Goal: Task Accomplishment & Management: Manage account settings

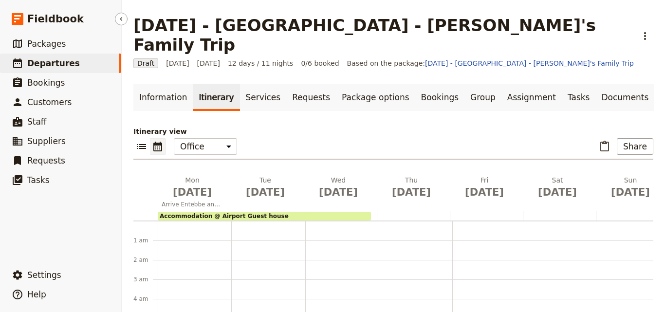
click at [39, 68] on span "Departures" at bounding box center [53, 63] width 53 height 10
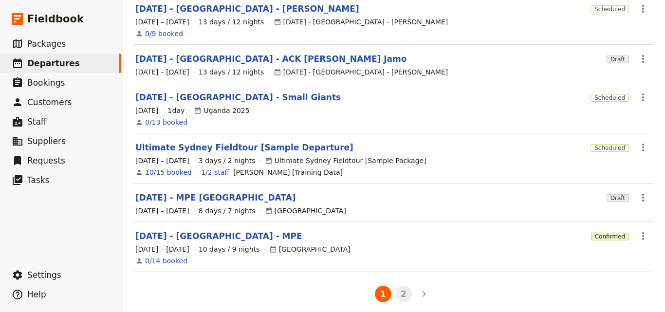
click at [405, 286] on button "2" at bounding box center [404, 294] width 17 height 17
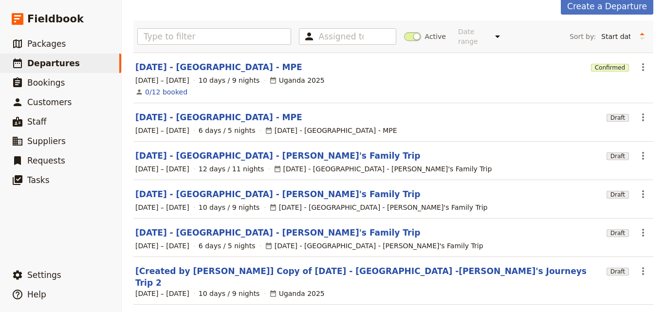
scroll to position [17, 0]
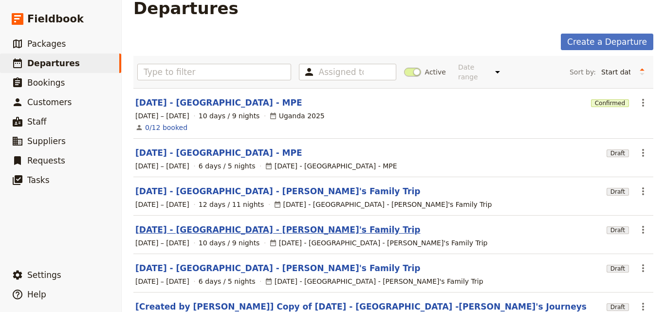
click at [229, 224] on link "[DATE] - [GEOGRAPHIC_DATA] - [PERSON_NAME]'s Family Trip" at bounding box center [277, 230] width 285 height 12
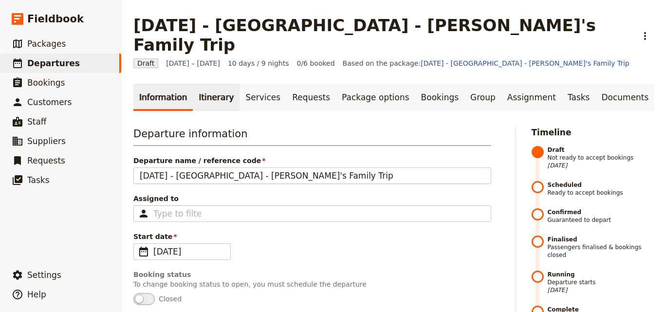
click at [208, 84] on link "Itinerary" at bounding box center [216, 97] width 47 height 27
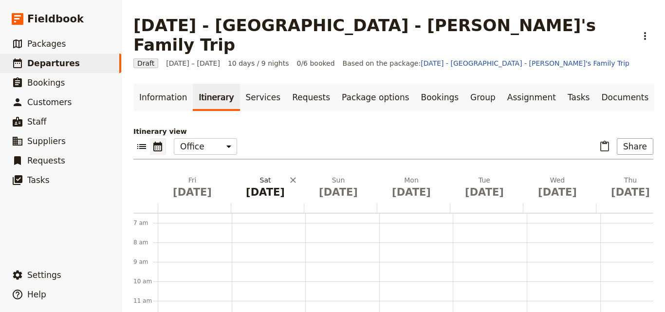
scroll to position [142, 0]
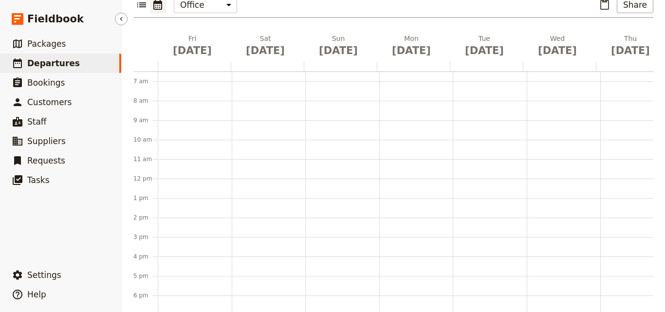
click at [62, 63] on span "Departures" at bounding box center [53, 63] width 53 height 10
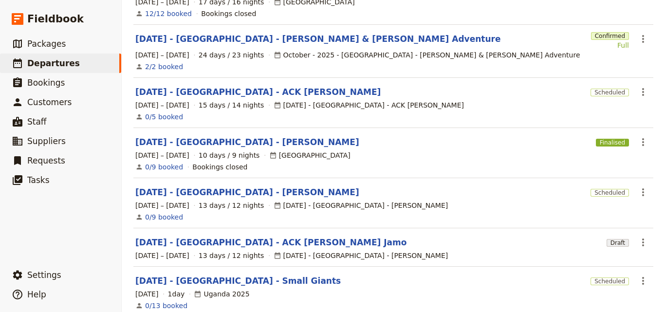
scroll to position [318, 0]
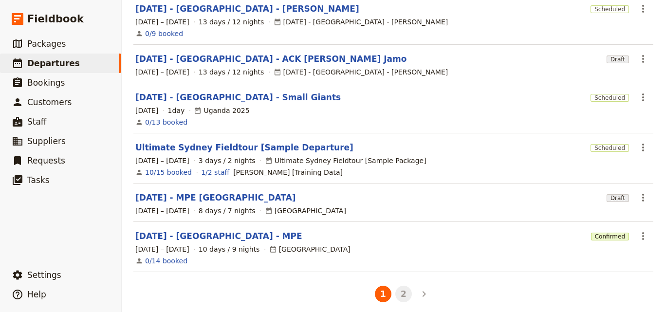
click at [406, 292] on button "2" at bounding box center [404, 294] width 17 height 17
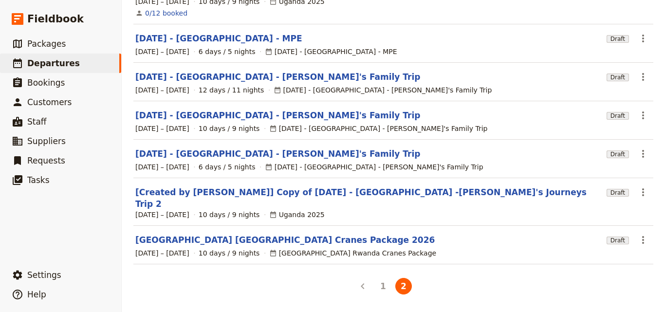
scroll to position [114, 0]
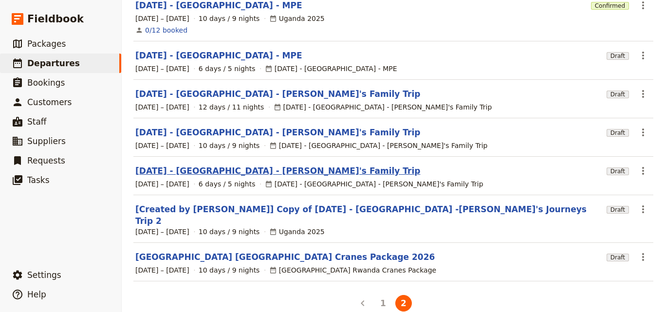
click at [268, 165] on link "[DATE] - [GEOGRAPHIC_DATA] - [PERSON_NAME]'s Family Trip" at bounding box center [277, 171] width 285 height 12
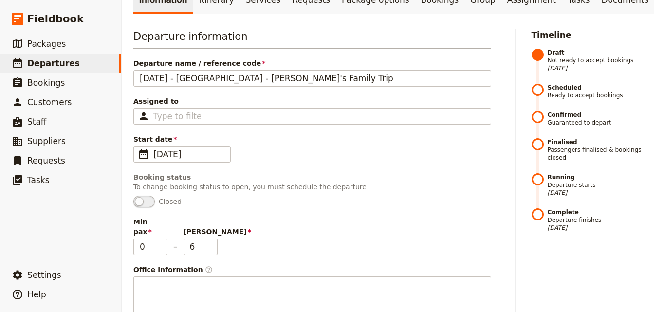
scroll to position [49, 0]
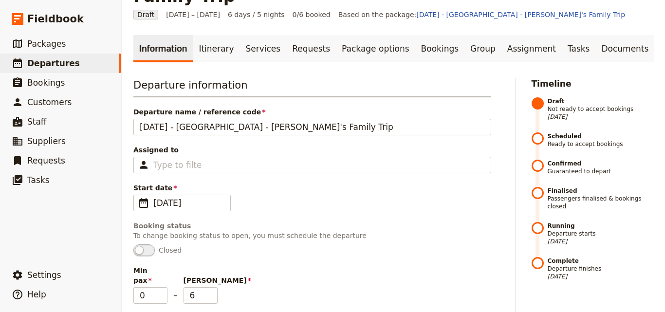
click at [216, 35] on link "Itinerary" at bounding box center [216, 48] width 47 height 27
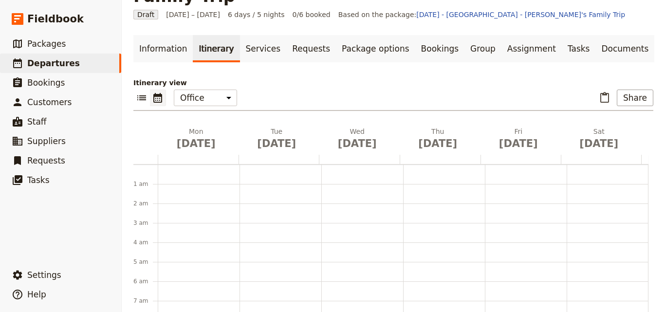
scroll to position [127, 0]
click at [18, 63] on icon at bounding box center [17, 63] width 9 height 10
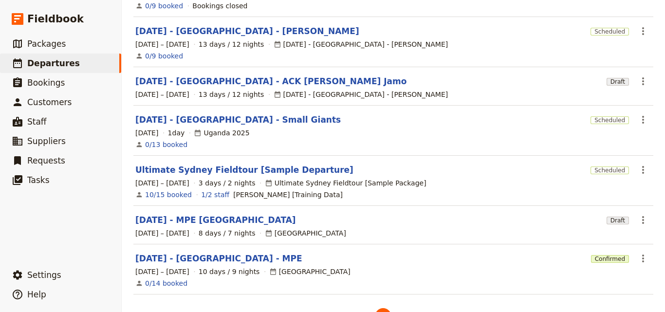
scroll to position [318, 0]
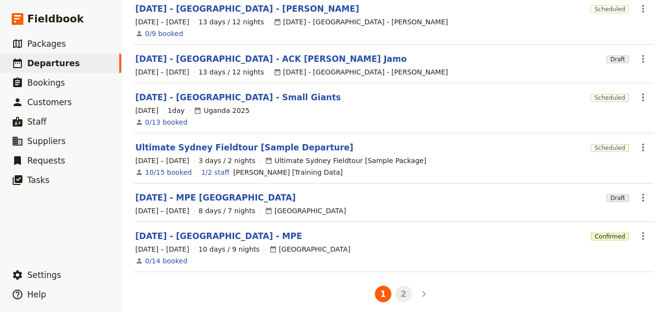
click at [398, 289] on button "2" at bounding box center [404, 294] width 17 height 17
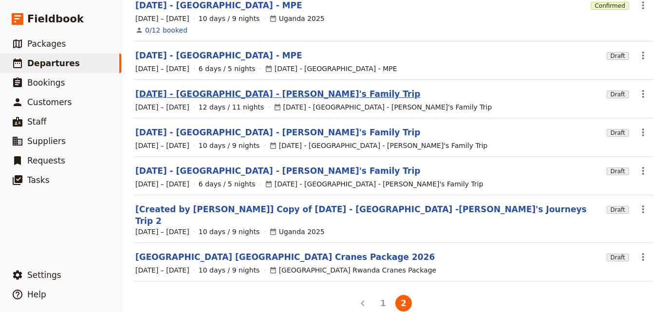
click at [190, 89] on link "[DATE] - [GEOGRAPHIC_DATA] - [PERSON_NAME]'s Family Trip" at bounding box center [277, 94] width 285 height 12
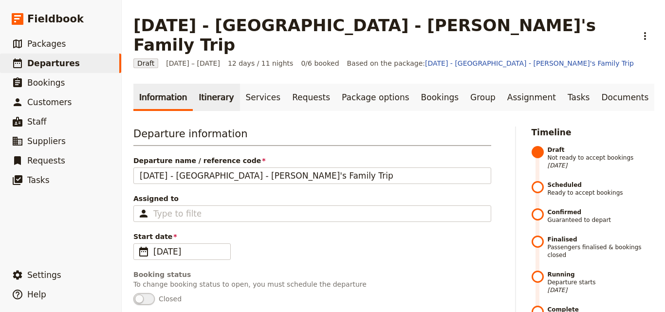
click at [217, 87] on link "Itinerary" at bounding box center [216, 97] width 47 height 27
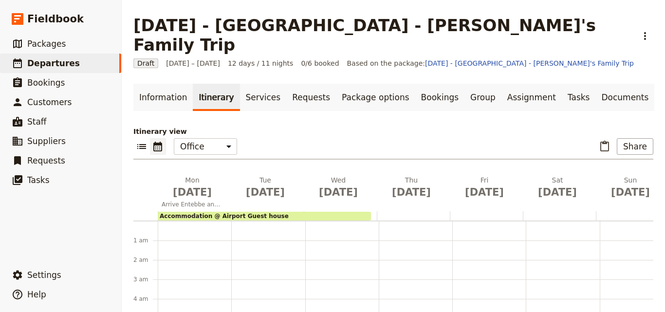
scroll to position [127, 0]
click at [39, 63] on span "Departures" at bounding box center [53, 63] width 53 height 10
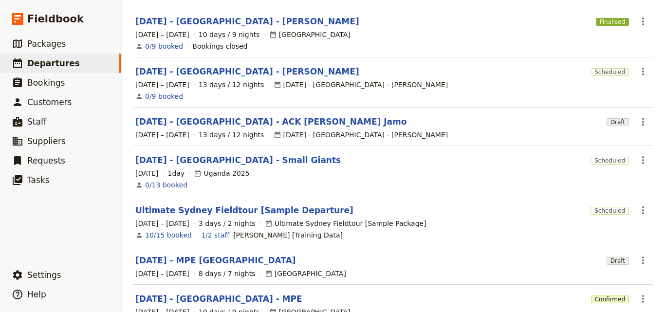
scroll to position [318, 0]
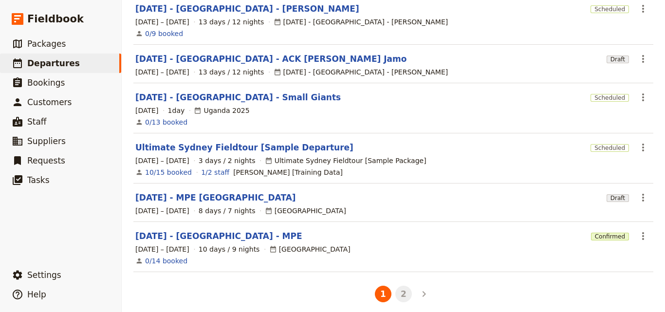
click at [405, 286] on button "2" at bounding box center [404, 294] width 17 height 17
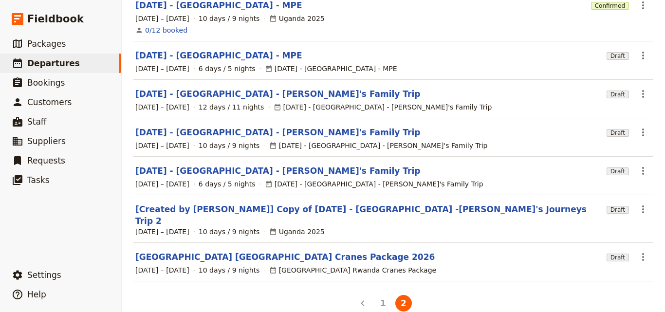
scroll to position [0, 0]
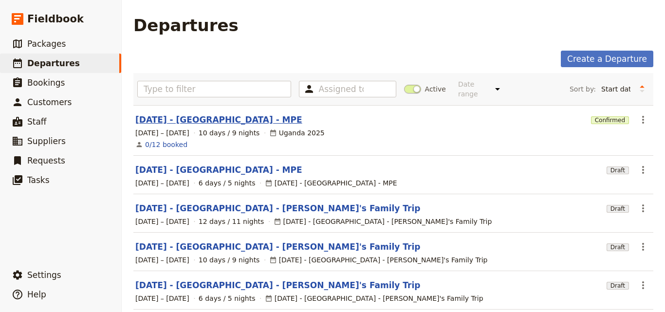
click at [222, 114] on link "[DATE] - [GEOGRAPHIC_DATA] - MPE" at bounding box center [218, 120] width 167 height 12
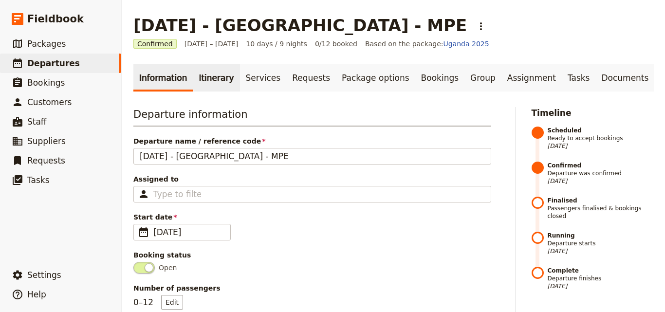
click at [214, 90] on link "Itinerary" at bounding box center [216, 77] width 47 height 27
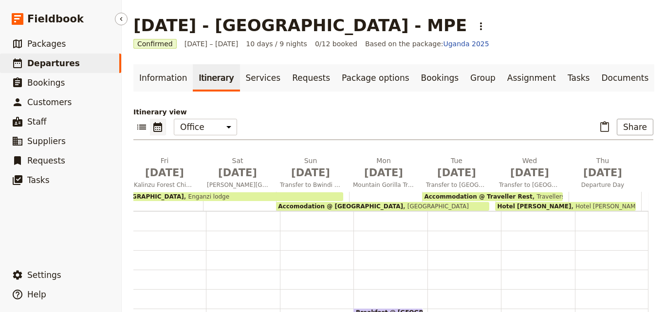
click at [79, 64] on link "​ Departures" at bounding box center [60, 63] width 121 height 19
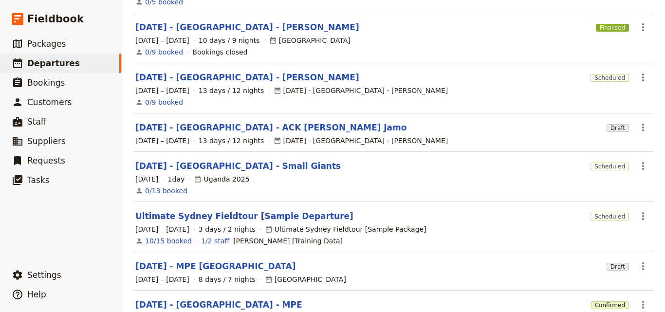
scroll to position [318, 0]
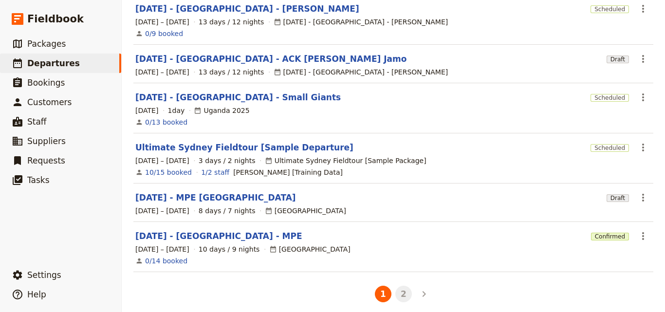
click at [396, 286] on button "2" at bounding box center [404, 294] width 17 height 17
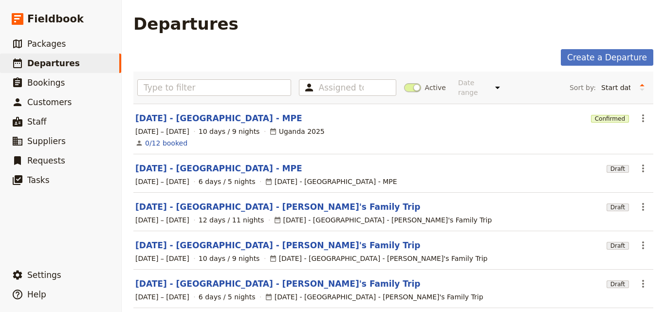
scroll to position [0, 0]
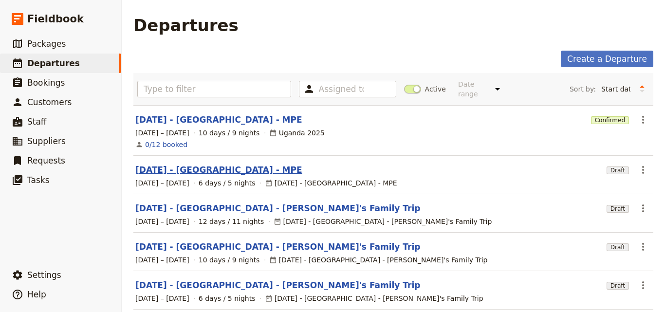
click at [200, 164] on link "[DATE] - [GEOGRAPHIC_DATA] - MPE" at bounding box center [218, 170] width 167 height 12
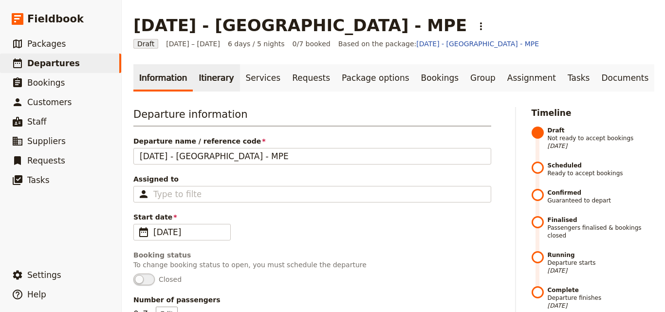
click at [197, 76] on link "Itinerary" at bounding box center [216, 77] width 47 height 27
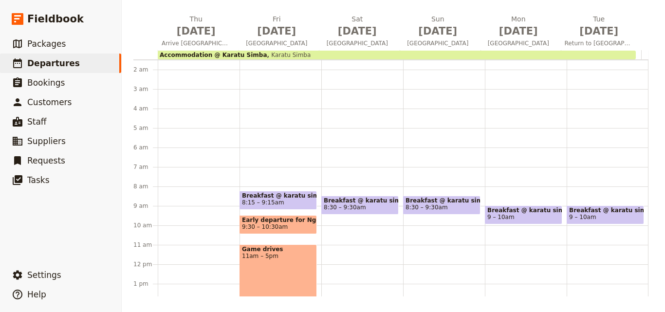
scroll to position [127, 0]
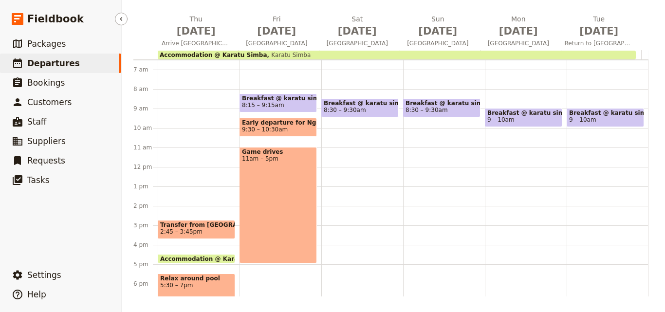
click at [80, 62] on link "​ Departures" at bounding box center [60, 63] width 121 height 19
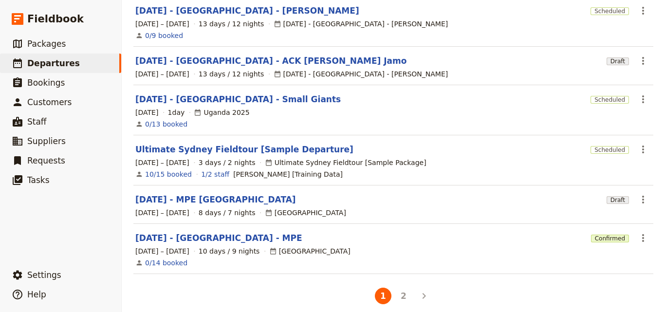
scroll to position [318, 0]
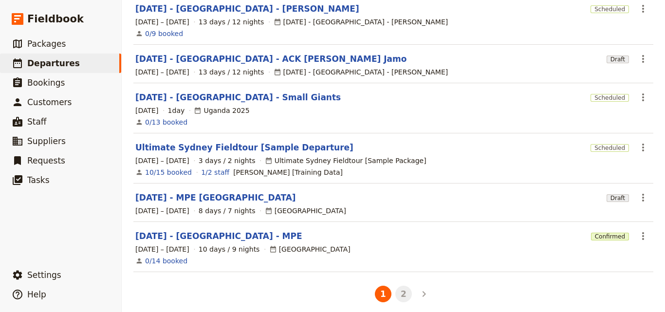
click at [397, 288] on button "2" at bounding box center [404, 294] width 17 height 17
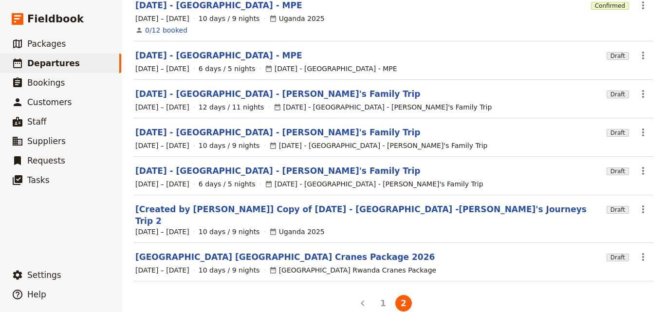
scroll to position [17, 0]
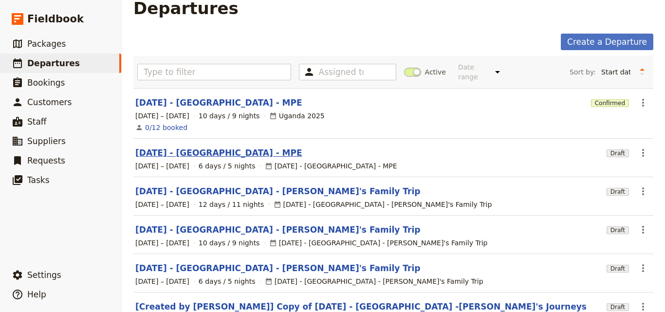
click at [196, 147] on link "[DATE] - [GEOGRAPHIC_DATA] - MPE" at bounding box center [218, 153] width 167 height 12
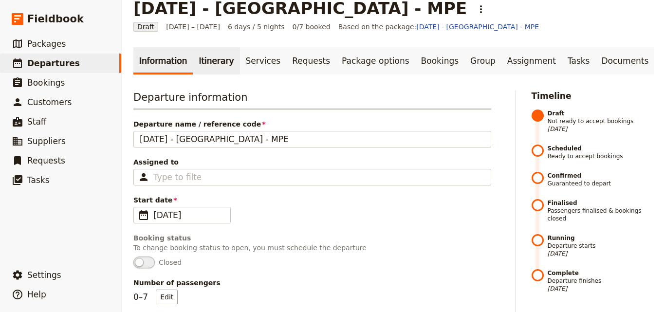
click at [225, 62] on link "Itinerary" at bounding box center [216, 60] width 47 height 27
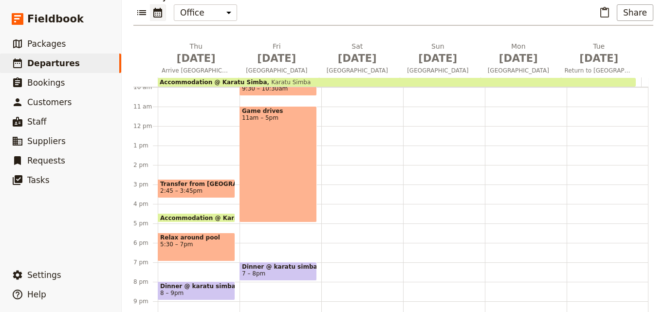
scroll to position [133, 0]
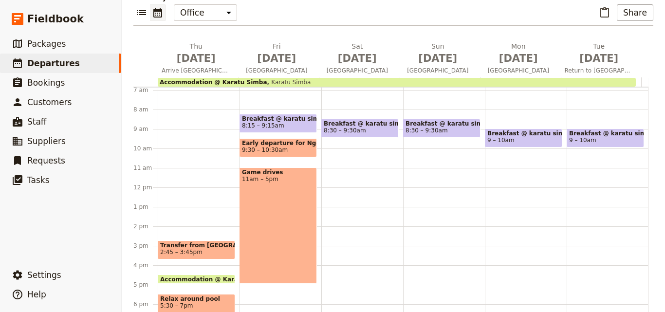
click at [345, 180] on div "Breakfast @ karatu simba 8:30 – 9:30am" at bounding box center [363, 188] width 82 height 468
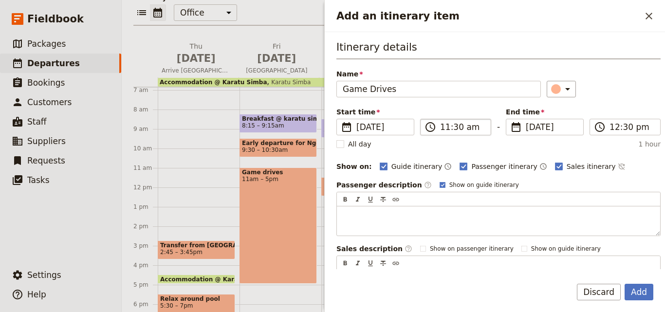
type input "Game Drives"
click at [447, 130] on input "11:30 am" at bounding box center [462, 127] width 45 height 12
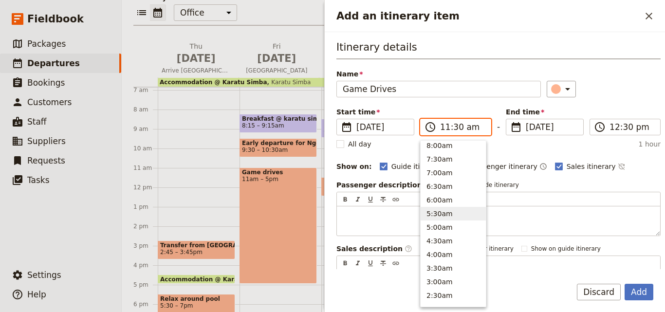
scroll to position [329, 0]
click at [450, 218] on button "9:00am" at bounding box center [453, 216] width 65 height 14
type input "09:00 am"
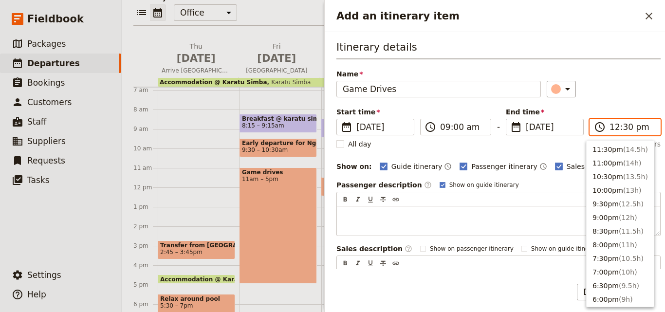
click at [612, 129] on input "12:30 pm" at bounding box center [632, 127] width 45 height 12
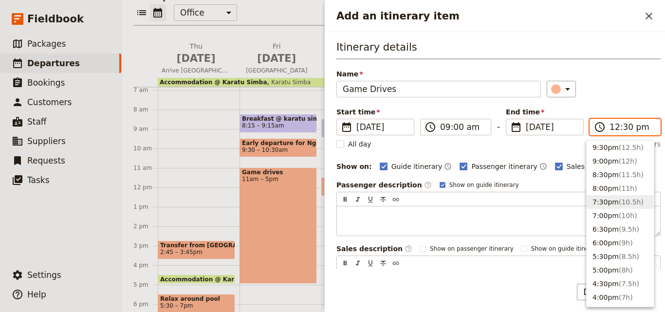
scroll to position [107, 0]
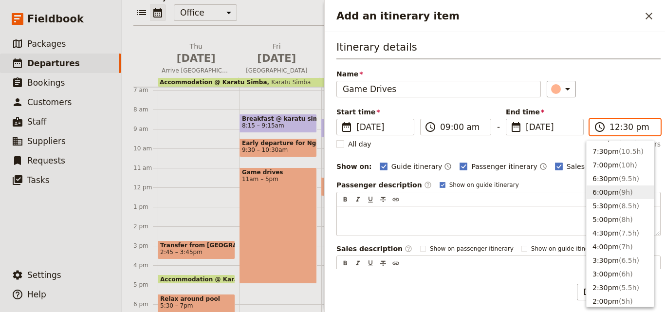
click at [591, 191] on button "6:00pm ( 9h )" at bounding box center [620, 193] width 67 height 14
type input "06:00 pm"
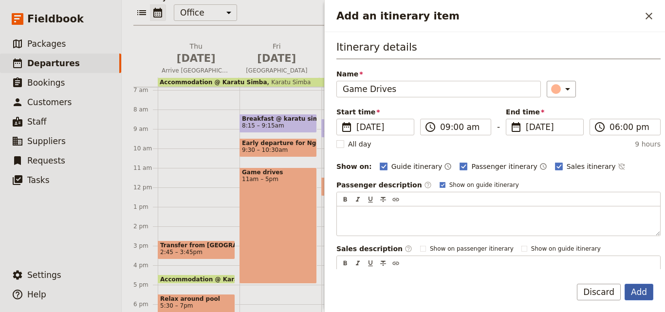
click at [646, 291] on button "Add" at bounding box center [639, 292] width 29 height 17
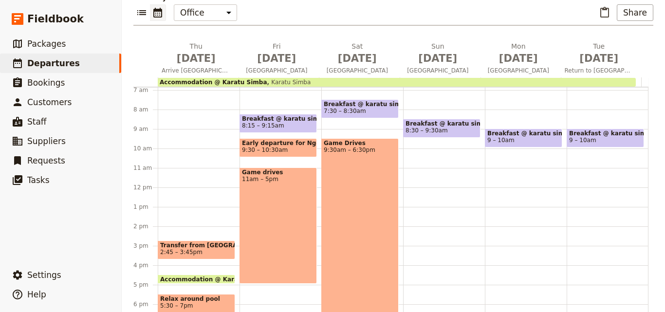
click at [334, 172] on div "Game Drives 9:30am – 6:30pm" at bounding box center [360, 225] width 77 height 175
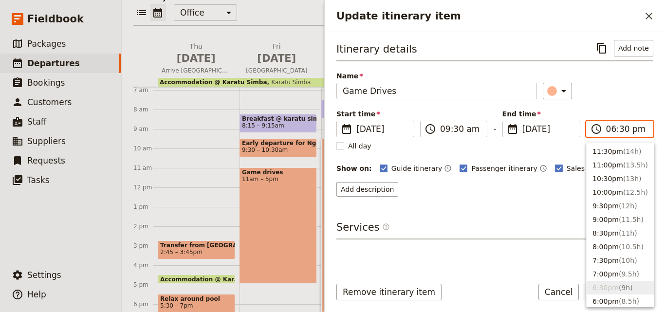
click at [622, 131] on input "06:30 pm" at bounding box center [627, 129] width 41 height 12
type input "06:00 pm"
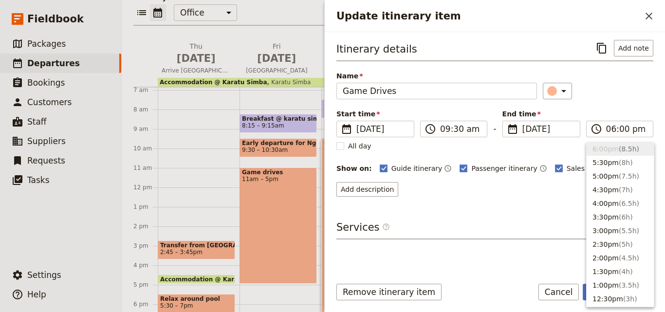
click at [601, 96] on div "​" at bounding box center [598, 91] width 111 height 17
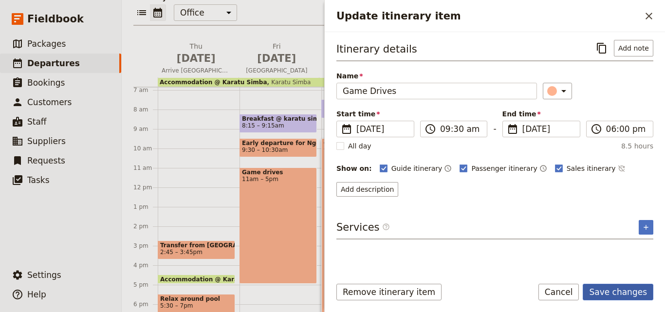
click at [633, 291] on button "Save changes" at bounding box center [618, 292] width 71 height 17
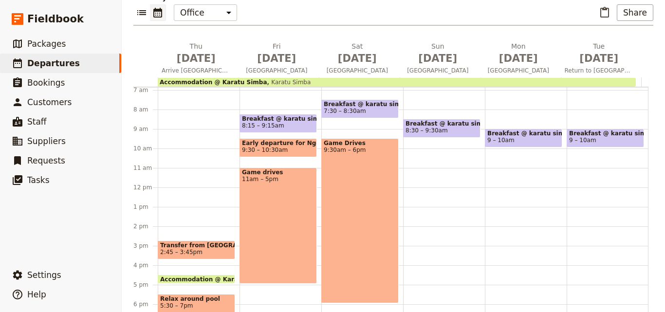
scroll to position [115, 0]
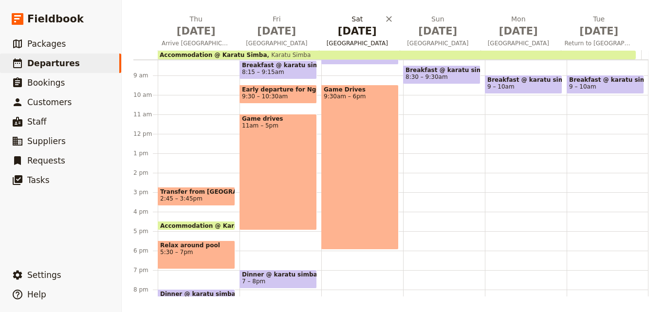
scroll to position [175, 0]
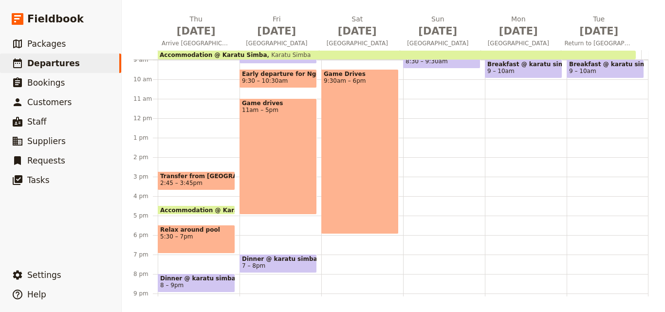
click at [393, 158] on div "Breakfast @ karatu simba 7:30 – 8:30am Game Drives 9:30am – 6pm" at bounding box center [363, 119] width 82 height 468
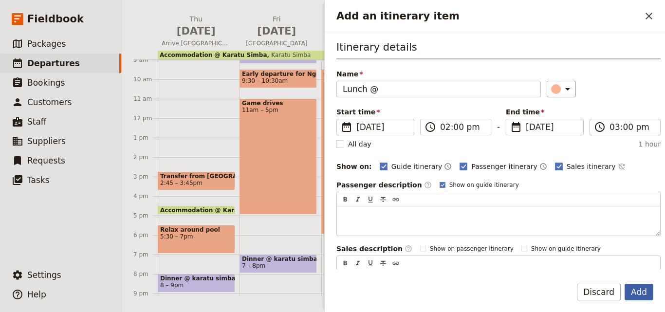
type input "Lunch @"
click at [650, 287] on button "Add" at bounding box center [639, 292] width 29 height 17
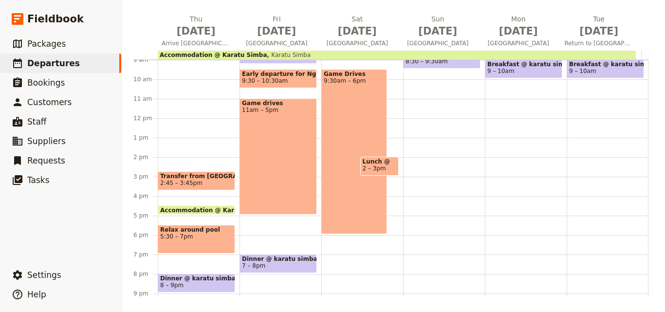
click at [434, 54] on div "Accommodation @ Karatu Simba Karatu Simba" at bounding box center [397, 55] width 478 height 9
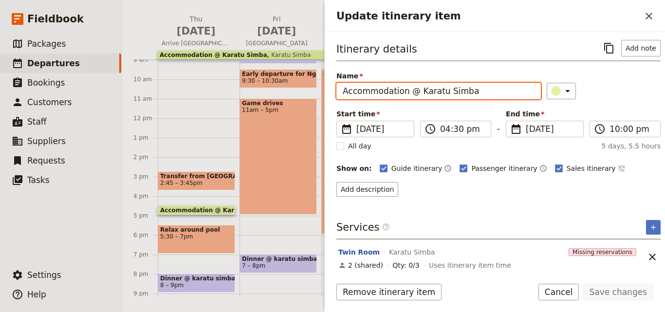
drag, startPoint x: 474, startPoint y: 90, endPoint x: 415, endPoint y: 92, distance: 59.5
click at [415, 92] on input "Accommodation @ Karatu Simba" at bounding box center [439, 91] width 205 height 17
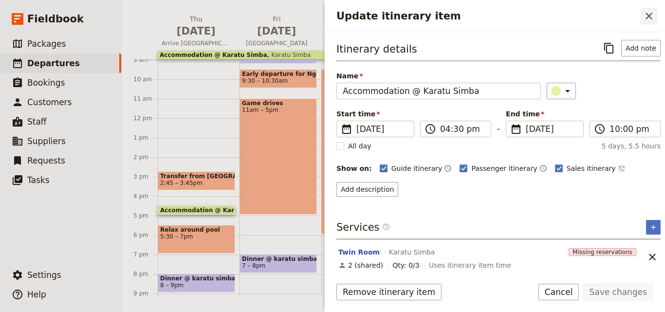
click at [655, 11] on icon "Close drawer" at bounding box center [650, 16] width 12 height 12
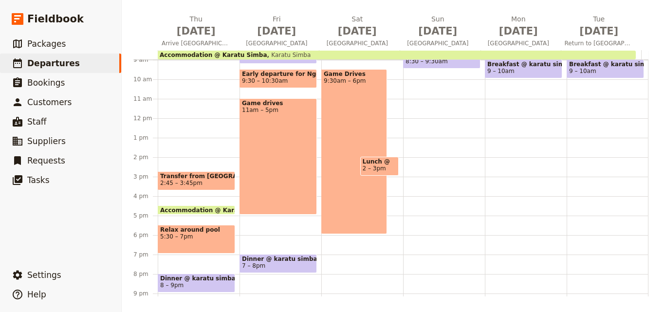
click at [370, 160] on span "Lunch @" at bounding box center [380, 161] width 34 height 7
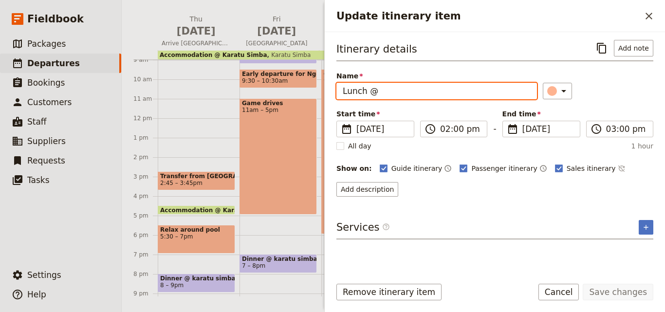
click at [422, 88] on input "Lunch @" at bounding box center [437, 91] width 201 height 17
paste input "Karatu Simba"
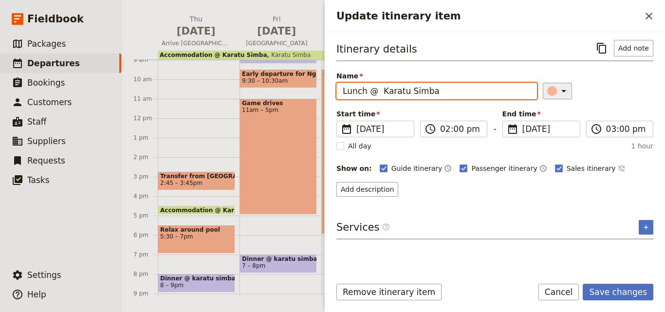
type input "Lunch @ Karatu Simba"
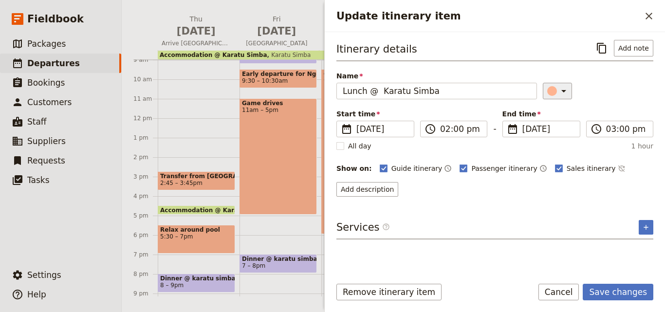
click at [558, 90] on icon "Update itinerary item" at bounding box center [564, 91] width 12 height 12
click at [558, 133] on div "button" at bounding box center [558, 135] width 10 height 10
click at [445, 130] on input "02:00 pm" at bounding box center [460, 129] width 41 height 12
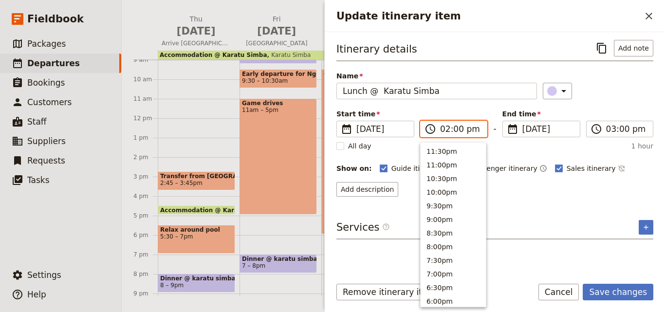
scroll to position [261, 0]
click at [445, 171] on button "1:00pm" at bounding box center [453, 177] width 65 height 14
type input "01:00 pm"
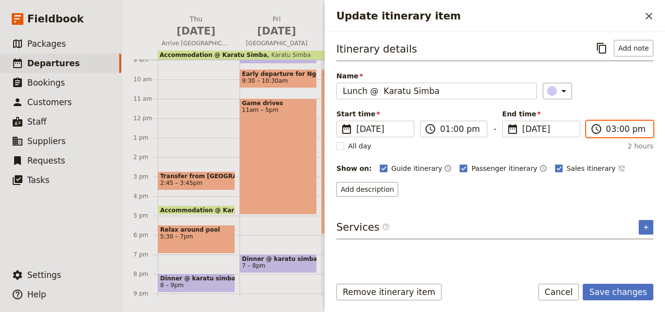
click at [612, 131] on input "03:00 pm" at bounding box center [627, 129] width 41 height 12
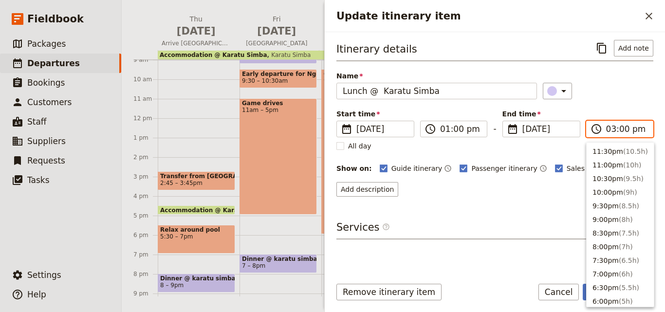
scroll to position [234, 0]
click at [613, 178] on button "2:00pm ( 1h )" at bounding box center [620, 177] width 67 height 14
type input "02:00 pm"
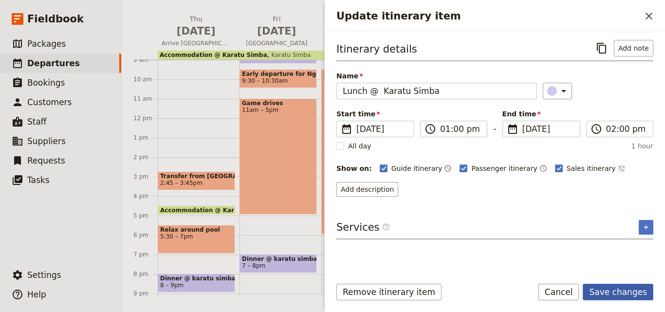
click at [617, 290] on button "Save changes" at bounding box center [618, 292] width 71 height 17
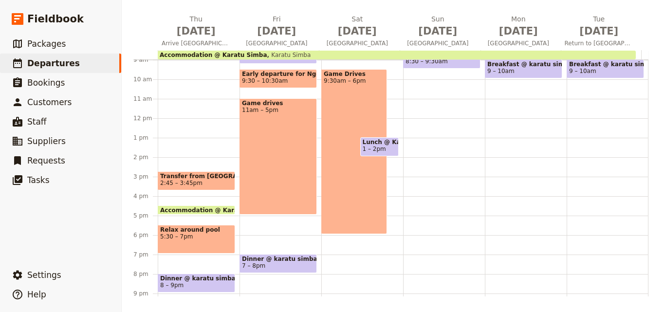
click at [298, 265] on span "7 – 8pm" at bounding box center [278, 266] width 73 height 7
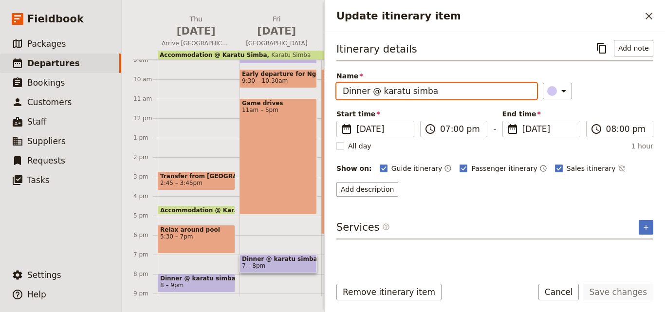
drag, startPoint x: 437, startPoint y: 93, endPoint x: 343, endPoint y: 83, distance: 94.5
click at [343, 83] on input "Dinner @ karatu simba" at bounding box center [437, 91] width 201 height 17
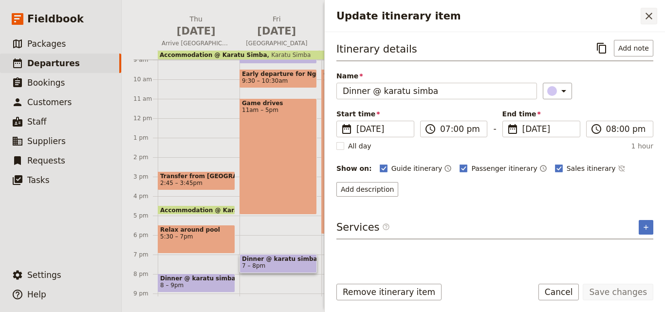
click at [654, 20] on icon "Close drawer" at bounding box center [650, 16] width 12 height 12
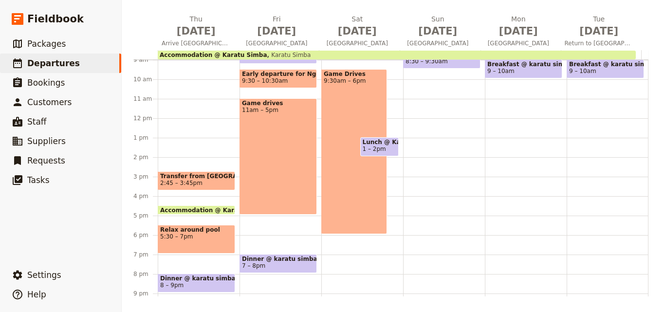
click at [343, 264] on div "Breakfast @ karatu simba 7:30 – 8:30am Game Drives 9:30am – 6pm Lunch @ [GEOGRA…" at bounding box center [363, 119] width 82 height 468
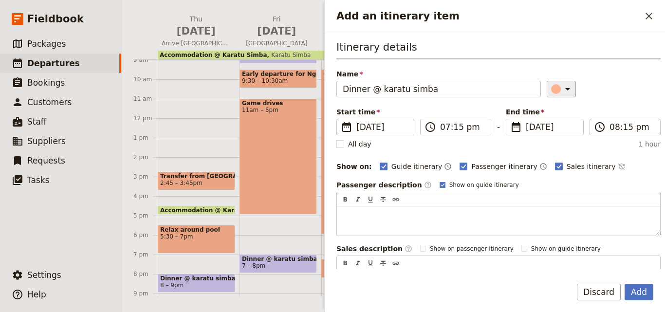
type input "Dinner @ karatu simba"
click at [552, 93] on div "​" at bounding box center [562, 89] width 21 height 12
click at [555, 133] on div "button" at bounding box center [558, 133] width 10 height 10
click at [647, 285] on button "Add" at bounding box center [639, 292] width 29 height 17
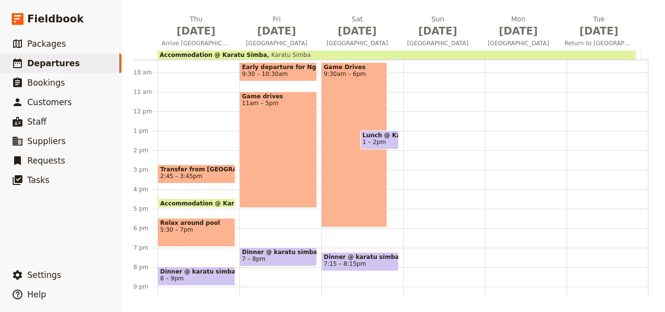
scroll to position [85, 0]
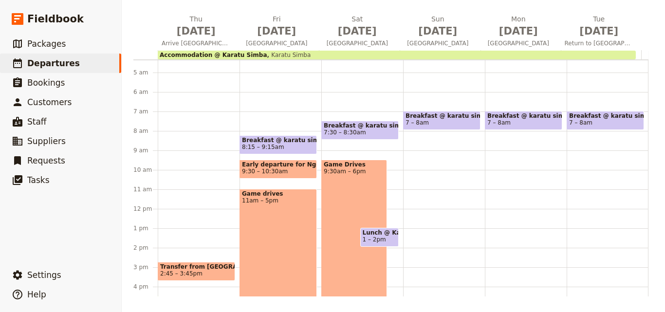
click at [406, 165] on div "Breakfast @ karatu simba 7 – 8am" at bounding box center [444, 209] width 82 height 468
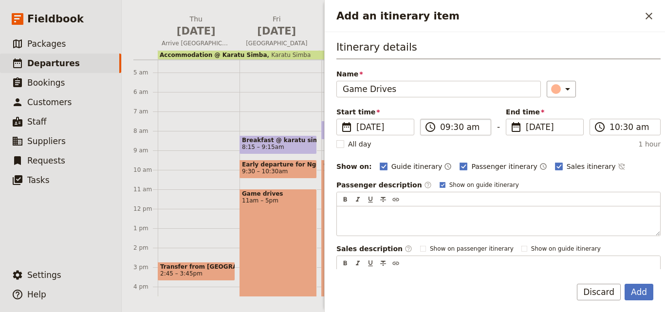
type input "Game Drives"
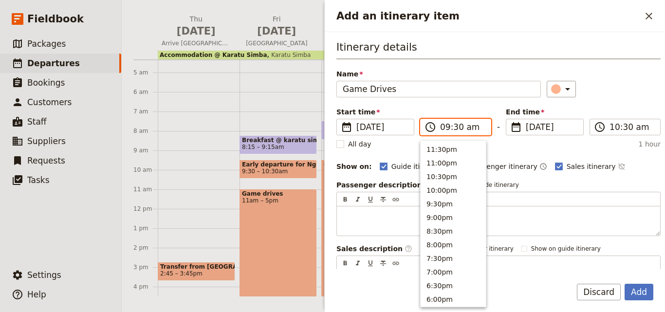
click at [444, 127] on input "09:30 am" at bounding box center [462, 127] width 45 height 12
click at [434, 163] on button "9:00am" at bounding box center [453, 161] width 65 height 14
type input "09:00 am"
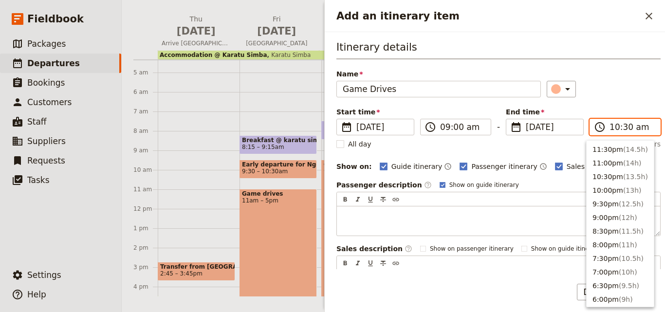
click at [615, 130] on input "10:30 am" at bounding box center [632, 127] width 45 height 12
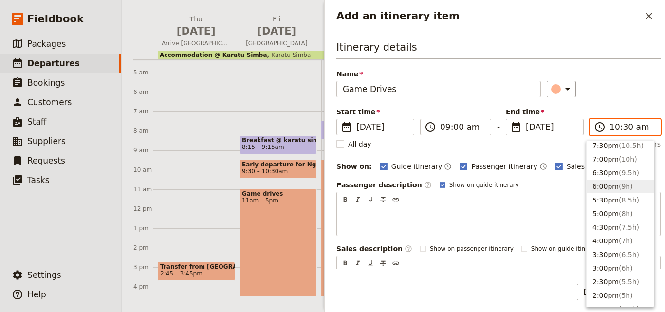
click at [620, 183] on span "( 9h )" at bounding box center [626, 187] width 14 height 8
type input "06:00 pm"
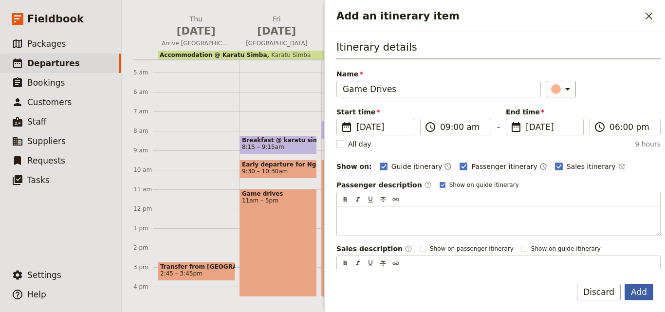
click at [637, 284] on button "Add" at bounding box center [639, 292] width 29 height 17
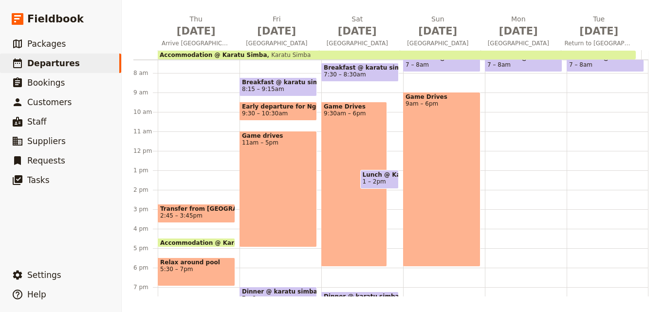
scroll to position [182, 0]
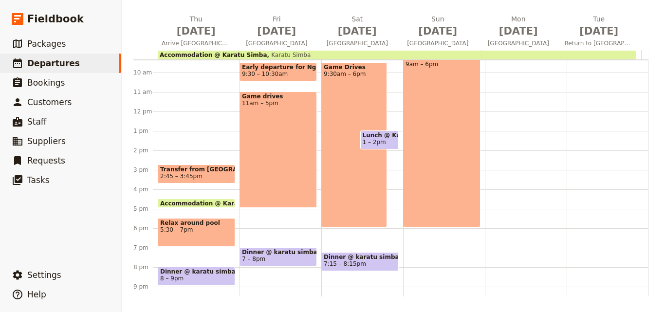
click at [363, 134] on span "Lunch @ Karatu Simba" at bounding box center [380, 135] width 34 height 7
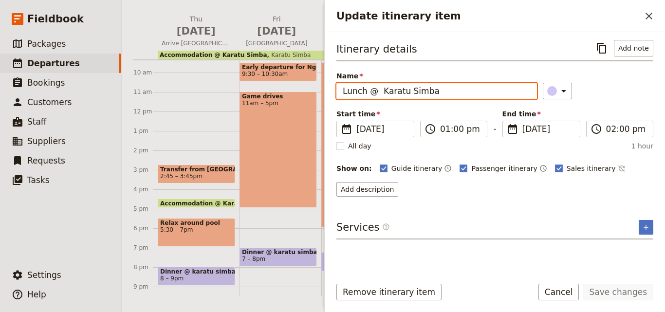
drag, startPoint x: 436, startPoint y: 94, endPoint x: 339, endPoint y: 91, distance: 97.5
click at [339, 91] on input "Lunch @ Karatu Simba" at bounding box center [437, 91] width 201 height 17
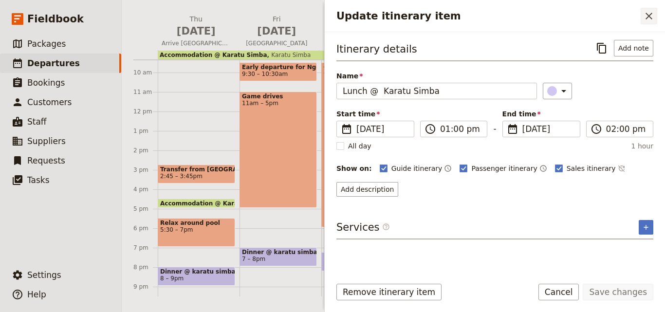
click at [645, 15] on icon "Close drawer" at bounding box center [650, 16] width 12 height 12
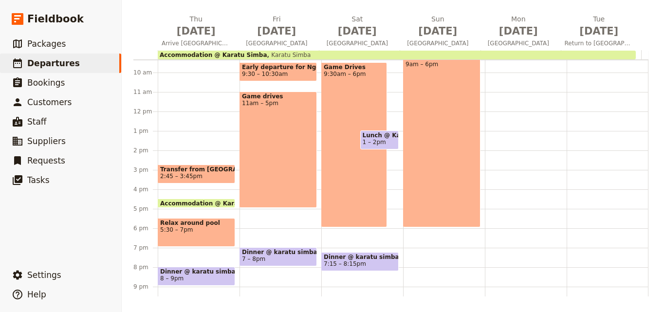
click at [474, 129] on div "Breakfast @ karatu simba 7 – 8am Game Drives 9am – 6pm" at bounding box center [444, 112] width 82 height 468
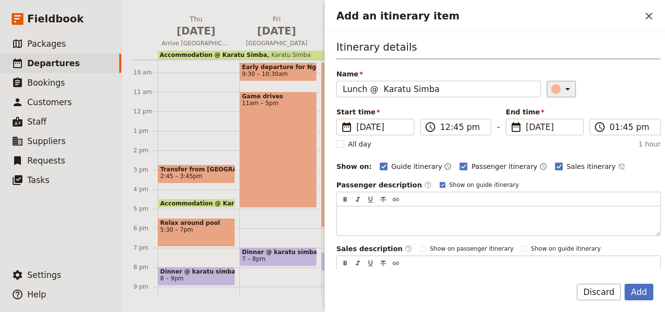
type input "Lunch @ Karatu Simba"
click at [562, 87] on icon "Add an itinerary item" at bounding box center [568, 89] width 12 height 12
click at [557, 131] on div "button" at bounding box center [558, 133] width 10 height 10
click at [448, 127] on input "12:45 pm" at bounding box center [462, 127] width 45 height 12
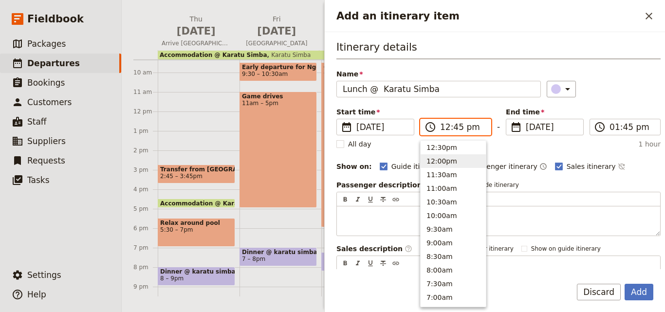
scroll to position [253, 0]
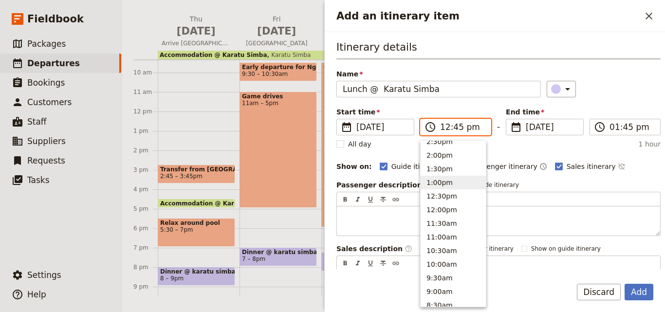
click at [444, 179] on button "1:00pm" at bounding box center [453, 183] width 65 height 14
type input "01:00 pm"
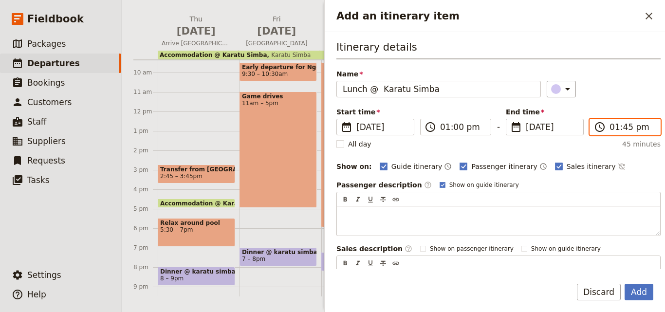
click at [614, 132] on input "01:45 pm" at bounding box center [632, 127] width 45 height 12
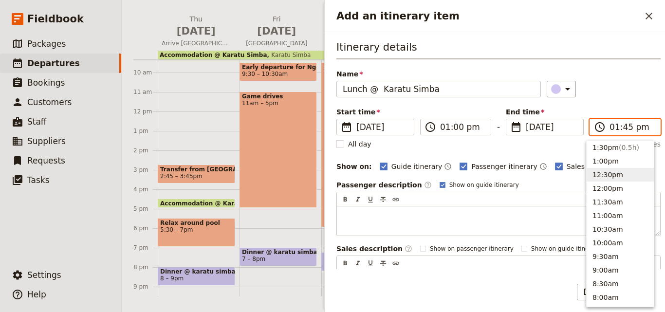
scroll to position [177, 0]
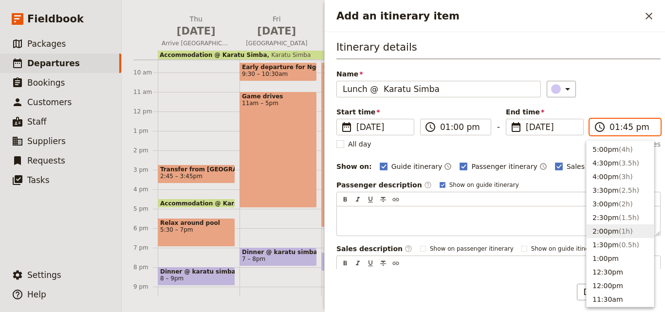
click at [609, 229] on button "2:00pm ( 1h )" at bounding box center [620, 232] width 67 height 14
type input "02:00 pm"
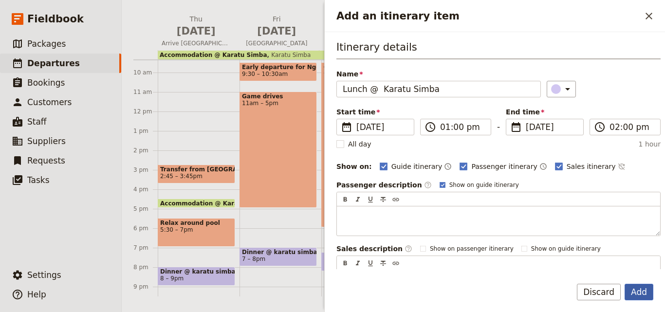
click at [646, 294] on button "Add" at bounding box center [639, 292] width 29 height 17
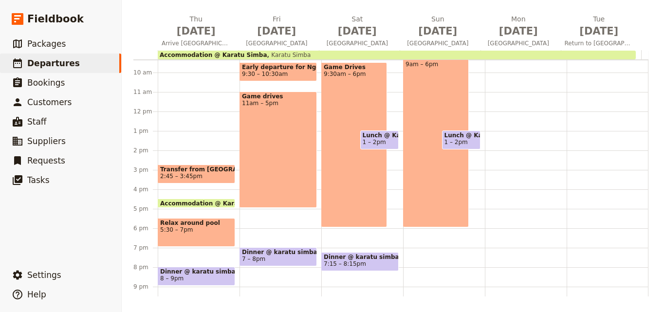
click at [354, 267] on span at bounding box center [360, 269] width 76 height 4
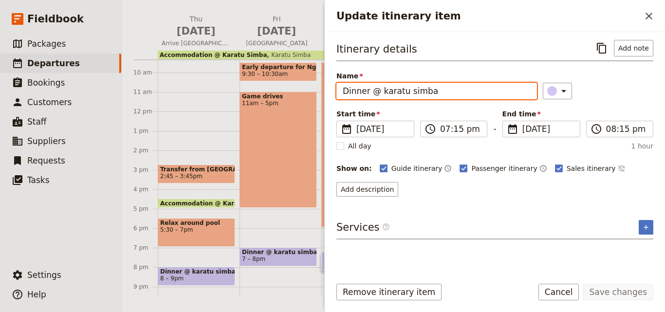
drag, startPoint x: 448, startPoint y: 92, endPoint x: 321, endPoint y: 82, distance: 127.5
click at [309, 81] on div "[DATE] - [GEOGRAPHIC_DATA] - MPE ​ Draft [DATE] – [DATE] 6 days / 5 nights 0/7 …" at bounding box center [394, 156] width 544 height 312
paste input "Lunch @ Karatu Simba"
drag, startPoint x: 363, startPoint y: 92, endPoint x: 333, endPoint y: 92, distance: 30.2
click at [333, 92] on div "Itinerary details ​ Add note Name Lunch @ Karatu Simba ​ Start time ​ [DATE] [D…" at bounding box center [495, 150] width 341 height 237
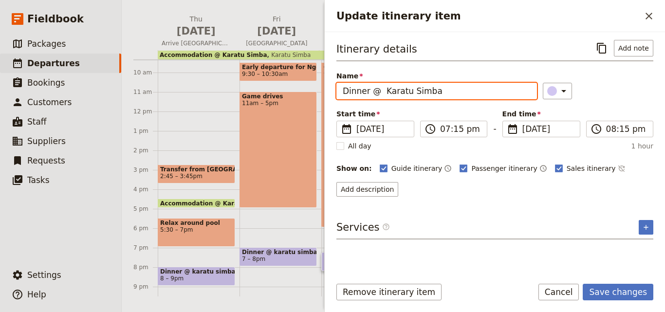
click at [383, 90] on input "Dinner @ Karatu Simba" at bounding box center [437, 91] width 201 height 17
type input "Dinner @ Karatu Simba"
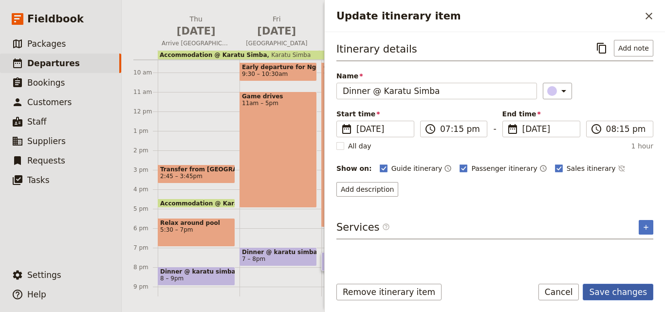
click at [648, 286] on button "Save changes" at bounding box center [618, 292] width 71 height 17
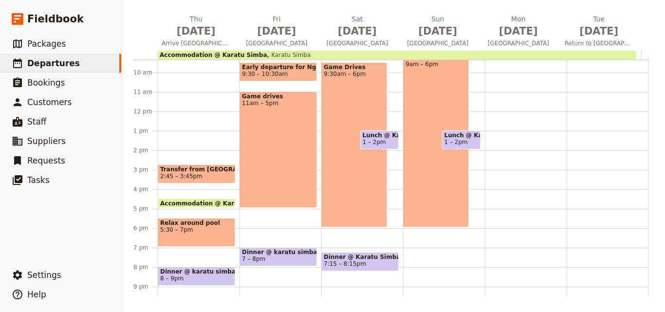
click at [377, 264] on span "7:15 – 8:15pm" at bounding box center [360, 264] width 73 height 7
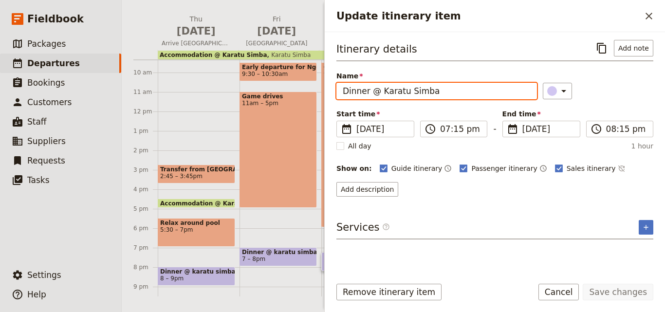
drag, startPoint x: 452, startPoint y: 98, endPoint x: 345, endPoint y: 91, distance: 106.4
click at [345, 91] on input "Dinner @ Karatu Simba" at bounding box center [437, 91] width 201 height 17
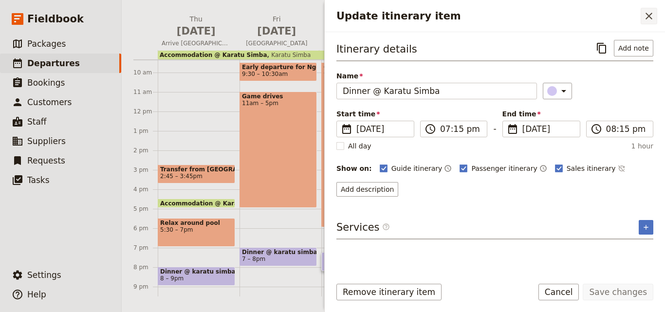
click at [645, 15] on icon "Close drawer" at bounding box center [650, 16] width 12 height 12
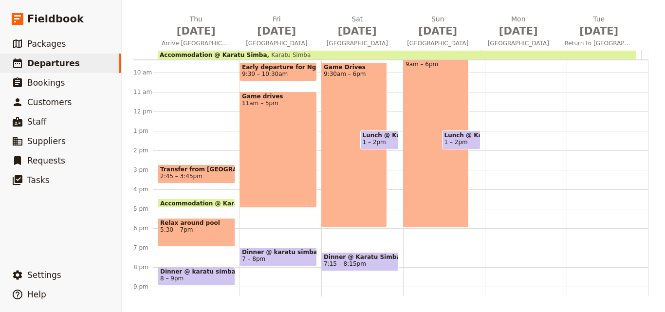
click at [444, 248] on div "Breakfast @ karatu simba 7 – 8am Game Drives 9am – 6pm Lunch @ [GEOGRAPHIC_DATA…" at bounding box center [444, 112] width 82 height 468
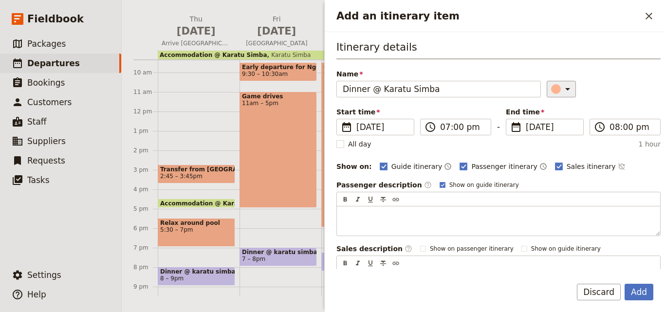
type input "Dinner @ Karatu Simba"
click at [547, 89] on button "​" at bounding box center [561, 89] width 29 height 17
click at [558, 136] on div "button" at bounding box center [558, 133] width 10 height 10
click at [652, 290] on button "Add" at bounding box center [639, 292] width 29 height 17
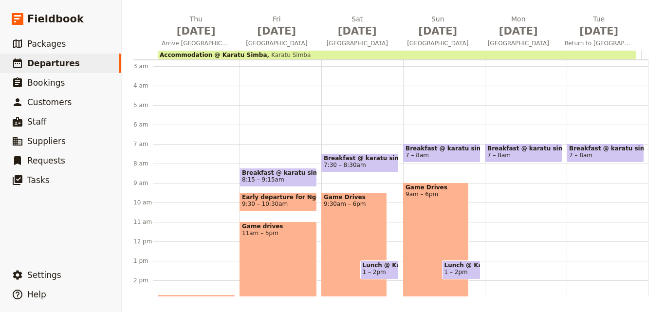
scroll to position [49, 0]
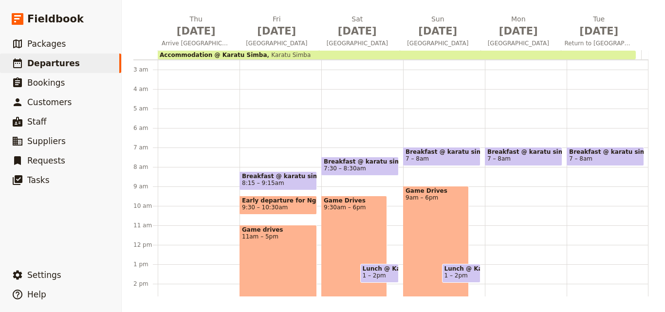
click at [491, 196] on div "Breakfast @ karatu simba 7 – 8am" at bounding box center [526, 245] width 82 height 468
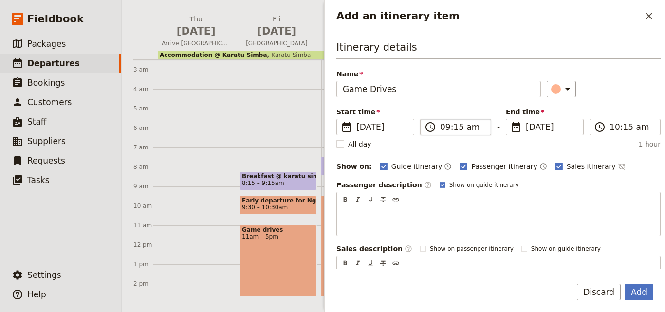
type input "Game Drives"
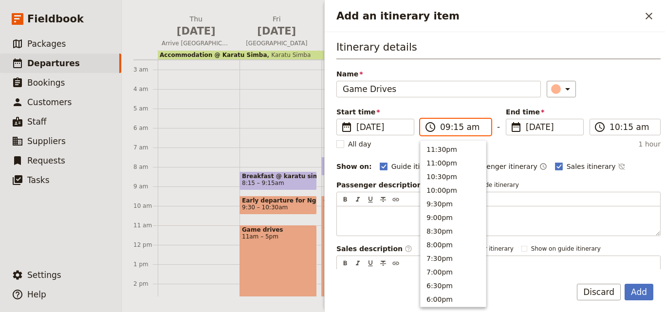
click at [455, 130] on input "09:15 am" at bounding box center [462, 127] width 45 height 12
type input "09:00 am"
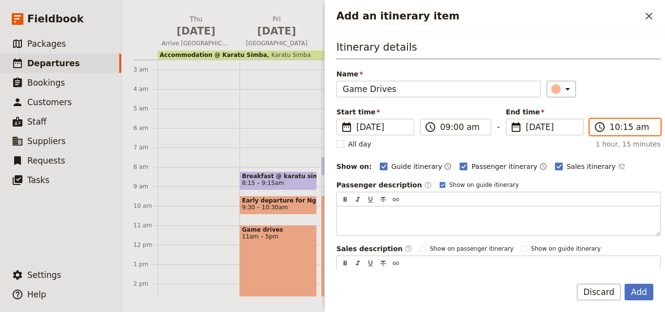
click at [625, 129] on input "10:15 am" at bounding box center [632, 127] width 45 height 12
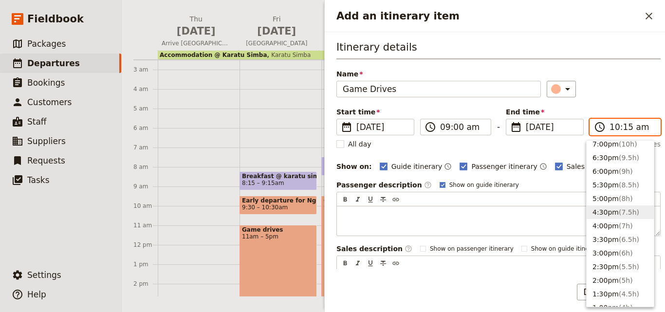
scroll to position [78, 0]
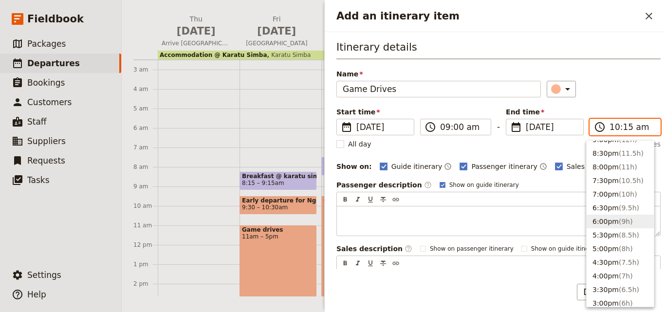
click at [614, 226] on button "6:00pm ( 9h )" at bounding box center [620, 222] width 67 height 14
type input "06:00 pm"
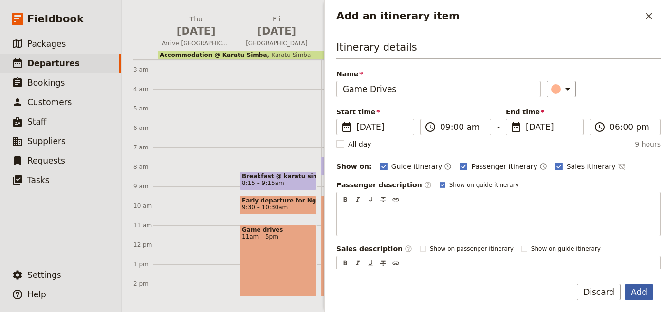
click at [636, 297] on button "Add" at bounding box center [639, 292] width 29 height 17
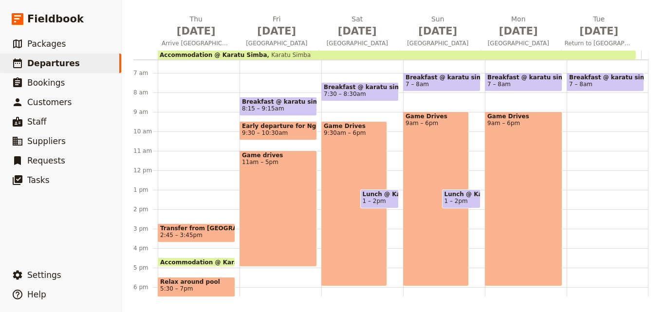
scroll to position [136, 0]
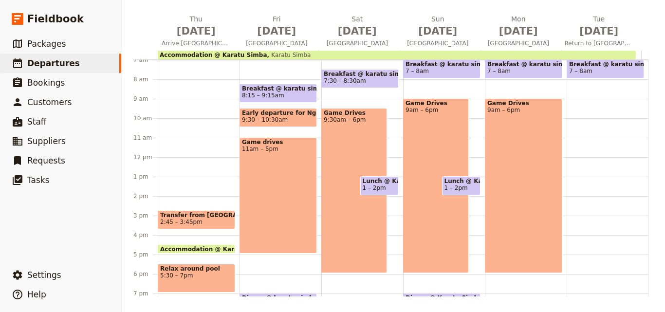
click at [453, 185] on span "1 – 2pm" at bounding box center [456, 188] width 23 height 7
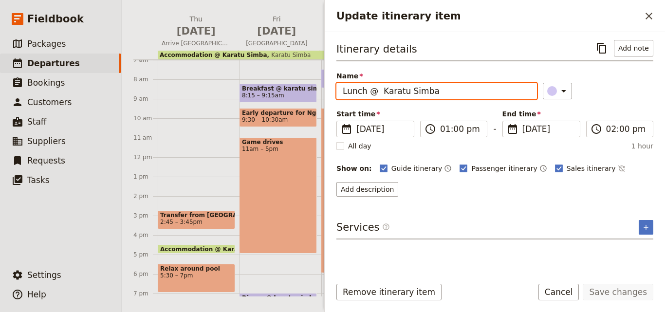
drag, startPoint x: 468, startPoint y: 93, endPoint x: 310, endPoint y: 92, distance: 157.8
click at [310, 92] on div "[DATE] - [GEOGRAPHIC_DATA] - MPE ​ Draft [DATE] – [DATE] 6 days / 5 nights 0/7 …" at bounding box center [394, 156] width 544 height 312
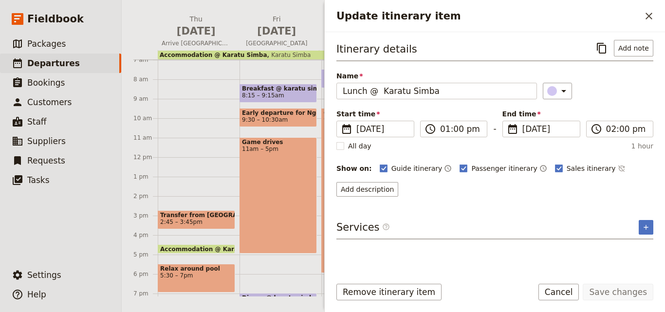
click at [641, 16] on h2 "Update itinerary item" at bounding box center [489, 16] width 304 height 15
click at [645, 19] on icon "Close drawer" at bounding box center [650, 16] width 12 height 12
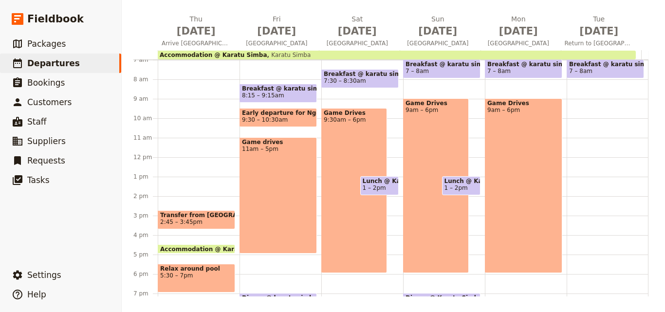
click at [551, 181] on div "Breakfast @ karatu simba 7 – 8am Game Drives 9am – 6pm" at bounding box center [526, 158] width 82 height 468
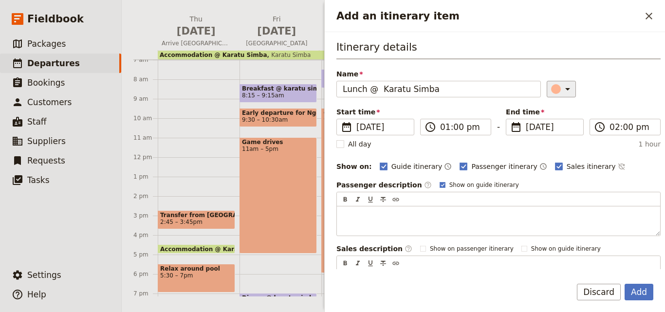
type input "Lunch @ Karatu Simba"
click at [565, 95] on button "​" at bounding box center [561, 89] width 29 height 17
click at [559, 128] on button "button" at bounding box center [558, 133] width 12 height 12
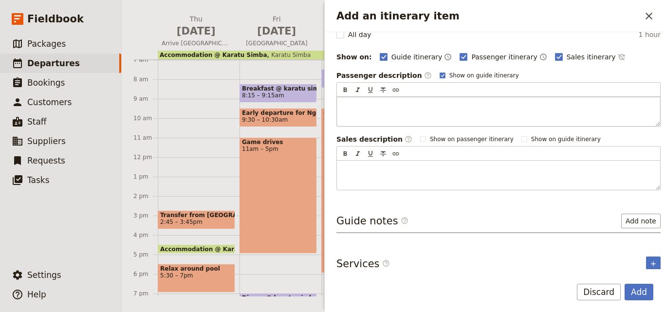
scroll to position [116, 0]
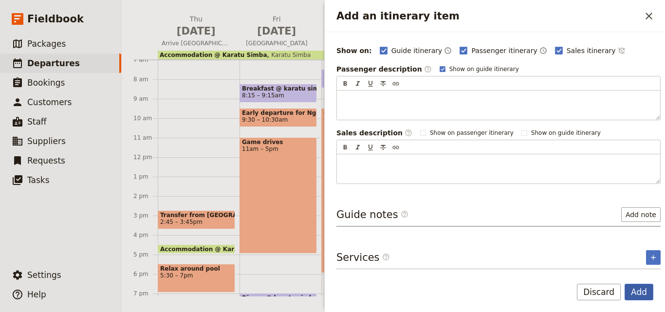
click at [637, 288] on button "Add" at bounding box center [639, 292] width 29 height 17
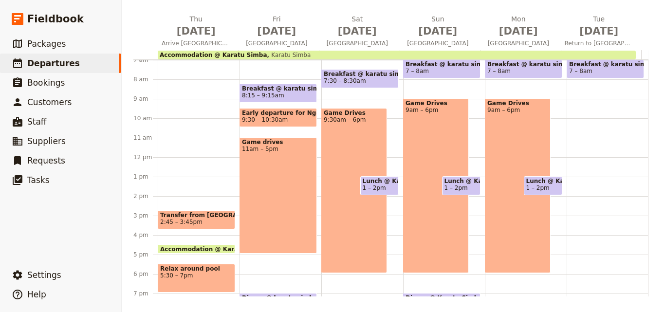
scroll to position [231, 0]
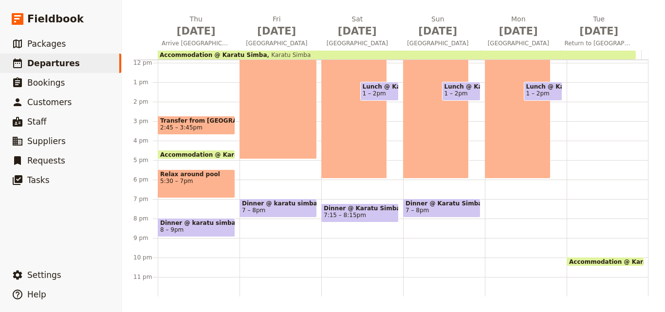
click at [464, 204] on span "Dinner @ Karatu Simba" at bounding box center [442, 203] width 73 height 7
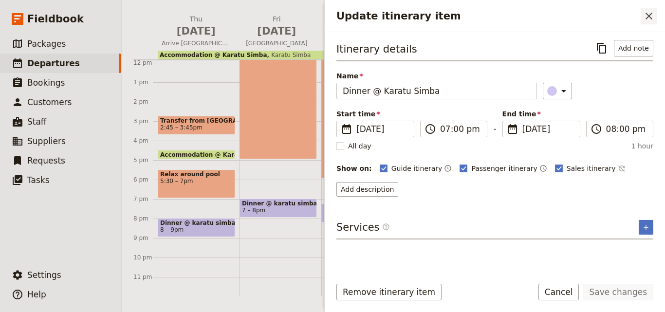
click at [651, 19] on icon "Close drawer" at bounding box center [650, 16] width 12 height 12
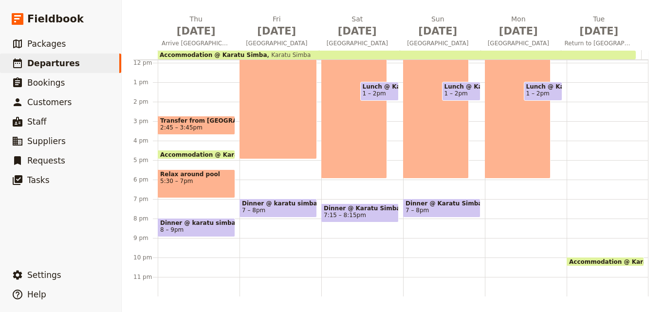
click at [465, 209] on span "7 – 8pm" at bounding box center [442, 210] width 73 height 7
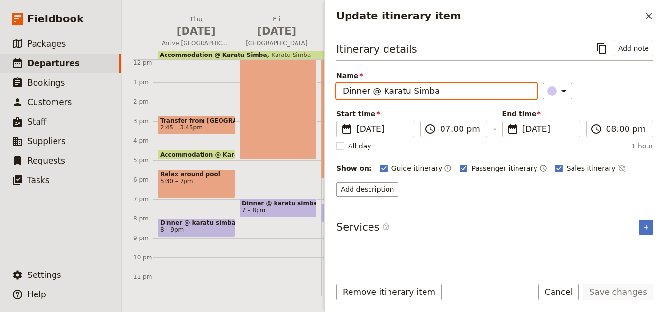
drag, startPoint x: 485, startPoint y: 95, endPoint x: 341, endPoint y: 91, distance: 144.2
click at [321, 95] on div "[DATE] - [GEOGRAPHIC_DATA] - MPE ​ Draft [DATE] – [DATE] 6 days / 5 nights 0/7 …" at bounding box center [394, 156] width 544 height 312
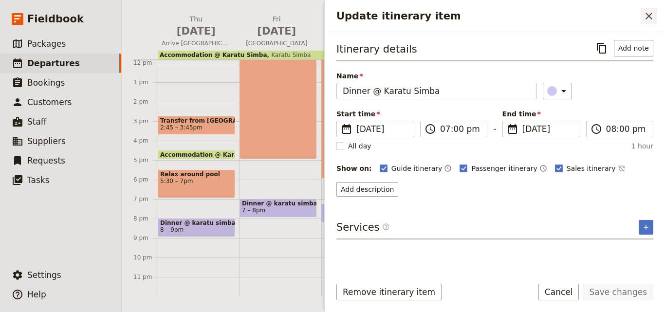
click at [645, 20] on icon "Close drawer" at bounding box center [650, 16] width 12 height 12
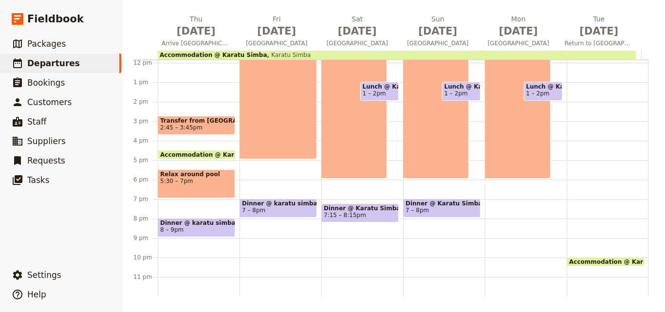
click at [506, 205] on div "Breakfast @ karatu simba 7 – 8am Game Drives 9am – 6pm Lunch @ [GEOGRAPHIC_DATA…" at bounding box center [526, 63] width 82 height 468
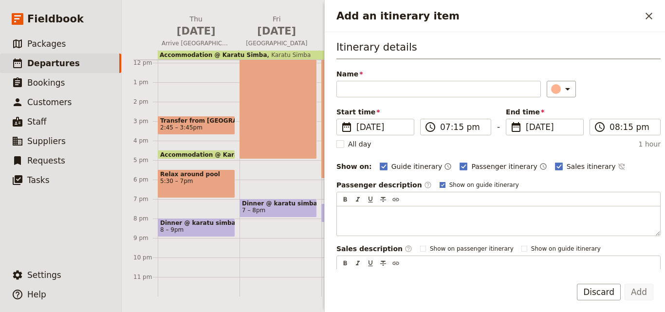
click at [476, 182] on span "Show on guide itinerary" at bounding box center [485, 185] width 70 height 8
click at [440, 181] on input "Show on guide itinerary" at bounding box center [439, 181] width 0 height 0
checkbox input "false"
click at [647, 22] on button "​" at bounding box center [649, 16] width 17 height 17
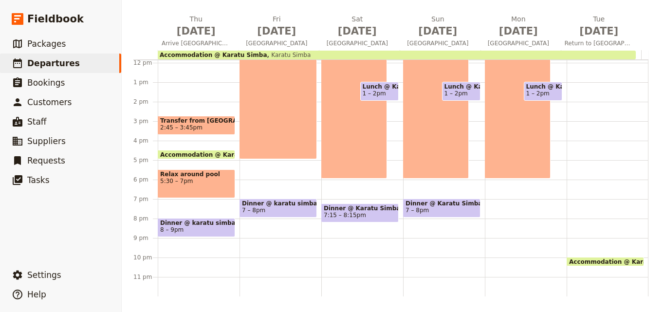
click at [442, 198] on div "Breakfast @ karatu simba 7 – 8am Game Drives 9am – 6pm Lunch @ [GEOGRAPHIC_DATA…" at bounding box center [444, 63] width 82 height 468
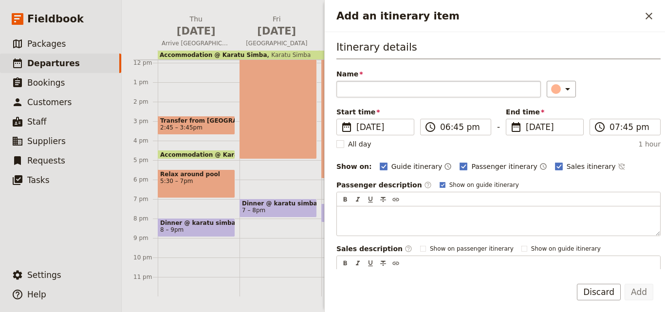
click at [437, 92] on input "Name" at bounding box center [439, 89] width 205 height 17
click at [656, 16] on button "​" at bounding box center [649, 16] width 17 height 17
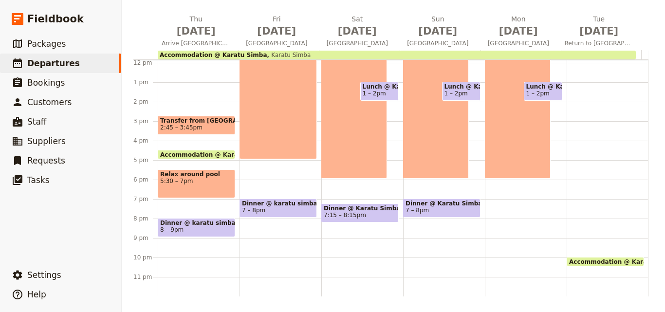
click at [446, 203] on span "Dinner @ Karatu Simba" at bounding box center [442, 203] width 73 height 7
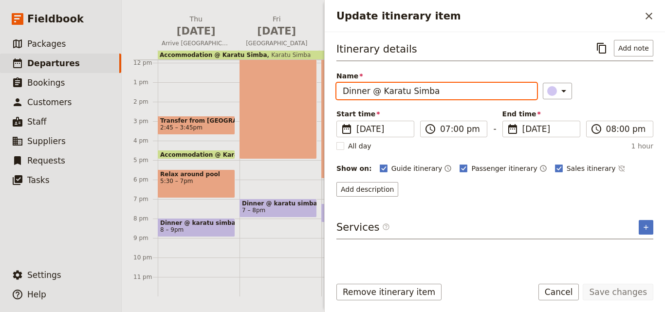
drag, startPoint x: 481, startPoint y: 91, endPoint x: 334, endPoint y: 98, distance: 147.8
click at [334, 98] on div "Itinerary details ​ Add note Name Dinner @ Karatu Simba ​ Start time ​ [DATE] […" at bounding box center [495, 150] width 341 height 237
click at [437, 90] on input "Dinner @ Karatu Simba" at bounding box center [437, 91] width 201 height 17
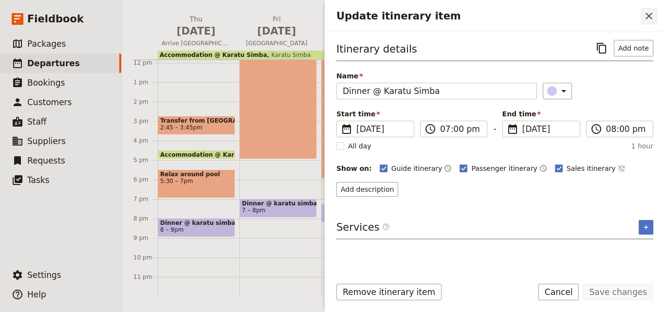
click at [647, 19] on icon "Close drawer" at bounding box center [650, 16] width 12 height 12
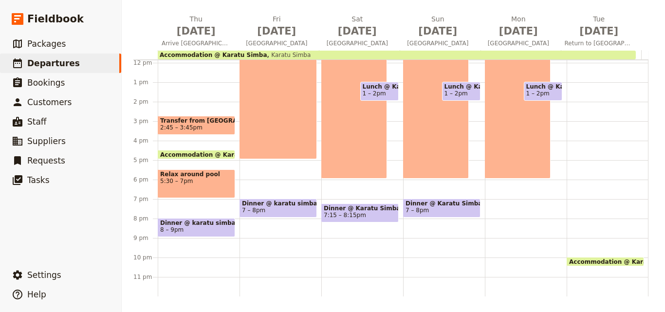
click at [452, 215] on span at bounding box center [442, 215] width 76 height 4
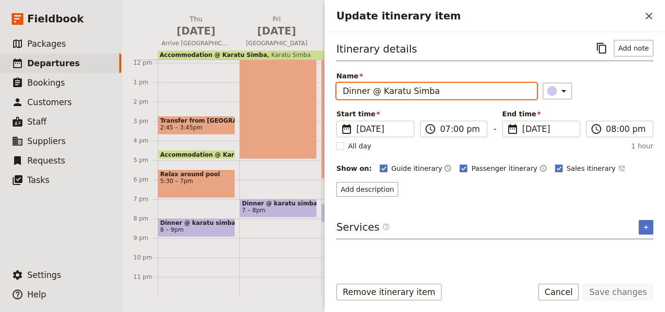
drag, startPoint x: 461, startPoint y: 92, endPoint x: 309, endPoint y: 82, distance: 151.9
click at [309, 82] on div "[DATE] - [GEOGRAPHIC_DATA] - MPE ​ Draft [DATE] – [DATE] 6 days / 5 nights 0/7 …" at bounding box center [394, 156] width 544 height 312
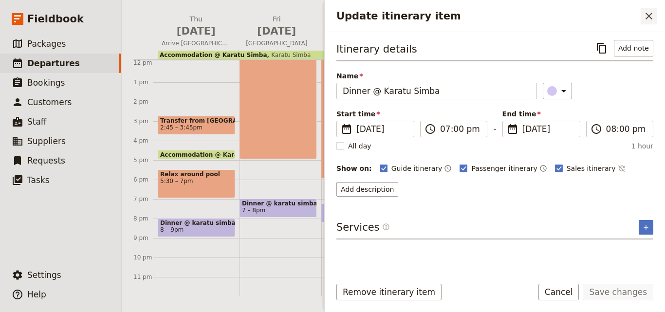
click at [657, 10] on button "​" at bounding box center [649, 16] width 17 height 17
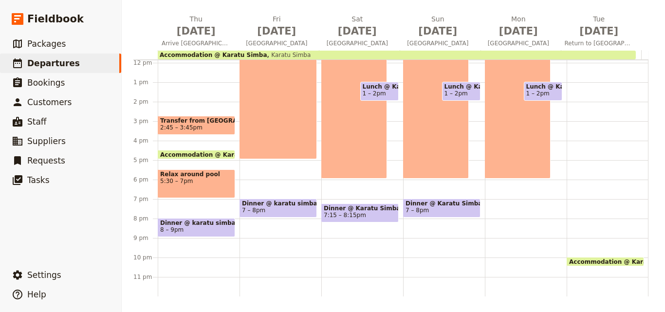
click at [499, 199] on div "Breakfast @ karatu simba 7 – 8am Game Drives 9am – 6pm Lunch @ [GEOGRAPHIC_DATA…" at bounding box center [526, 63] width 82 height 468
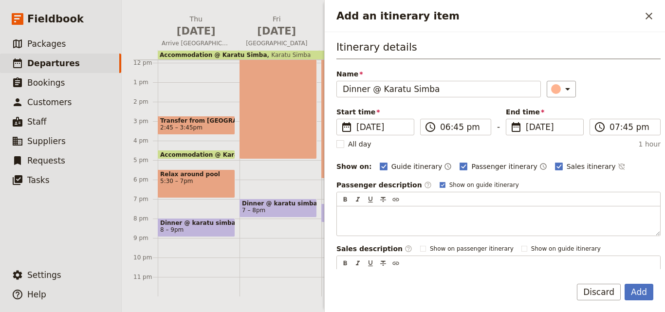
type input "Dinner @ Karatu Simba"
click at [550, 78] on div "Name Dinner @ Karatu Simba ​" at bounding box center [499, 83] width 324 height 28
click at [562, 87] on icon "Add an itinerary item" at bounding box center [568, 89] width 12 height 12
click at [562, 133] on div "button" at bounding box center [558, 133] width 10 height 10
click at [447, 131] on input "06:45 pm" at bounding box center [462, 127] width 45 height 12
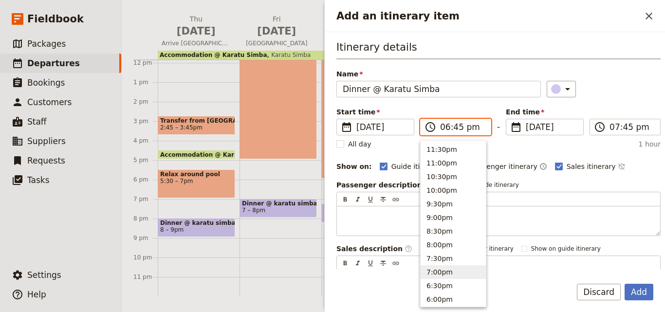
click at [458, 271] on button "7:00pm" at bounding box center [453, 273] width 65 height 14
type input "07:00 pm"
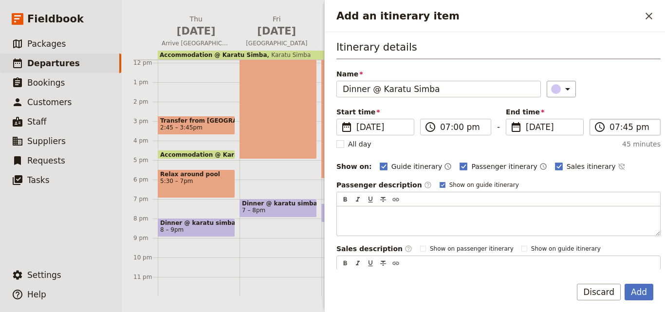
click at [601, 129] on span "​" at bounding box center [600, 127] width 12 height 12
click at [610, 129] on input "07:45 pm" at bounding box center [632, 127] width 45 height 12
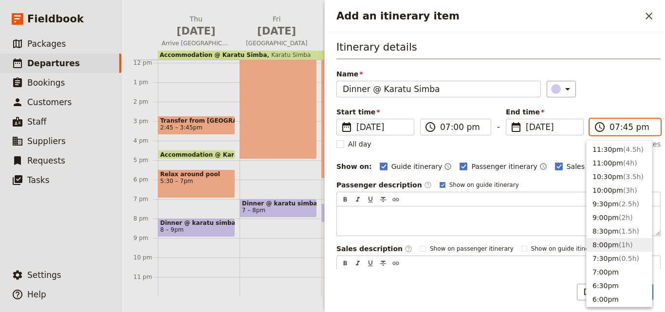
click at [602, 245] on button "8:00pm ( 1h )" at bounding box center [619, 245] width 65 height 14
type input "08:00 pm"
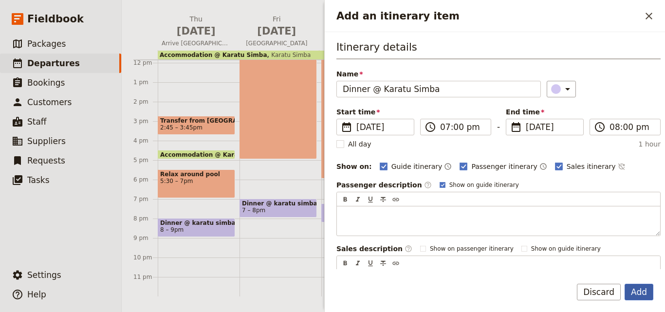
click at [644, 285] on button "Add" at bounding box center [639, 292] width 29 height 17
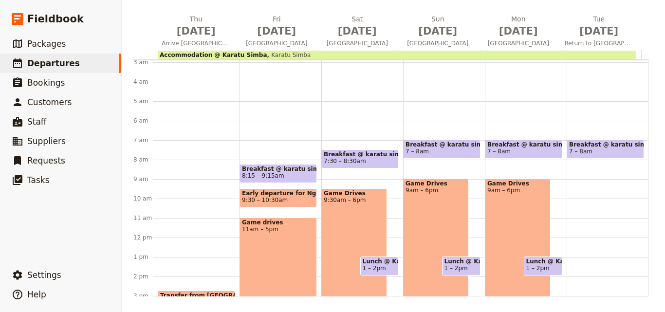
scroll to position [97, 0]
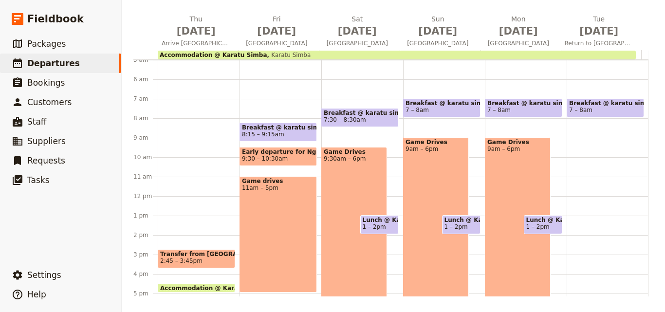
click at [578, 238] on div "Breakfast @ karatu simba 7 – 8am Accommodation @ [GEOGRAPHIC_DATA] 4:30 – 10pm …" at bounding box center [608, 196] width 82 height 468
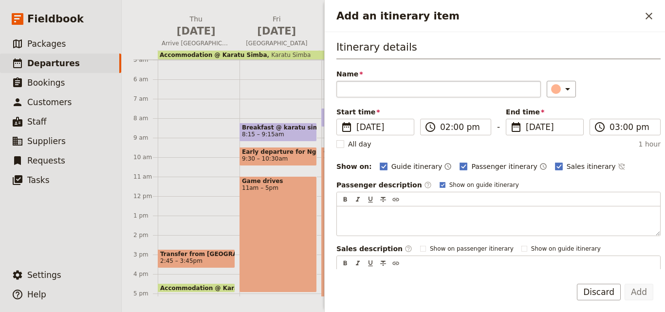
drag, startPoint x: 477, startPoint y: 90, endPoint x: 386, endPoint y: 87, distance: 91.2
click at [386, 87] on input "Name" at bounding box center [439, 89] width 205 height 17
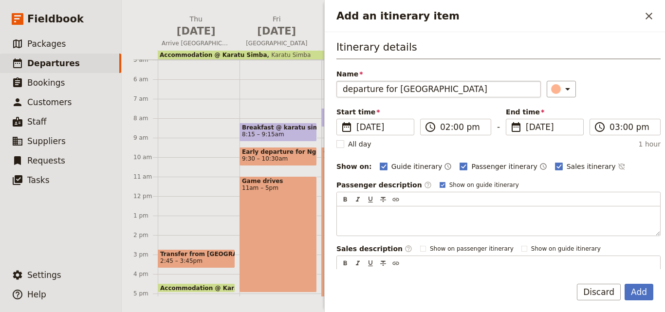
click at [347, 91] on input "departure for [GEOGRAPHIC_DATA]" at bounding box center [439, 89] width 205 height 17
type input "Departure for [GEOGRAPHIC_DATA]"
click at [448, 127] on input "02:00 pm" at bounding box center [462, 127] width 45 height 12
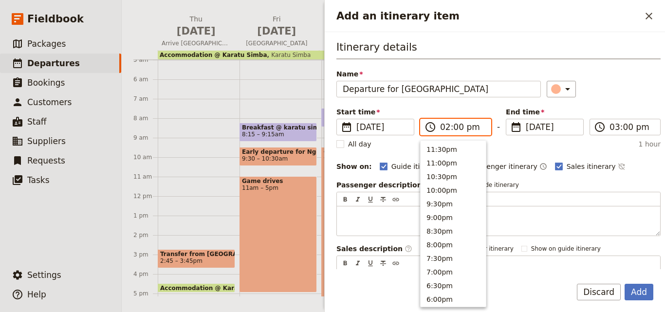
scroll to position [261, 0]
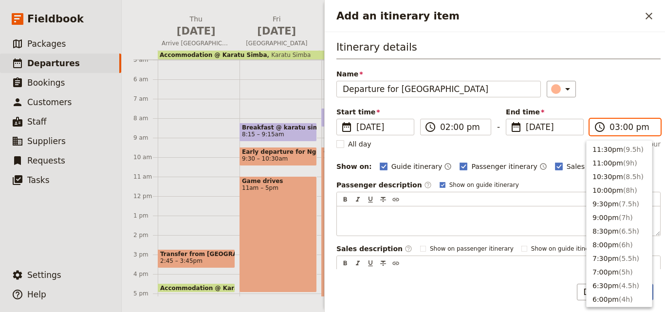
click at [613, 129] on input "03:00 pm" at bounding box center [632, 127] width 45 height 12
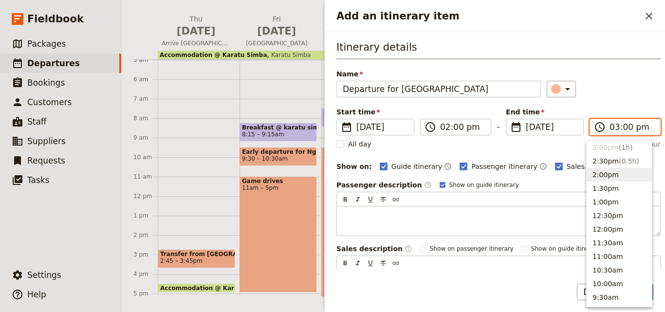
scroll to position [136, 0]
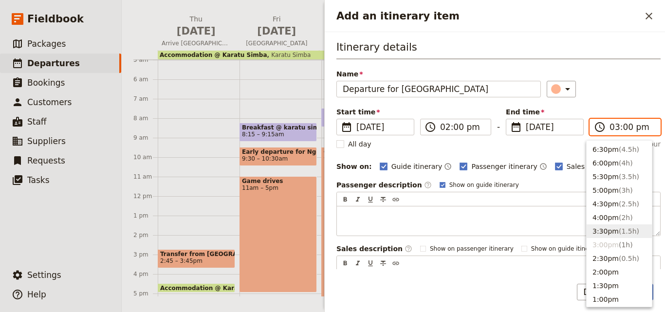
click at [604, 225] on button "3:30pm ( 1.5h )" at bounding box center [619, 232] width 65 height 14
type input "03:30 pm"
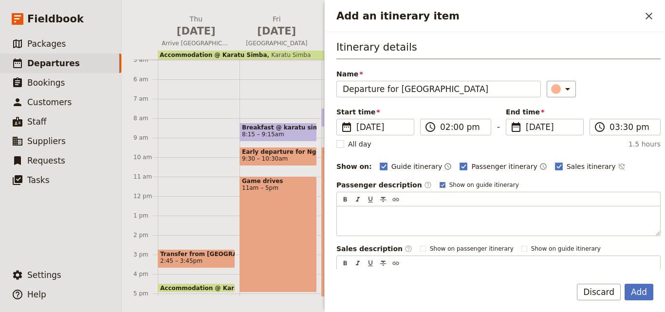
click at [613, 89] on div "​" at bounding box center [604, 89] width 114 height 17
click at [610, 127] on input "03:30 pm" at bounding box center [632, 127] width 45 height 12
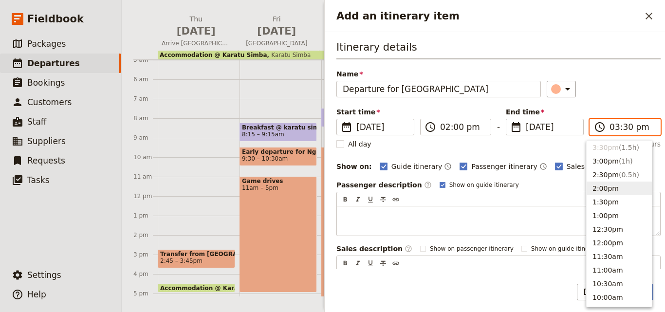
scroll to position [171, 0]
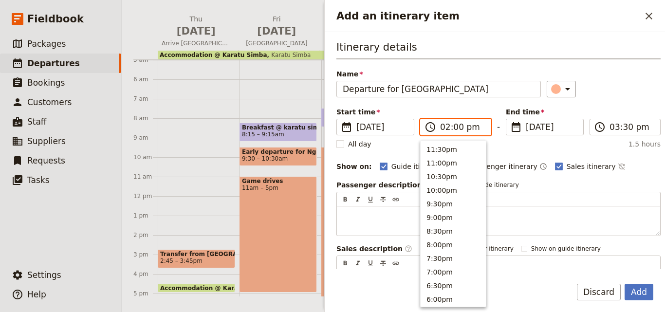
click at [450, 127] on input "02:00 pm" at bounding box center [462, 127] width 45 height 12
click at [450, 250] on button "10:00am" at bounding box center [453, 257] width 65 height 14
type input "10:00 am"
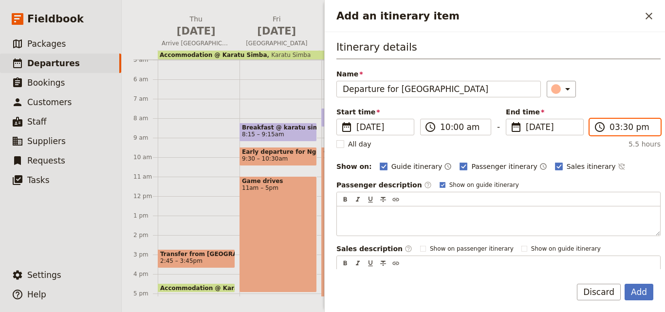
click at [614, 131] on input "03:30 pm" at bounding box center [632, 127] width 45 height 12
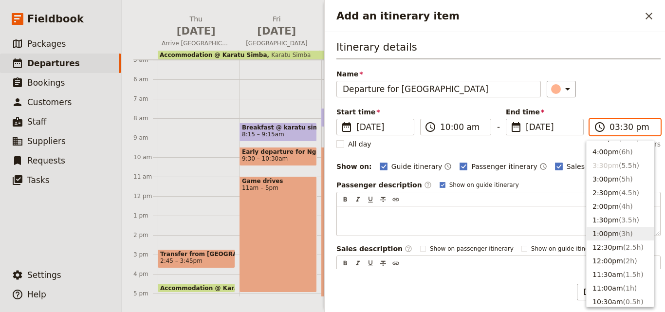
scroll to position [185, 0]
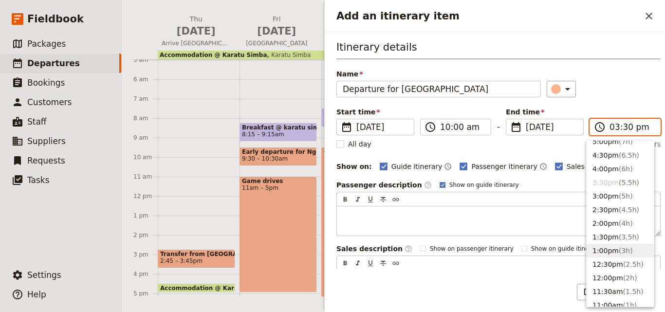
click at [614, 248] on button "1:00pm ( 3h )" at bounding box center [620, 251] width 67 height 14
type input "01:00 pm"
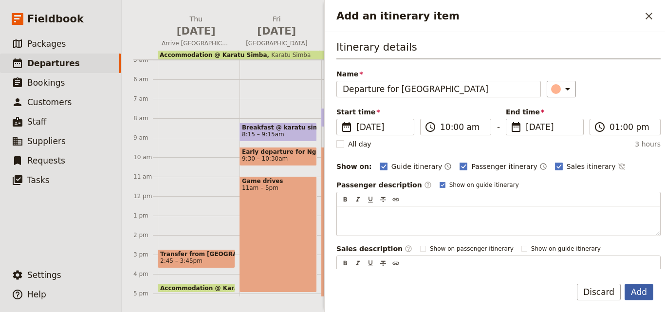
click at [643, 285] on button "Add" at bounding box center [639, 292] width 29 height 17
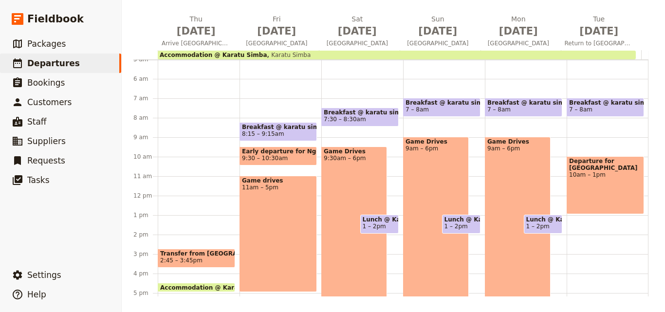
scroll to position [85, 0]
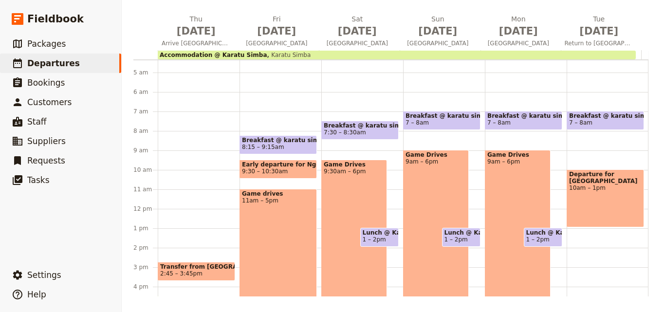
click at [586, 238] on div "Breakfast @ [GEOGRAPHIC_DATA] 7 – 8am Departure for [GEOGRAPHIC_DATA] 10am – 1p…" at bounding box center [608, 209] width 82 height 468
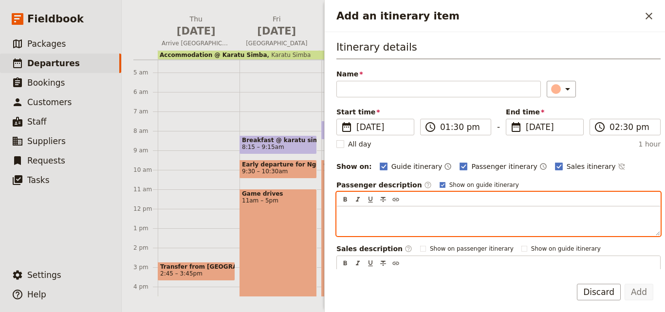
click at [555, 220] on div "Add an itinerary item" at bounding box center [498, 221] width 323 height 29
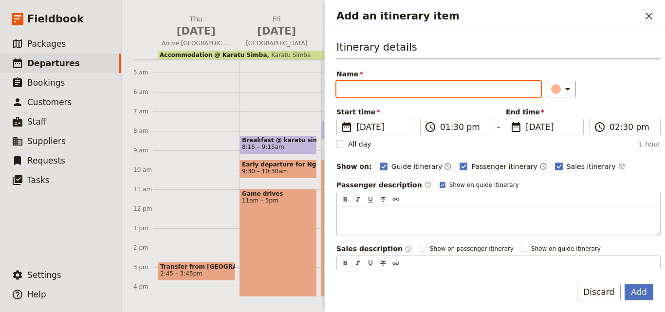
click at [374, 87] on input "Name" at bounding box center [439, 89] width 205 height 17
type input "Picnic Lunch"
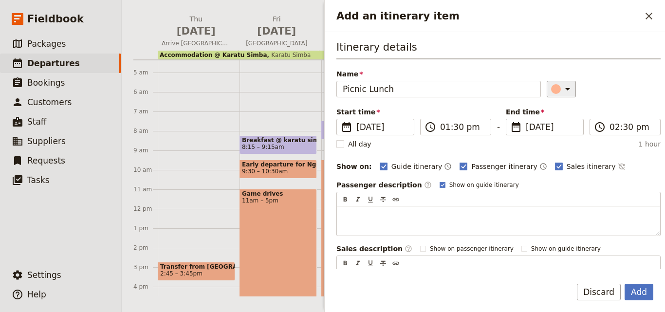
click at [547, 92] on button "​" at bounding box center [561, 89] width 29 height 17
click at [558, 133] on div "button" at bounding box center [558, 133] width 10 height 10
click at [652, 295] on button "Add" at bounding box center [639, 292] width 29 height 17
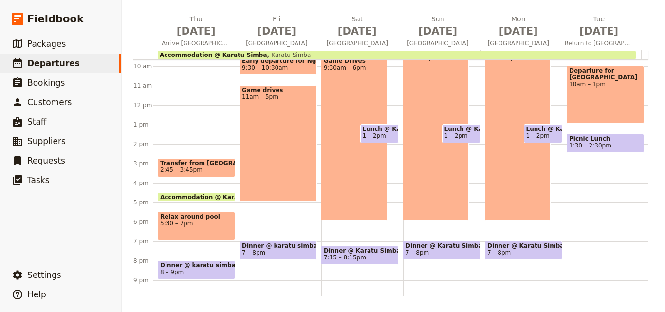
scroll to position [231, 0]
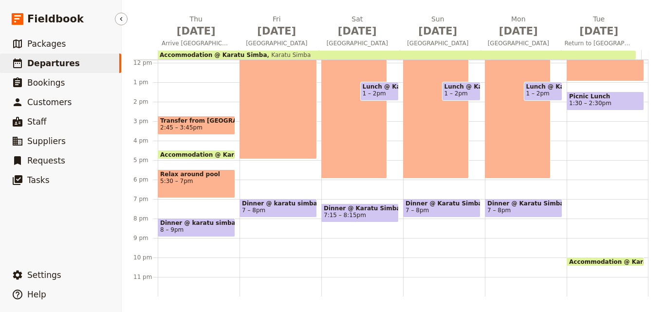
click at [116, 67] on link "​ Departures" at bounding box center [60, 63] width 121 height 19
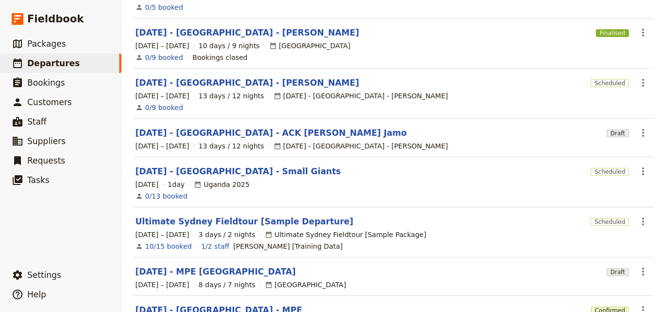
scroll to position [318, 0]
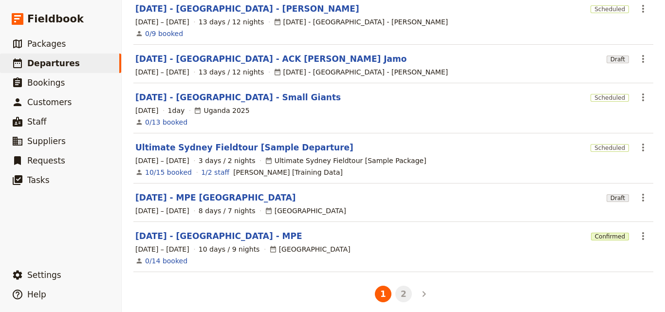
click at [396, 288] on button "2" at bounding box center [404, 294] width 17 height 17
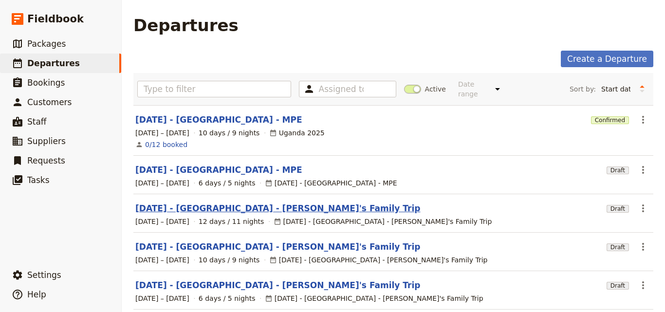
click at [235, 203] on link "[DATE] - [GEOGRAPHIC_DATA] - [PERSON_NAME]'s Family Trip" at bounding box center [277, 209] width 285 height 12
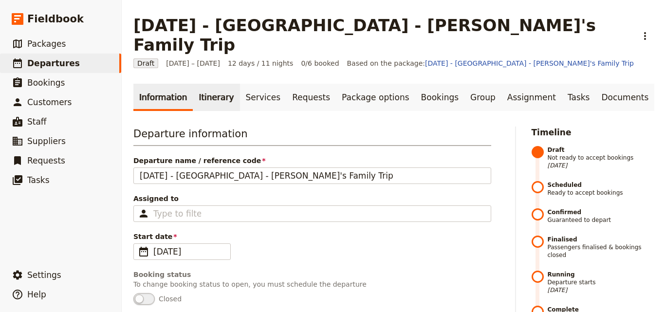
click at [214, 86] on link "Itinerary" at bounding box center [216, 97] width 47 height 27
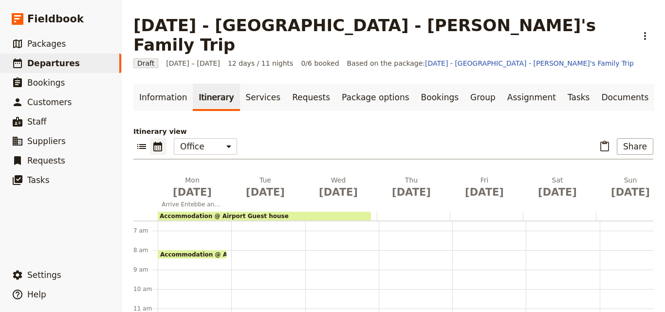
scroll to position [97, 0]
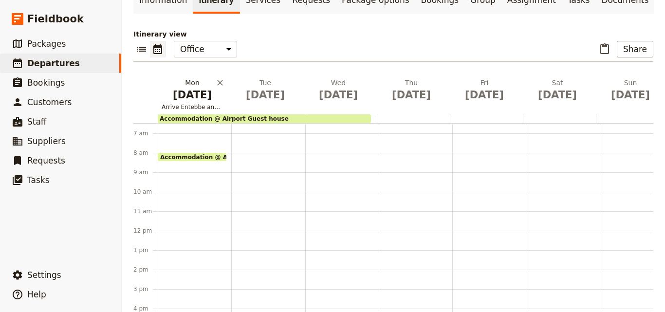
click at [197, 88] on span "[DATE]" at bounding box center [192, 95] width 61 height 15
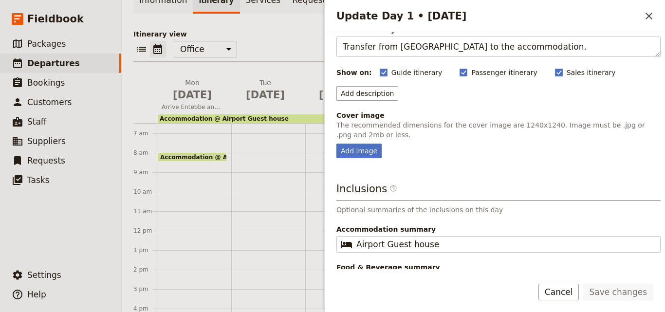
scroll to position [87, 0]
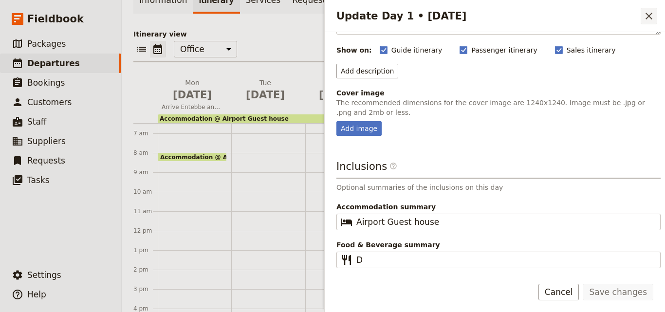
click at [642, 17] on button "​" at bounding box center [649, 16] width 17 height 17
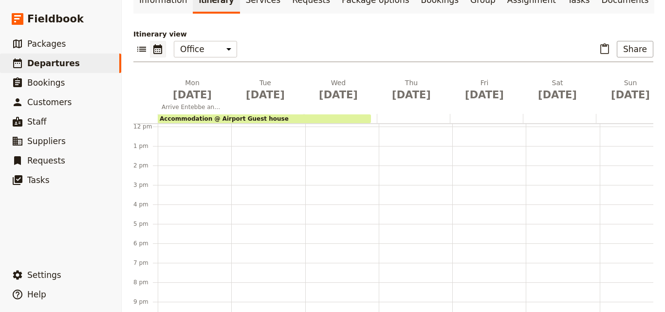
scroll to position [238, 0]
click at [181, 229] on div "Accommodation @ Airport Guest house 8am – 11:59pm" at bounding box center [195, 127] width 74 height 468
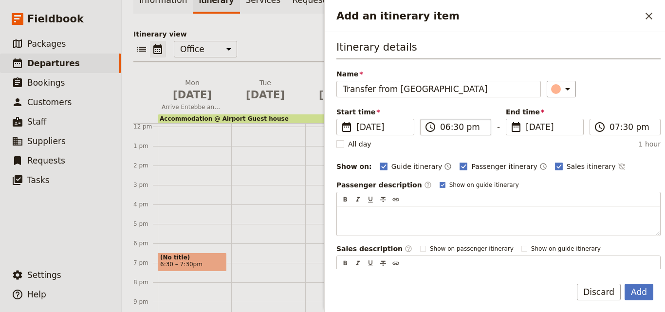
type input "Transfer from [GEOGRAPHIC_DATA]"
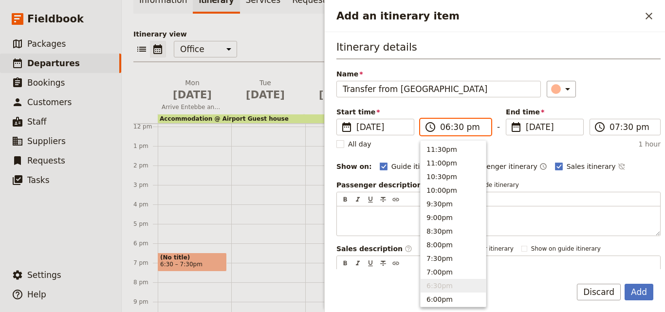
click at [450, 128] on input "06:30 pm" at bounding box center [462, 127] width 45 height 12
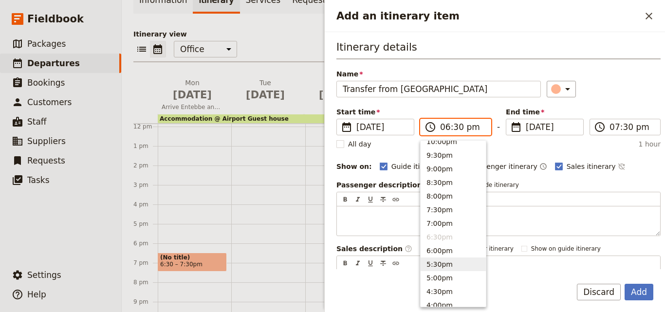
scroll to position [97, 0]
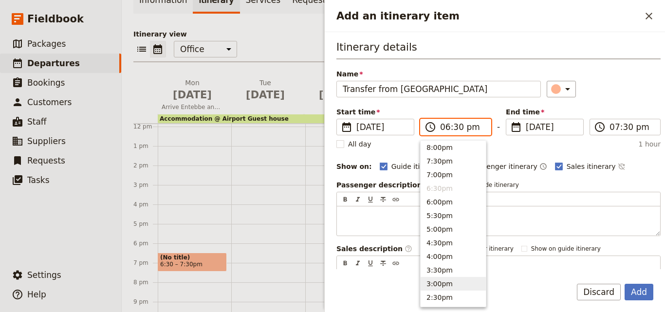
click at [441, 279] on button "3:00pm" at bounding box center [453, 284] width 65 height 14
type input "03:00 pm"
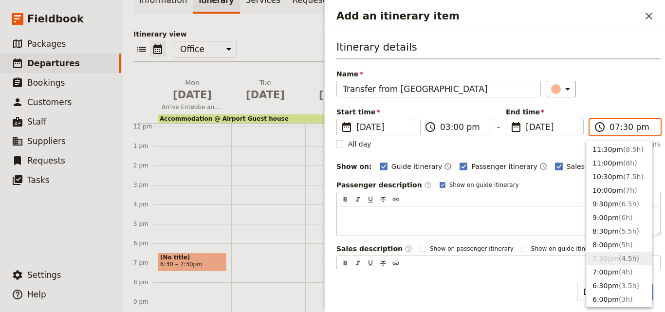
click at [614, 127] on input "07:30 pm" at bounding box center [632, 127] width 45 height 12
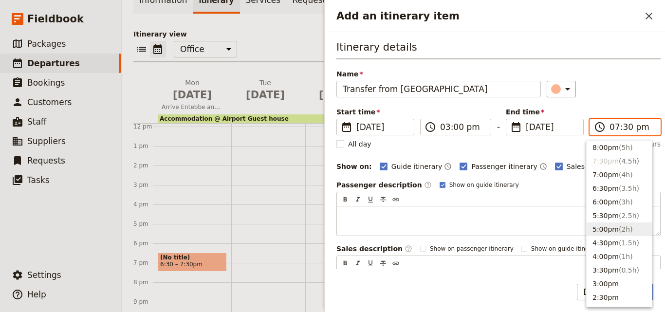
click at [608, 232] on button "5:00pm ( 2h )" at bounding box center [619, 230] width 65 height 14
type input "05:00 pm"
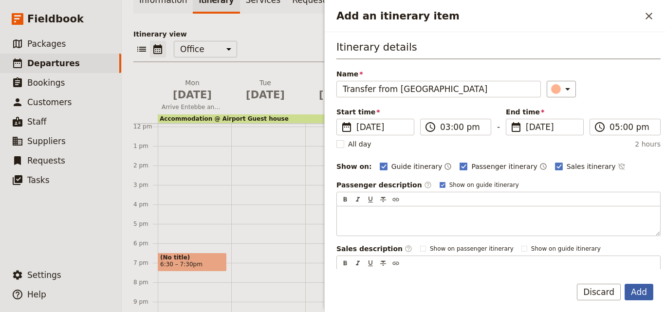
click at [638, 292] on button "Add" at bounding box center [639, 292] width 29 height 17
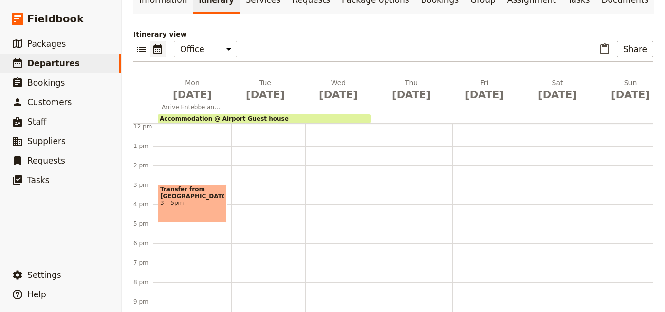
scroll to position [142, 0]
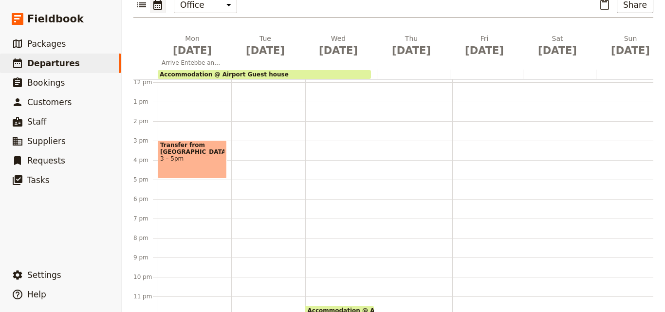
click at [176, 172] on div "Accommodation @ Airport Guest house 8am – 11:59pm Transfer from [GEOGRAPHIC_DAT…" at bounding box center [195, 82] width 74 height 468
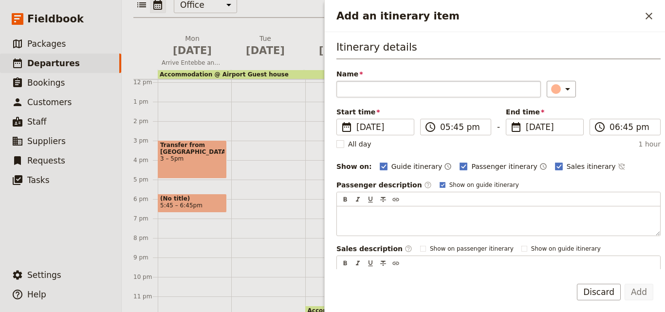
drag, startPoint x: 371, startPoint y: 91, endPoint x: 357, endPoint y: 86, distance: 15.3
click at [357, 86] on input "Name" at bounding box center [439, 89] width 205 height 17
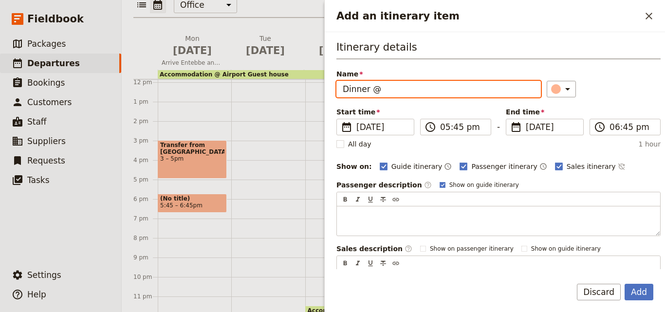
paste input "Airport Guest house, [GEOGRAPHIC_DATA]"
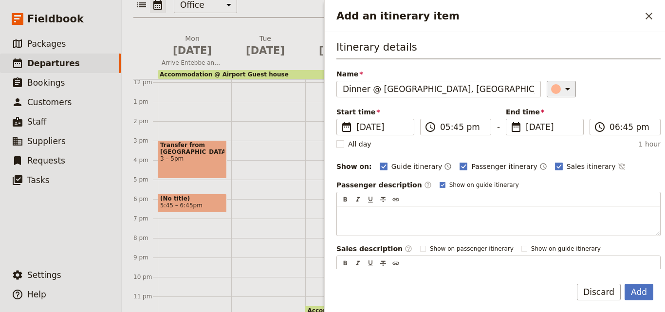
click at [552, 87] on div "​" at bounding box center [562, 89] width 21 height 12
click at [557, 132] on div "button" at bounding box center [558, 133] width 10 height 10
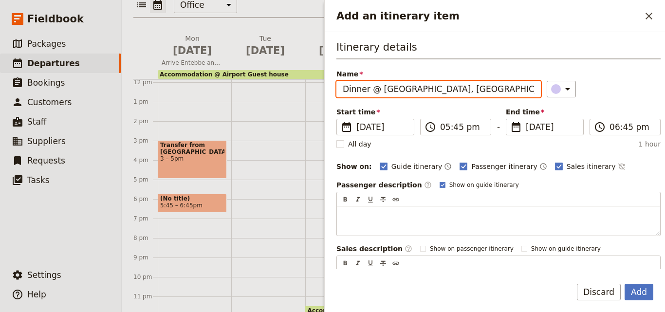
drag, startPoint x: 502, startPoint y: 87, endPoint x: 453, endPoint y: 92, distance: 49.5
click at [453, 92] on input "Dinner @ [GEOGRAPHIC_DATA], [GEOGRAPHIC_DATA]" at bounding box center [439, 89] width 205 height 17
type input "Dinner @ Airport Guest house"
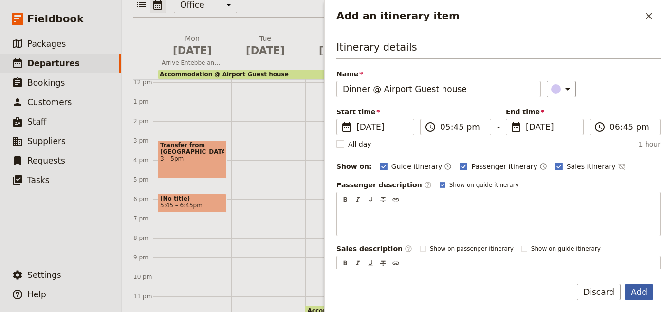
click at [642, 293] on button "Add" at bounding box center [639, 292] width 29 height 17
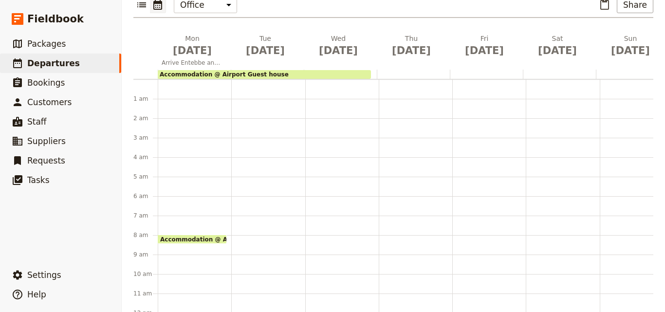
scroll to position [146, 0]
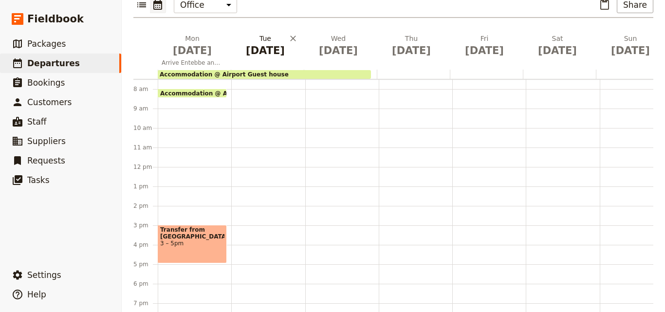
click at [257, 43] on span "[DATE]" at bounding box center [265, 50] width 61 height 15
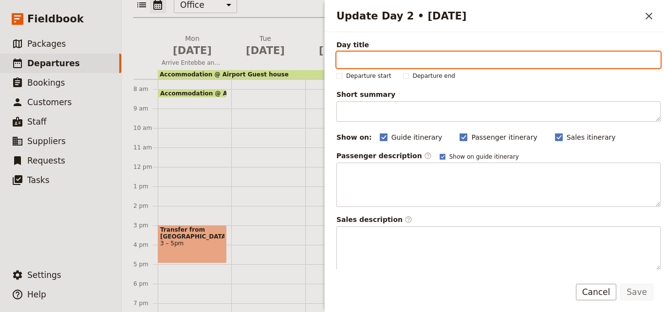
paste input "Entebbe"
type input "Entebbe"
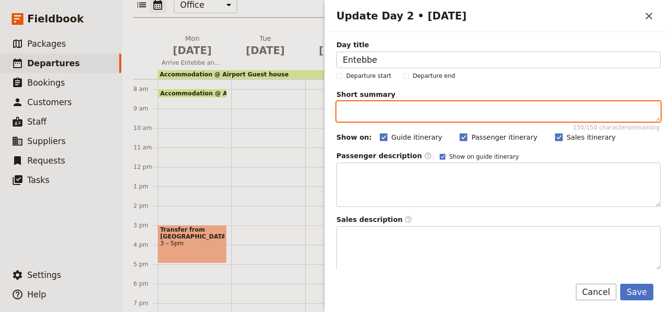
click at [377, 114] on textarea "Short summary 150 / 150 characters remaining" at bounding box center [499, 111] width 324 height 20
paste textarea "Shoebill Stork"
paste textarea "Ngamba [GEOGRAPHIC_DATA]"
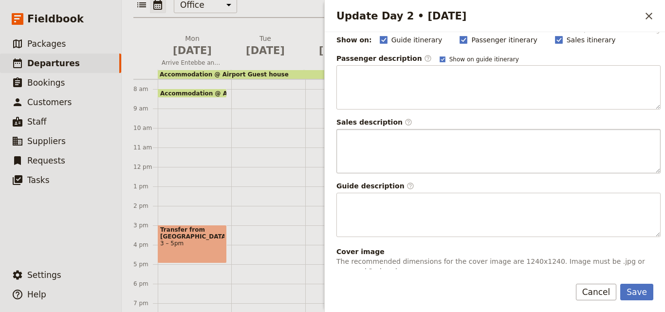
scroll to position [256, 0]
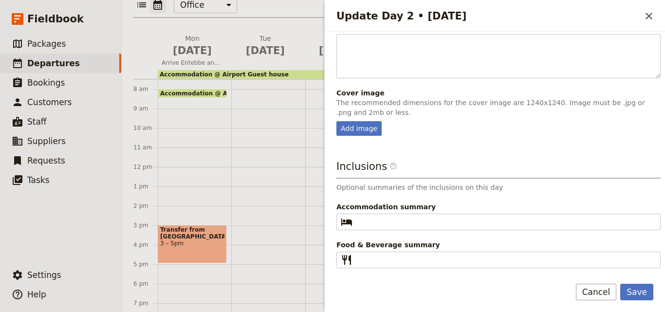
type textarea "Shoebill Stork & Ngamba [GEOGRAPHIC_DATA]"
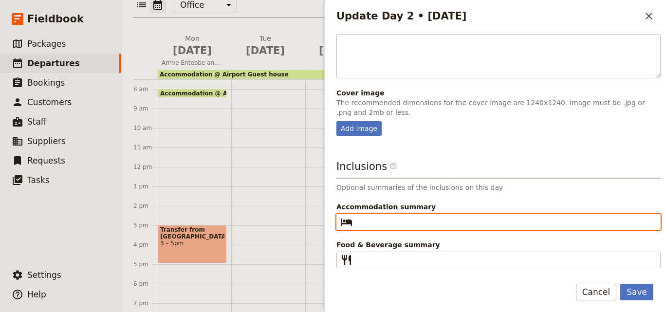
paste input "Airport Guest house, [GEOGRAPHIC_DATA]"
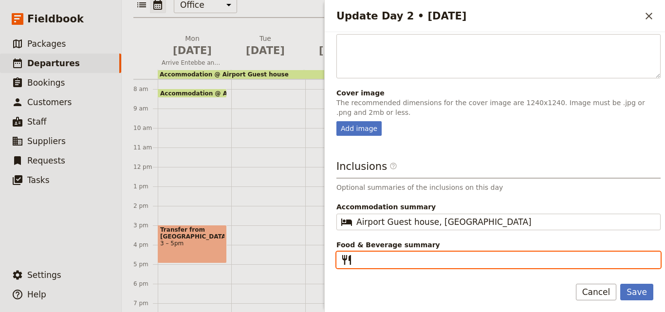
click at [436, 263] on input "Food & Beverage summary ​" at bounding box center [506, 260] width 298 height 12
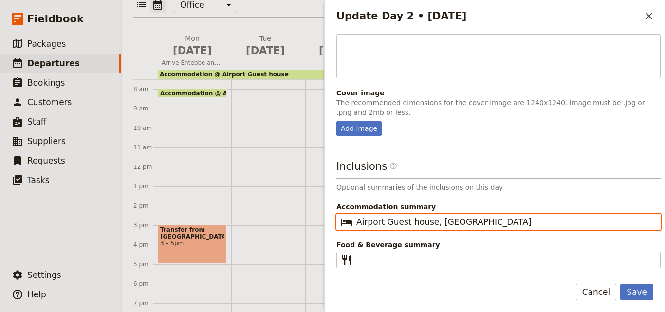
drag, startPoint x: 472, startPoint y: 217, endPoint x: 430, endPoint y: 223, distance: 41.9
click at [430, 223] on input "Airport Guest house, [GEOGRAPHIC_DATA]" at bounding box center [506, 222] width 298 height 12
click at [429, 223] on input "Airport Guest house" at bounding box center [506, 222] width 298 height 12
type input "Airport Guest house"
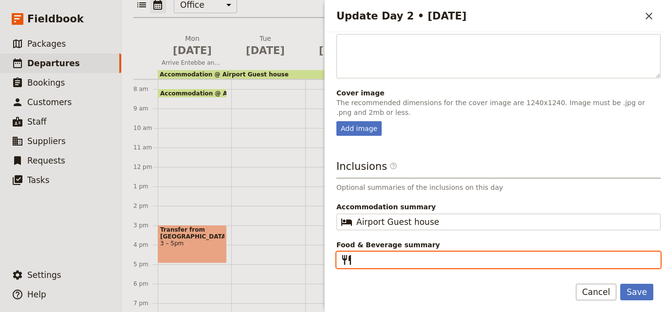
click at [426, 260] on input "Food & Beverage summary ​" at bounding box center [506, 260] width 298 height 12
paste input "B D"
type input "B D"
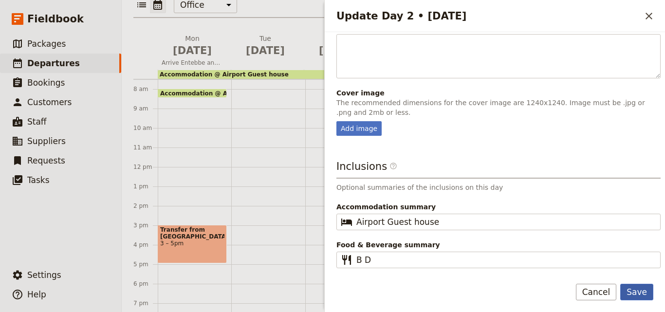
click at [650, 298] on button "Save" at bounding box center [637, 292] width 33 height 17
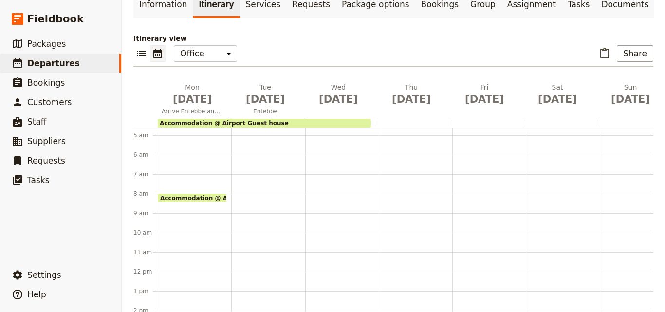
scroll to position [49, 0]
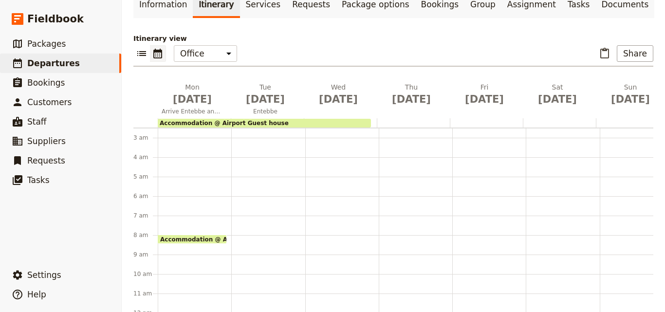
click at [270, 140] on div at bounding box center [268, 313] width 74 height 468
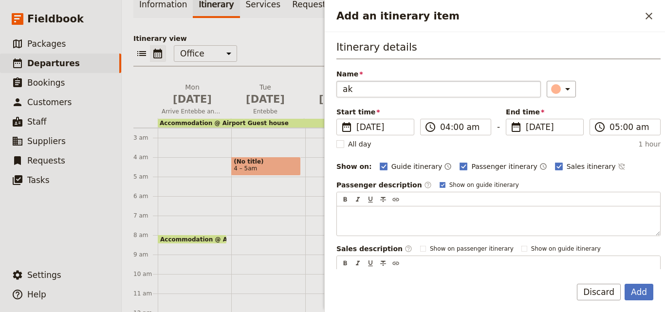
type input "a"
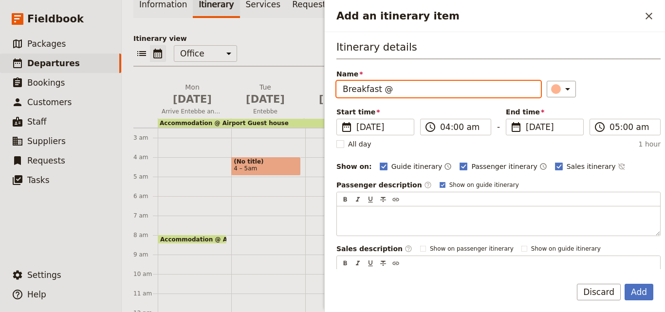
paste input "Airport Guest house"
type input "Breakfast @ Airport Guest house"
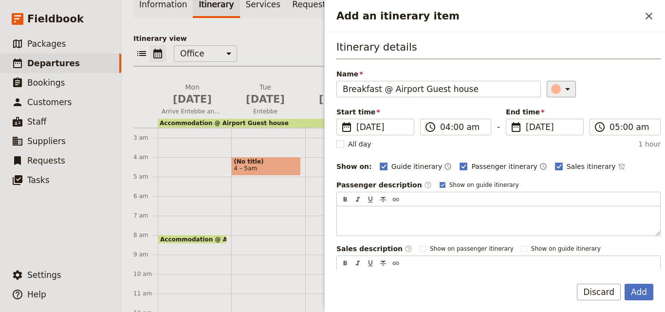
click at [562, 93] on icon "Add an itinerary item" at bounding box center [568, 89] width 12 height 12
click at [558, 135] on div "button" at bounding box center [558, 133] width 10 height 10
click at [445, 129] on input "04:00 am" at bounding box center [462, 127] width 45 height 12
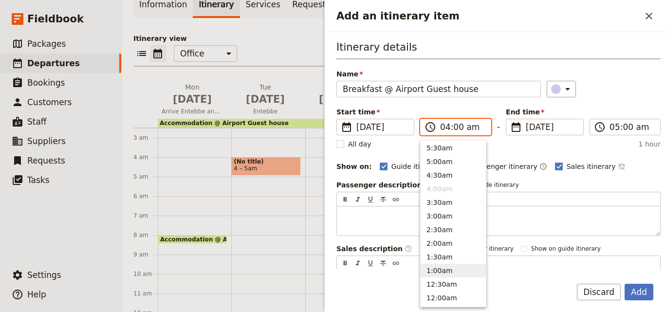
scroll to position [444, 0]
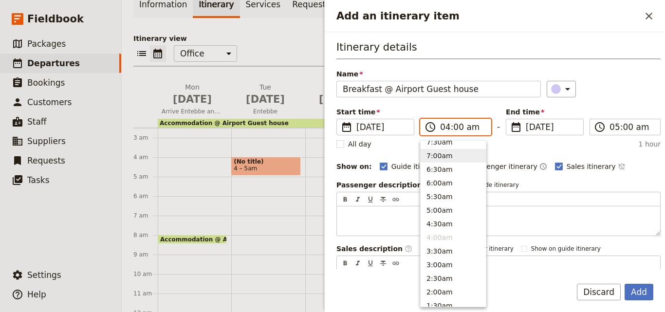
click at [448, 158] on button "7:00am" at bounding box center [453, 156] width 65 height 14
type input "07:00 am"
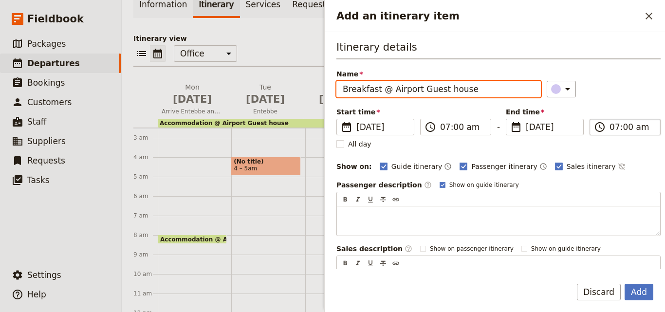
click at [614, 132] on input "07:00 am" at bounding box center [632, 127] width 45 height 12
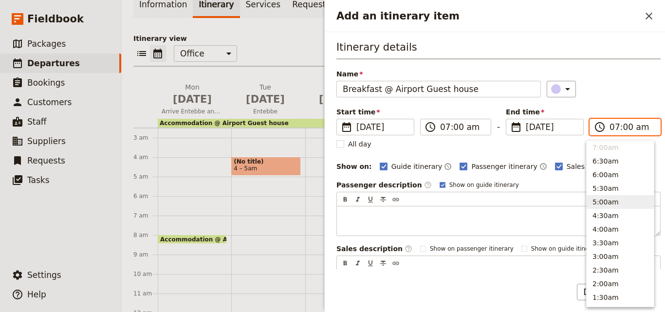
scroll to position [403, 0]
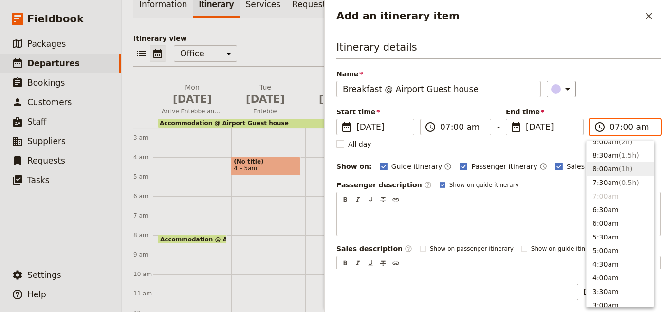
click at [613, 172] on button "8:00am ( 1h )" at bounding box center [620, 169] width 67 height 14
type input "08:00 am"
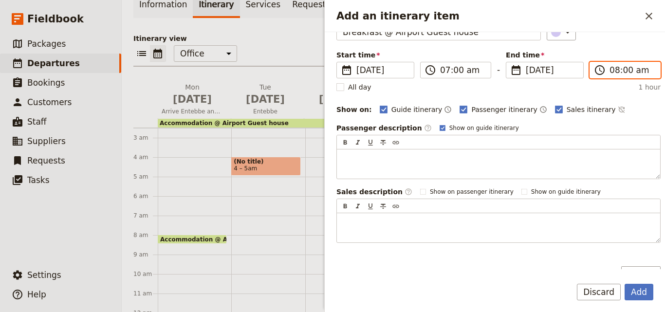
scroll to position [116, 0]
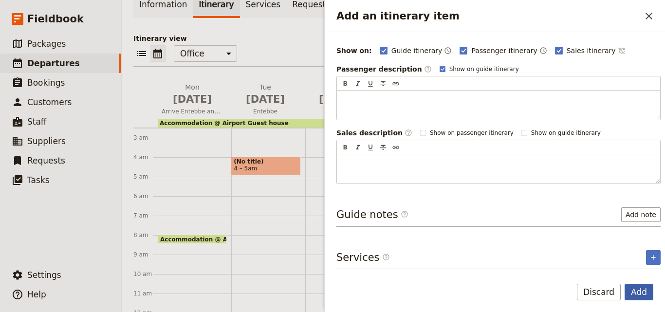
click at [647, 298] on button "Add" at bounding box center [639, 292] width 29 height 17
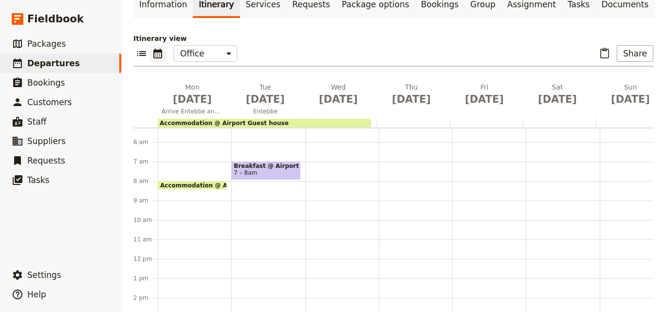
scroll to position [105, 0]
click at [250, 183] on div "Breakfast @ Airport Guest house 7 – 8am" at bounding box center [268, 257] width 74 height 468
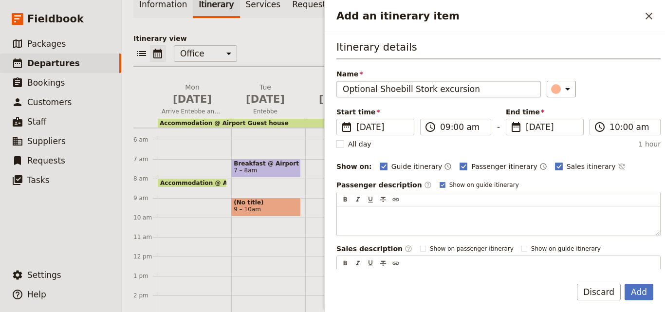
click at [344, 90] on input "Optional Shoebill Stork excursion" at bounding box center [439, 89] width 205 height 17
type input "Optional Shoebill Stork excursion"
click at [610, 132] on input "10:00 am" at bounding box center [632, 127] width 45 height 12
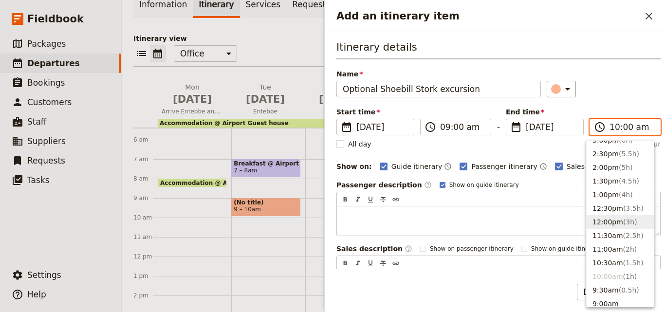
scroll to position [224, 0]
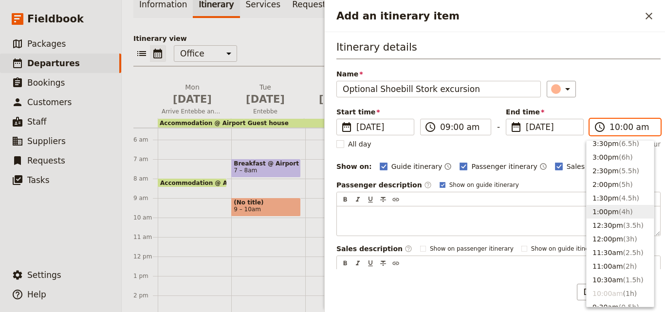
click at [623, 217] on button "1:00pm ( 4h )" at bounding box center [620, 212] width 67 height 14
type input "01:00 pm"
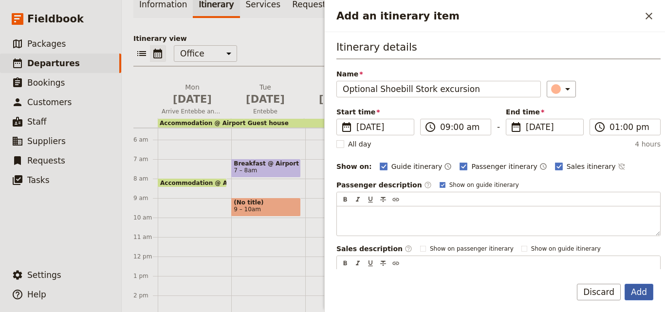
click at [644, 292] on button "Add" at bounding box center [639, 292] width 29 height 17
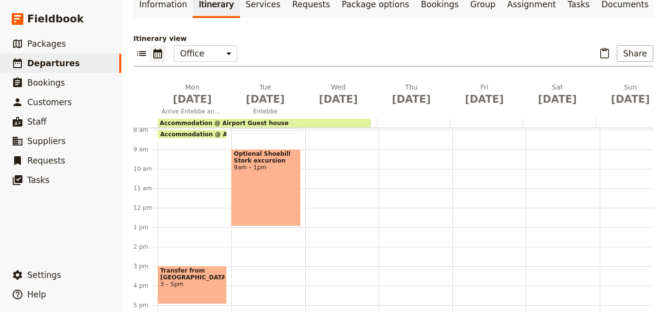
scroll to position [238, 0]
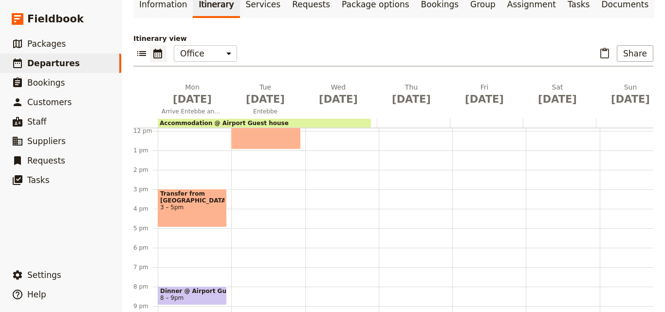
click at [248, 147] on div "Breakfast @ Airport Guest house 7 – 8am Optional Shoebill Stork excursion 9am –…" at bounding box center [268, 131] width 74 height 468
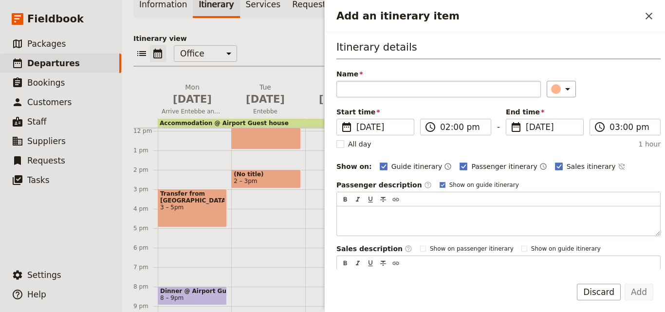
type input "Optional Ngamba [GEOGRAPHIC_DATA]"
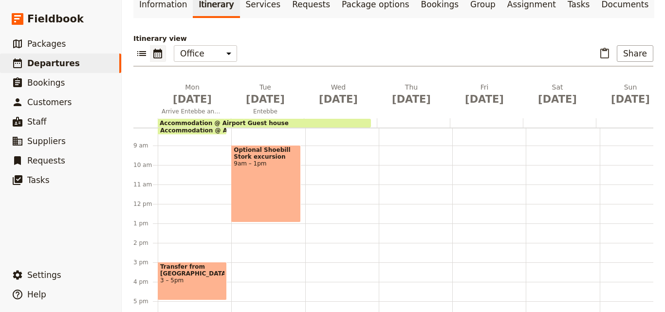
scroll to position [156, 0]
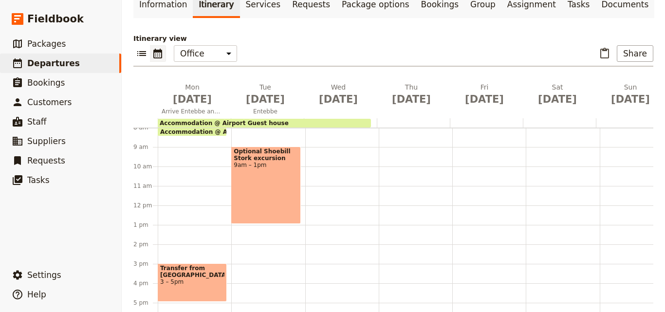
click at [264, 244] on div "Breakfast @ Airport Guest house 7 – 8am Optional Shoebill Stork excursion 9am –…" at bounding box center [268, 206] width 74 height 468
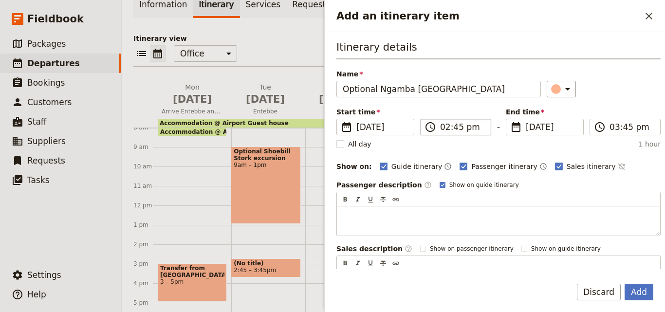
type input "Optional Ngamba [GEOGRAPHIC_DATA]"
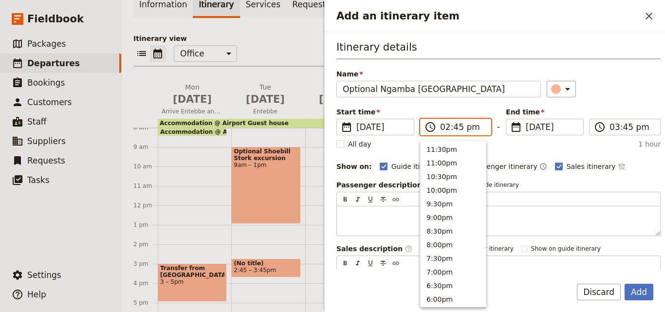
click at [458, 129] on input "02:45 pm" at bounding box center [462, 127] width 45 height 12
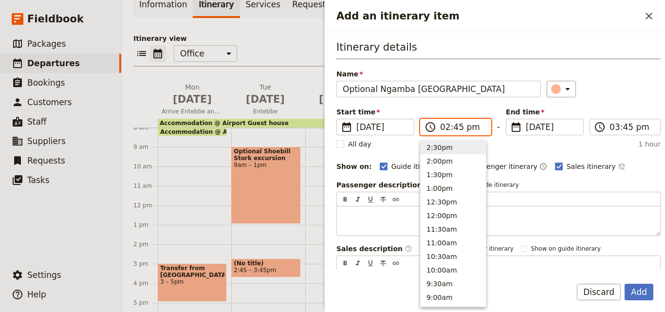
click at [458, 129] on input "02:45 pm" at bounding box center [462, 127] width 45 height 12
click at [456, 129] on input "02:45 pm" at bounding box center [462, 127] width 45 height 12
type input "02:00 pm"
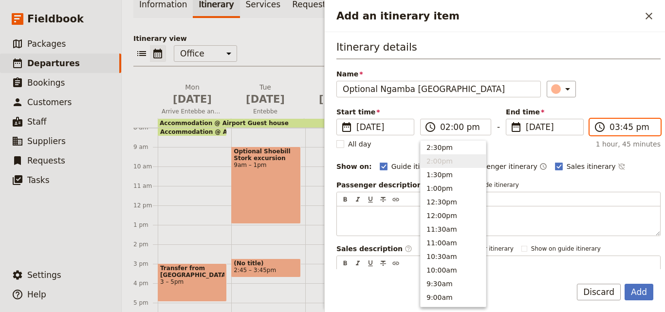
click at [612, 129] on input "03:45 pm" at bounding box center [632, 127] width 45 height 12
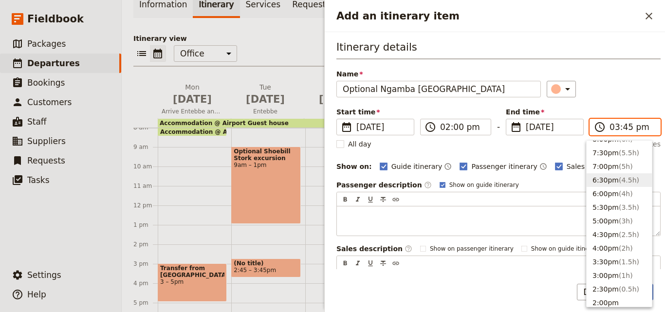
scroll to position [123, 0]
click at [611, 200] on button "5:00pm ( 3h )" at bounding box center [619, 204] width 65 height 14
type input "05:00 pm"
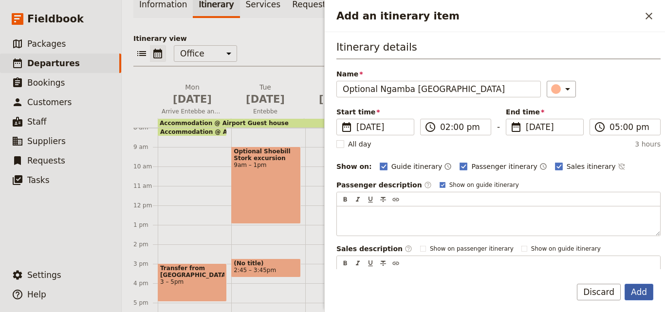
click at [645, 295] on button "Add" at bounding box center [639, 292] width 29 height 17
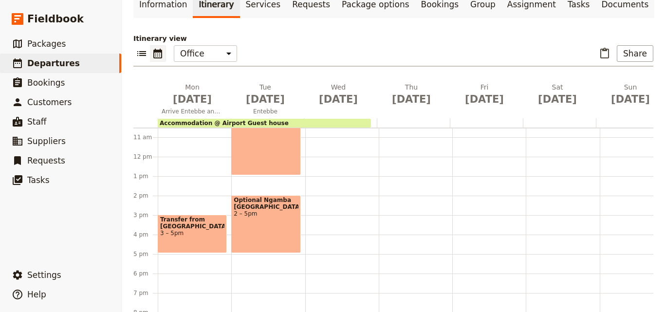
scroll to position [238, 0]
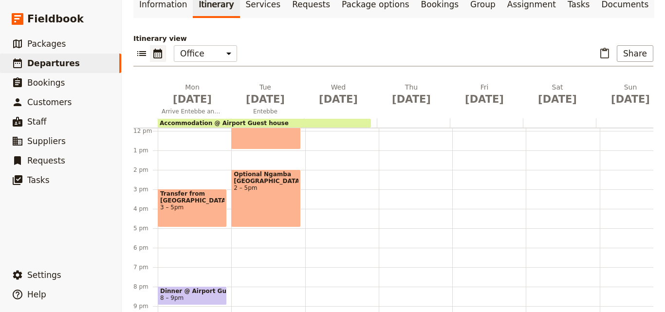
click at [198, 288] on span "Dinner @ Airport Guest house" at bounding box center [192, 291] width 64 height 7
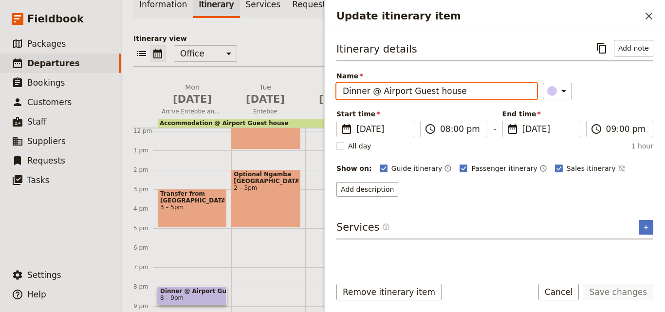
drag, startPoint x: 464, startPoint y: 94, endPoint x: 342, endPoint y: 93, distance: 122.8
click at [342, 93] on input "Dinner @ Airport Guest house" at bounding box center [437, 91] width 201 height 17
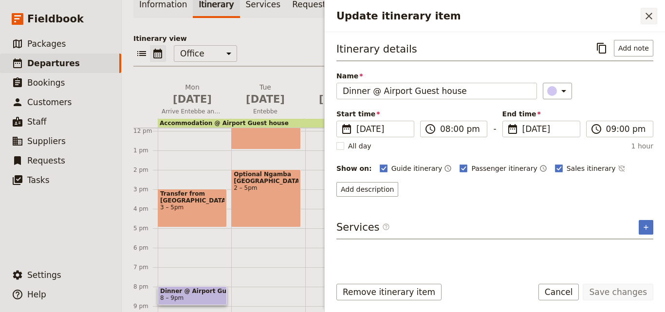
click at [651, 14] on icon "Close drawer" at bounding box center [649, 16] width 7 height 7
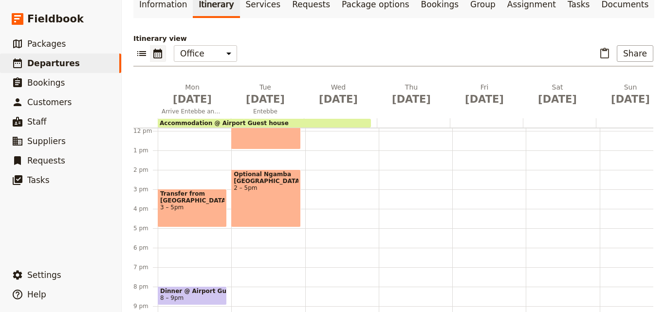
click at [251, 261] on div "Breakfast @ Airport Guest house 7 – 8am Optional Shoebill Stork excursion 9am –…" at bounding box center [268, 131] width 74 height 468
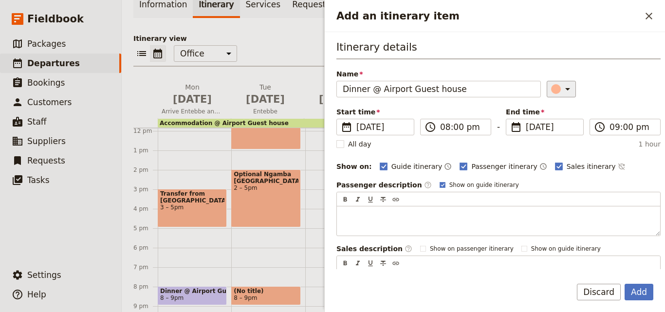
type input "Dinner @ Airport Guest house"
click at [551, 91] on div "Add an itinerary item" at bounding box center [556, 89] width 10 height 10
click at [558, 129] on button "button" at bounding box center [558, 133] width 12 height 12
click at [638, 294] on button "Add" at bounding box center [639, 292] width 29 height 17
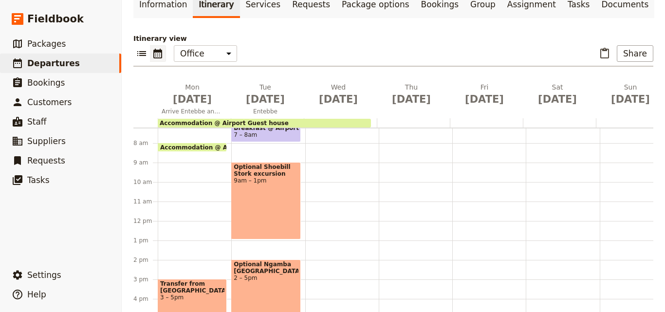
scroll to position [92, 0]
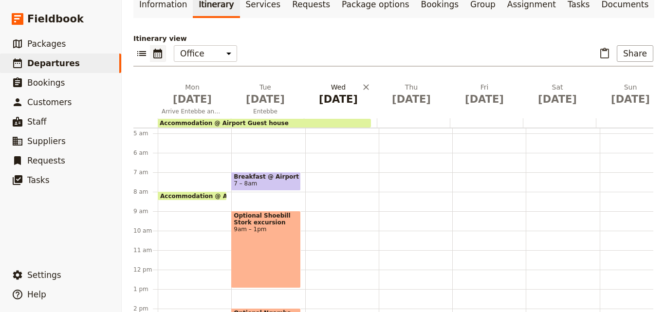
click at [328, 92] on span "[DATE]" at bounding box center [338, 99] width 61 height 15
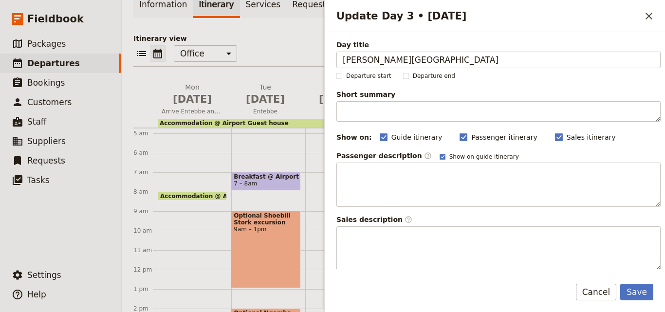
type input "[PERSON_NAME][GEOGRAPHIC_DATA]"
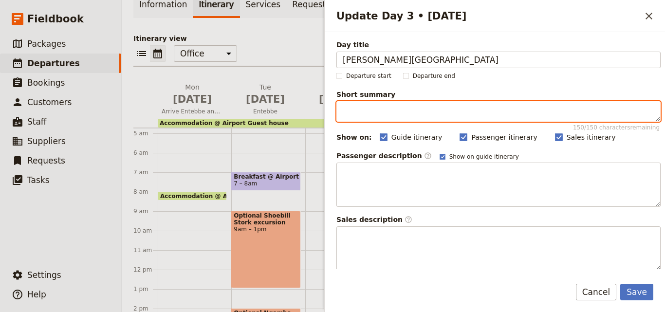
paste textarea "Transfer to [PERSON_NAME][GEOGRAPHIC_DATA] by road"
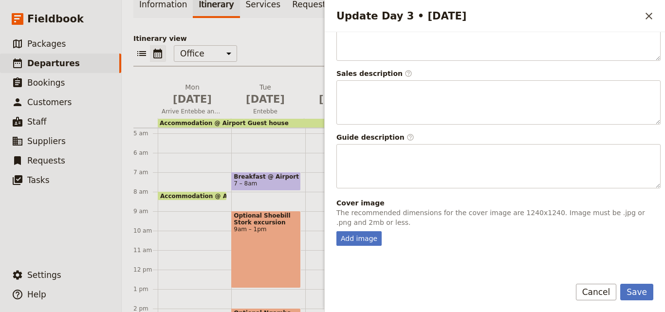
scroll to position [256, 0]
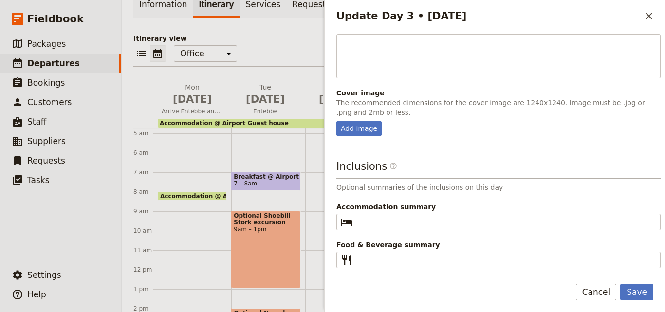
type textarea "Transfer to [PERSON_NAME][GEOGRAPHIC_DATA] by road"
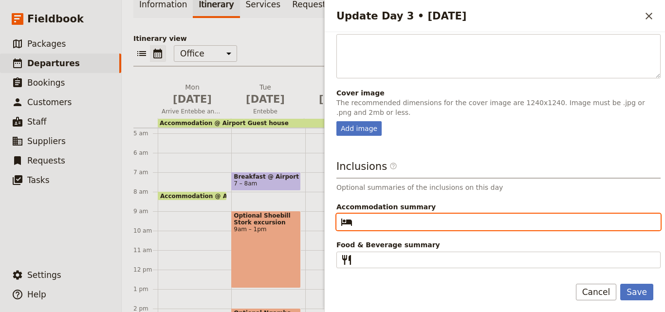
drag, startPoint x: 377, startPoint y: 214, endPoint x: 363, endPoint y: 218, distance: 13.7
paste input "[GEOGRAPHIC_DATA][PERSON_NAME]"
type input "[GEOGRAPHIC_DATA][PERSON_NAME]"
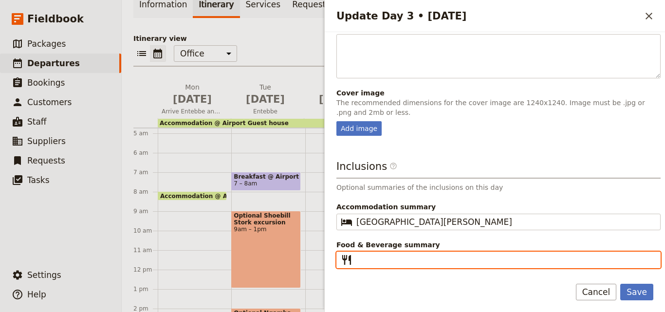
click at [369, 258] on input "Food & Beverage summary ​" at bounding box center [506, 260] width 298 height 12
paste input "B L D"
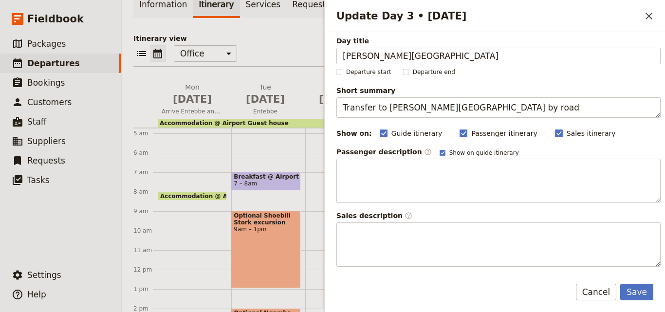
scroll to position [0, 0]
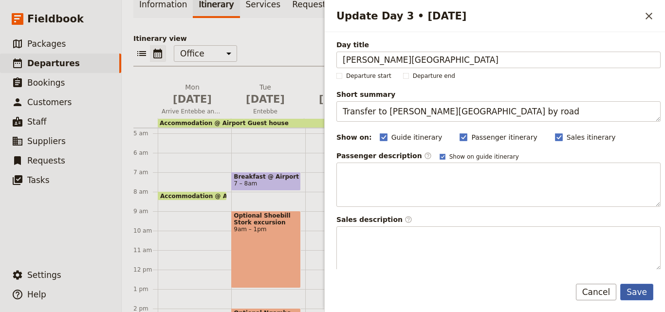
type input "B L D"
click at [645, 288] on button "Save" at bounding box center [637, 292] width 33 height 17
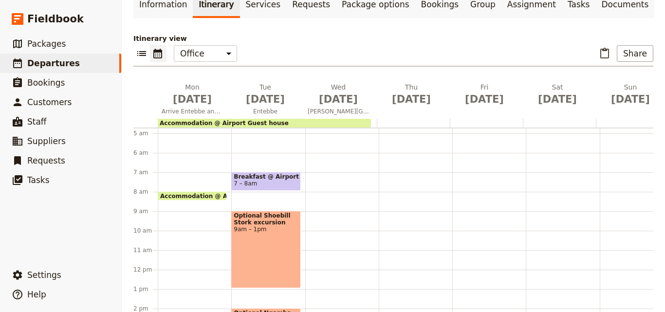
click at [374, 118] on div at bounding box center [340, 122] width 73 height 9
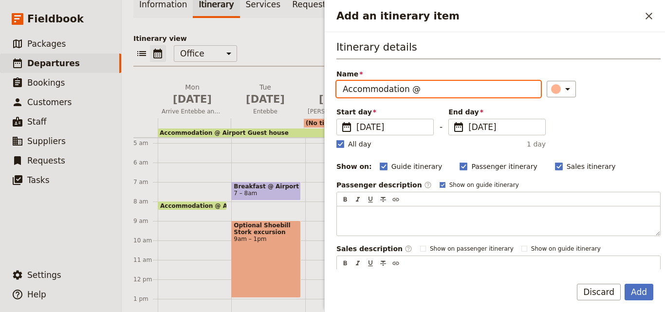
paste input "[GEOGRAPHIC_DATA][PERSON_NAME]"
type input "Accommodation @ [GEOGRAPHIC_DATA][PERSON_NAME]"
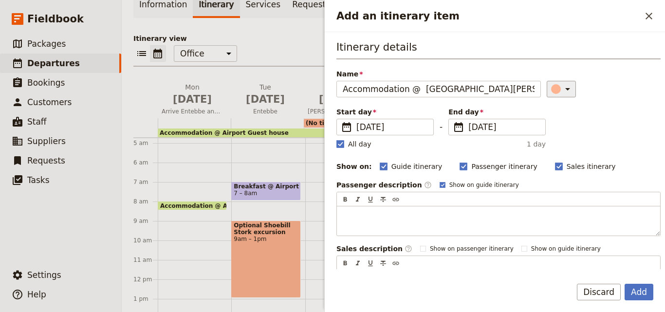
click at [562, 90] on icon "Add an itinerary item" at bounding box center [568, 89] width 12 height 12
click at [560, 132] on div "button" at bounding box center [558, 133] width 10 height 10
click at [562, 92] on icon "Add an itinerary item" at bounding box center [568, 89] width 12 height 12
click at [549, 122] on div "button" at bounding box center [547, 121] width 10 height 10
click at [344, 143] on rect "Add an itinerary item" at bounding box center [340, 143] width 7 height 7
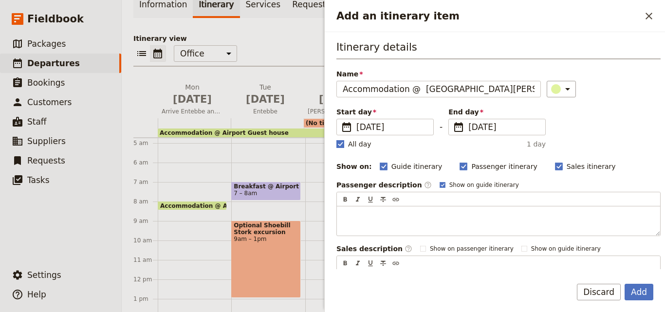
click at [337, 139] on input "All day" at bounding box center [336, 139] width 0 height 0
checkbox input "false"
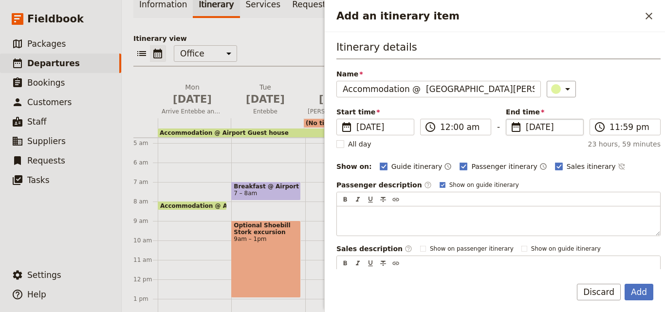
click at [528, 126] on span "[DATE]" at bounding box center [552, 127] width 52 height 12
click at [511, 119] on input "[DATE]" at bounding box center [510, 119] width 0 height 0
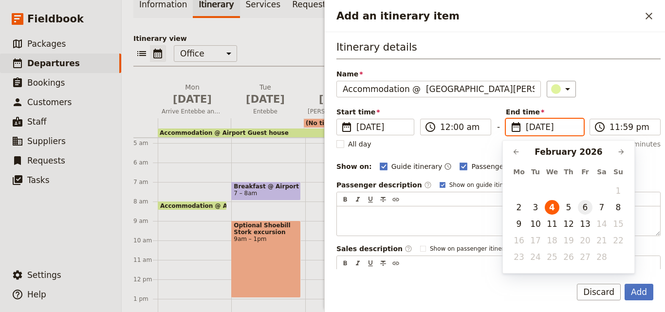
click at [591, 205] on button "6" at bounding box center [585, 207] width 15 height 15
type input "[DATE]"
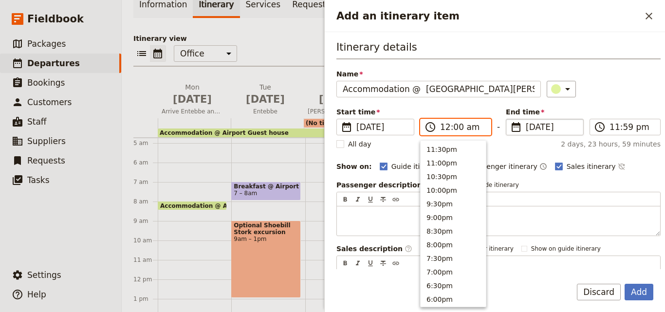
click at [443, 127] on input "12:00 am" at bounding box center [462, 127] width 45 height 12
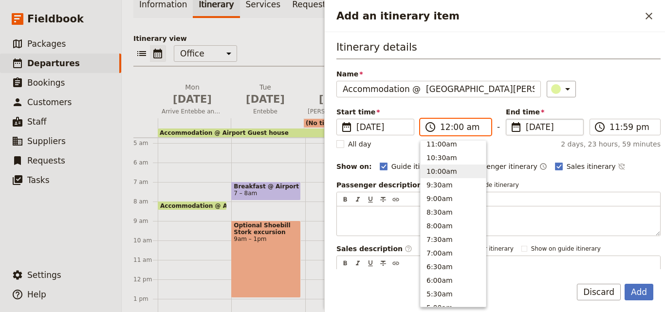
click at [449, 169] on button "10:00am" at bounding box center [453, 172] width 65 height 14
type input "10:00 am"
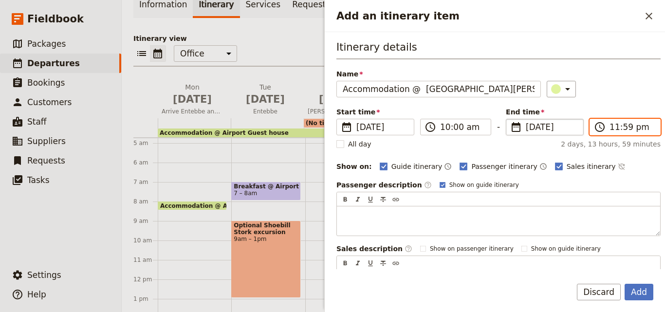
click at [611, 127] on input "11:59 pm" at bounding box center [632, 127] width 45 height 12
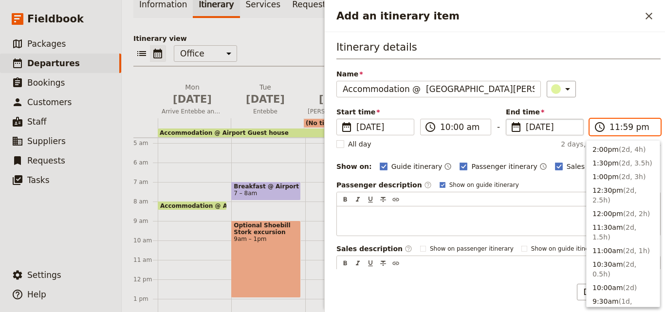
scroll to position [386, 0]
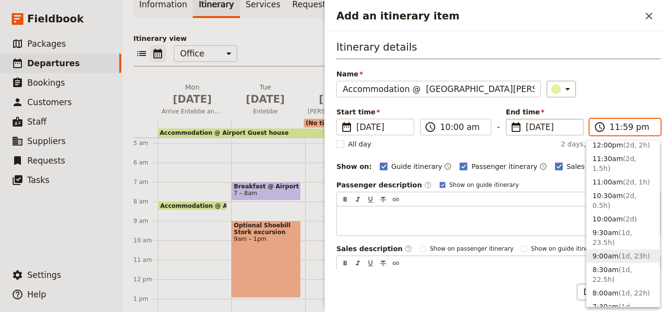
click at [604, 249] on button "9:00am ( 1d, 23h )" at bounding box center [623, 256] width 73 height 14
type input "09:00 am"
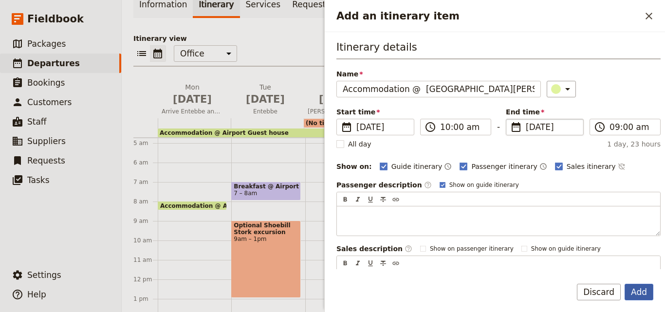
click at [644, 292] on button "Add" at bounding box center [639, 292] width 29 height 17
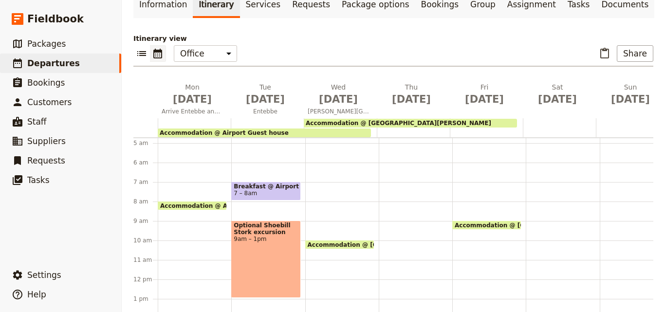
click at [525, 45] on div "​ ​ Office Guide Passenger Sales ​ Share" at bounding box center [393, 55] width 520 height 21
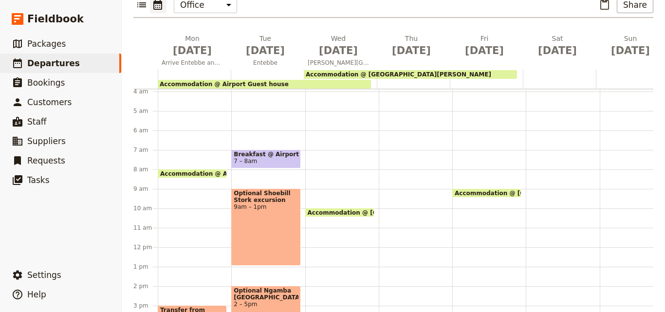
scroll to position [92, 0]
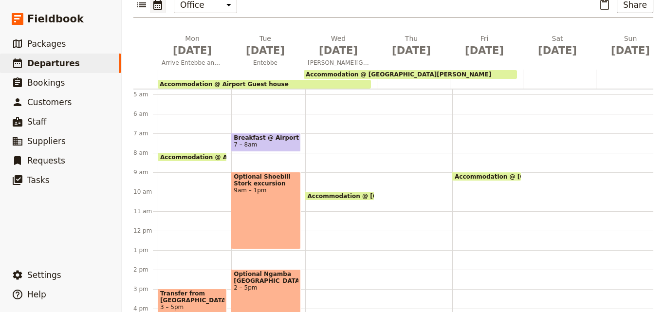
click at [285, 134] on span "Breakfast @ Airport Guest house" at bounding box center [266, 137] width 64 height 7
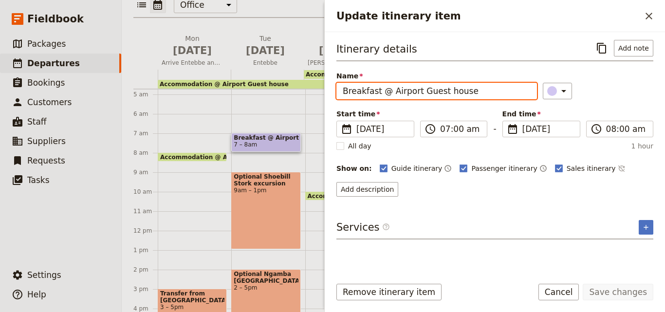
drag, startPoint x: 484, startPoint y: 94, endPoint x: 344, endPoint y: 91, distance: 140.3
click at [344, 91] on input "Breakfast @ Airport Guest house" at bounding box center [437, 91] width 201 height 17
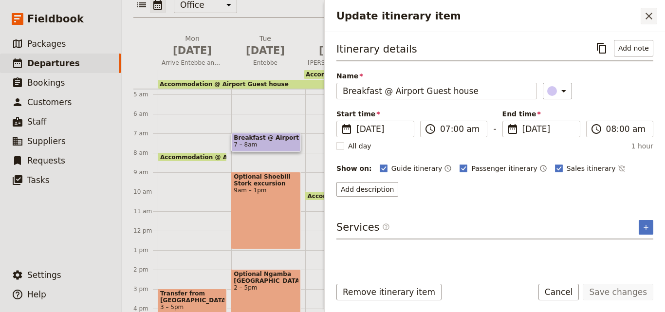
click at [647, 19] on icon "Close drawer" at bounding box center [649, 16] width 7 height 7
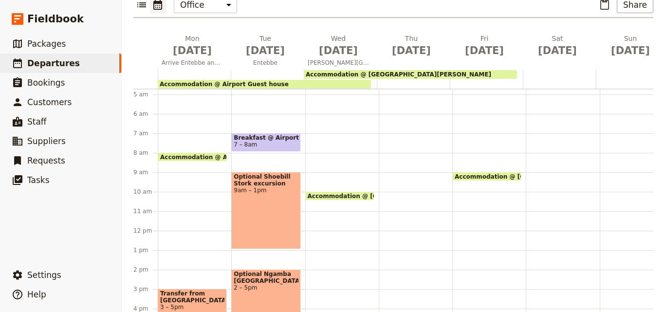
click at [321, 118] on div "Accommodation @ [GEOGRAPHIC_DATA][PERSON_NAME] 10 – 9am Accommodation @ Airport…" at bounding box center [342, 231] width 74 height 468
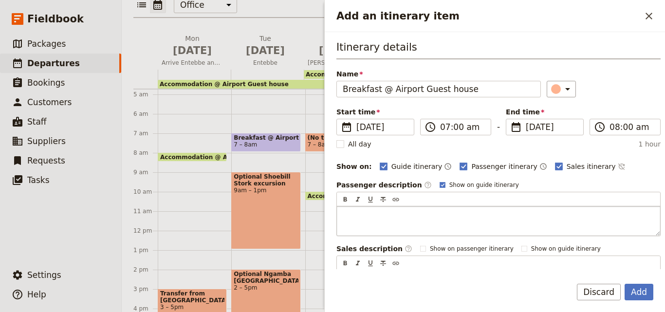
scroll to position [116, 0]
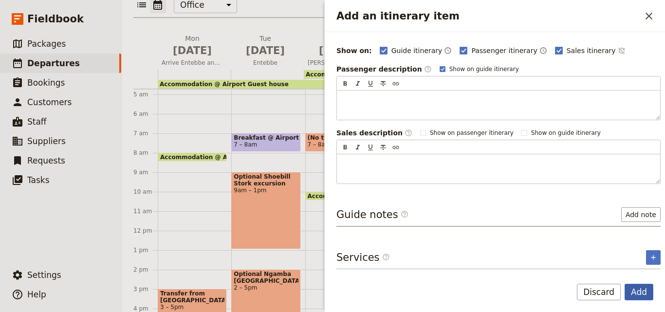
type input "Breakfast @ Airport Guest house"
click at [642, 292] on button "Add" at bounding box center [639, 292] width 29 height 17
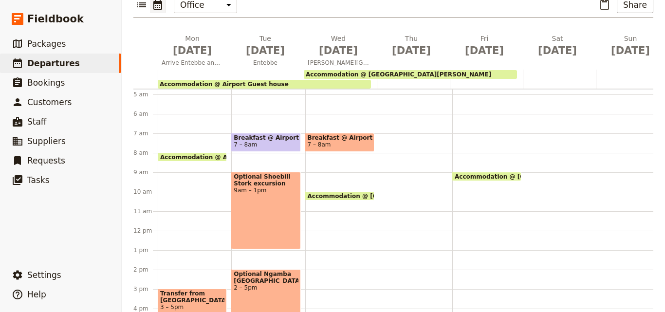
click at [344, 141] on span "7 – 8am" at bounding box center [340, 144] width 64 height 7
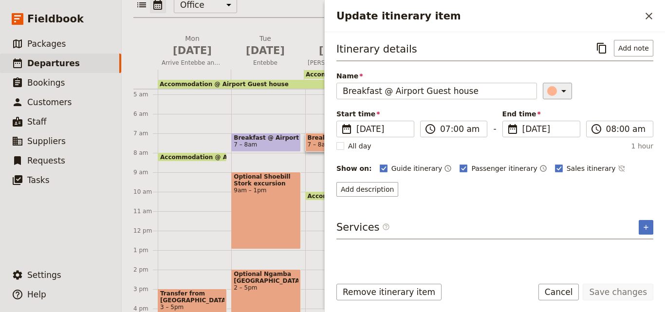
click at [548, 95] on div "Update itinerary item" at bounding box center [553, 91] width 10 height 10
click at [558, 131] on div "button" at bounding box center [558, 135] width 10 height 10
click at [619, 287] on button "Save changes" at bounding box center [618, 292] width 71 height 17
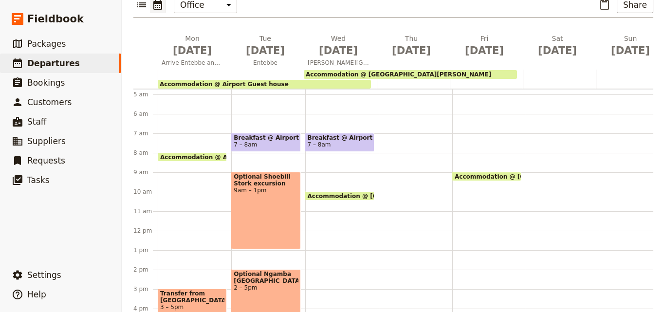
click at [316, 196] on div "Breakfast @ Airport Guest house 7 – 8am Accommodation @ [GEOGRAPHIC_DATA][PERSO…" at bounding box center [342, 231] width 74 height 468
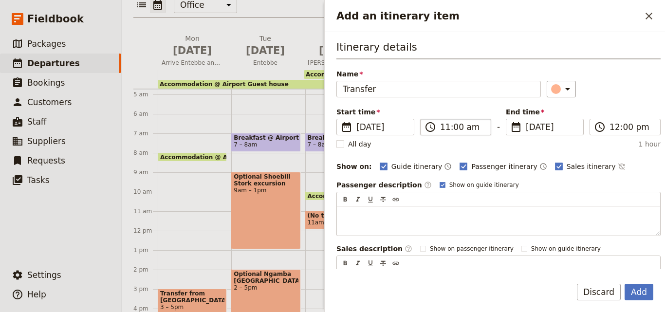
type input "Transfer"
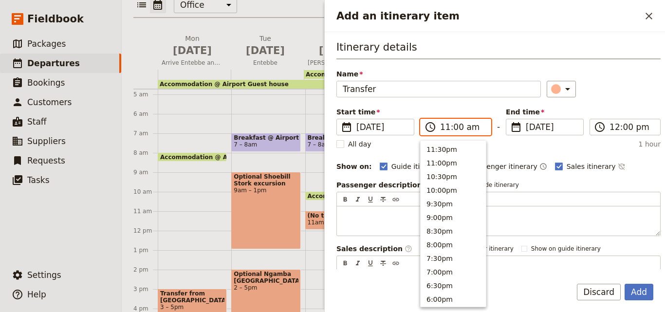
click at [445, 129] on input "11:00 am" at bounding box center [462, 127] width 45 height 12
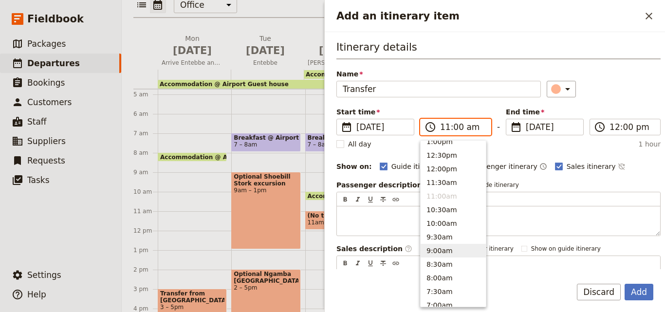
click at [457, 249] on button "9:00am" at bounding box center [453, 251] width 65 height 14
type input "09:00 am"
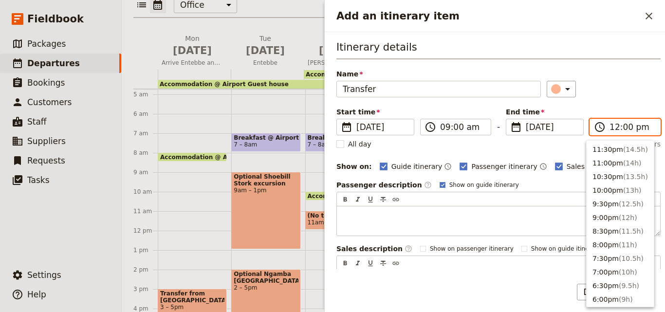
click at [611, 130] on input "12:00 pm" at bounding box center [632, 127] width 45 height 12
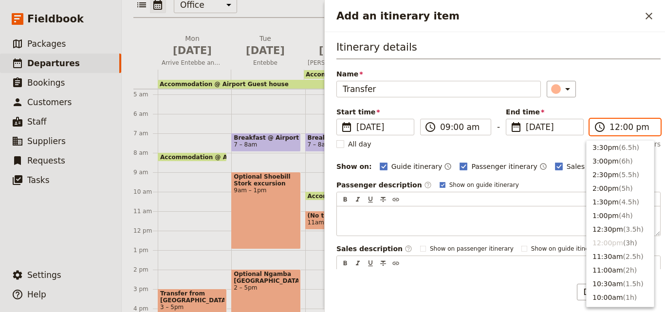
scroll to position [170, 0]
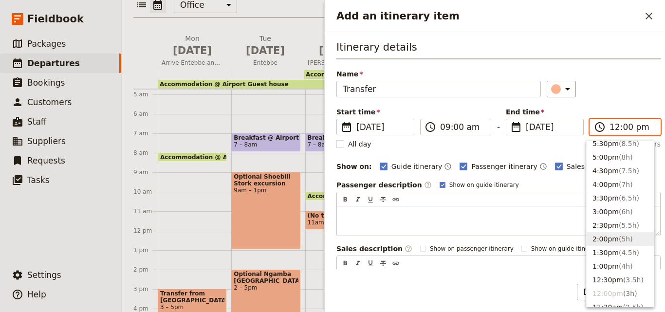
click at [621, 239] on span "( 5h )" at bounding box center [626, 239] width 14 height 8
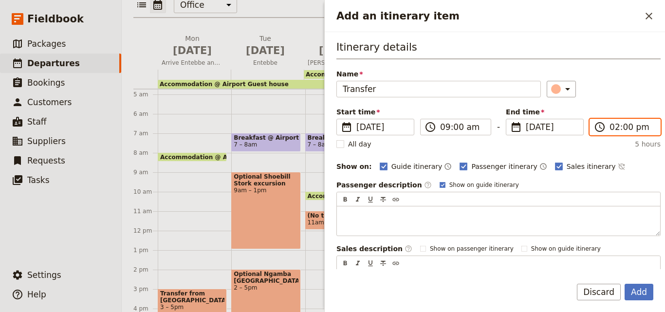
click at [610, 126] on input "02:00 pm" at bounding box center [632, 127] width 45 height 12
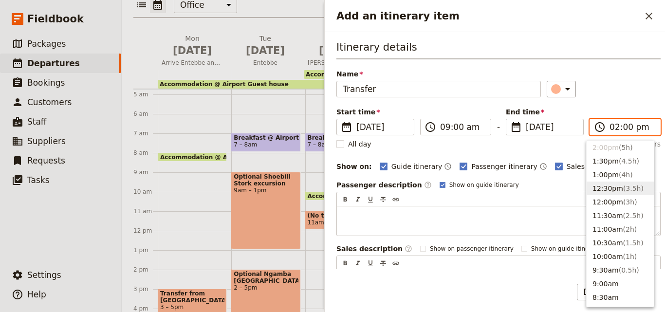
scroll to position [212, 0]
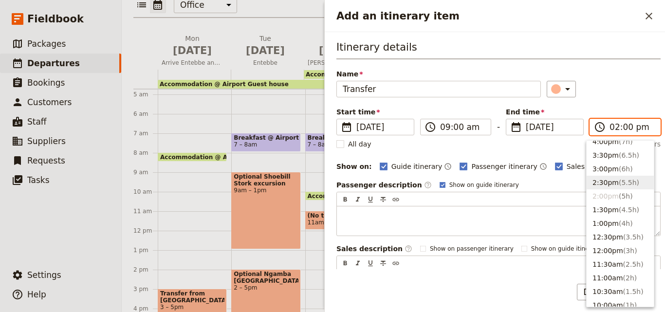
click at [609, 183] on button "2:30pm ( 5.5h )" at bounding box center [620, 183] width 67 height 14
type input "02:30 pm"
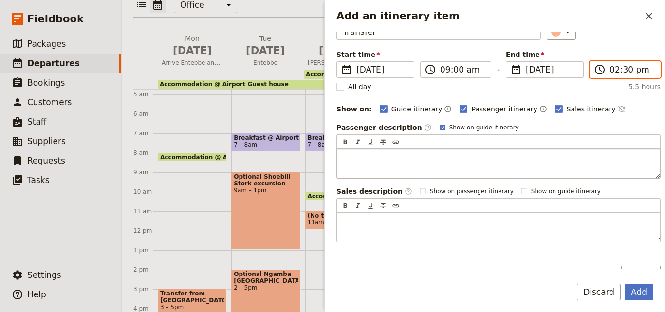
scroll to position [116, 0]
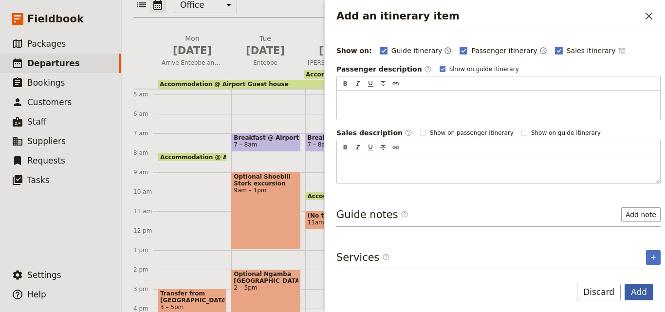
click at [646, 291] on button "Add" at bounding box center [639, 292] width 29 height 17
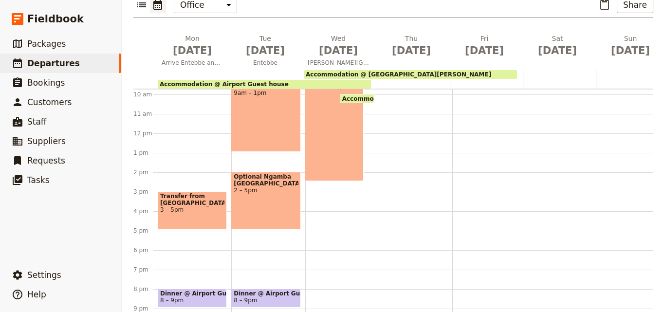
scroll to position [141, 0]
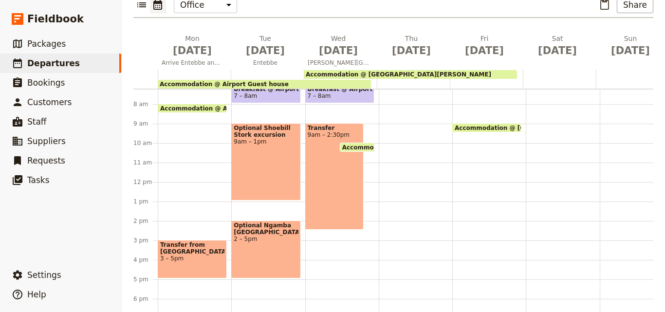
click at [328, 235] on div "Breakfast @ Airport Guest house 7 – 8am Transfer 9am – 2:30pm Accommodation @ […" at bounding box center [342, 182] width 74 height 468
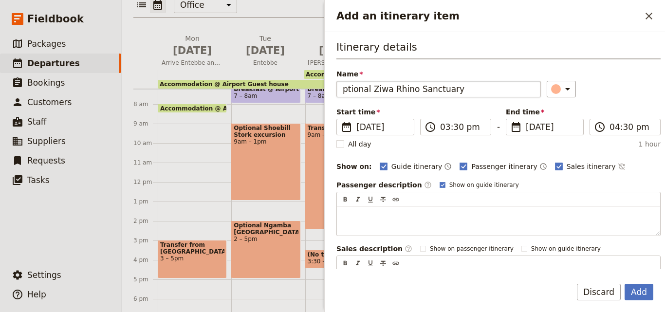
click at [343, 94] on input "ptional Ziwa Rhino Sanctuary" at bounding box center [439, 89] width 205 height 17
type input "Optional Ziwa Rhino Sanctuary"
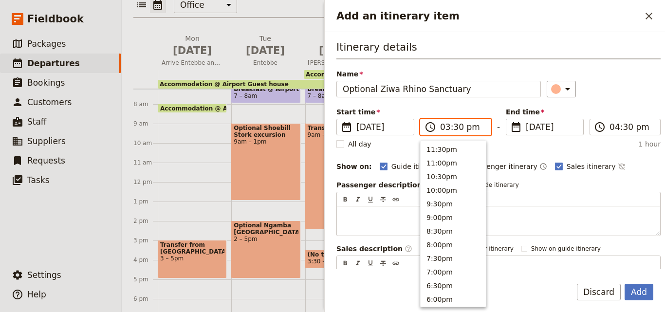
click at [443, 130] on input "03:30 pm" at bounding box center [462, 127] width 45 height 12
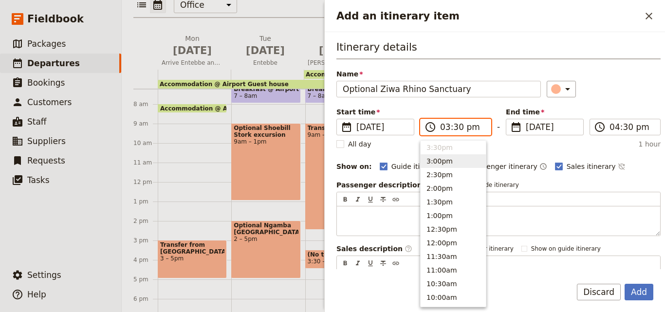
click at [442, 167] on button "3:00pm" at bounding box center [453, 161] width 65 height 14
type input "03:00 pm"
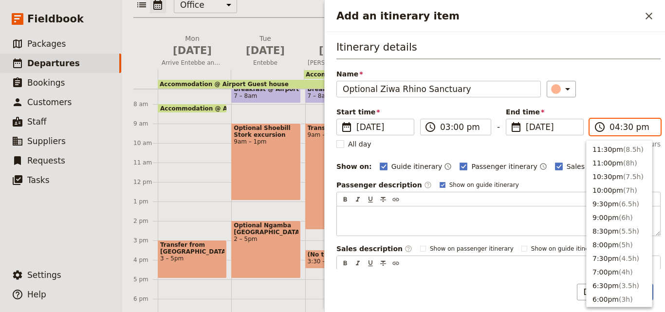
click at [610, 123] on input "04:30 pm" at bounding box center [632, 127] width 45 height 12
click at [611, 197] on button "6:00pm ( 3h )" at bounding box center [619, 204] width 65 height 14
type input "06:00 pm"
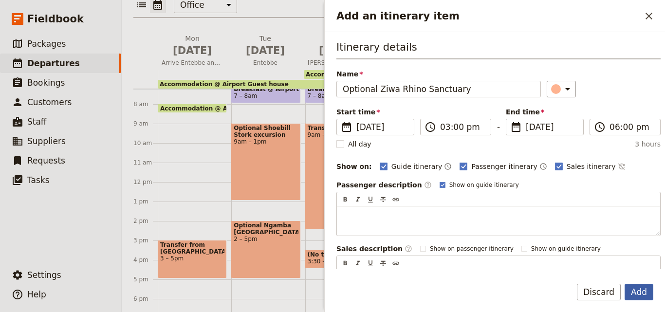
click at [644, 294] on button "Add" at bounding box center [639, 292] width 29 height 17
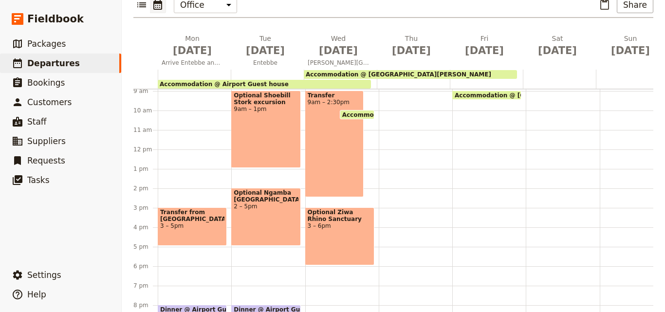
scroll to position [190, 0]
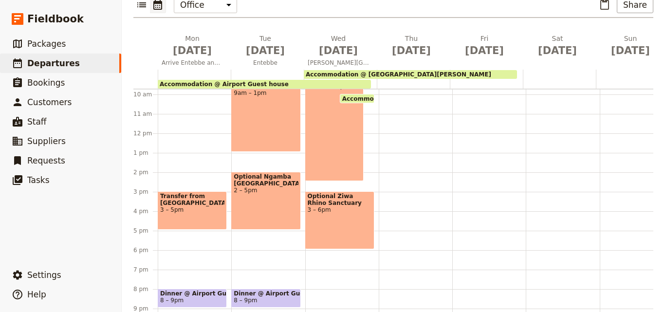
click at [313, 276] on div "Breakfast @ Airport Guest house 7 – 8am Transfer 9am – 2:30pm Accommodation @ […" at bounding box center [342, 134] width 74 height 468
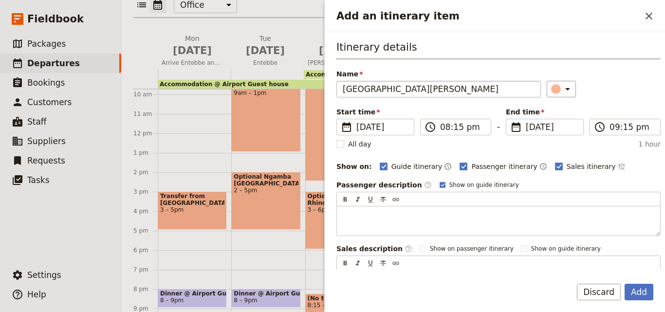
click at [346, 89] on input "[GEOGRAPHIC_DATA][PERSON_NAME]" at bounding box center [439, 89] width 205 height 17
type input "Dinner @ [GEOGRAPHIC_DATA][PERSON_NAME]"
click at [564, 82] on button "​" at bounding box center [561, 89] width 29 height 17
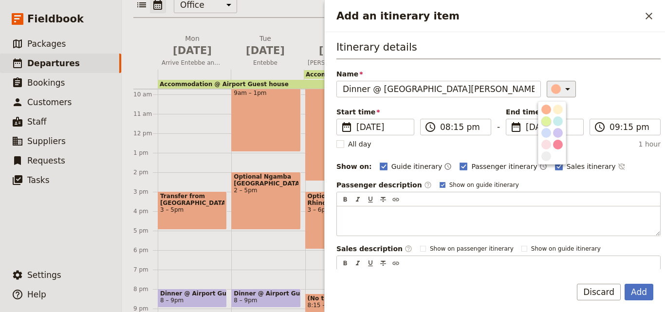
click at [544, 123] on div "button" at bounding box center [547, 121] width 10 height 10
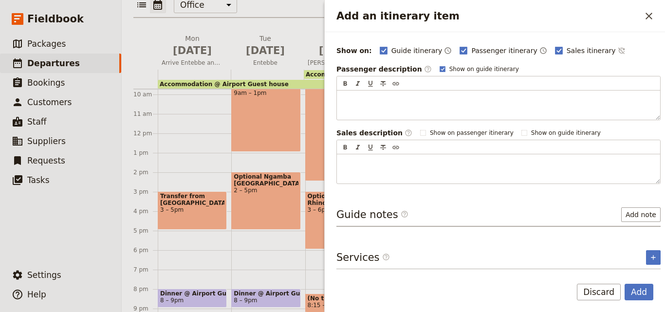
scroll to position [0, 0]
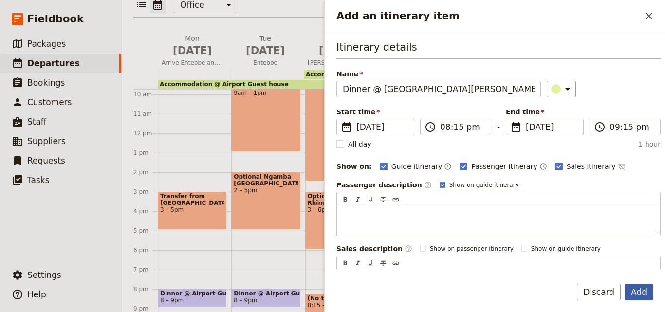
click at [640, 293] on button "Add" at bounding box center [639, 292] width 29 height 17
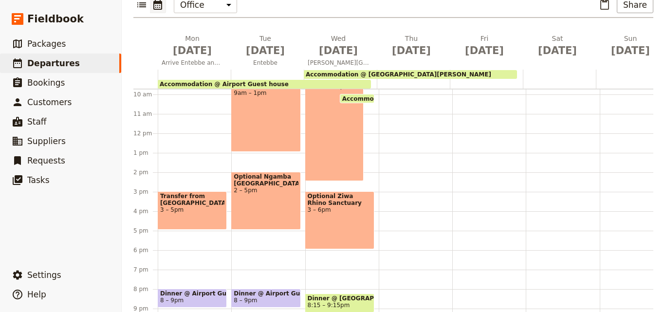
click at [349, 302] on span "8:15 – 9:15pm" at bounding box center [340, 305] width 64 height 7
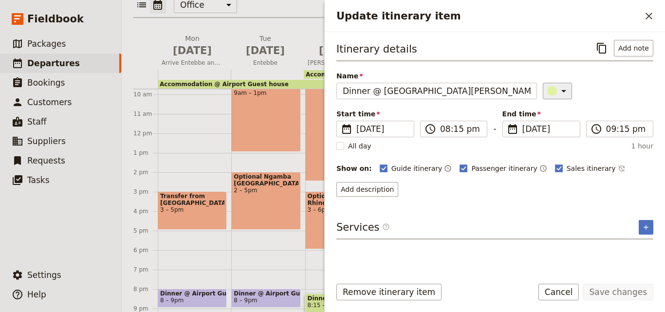
click at [553, 83] on button "​" at bounding box center [557, 91] width 29 height 17
click at [563, 135] on button "button" at bounding box center [558, 135] width 12 height 12
click at [636, 293] on button "Save changes" at bounding box center [618, 292] width 71 height 17
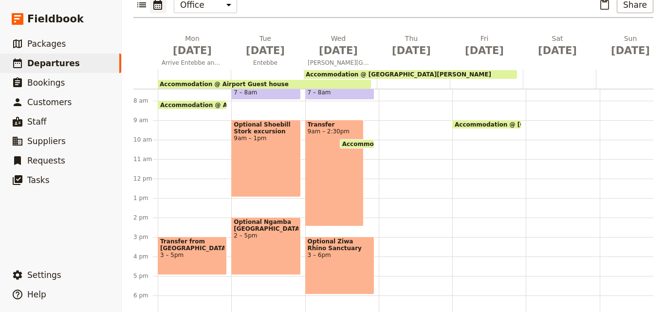
scroll to position [95, 0]
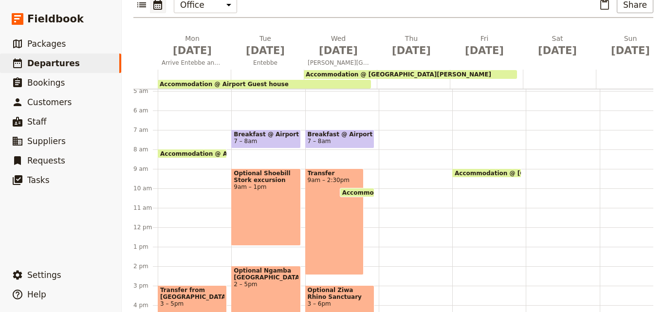
click at [346, 200] on div "Transfer 9am – 2:30pm" at bounding box center [334, 222] width 59 height 107
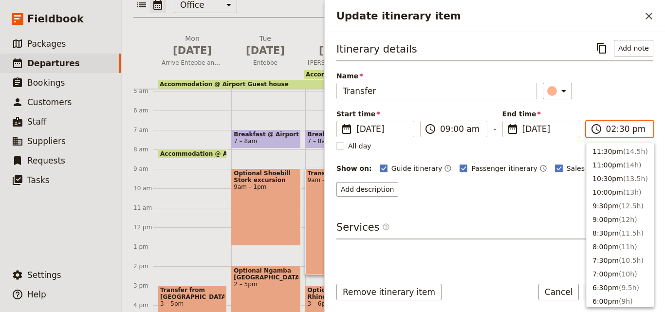
click at [622, 129] on input "02:30 pm" at bounding box center [627, 129] width 41 height 12
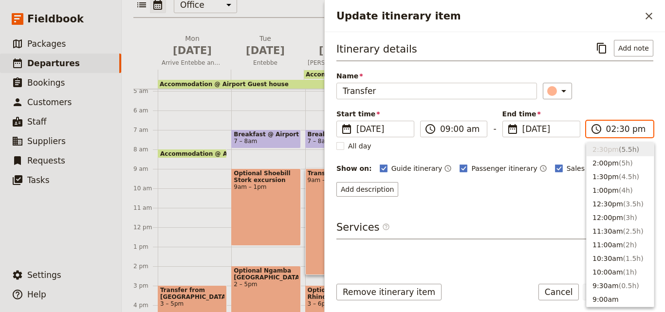
type input "02:00 pm"
click at [632, 93] on div "​" at bounding box center [598, 91] width 111 height 17
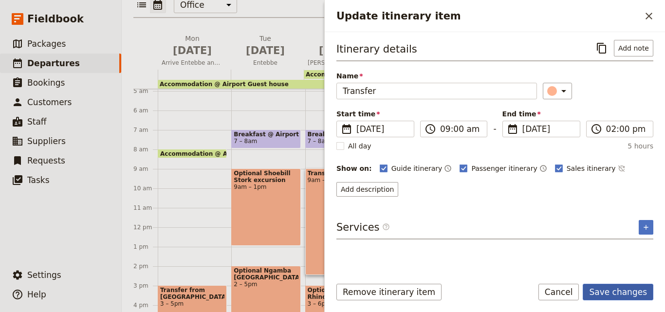
click at [615, 295] on button "Save changes" at bounding box center [618, 292] width 71 height 17
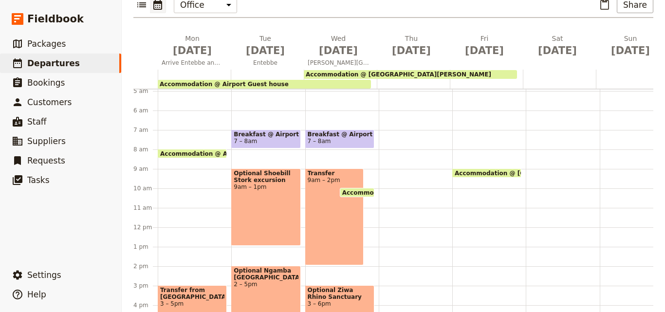
click at [342, 250] on div "Breakfast @ Airport Guest house 7 – 8am Transfer 9am – 2pm Accommodation @ [GEO…" at bounding box center [342, 228] width 74 height 468
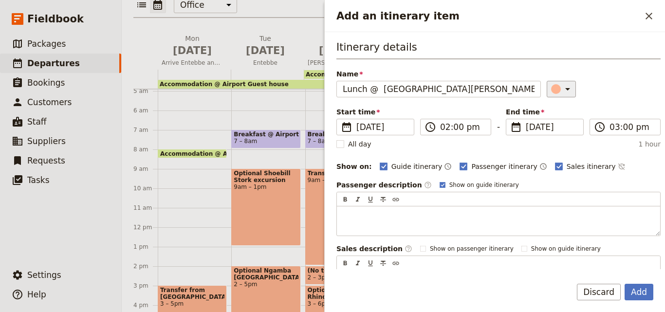
type input "Lunch @ [GEOGRAPHIC_DATA][PERSON_NAME]"
click at [552, 93] on div "​" at bounding box center [562, 89] width 21 height 12
click at [561, 131] on div "button" at bounding box center [558, 133] width 10 height 10
click at [645, 296] on button "Add" at bounding box center [639, 292] width 29 height 17
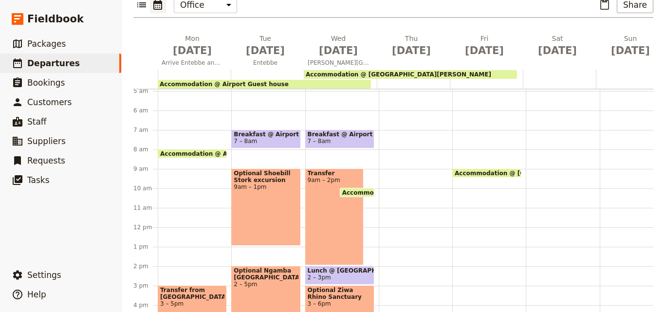
scroll to position [193, 0]
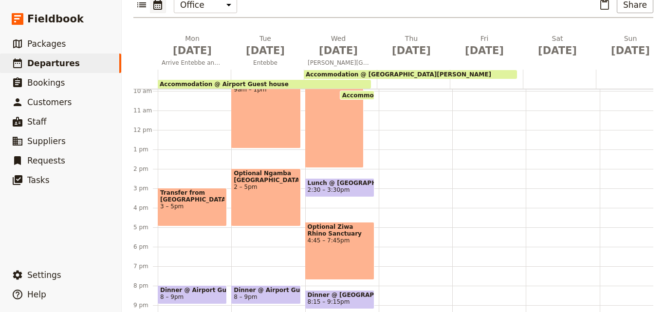
click at [338, 228] on div "Optional [GEOGRAPHIC_DATA] 4:45 – 7:45pm" at bounding box center [339, 251] width 69 height 58
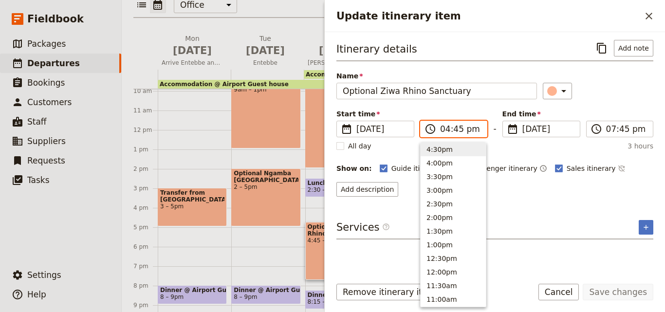
click at [455, 129] on input "04:45 pm" at bounding box center [460, 129] width 41 height 12
type input "04:00 pm"
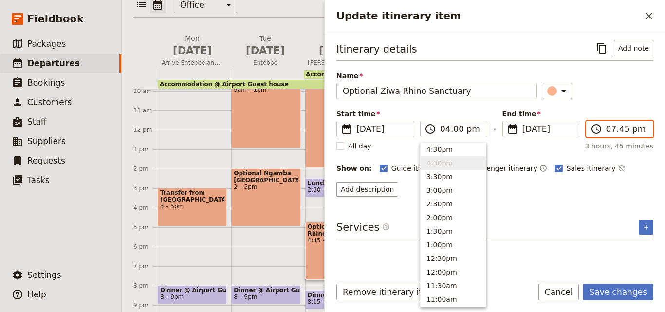
click at [607, 130] on input "07:45 pm" at bounding box center [627, 129] width 41 height 12
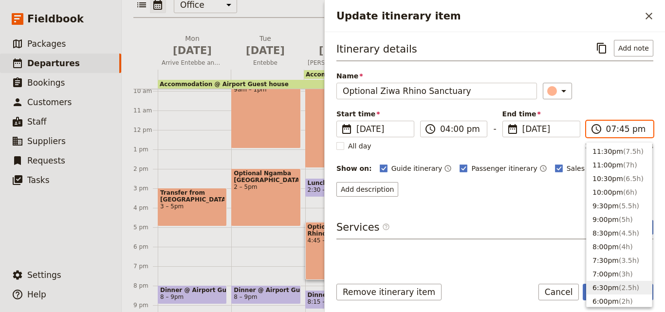
scroll to position [152, 0]
click at [615, 143] on button "6:00pm ( 2h )" at bounding box center [619, 149] width 65 height 14
type input "06:00 pm"
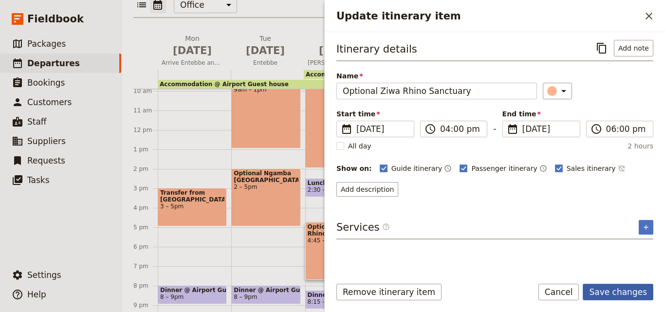
click at [629, 287] on button "Save changes" at bounding box center [618, 292] width 71 height 17
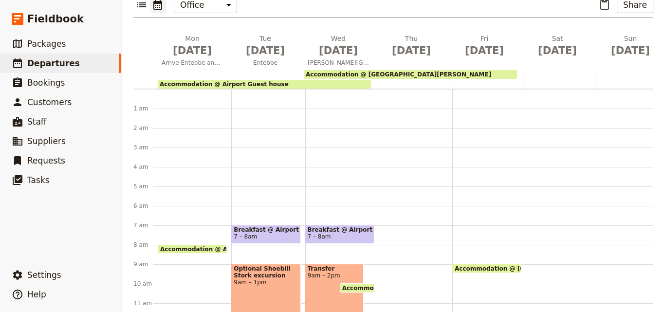
scroll to position [44, 0]
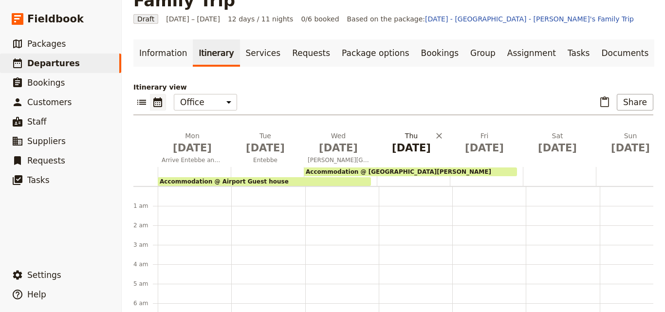
click at [406, 141] on span "[DATE]" at bounding box center [411, 148] width 61 height 15
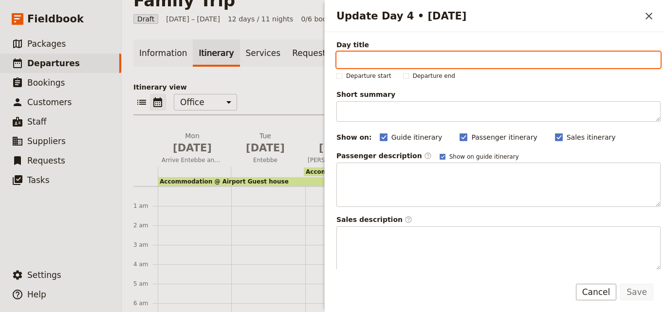
paste input "[PERSON_NAME][GEOGRAPHIC_DATA]"
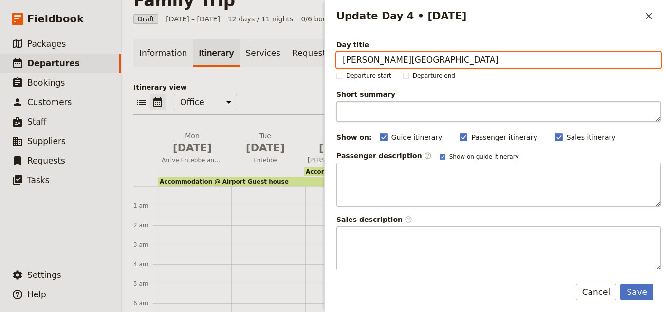
type input "[PERSON_NAME][GEOGRAPHIC_DATA]"
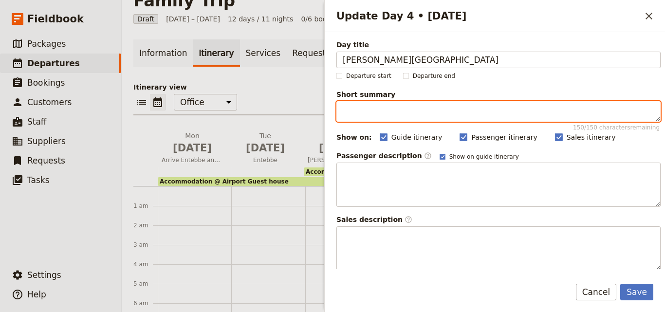
click at [389, 116] on textarea "Short summary 150 / 150 characters remaining" at bounding box center [499, 111] width 324 height 20
paste textarea "Game drive"
click at [347, 111] on textarea "Game drive" at bounding box center [499, 111] width 324 height 20
click at [415, 111] on textarea "Game drive" at bounding box center [499, 111] width 324 height 20
paste textarea "Boat cruise"
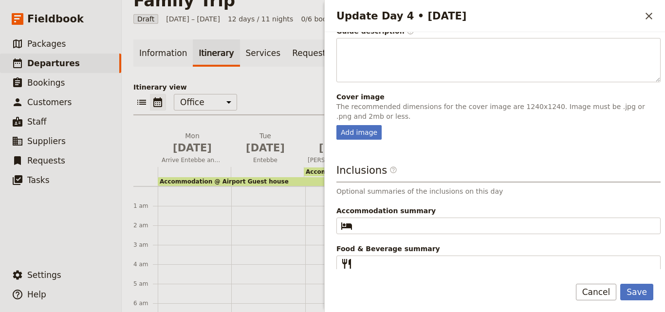
scroll to position [256, 0]
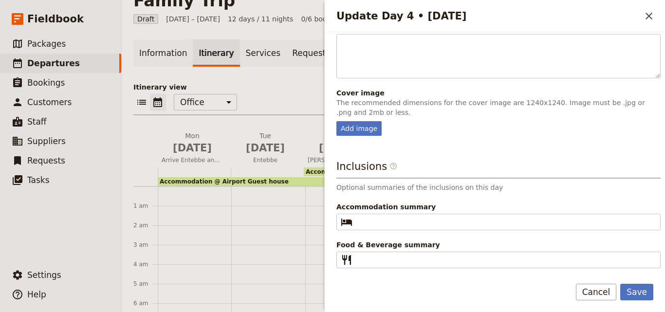
type textarea "Game drive & Boat cruise"
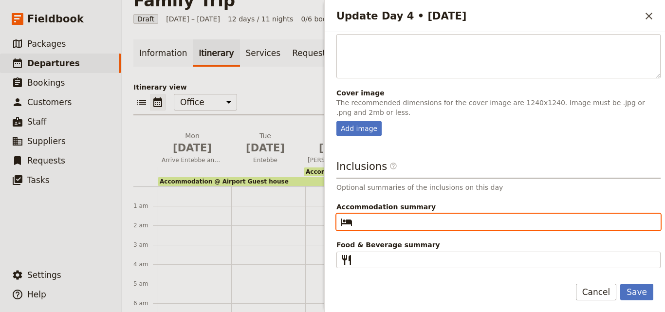
paste input "[GEOGRAPHIC_DATA][PERSON_NAME]"
type input "[GEOGRAPHIC_DATA][PERSON_NAME]"
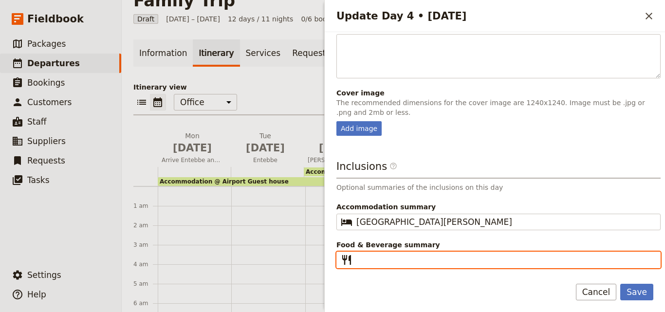
click at [386, 260] on input "Food & Beverage summary ​" at bounding box center [506, 260] width 298 height 12
type input "B L D"
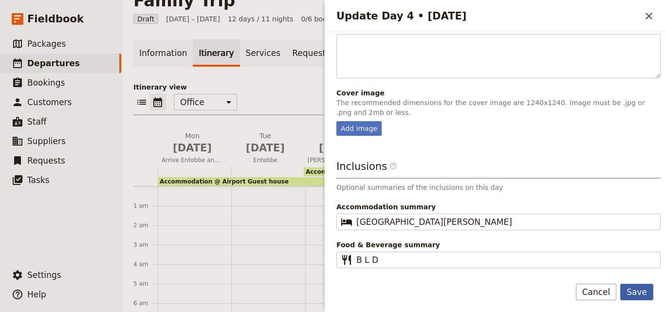
click at [641, 287] on button "Save" at bounding box center [637, 292] width 33 height 17
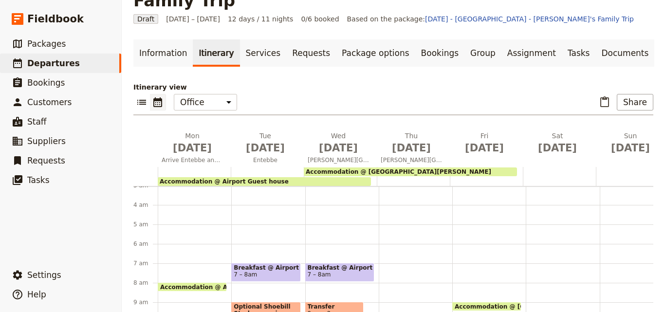
scroll to position [63, 0]
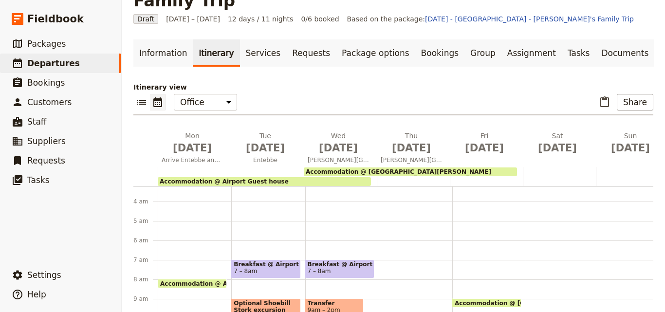
click at [349, 268] on span "7 – 8am" at bounding box center [340, 271] width 64 height 7
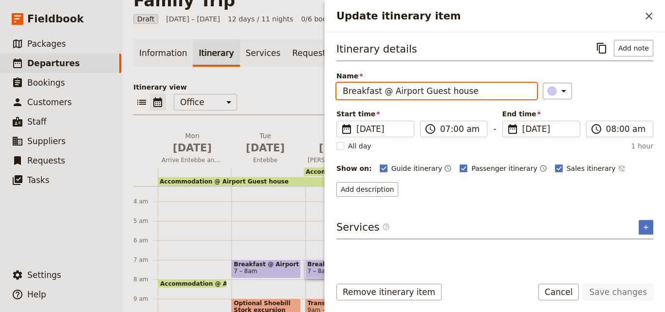
drag, startPoint x: 385, startPoint y: 88, endPoint x: 343, endPoint y: 87, distance: 42.4
click at [343, 87] on input "Breakfast @ Airport Guest house" at bounding box center [437, 91] width 201 height 17
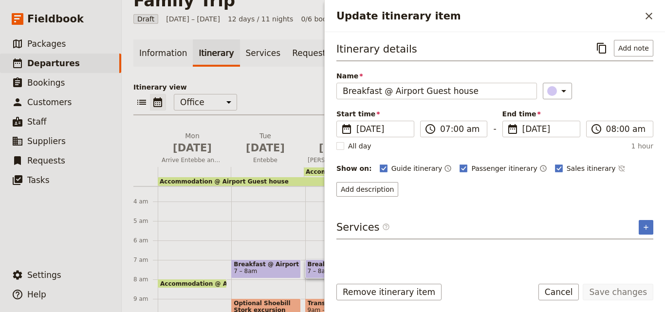
click at [651, 29] on div "Update itinerary item ​" at bounding box center [495, 16] width 341 height 32
click at [638, 24] on div "Update itinerary item ​" at bounding box center [495, 16] width 341 height 32
click at [649, 16] on icon "Close drawer" at bounding box center [649, 16] width 7 height 7
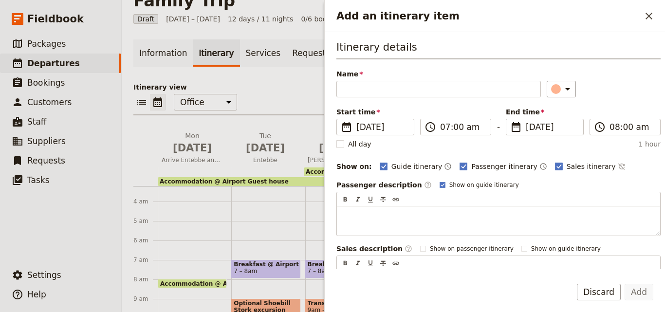
click at [633, 40] on h3 "Itinerary details" at bounding box center [499, 49] width 324 height 19
click at [650, 23] on button "​" at bounding box center [649, 16] width 17 height 17
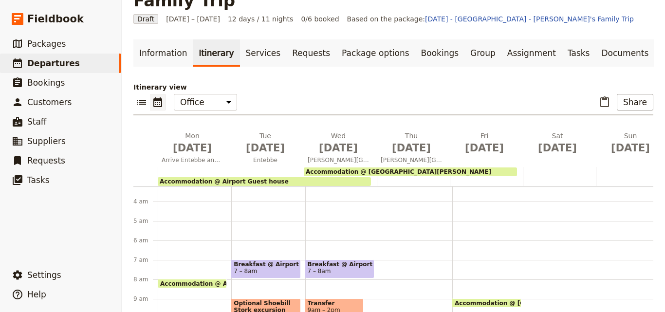
scroll to position [142, 0]
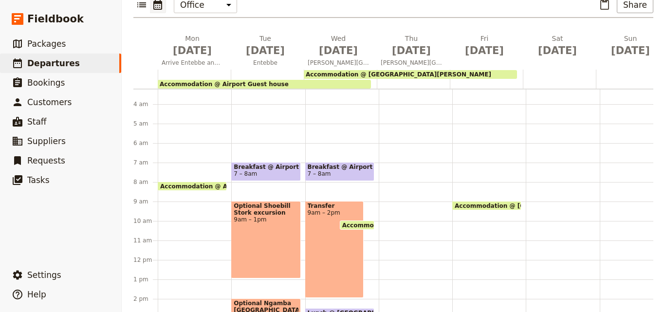
click at [420, 151] on div at bounding box center [416, 260] width 74 height 468
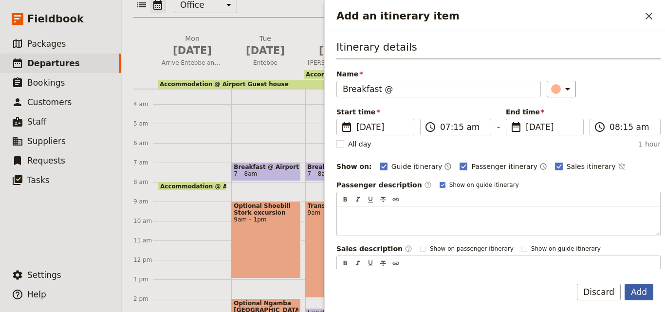
type input "Breakfast @"
click at [639, 289] on button "Add" at bounding box center [639, 292] width 29 height 17
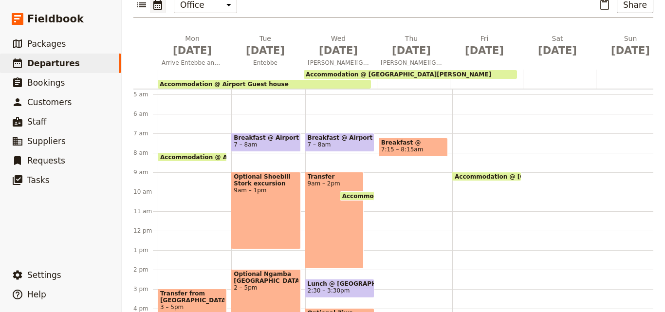
scroll to position [53, 0]
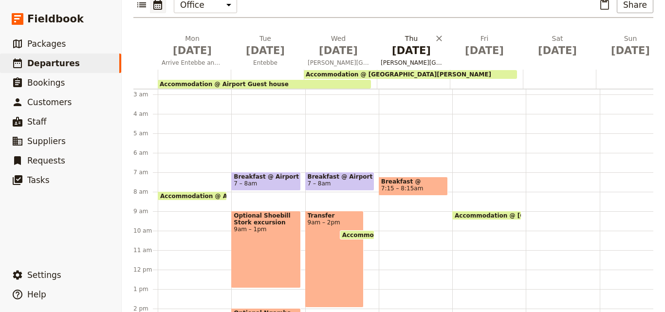
click at [405, 43] on span "[DATE]" at bounding box center [411, 50] width 61 height 15
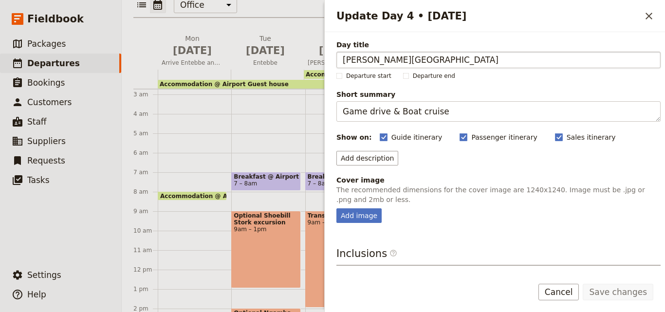
drag, startPoint x: 400, startPoint y: 60, endPoint x: 352, endPoint y: 57, distance: 47.9
click at [352, 57] on input "[PERSON_NAME][GEOGRAPHIC_DATA]" at bounding box center [499, 60] width 324 height 17
click at [402, 60] on input "[PERSON_NAME][GEOGRAPHIC_DATA]" at bounding box center [499, 60] width 324 height 17
drag, startPoint x: 402, startPoint y: 60, endPoint x: 382, endPoint y: 60, distance: 20.5
click at [382, 60] on input "[PERSON_NAME][GEOGRAPHIC_DATA]" at bounding box center [499, 60] width 324 height 17
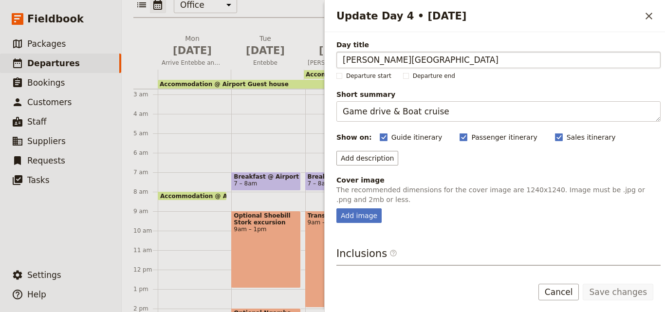
click at [466, 64] on input "[PERSON_NAME][GEOGRAPHIC_DATA]" at bounding box center [499, 60] width 324 height 17
drag, startPoint x: 399, startPoint y: 60, endPoint x: 338, endPoint y: 59, distance: 60.9
click at [338, 59] on input "[PERSON_NAME][GEOGRAPHIC_DATA]" at bounding box center [499, 60] width 324 height 17
click at [659, 11] on div "Update Day 4 • [DATE] ​" at bounding box center [495, 16] width 341 height 32
click at [656, 19] on button "​" at bounding box center [649, 16] width 17 height 17
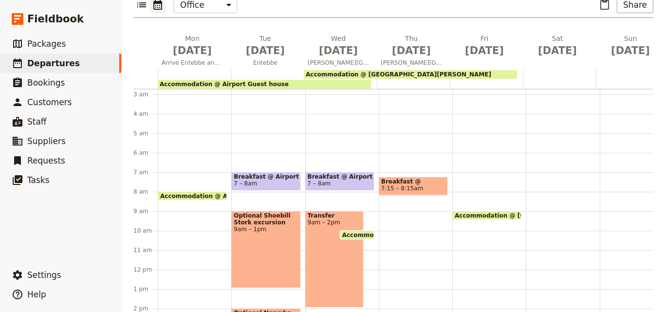
click at [396, 178] on span "Breakfast @" at bounding box center [413, 181] width 64 height 7
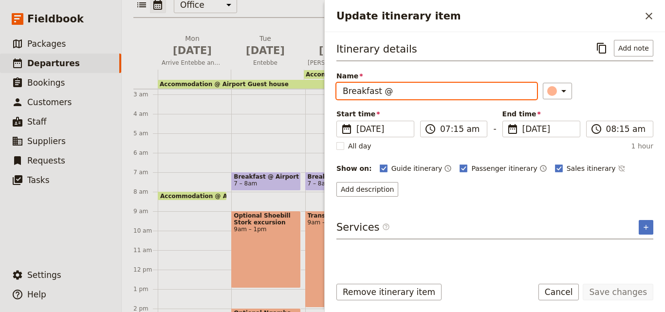
click at [407, 96] on input "Breakfast @" at bounding box center [437, 91] width 201 height 17
paste input "[PERSON_NAME][GEOGRAPHIC_DATA]"
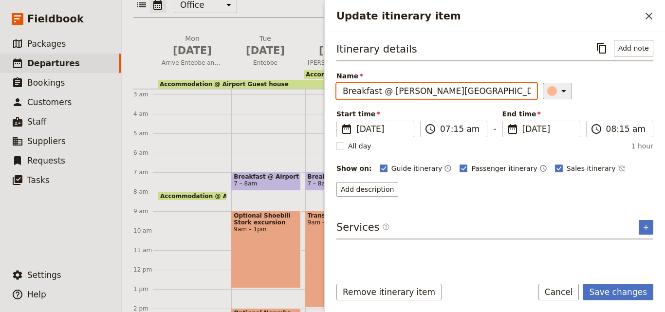
type input "Breakfast @ [PERSON_NAME][GEOGRAPHIC_DATA]"
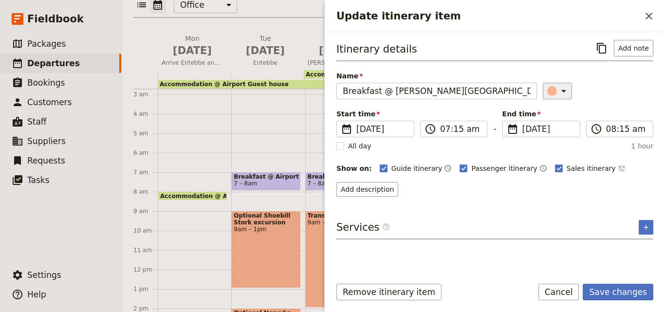
click at [556, 97] on button "​" at bounding box center [557, 91] width 29 height 17
click at [563, 131] on button "button" at bounding box center [558, 135] width 12 height 12
drag, startPoint x: 617, startPoint y: 279, endPoint x: 617, endPoint y: 286, distance: 6.8
click at [617, 285] on form "Itinerary details ​ Add note Name Breakfast @ [PERSON_NAME][GEOGRAPHIC_DATA] ​ …" at bounding box center [495, 172] width 341 height 280
click at [617, 286] on button "Save changes" at bounding box center [618, 292] width 71 height 17
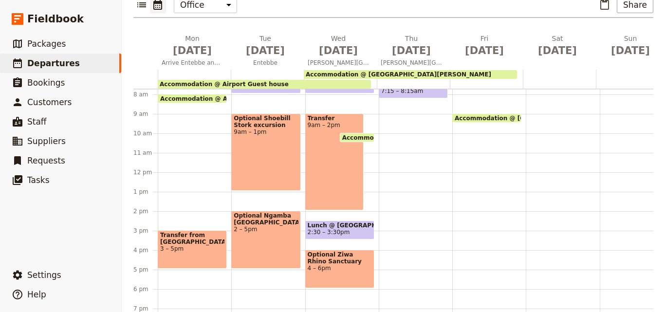
scroll to position [102, 0]
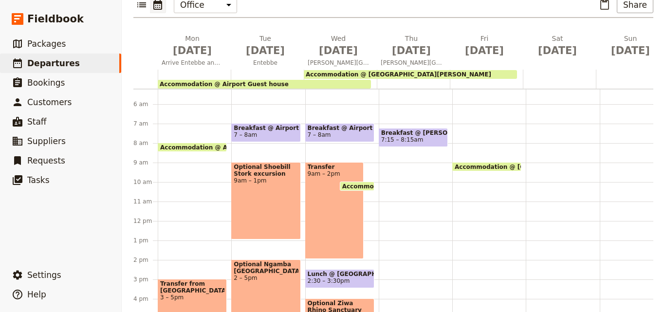
click at [415, 161] on div "Breakfast @ [PERSON_NAME][GEOGRAPHIC_DATA] 7:15 – 8:15am" at bounding box center [416, 221] width 74 height 468
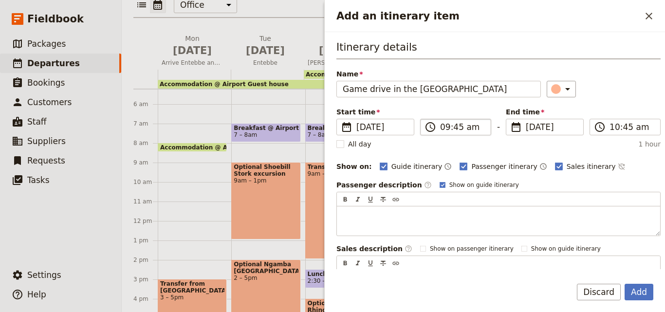
type input "Game drive in the [GEOGRAPHIC_DATA]"
click at [445, 130] on input "09:45 am" at bounding box center [462, 127] width 45 height 12
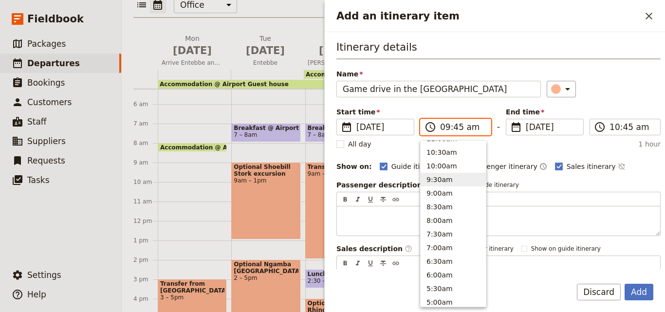
scroll to position [335, 0]
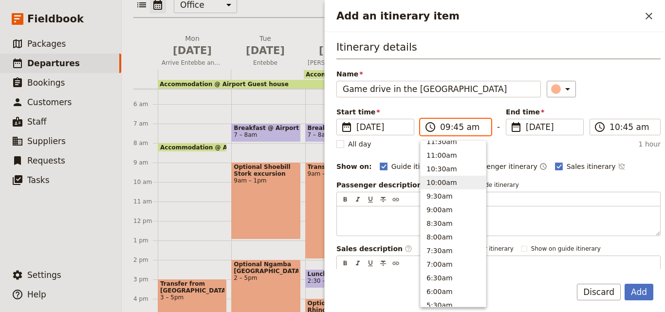
click at [439, 188] on button "10:00am" at bounding box center [453, 183] width 65 height 14
type input "10:00 am"
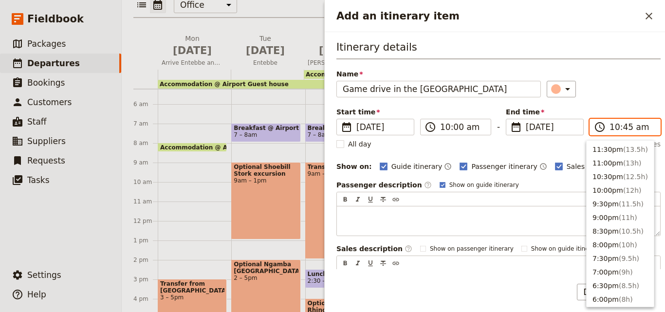
click at [618, 131] on input "10:45 am" at bounding box center [632, 127] width 45 height 12
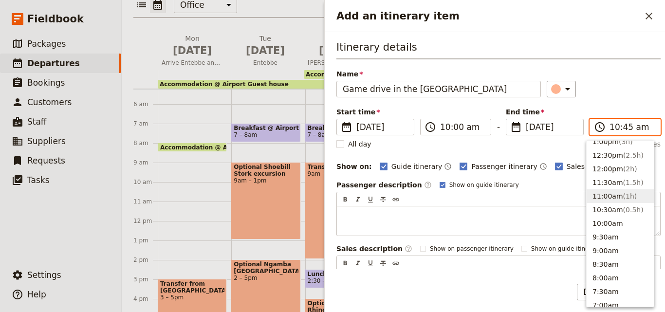
scroll to position [197, 0]
click at [607, 190] on button "3:00pm ( 5h )" at bounding box center [620, 185] width 67 height 14
type input "03:00 pm"
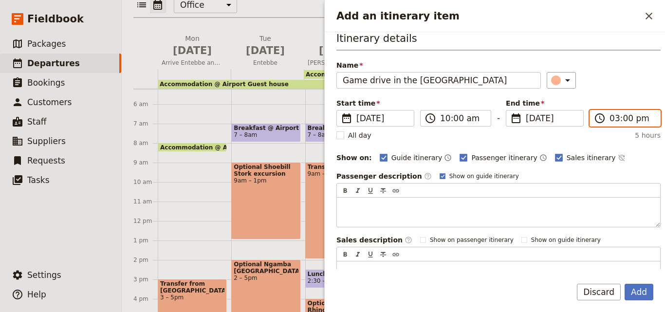
scroll to position [0, 0]
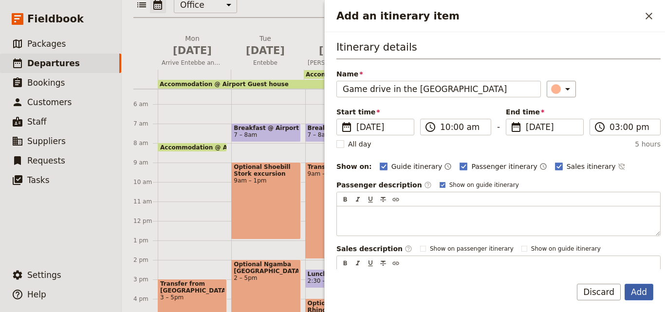
click at [641, 286] on button "Add" at bounding box center [639, 292] width 29 height 17
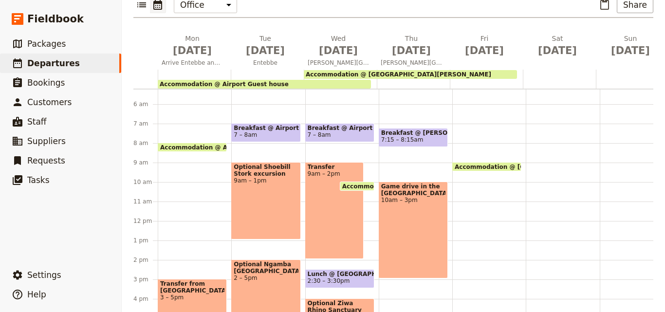
click at [405, 228] on div "Game drive in the [GEOGRAPHIC_DATA] 10am – 3pm" at bounding box center [413, 230] width 69 height 97
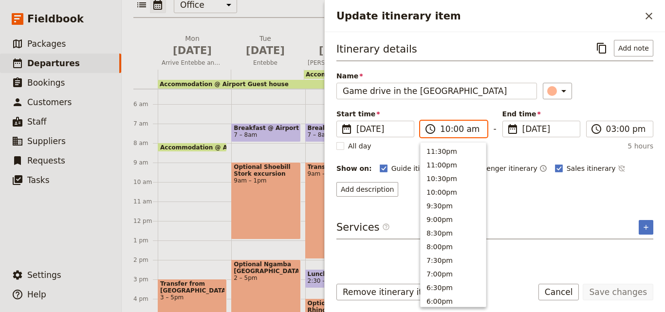
click at [450, 133] on input "10:00 am" at bounding box center [460, 129] width 41 height 12
click at [438, 179] on button "9:00am" at bounding box center [453, 177] width 65 height 14
type input "09:00 am"
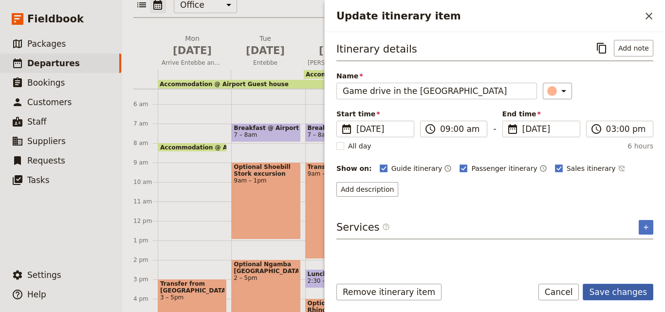
click at [624, 285] on button "Save changes" at bounding box center [618, 292] width 71 height 17
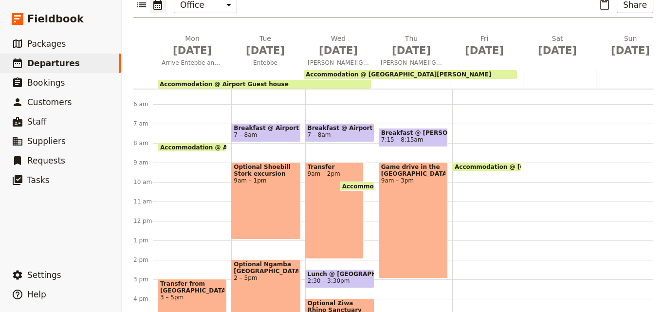
click at [420, 235] on div "Game drive in the [GEOGRAPHIC_DATA] 9am – 3pm" at bounding box center [413, 220] width 69 height 116
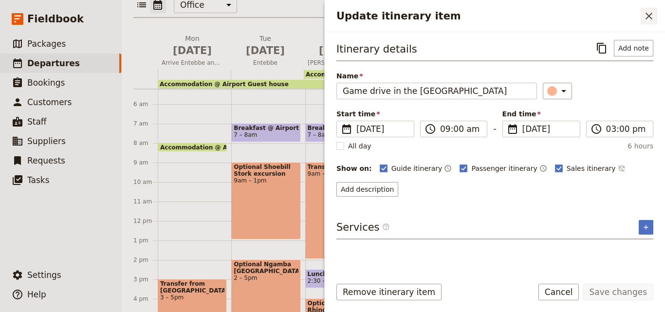
click at [645, 14] on icon "Close drawer" at bounding box center [650, 16] width 12 height 12
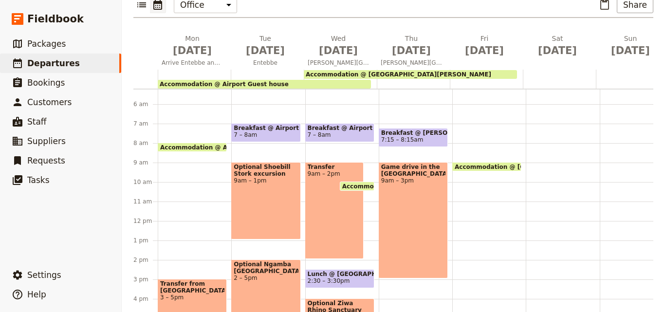
click at [346, 278] on span "2:30 – 3:30pm" at bounding box center [340, 281] width 64 height 7
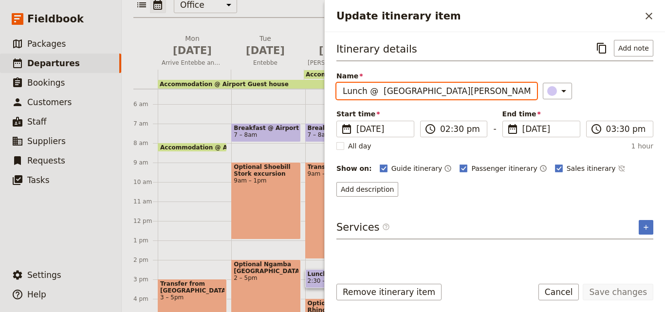
drag, startPoint x: 476, startPoint y: 95, endPoint x: 326, endPoint y: 92, distance: 150.6
click at [326, 92] on div "Itinerary details ​ Add note Name Lunch @ [GEOGRAPHIC_DATA][PERSON_NAME] ​ Star…" at bounding box center [495, 150] width 341 height 237
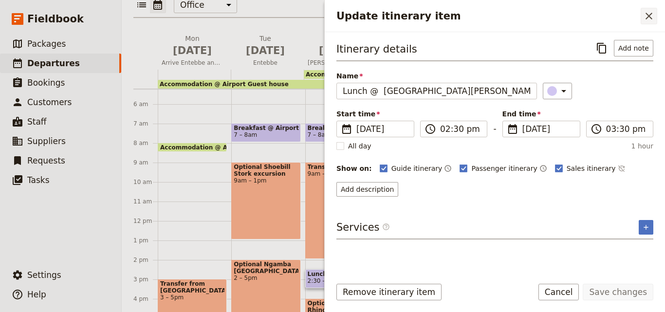
click at [646, 18] on icon "Close drawer" at bounding box center [650, 16] width 12 height 12
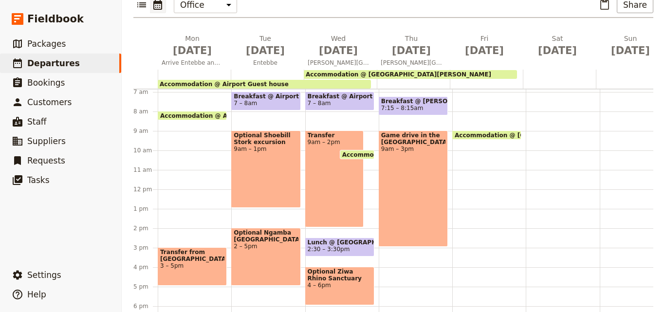
scroll to position [151, 0]
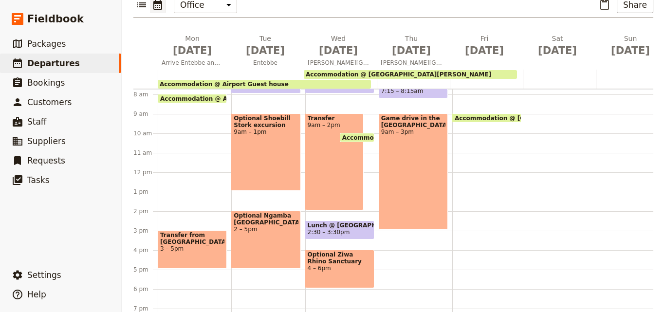
click at [401, 225] on div "Breakfast @ [PERSON_NAME][GEOGRAPHIC_DATA] 7:15 – 8:15am Game drive in the [GEO…" at bounding box center [416, 173] width 74 height 468
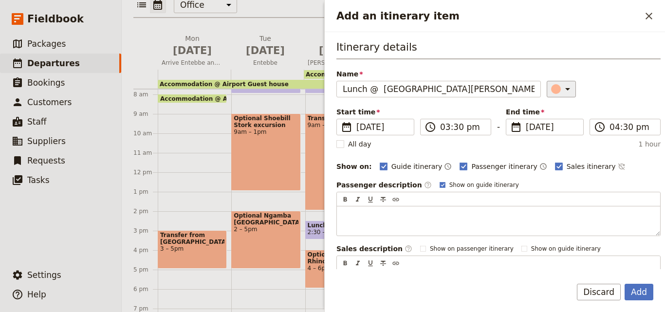
type input "Lunch @ [GEOGRAPHIC_DATA][PERSON_NAME]"
click at [562, 92] on icon "Add an itinerary item" at bounding box center [568, 89] width 12 height 12
click at [561, 131] on div "button" at bounding box center [558, 133] width 10 height 10
click at [651, 288] on button "Add" at bounding box center [639, 292] width 29 height 17
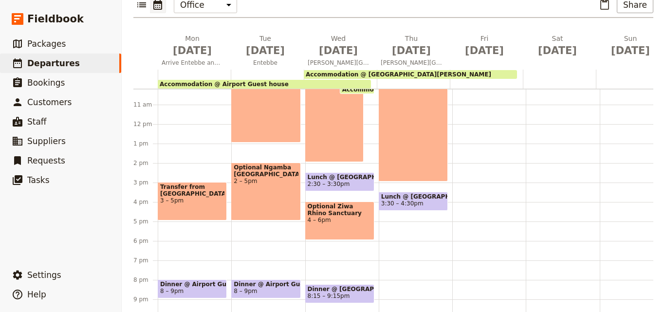
scroll to position [150, 0]
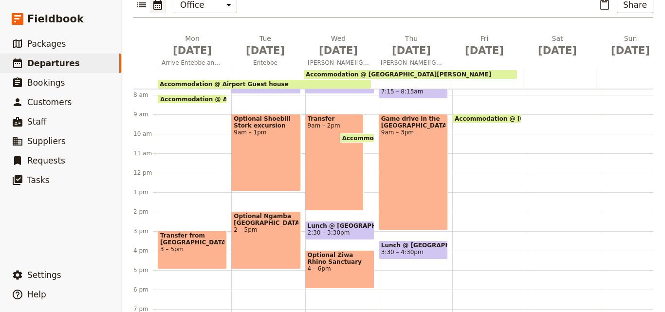
click at [412, 265] on div "Breakfast @ [PERSON_NAME][GEOGRAPHIC_DATA] 7:15 – 8:[GEOGRAPHIC_DATA] in the [G…" at bounding box center [416, 173] width 74 height 468
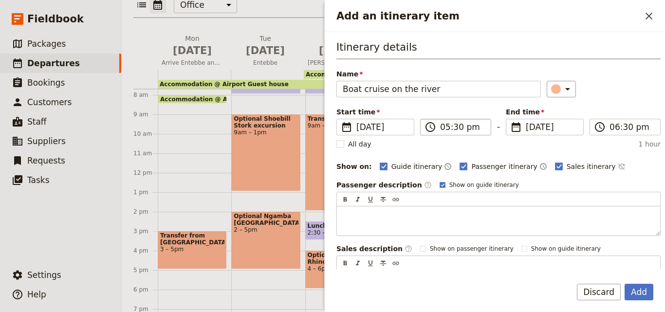
type input "Boat cruise on the river"
click at [452, 131] on input "05:30 pm" at bounding box center [462, 127] width 45 height 12
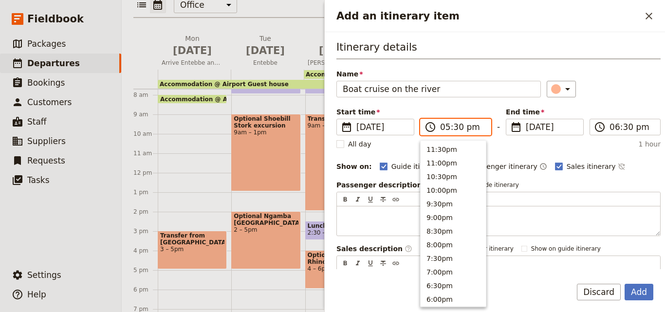
scroll to position [166, 0]
click at [459, 217] on button "3:00pm" at bounding box center [453, 216] width 65 height 14
type input "03:00 pm"
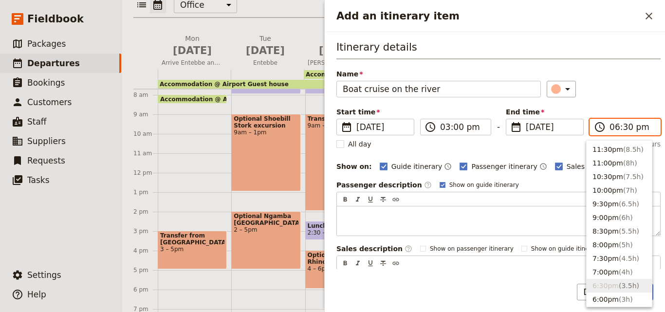
click at [627, 124] on input "06:30 pm" at bounding box center [632, 127] width 45 height 12
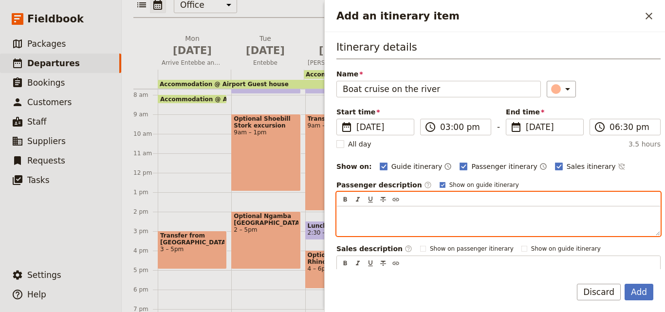
drag, startPoint x: 618, startPoint y: 212, endPoint x: 550, endPoint y: 217, distance: 68.8
click at [550, 217] on p "Add an itinerary item" at bounding box center [499, 215] width 312 height 10
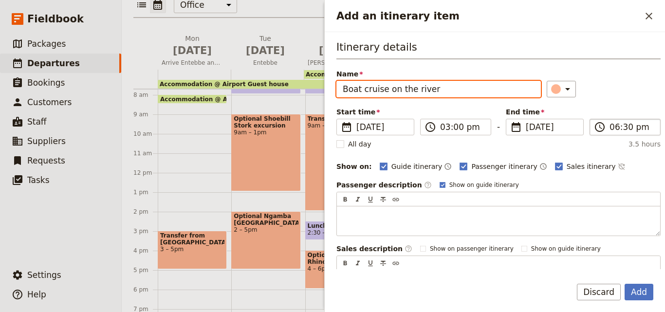
click at [626, 123] on input "06:30 pm" at bounding box center [632, 127] width 45 height 12
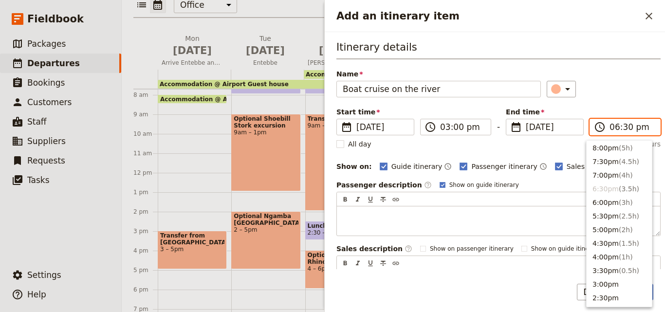
scroll to position [97, 0]
click at [626, 189] on li "6:30pm ( 3.5h )" at bounding box center [619, 189] width 65 height 14
click at [627, 196] on button "6:00pm ( 3h )" at bounding box center [619, 202] width 65 height 14
type input "06:00 pm"
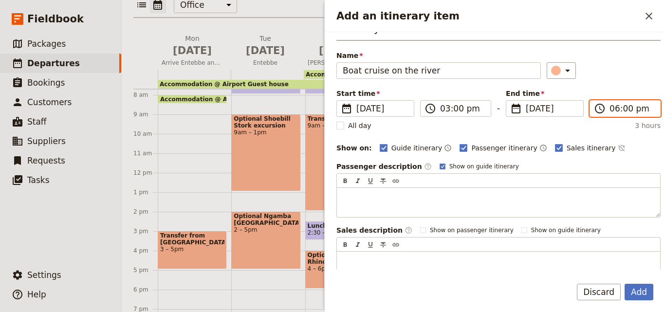
scroll to position [0, 0]
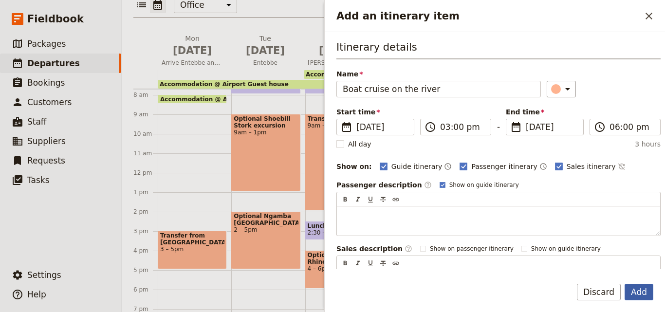
click at [649, 284] on button "Add" at bounding box center [639, 292] width 29 height 17
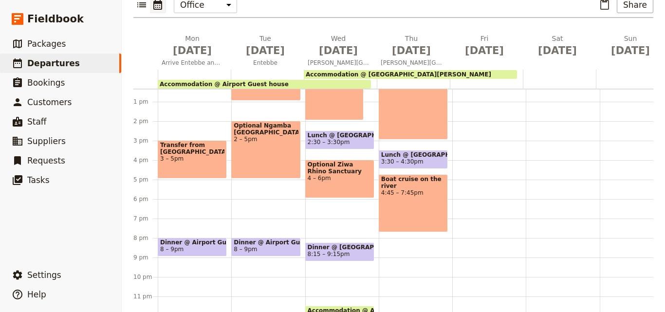
scroll to position [247, 0]
click at [351, 251] on span "8:15 – 9:15pm" at bounding box center [340, 254] width 64 height 7
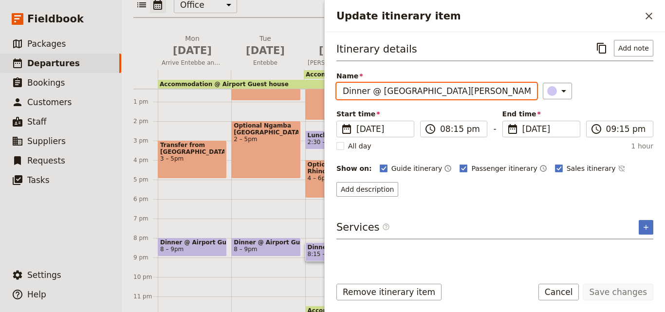
drag, startPoint x: 471, startPoint y: 94, endPoint x: 325, endPoint y: 93, distance: 145.7
click at [325, 93] on div "Itinerary details ​ Add note Name Dinner @ [GEOGRAPHIC_DATA][PERSON_NAME] ​ Sta…" at bounding box center [495, 150] width 341 height 237
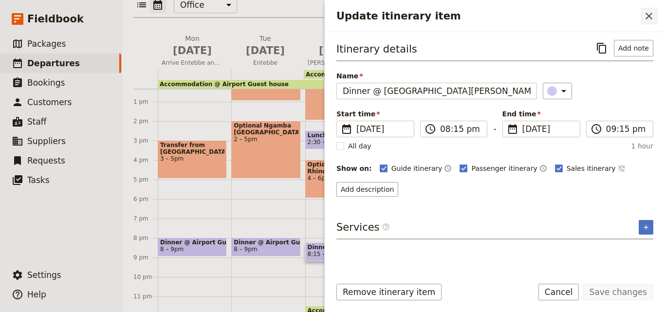
click at [646, 21] on icon "Close drawer" at bounding box center [650, 16] width 12 height 12
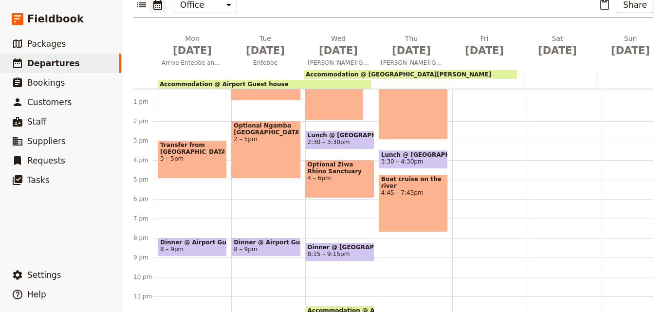
click at [411, 221] on div "Breakfast @ [PERSON_NAME][GEOGRAPHIC_DATA] 7:15 – 8:[GEOGRAPHIC_DATA] in the [G…" at bounding box center [416, 82] width 74 height 468
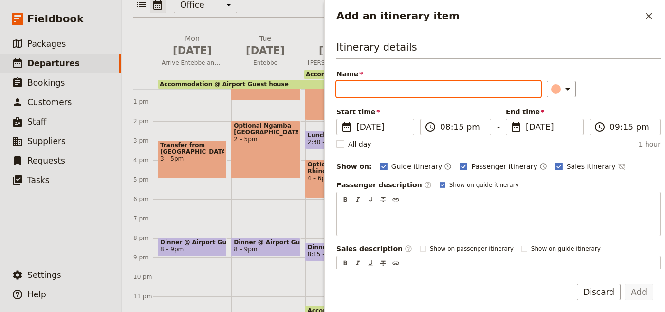
drag, startPoint x: 397, startPoint y: 71, endPoint x: 358, endPoint y: 87, distance: 41.9
paste input "Dinner @ [GEOGRAPHIC_DATA][PERSON_NAME]"
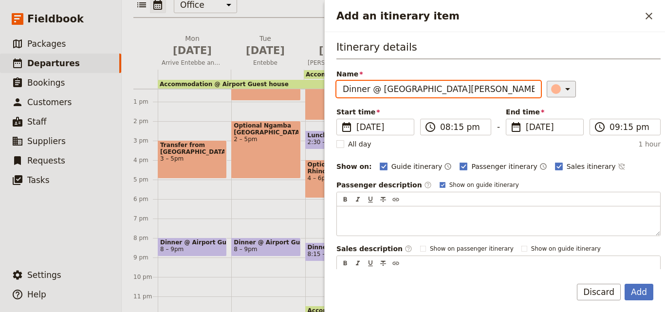
type input "Dinner @ [GEOGRAPHIC_DATA][PERSON_NAME]"
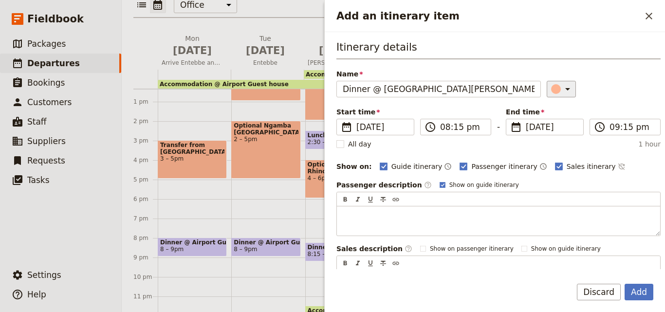
click at [562, 85] on icon "Add an itinerary item" at bounding box center [568, 89] width 12 height 12
click at [563, 133] on button "button" at bounding box center [558, 133] width 12 height 12
click at [651, 289] on button "Add" at bounding box center [639, 292] width 29 height 17
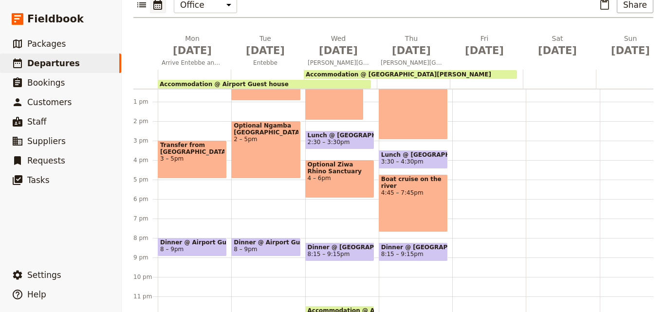
scroll to position [151, 0]
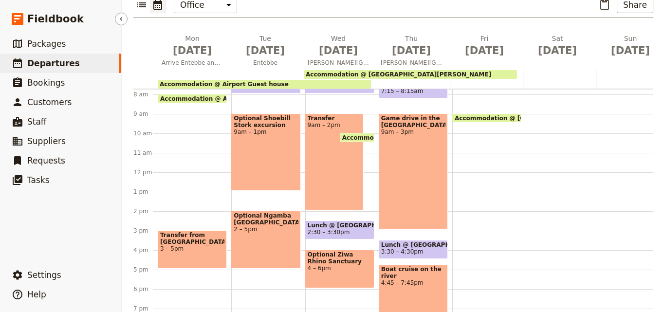
click at [51, 63] on span "Departures" at bounding box center [53, 63] width 53 height 10
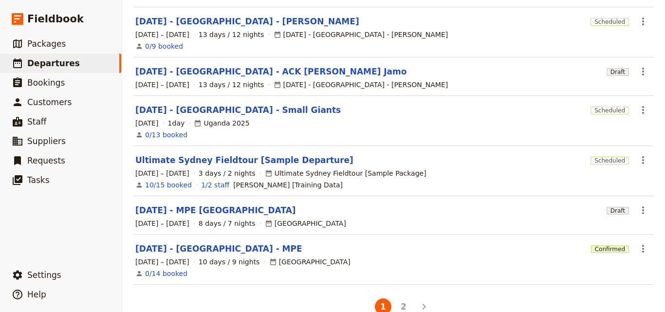
scroll to position [318, 0]
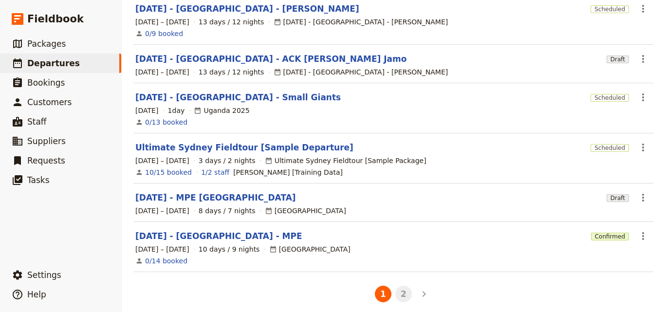
click at [399, 286] on button "2" at bounding box center [404, 294] width 17 height 17
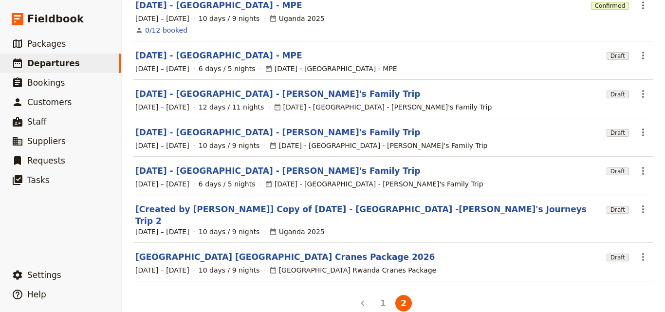
scroll to position [66, 0]
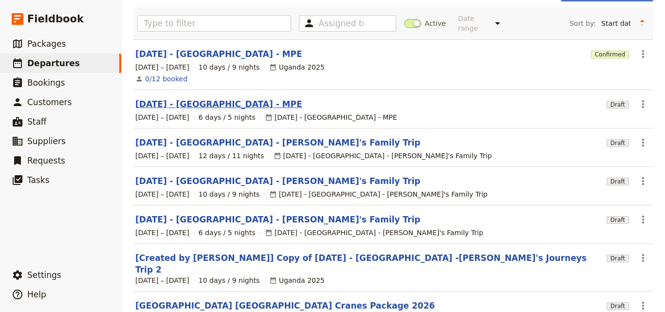
click at [186, 100] on link "[DATE] - [GEOGRAPHIC_DATA] - MPE" at bounding box center [218, 104] width 167 height 12
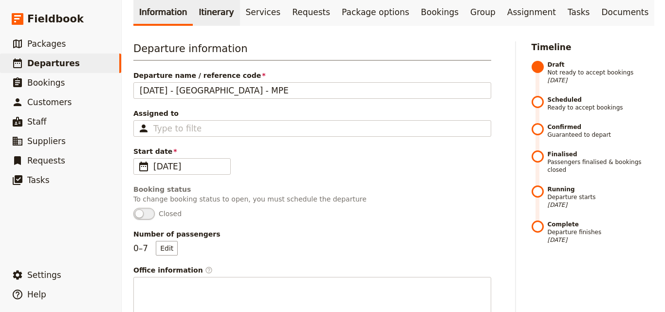
click at [210, 20] on link "Itinerary" at bounding box center [216, 12] width 47 height 27
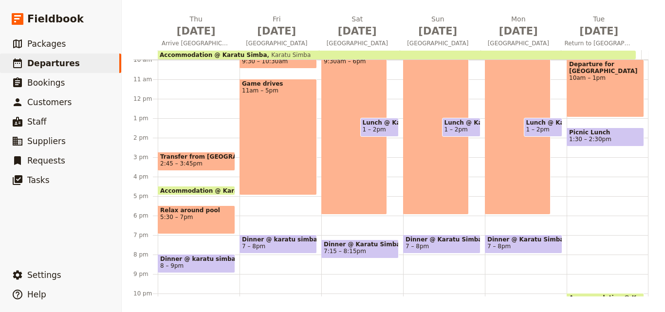
scroll to position [231, 0]
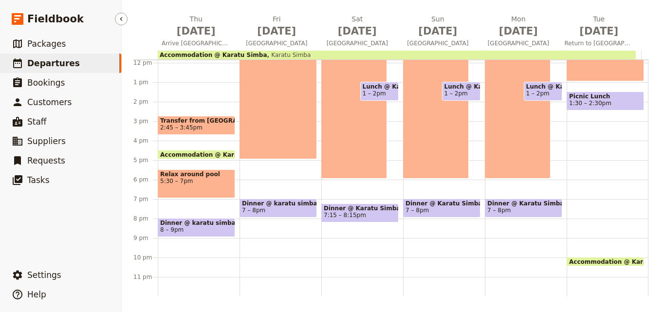
click at [100, 57] on link "​ Departures" at bounding box center [60, 63] width 121 height 19
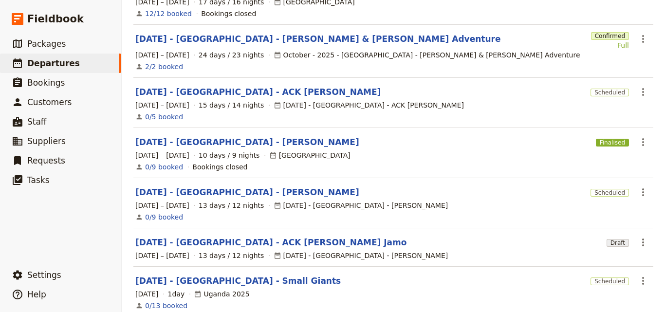
scroll to position [318, 0]
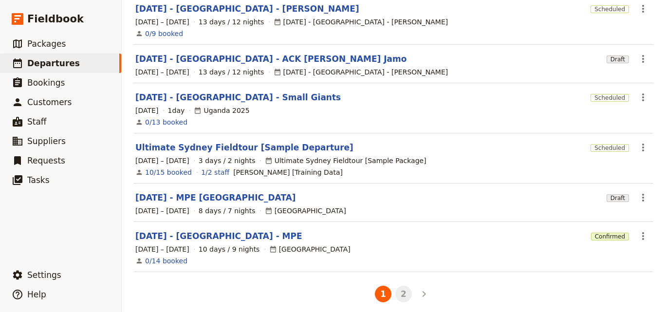
click at [406, 292] on button "2" at bounding box center [404, 294] width 17 height 17
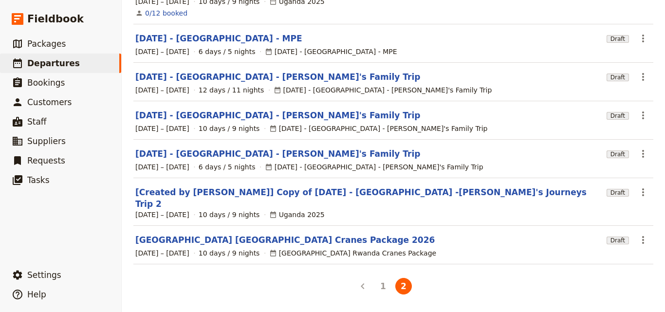
scroll to position [114, 0]
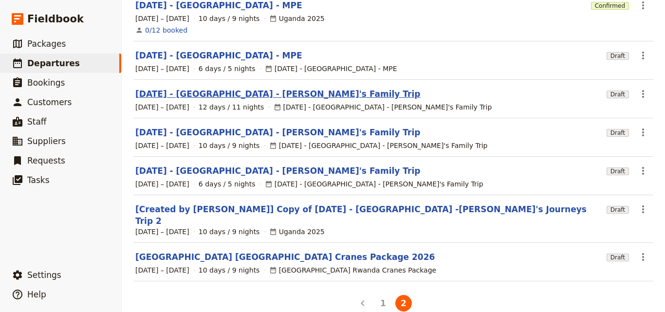
click at [250, 88] on link "[DATE] - [GEOGRAPHIC_DATA] - [PERSON_NAME]'s Family Trip" at bounding box center [277, 94] width 285 height 12
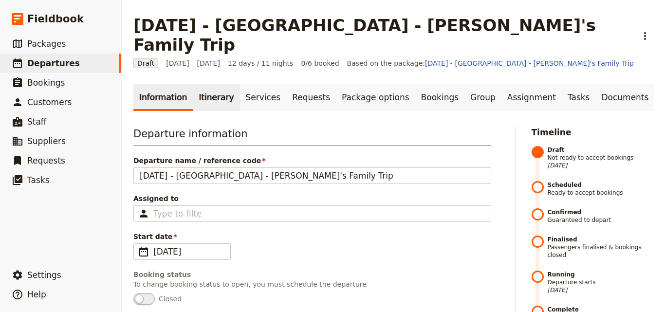
click at [209, 84] on link "Itinerary" at bounding box center [216, 97] width 47 height 27
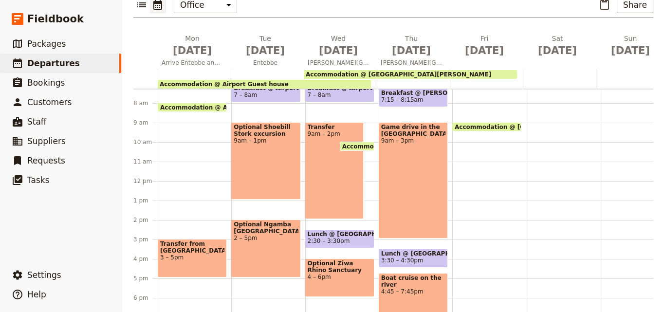
scroll to position [102, 0]
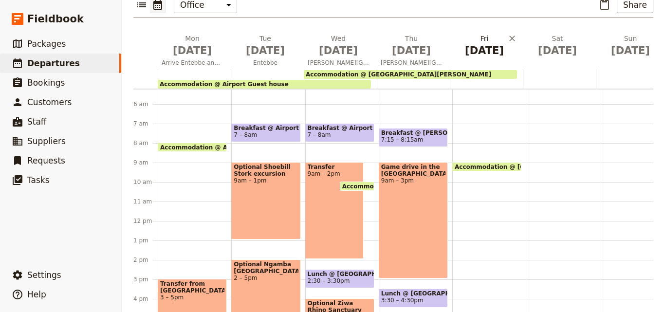
click at [480, 43] on span "[DATE]" at bounding box center [484, 50] width 61 height 15
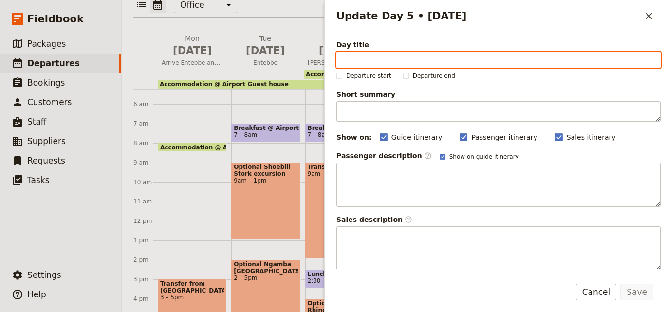
paste input "Amari"
type input "Amari"
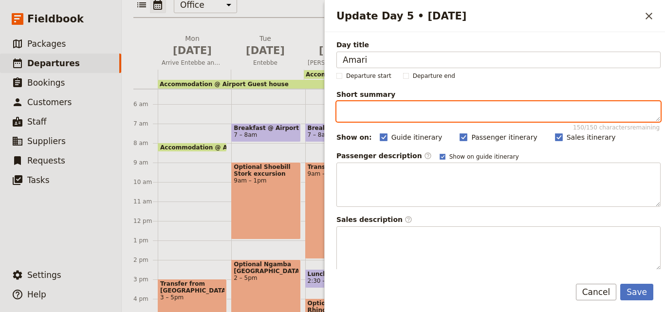
paste textarea "Transfer to Amari by road"
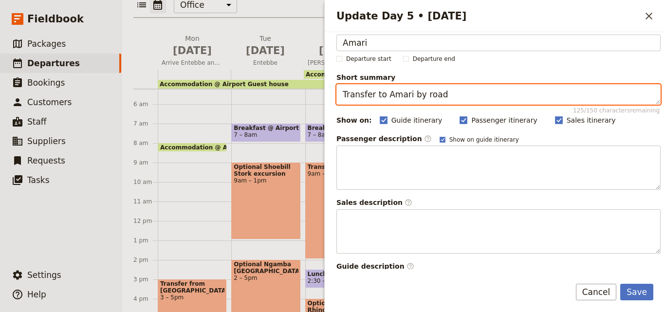
scroll to position [0, 0]
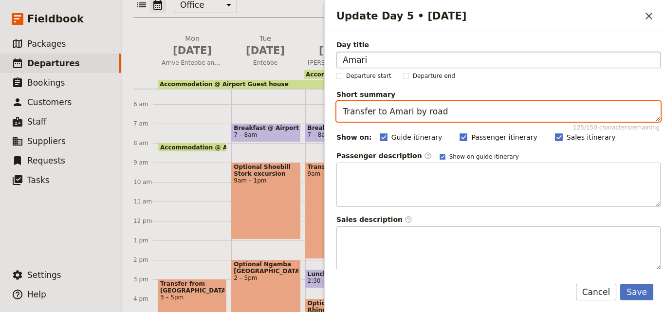
type textarea "Transfer to Amari by road"
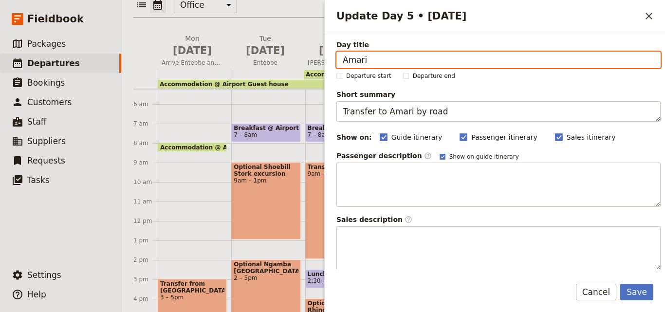
click at [413, 63] on input "Amari" at bounding box center [499, 60] width 324 height 17
paste input "Transfer to Amari by road"
drag, startPoint x: 380, startPoint y: 60, endPoint x: 297, endPoint y: 54, distance: 83.0
click at [297, 54] on div "[DATE] - [GEOGRAPHIC_DATA] - [PERSON_NAME]'s Family Trip ​ Draft [DATE] – [DATE…" at bounding box center [394, 156] width 544 height 312
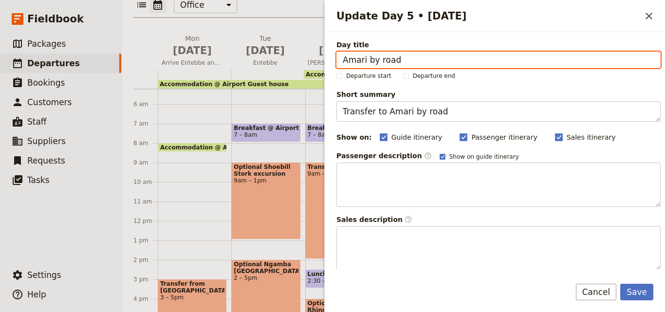
drag, startPoint x: 368, startPoint y: 58, endPoint x: 433, endPoint y: 59, distance: 65.3
click at [433, 59] on input "Amari by road" at bounding box center [499, 60] width 324 height 17
click at [433, 59] on input "Amari" at bounding box center [499, 60] width 324 height 17
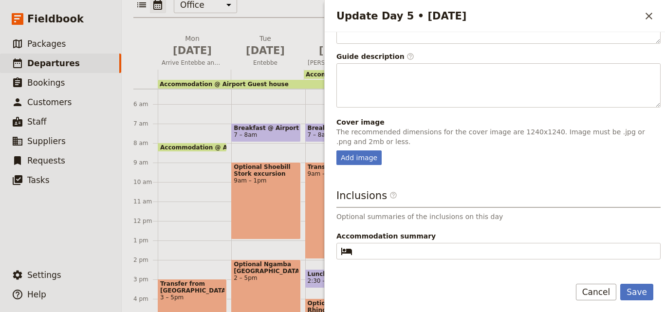
scroll to position [256, 0]
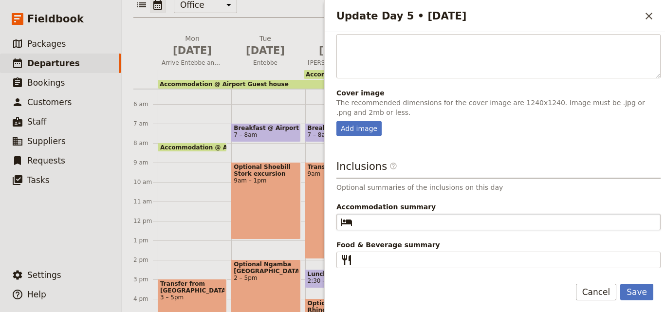
type input "Amari"
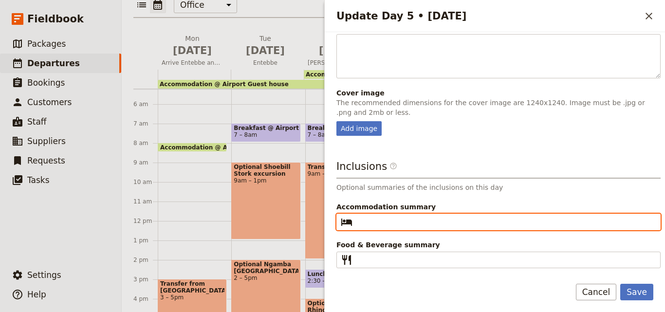
paste input "Amari"
type input "Amari"
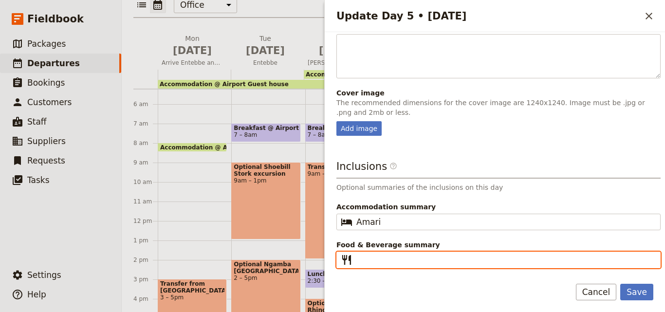
click at [405, 265] on input "Food & Beverage summary ​" at bounding box center [506, 260] width 298 height 12
type input "B"
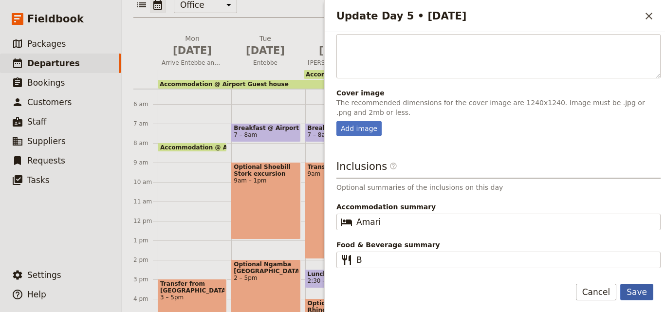
click at [643, 294] on button "Save" at bounding box center [637, 292] width 33 height 17
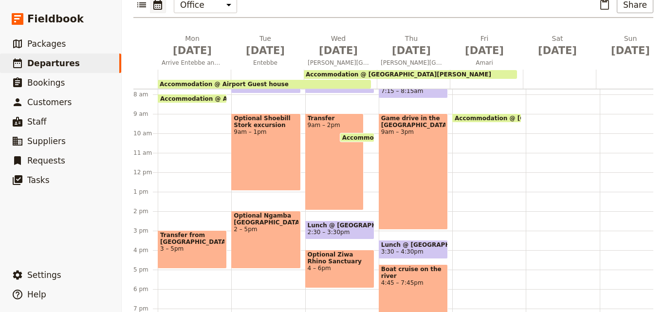
scroll to position [4, 0]
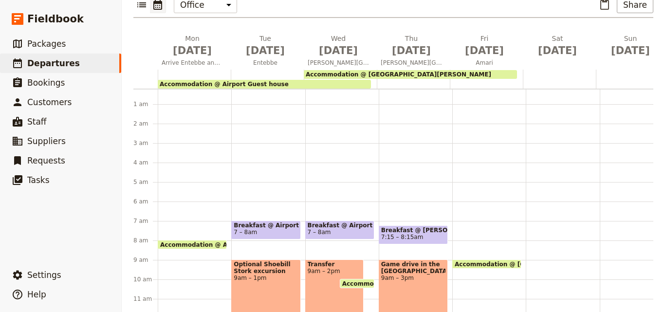
click at [431, 234] on span "7:15 – 8:15am" at bounding box center [413, 237] width 64 height 7
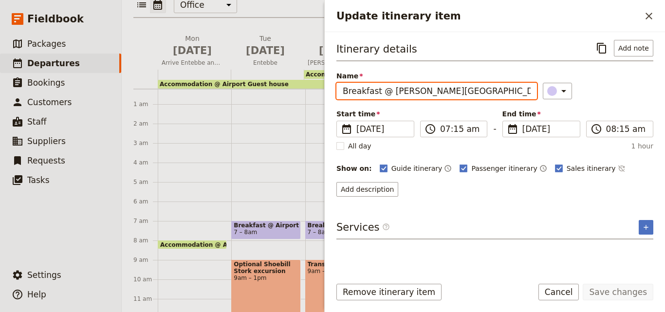
drag, startPoint x: 453, startPoint y: 88, endPoint x: 340, endPoint y: 80, distance: 113.3
click at [340, 80] on label "Name Breakfast @ [PERSON_NAME][GEOGRAPHIC_DATA]" at bounding box center [437, 83] width 201 height 25
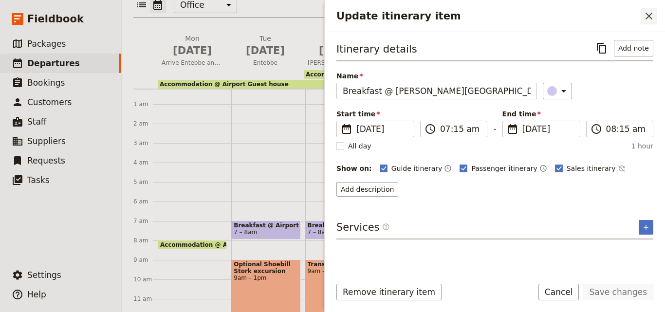
click at [650, 16] on icon "Close drawer" at bounding box center [649, 16] width 7 height 7
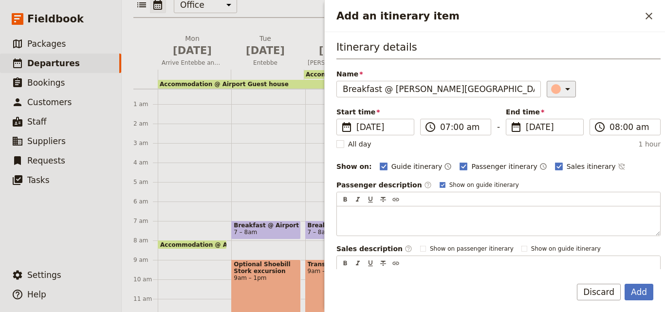
type input "Breakfast @ [PERSON_NAME][GEOGRAPHIC_DATA]"
click at [562, 85] on icon "Add an itinerary item" at bounding box center [568, 89] width 12 height 12
click at [555, 135] on div "button" at bounding box center [558, 133] width 10 height 10
click at [637, 288] on button "Add" at bounding box center [639, 292] width 29 height 17
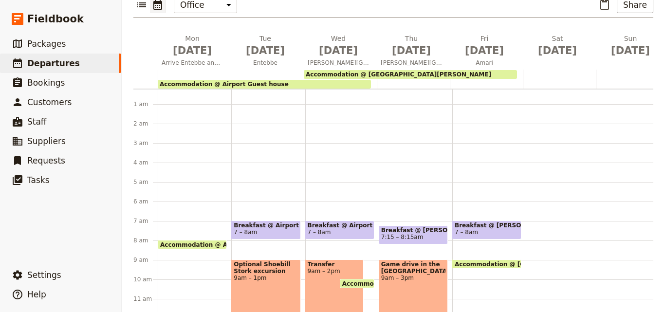
click at [493, 229] on span "7 – 8am" at bounding box center [487, 232] width 64 height 7
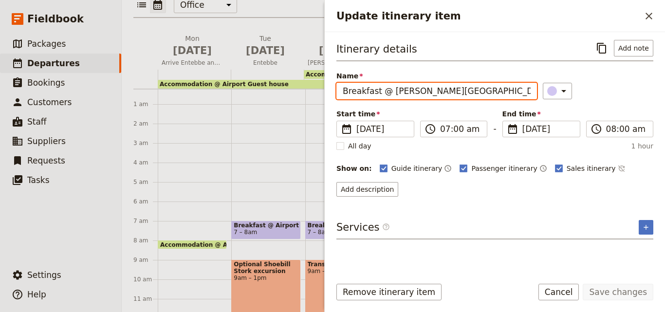
drag, startPoint x: 455, startPoint y: 93, endPoint x: 406, endPoint y: 88, distance: 49.0
click at [406, 88] on input "Breakfast @ [PERSON_NAME][GEOGRAPHIC_DATA]" at bounding box center [437, 91] width 201 height 17
drag, startPoint x: 448, startPoint y: 93, endPoint x: 391, endPoint y: 93, distance: 57.0
click at [391, 93] on input "Breakfast @ [PERSON_NAME][GEOGRAPHIC_DATA]" at bounding box center [437, 91] width 201 height 17
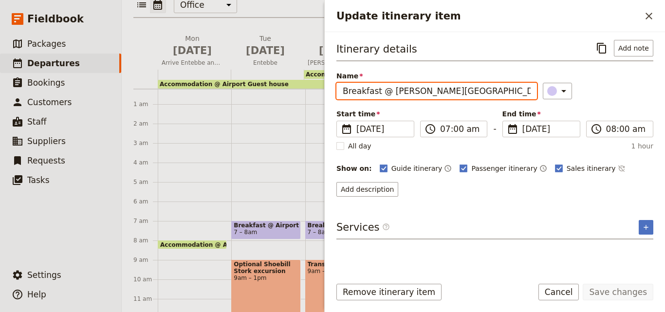
click at [479, 89] on input "Breakfast @ [PERSON_NAME][GEOGRAPHIC_DATA]" at bounding box center [437, 91] width 201 height 17
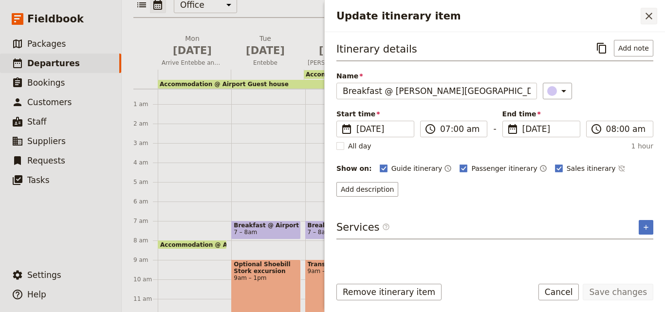
click at [652, 14] on icon "Close drawer" at bounding box center [650, 16] width 12 height 12
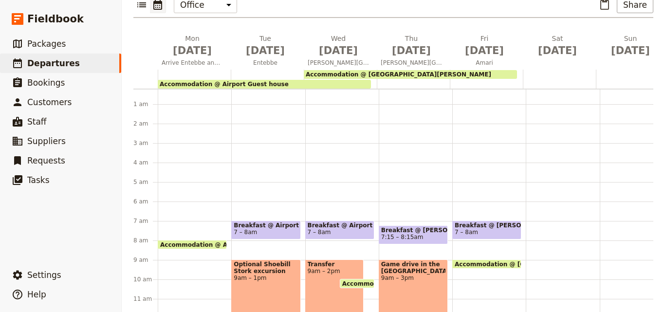
scroll to position [102, 0]
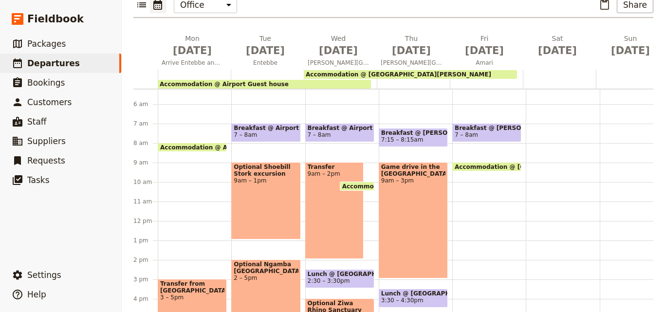
click at [467, 166] on div "Breakfast @ [PERSON_NAME][GEOGRAPHIC_DATA] 7 – 8am Accommodation @ [GEOGRAPHIC_…" at bounding box center [490, 221] width 74 height 468
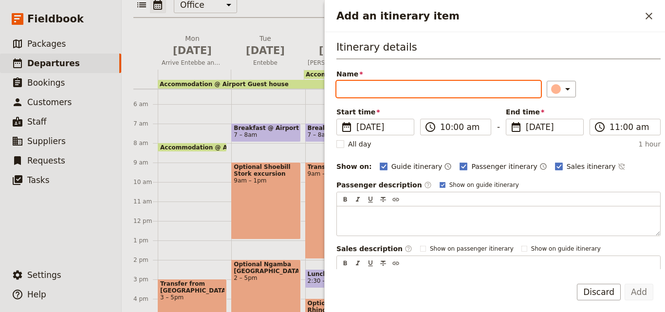
paste input "Transfer to Amari by road"
type input "Transfer to Amari by road"
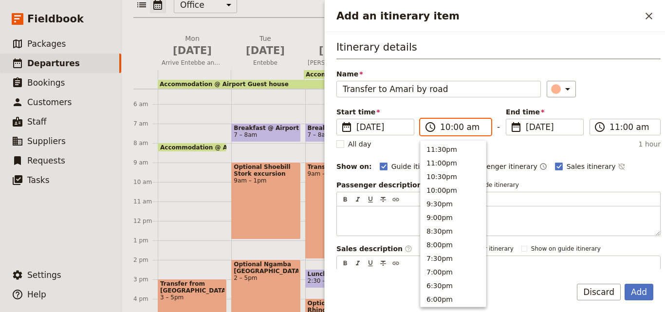
click at [447, 128] on input "10:00 am" at bounding box center [462, 127] width 45 height 12
click at [445, 173] on button "9:00am" at bounding box center [453, 175] width 65 height 14
type input "09:00 am"
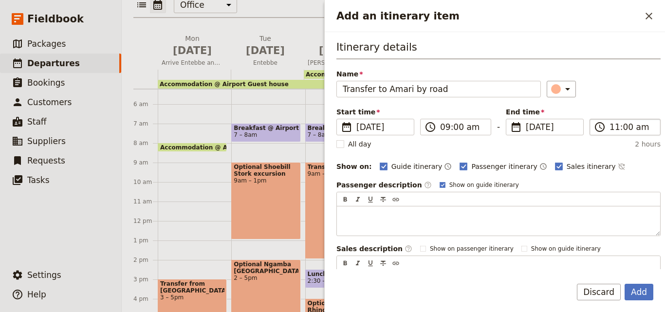
click at [615, 133] on label "​ 11:00 am" at bounding box center [625, 127] width 71 height 17
click at [615, 133] on input "11:00 am" at bounding box center [632, 127] width 45 height 12
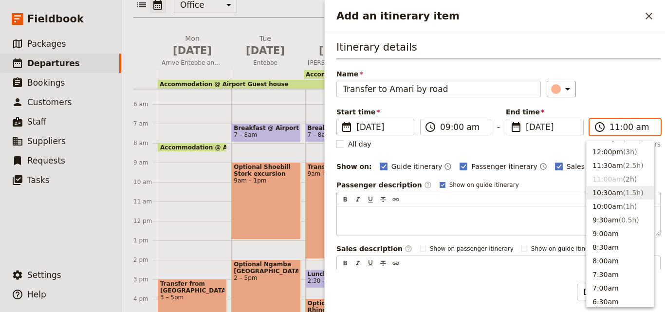
scroll to position [294, 0]
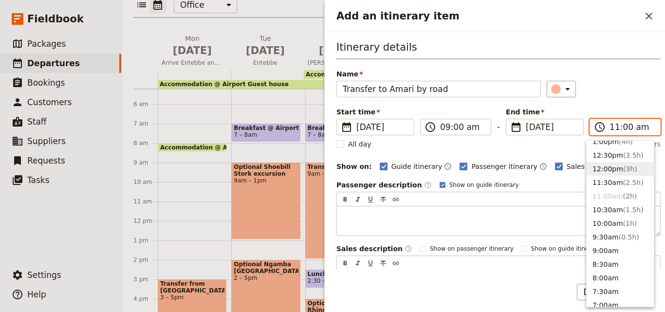
click at [624, 172] on span "( 3h )" at bounding box center [631, 169] width 14 height 8
type input "12:00 pm"
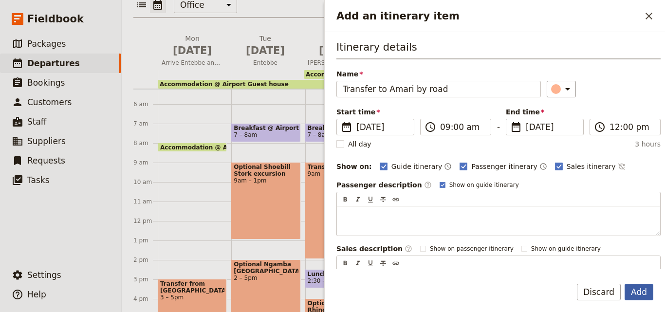
click at [644, 294] on button "Add" at bounding box center [639, 292] width 29 height 17
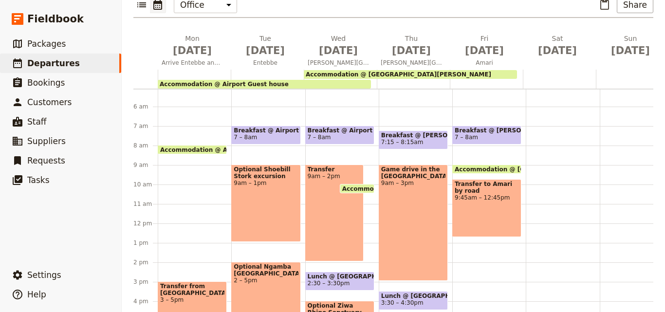
scroll to position [53, 0]
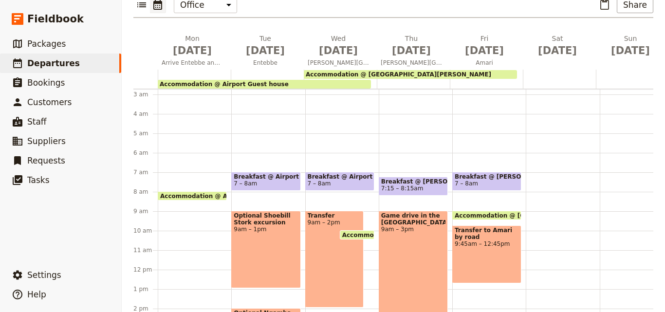
click at [457, 70] on div at bounding box center [486, 79] width 73 height 19
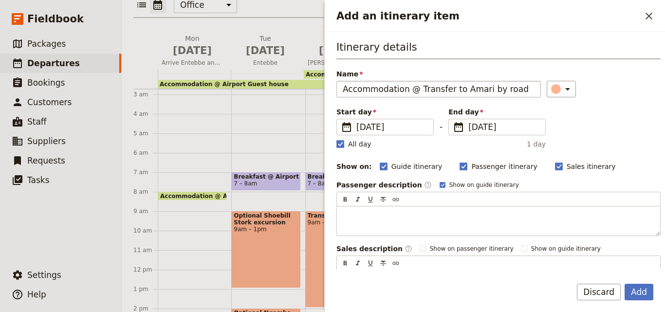
drag, startPoint x: 480, startPoint y: 93, endPoint x: 512, endPoint y: 91, distance: 32.2
click at [512, 91] on input "Accommodation @ Transfer to Amari by road" at bounding box center [439, 89] width 205 height 17
drag, startPoint x: 455, startPoint y: 93, endPoint x: 416, endPoint y: 88, distance: 39.2
click at [416, 88] on input "Accommodation @ Transfer to Amari" at bounding box center [439, 89] width 205 height 17
type input "Accommodation @ Amari"
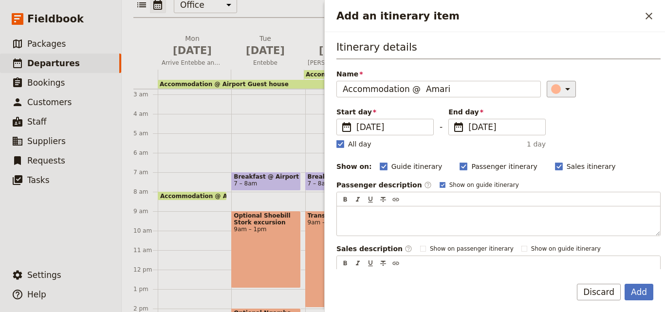
click at [551, 87] on div "Add an itinerary item" at bounding box center [556, 89] width 10 height 10
click at [547, 119] on div "button" at bounding box center [547, 121] width 10 height 10
click at [342, 144] on polygon "Add an itinerary item" at bounding box center [340, 143] width 5 height 5
click at [337, 139] on input "All day" at bounding box center [336, 139] width 0 height 0
checkbox input "false"
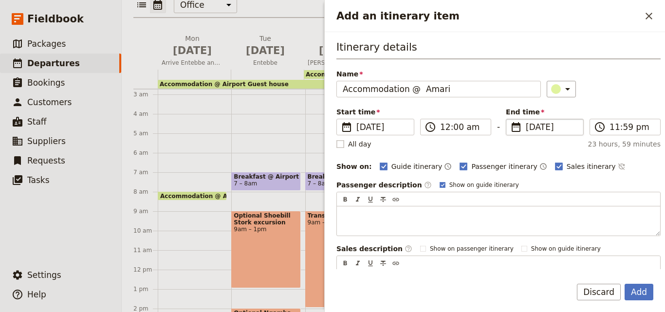
click at [530, 133] on span "[DATE]" at bounding box center [552, 127] width 52 height 12
click at [511, 119] on input "[DATE]" at bounding box center [510, 119] width 0 height 0
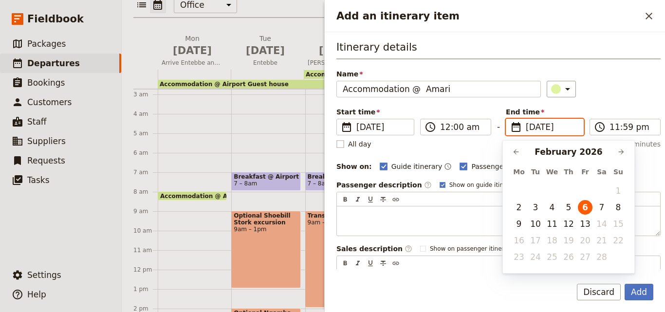
scroll to position [0, 0]
click at [619, 206] on button "8" at bounding box center [618, 207] width 15 height 15
type input "[DATE]"
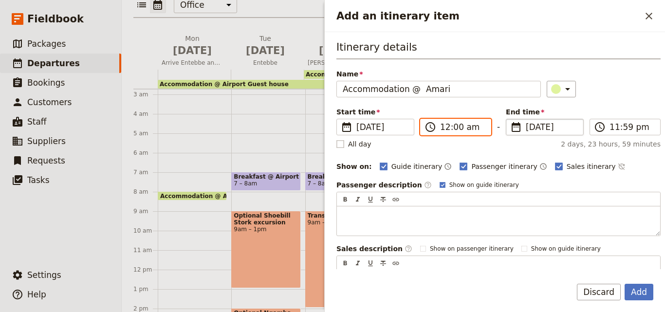
click at [442, 130] on input "12:00 am" at bounding box center [462, 127] width 45 height 12
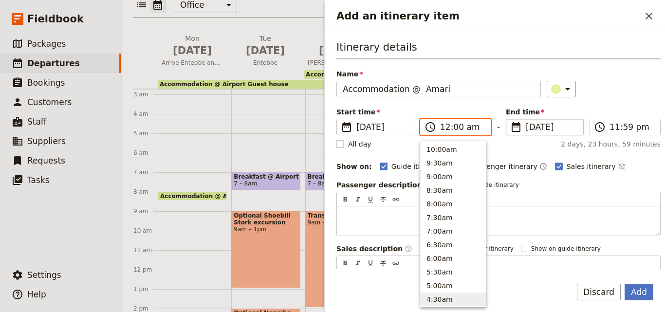
scroll to position [346, 0]
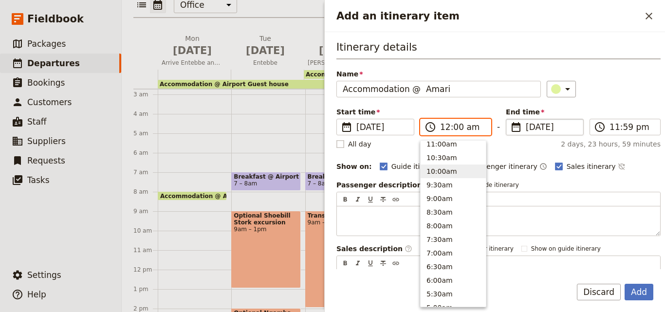
click at [460, 171] on button "10:00am" at bounding box center [453, 172] width 65 height 14
type input "10:00 am"
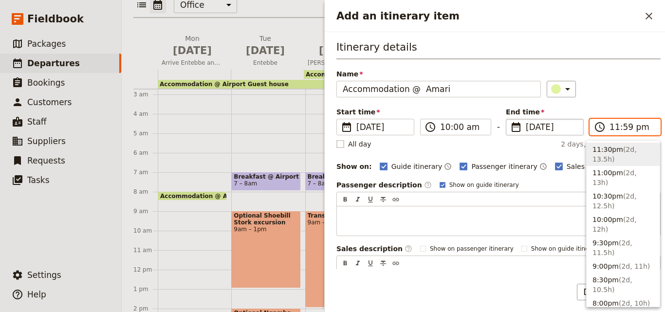
click at [610, 129] on input "11:59 pm" at bounding box center [632, 127] width 45 height 12
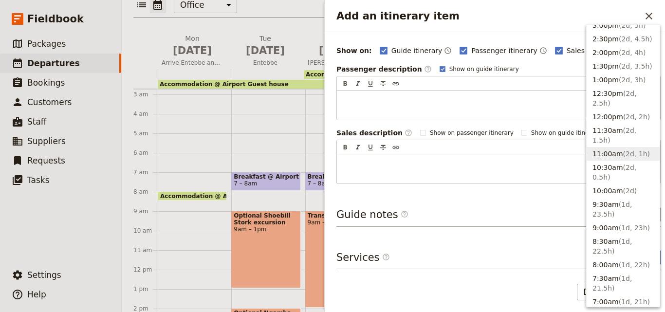
scroll to position [341, 0]
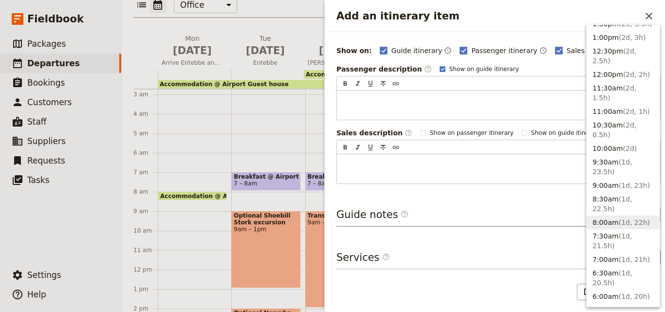
click at [619, 219] on span "( 1d, 22h )" at bounding box center [634, 223] width 31 height 8
type input "08:00 am"
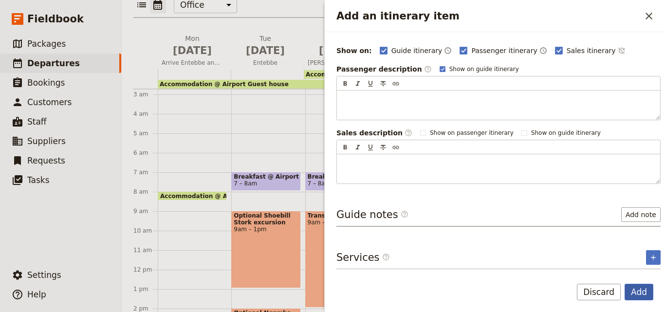
click at [647, 295] on button "Add" at bounding box center [639, 292] width 29 height 17
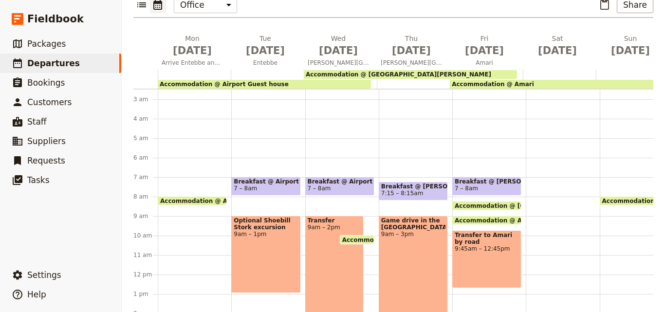
scroll to position [0, 0]
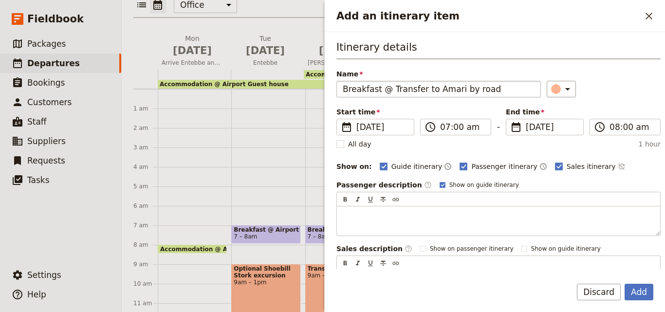
drag, startPoint x: 453, startPoint y: 89, endPoint x: 486, endPoint y: 89, distance: 33.1
click at [486, 89] on input "Breakfast @ Transfer to Amari by road" at bounding box center [439, 89] width 205 height 17
drag, startPoint x: 428, startPoint y: 89, endPoint x: 386, endPoint y: 87, distance: 41.9
click at [386, 87] on input "Breakfast @ Transfer to Amari" at bounding box center [439, 89] width 205 height 17
click at [562, 88] on icon "Add an itinerary item" at bounding box center [568, 89] width 12 height 12
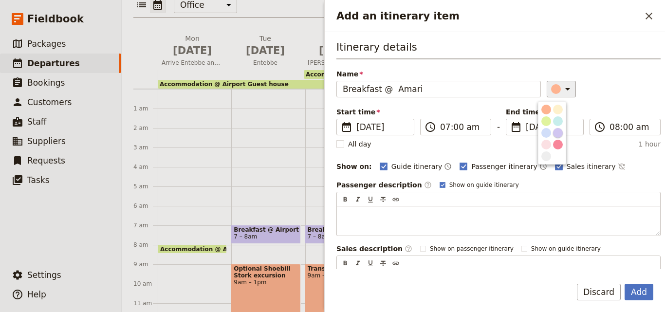
click at [561, 135] on div "button" at bounding box center [558, 133] width 10 height 10
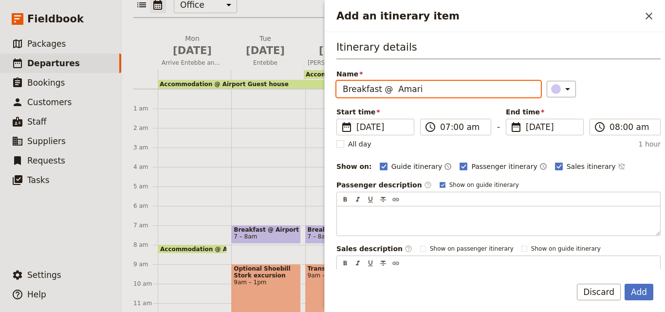
click at [393, 88] on input "Breakfast @ Amari" at bounding box center [439, 89] width 205 height 17
type input "Breakfast @ Amari"
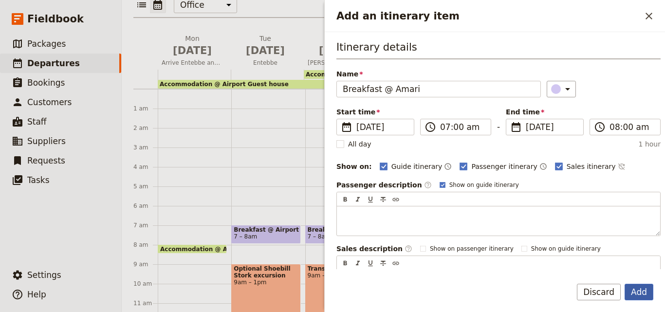
click at [639, 293] on button "Add" at bounding box center [639, 292] width 29 height 17
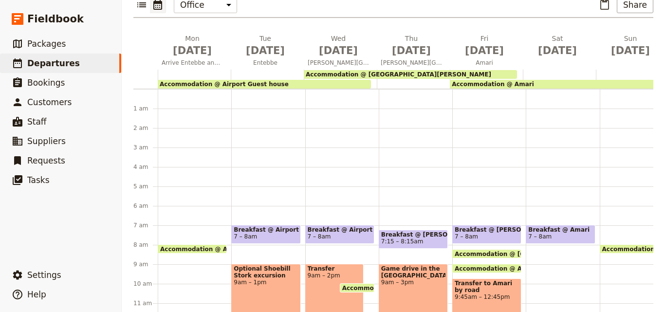
click at [570, 233] on span "7 – 8am" at bounding box center [561, 236] width 64 height 7
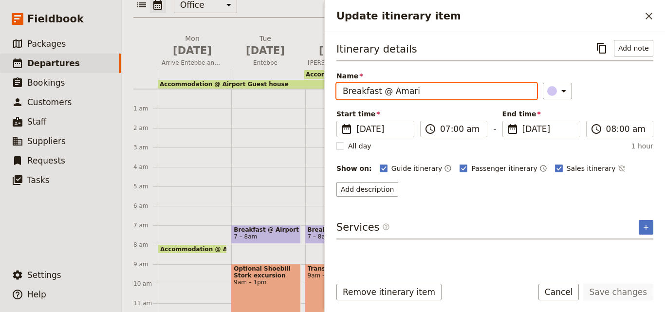
drag, startPoint x: 458, startPoint y: 96, endPoint x: 344, endPoint y: 91, distance: 114.6
click at [344, 91] on input "Breakfast @ Amari" at bounding box center [437, 91] width 201 height 17
paste input "Transfer to Amari by road"
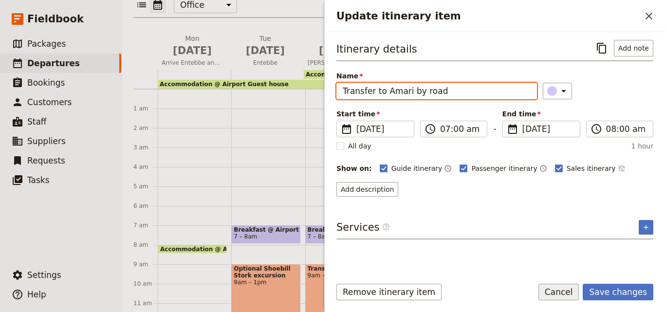
type input "Transfer to Amari by road"
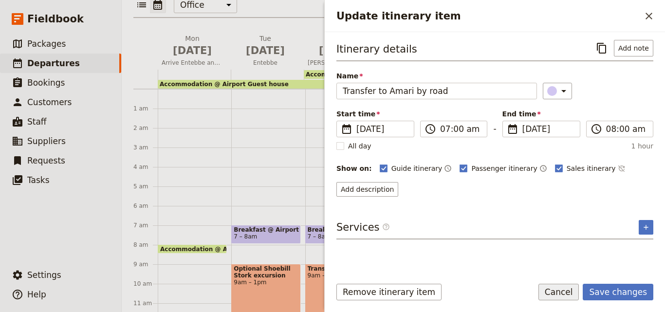
click at [560, 289] on button "Cancel" at bounding box center [559, 292] width 41 height 17
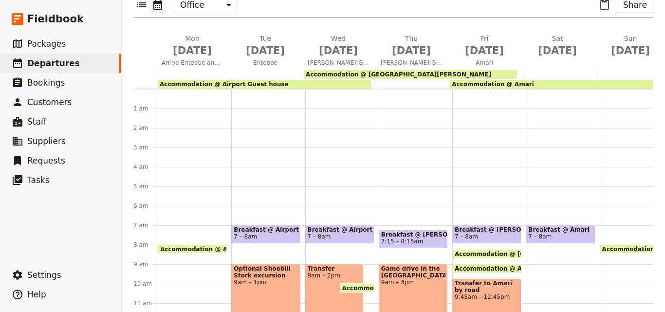
click at [536, 233] on span "7 – 8am" at bounding box center [540, 236] width 23 height 7
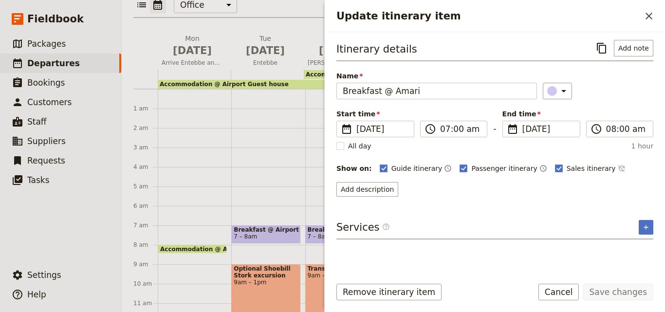
drag, startPoint x: 492, startPoint y: 113, endPoint x: 478, endPoint y: 103, distance: 16.5
click at [490, 111] on div "Start time ​ [DATE] [DATE] [DATE] 07:00 ​ 07:00 am - End time ​ [DATE] [DATE] […" at bounding box center [495, 123] width 317 height 28
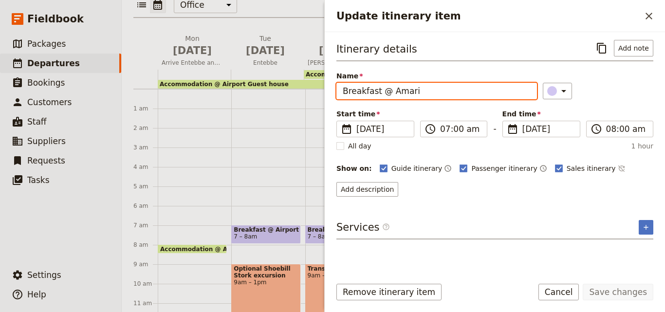
click at [463, 94] on input "Breakfast @ Amari" at bounding box center [437, 91] width 201 height 17
click at [463, 93] on input "Breakfast @ Amari" at bounding box center [437, 91] width 201 height 17
click at [441, 92] on input "Breakfast @ Amari" at bounding box center [437, 91] width 201 height 17
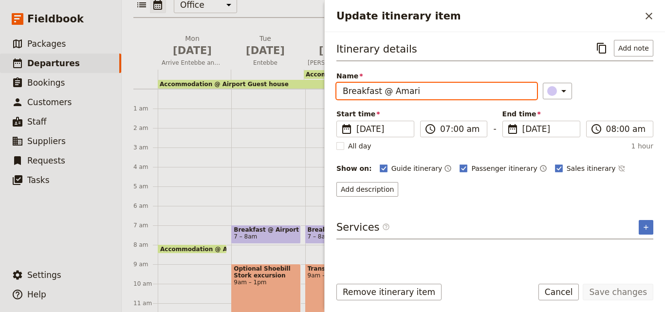
click at [441, 92] on input "Breakfast @ Amari" at bounding box center [437, 91] width 201 height 17
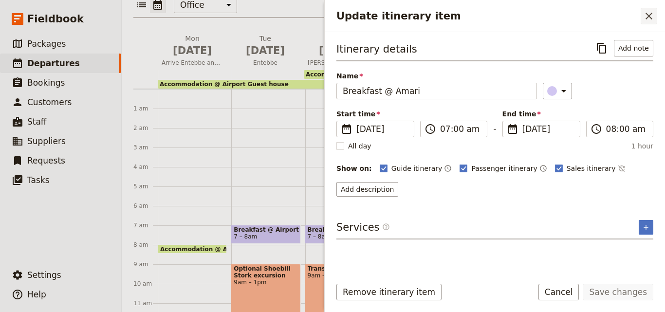
click at [655, 14] on button "​" at bounding box center [649, 16] width 17 height 17
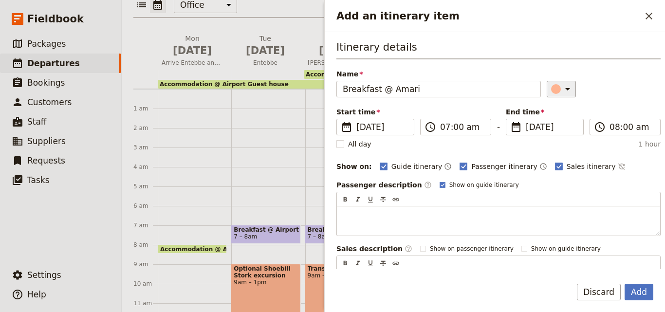
type input "Breakfast @ Amari"
click at [562, 88] on icon "Add an itinerary item" at bounding box center [568, 89] width 12 height 12
click at [560, 128] on div "button" at bounding box center [558, 133] width 10 height 10
click at [650, 288] on button "Add" at bounding box center [639, 292] width 29 height 17
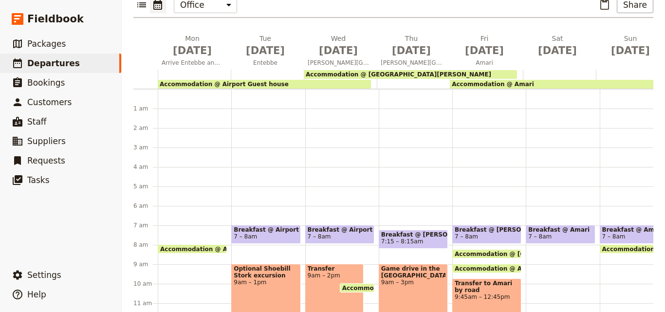
click at [645, 297] on main "[DATE] - [GEOGRAPHIC_DATA] - [PERSON_NAME]'s Family Trip ​ Draft [DATE] – [DATE…" at bounding box center [394, 95] width 544 height 474
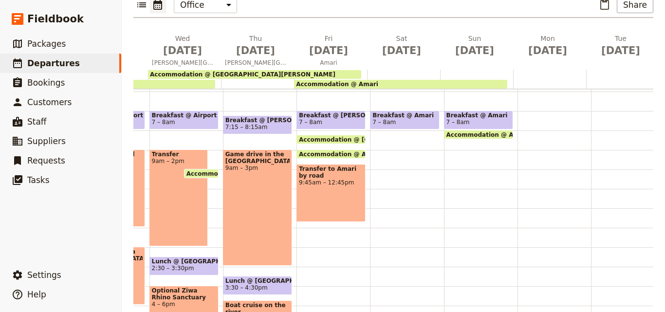
scroll to position [97, 0]
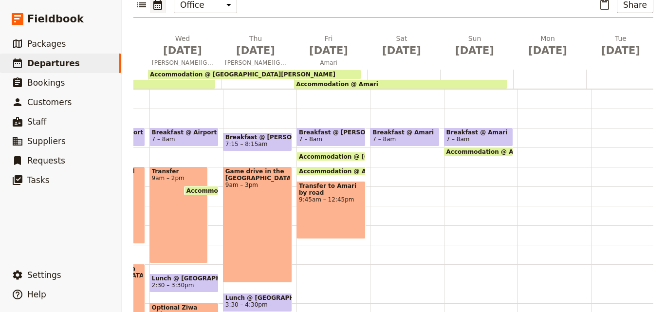
click at [378, 167] on div "Breakfast @ Amari 7 – 8am" at bounding box center [407, 226] width 74 height 468
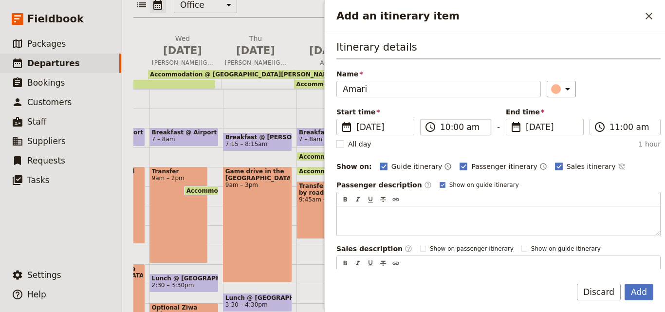
type input "Amari"
click at [444, 131] on input "10:00 am" at bounding box center [462, 127] width 45 height 12
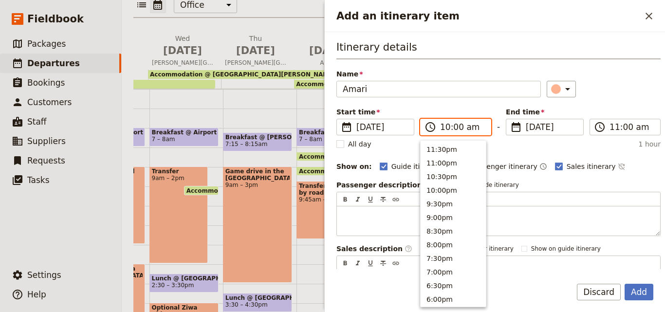
scroll to position [357, 0]
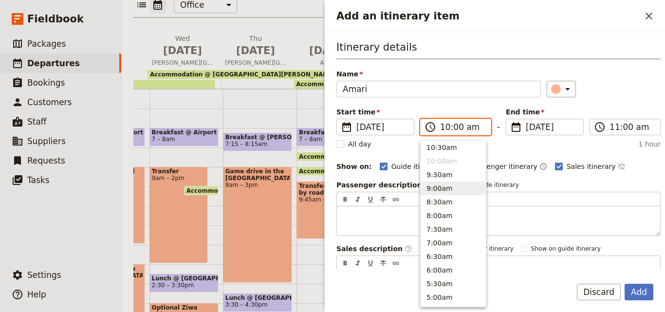
click at [444, 183] on button "9:00am" at bounding box center [453, 189] width 65 height 14
type input "09:00 am"
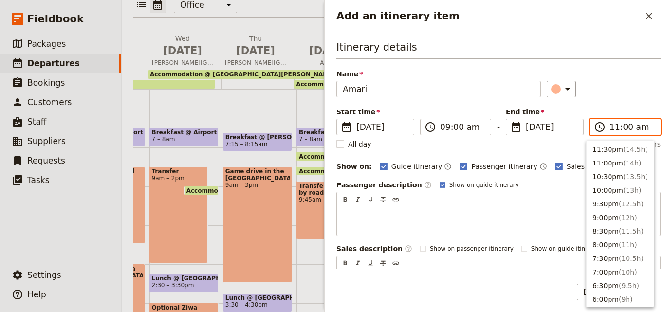
click at [615, 131] on input "11:00 am" at bounding box center [632, 127] width 45 height 12
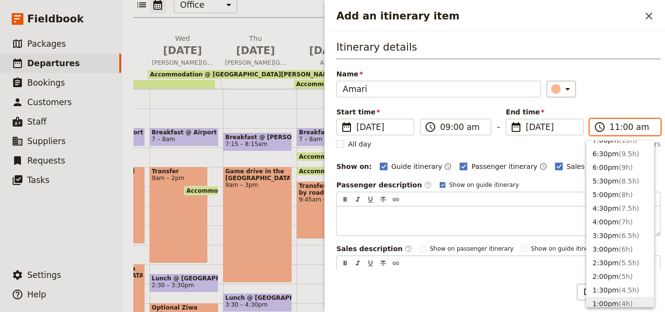
scroll to position [61, 0]
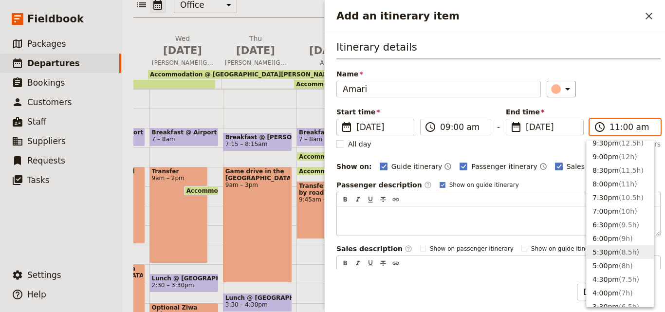
click at [608, 247] on button "5:30pm ( 8.5h )" at bounding box center [620, 253] width 67 height 14
type input "05:30 pm"
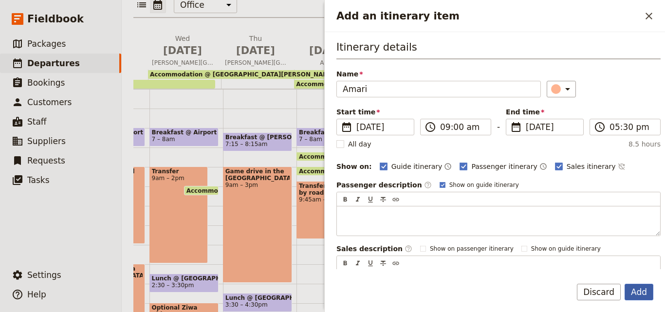
click at [635, 300] on button "Add" at bounding box center [639, 292] width 29 height 17
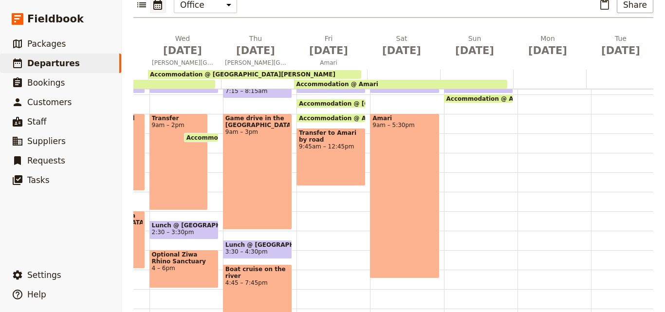
scroll to position [97, 0]
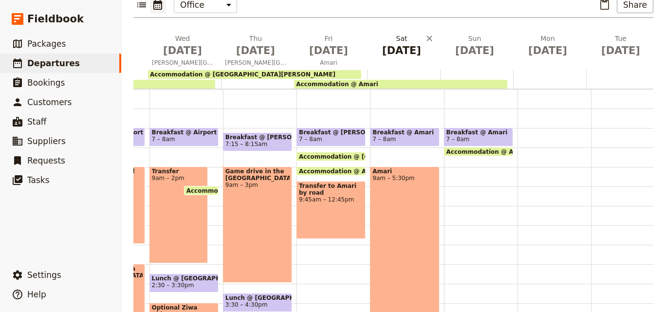
click at [398, 43] on span "[DATE]" at bounding box center [401, 50] width 61 height 15
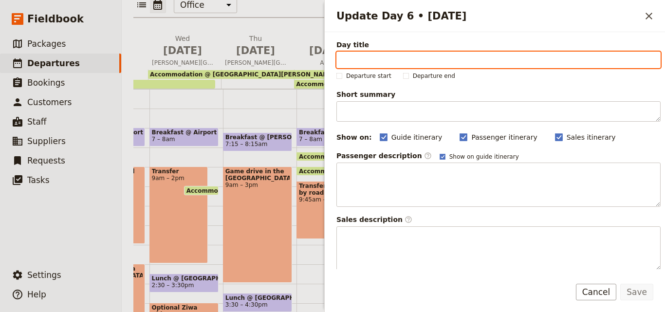
paste input "Amari"
type input "Amari"
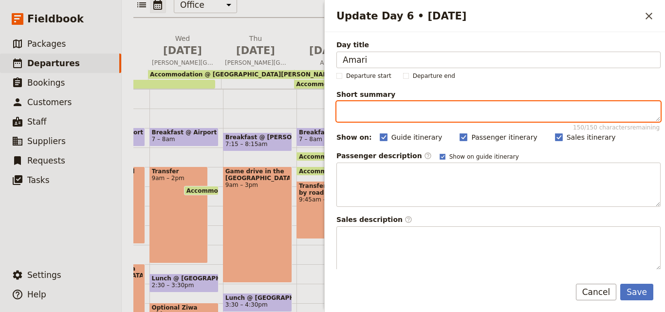
paste textarea "Amari"
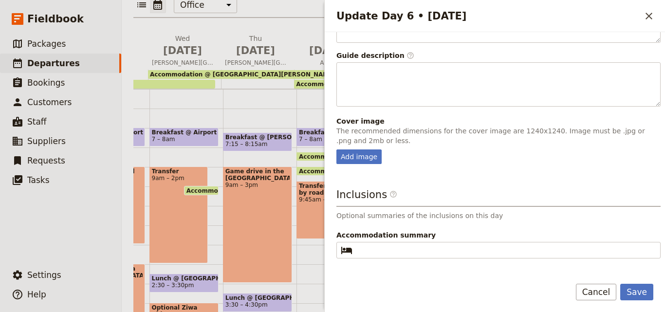
scroll to position [256, 0]
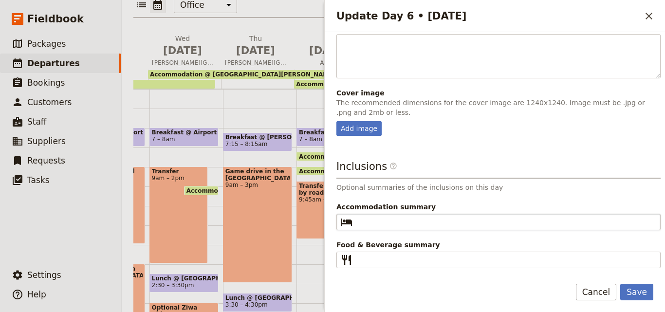
type textarea "Amari"
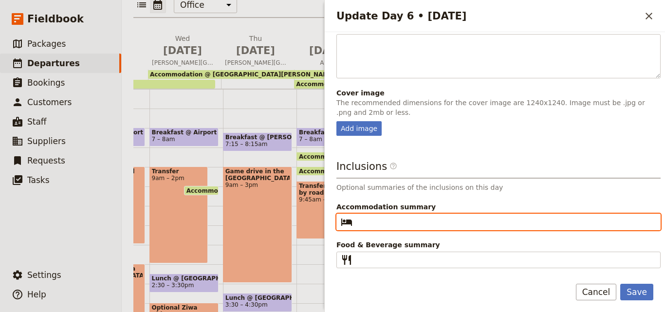
paste input "Amari"
type input "Amari"
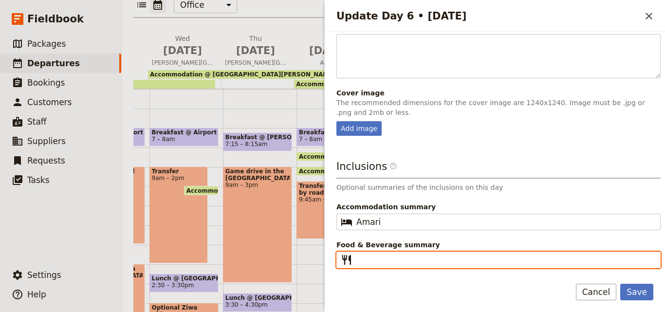
click at [402, 263] on input "Food & Beverage summary ​" at bounding box center [506, 260] width 298 height 12
paste input "B"
type input "B"
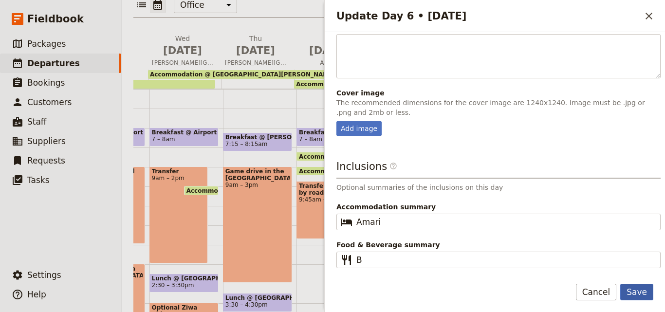
click at [634, 294] on button "Save" at bounding box center [637, 292] width 33 height 17
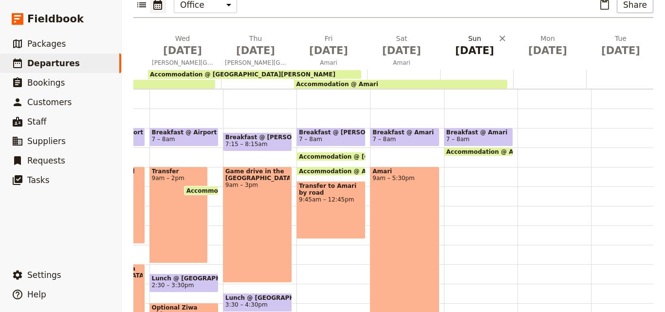
click at [466, 43] on span "[DATE]" at bounding box center [474, 50] width 61 height 15
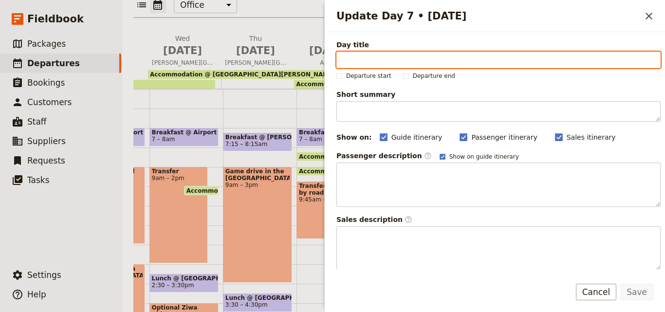
paste input "[PERSON_NAME][GEOGRAPHIC_DATA]"
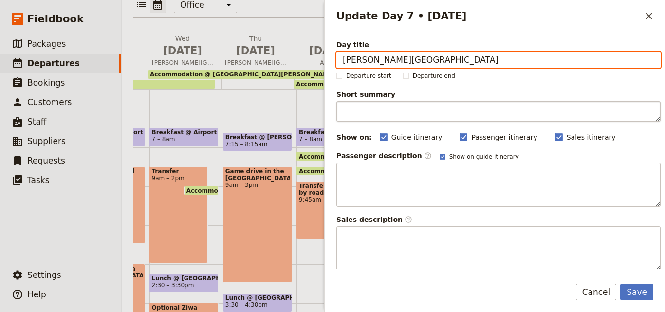
type input "[PERSON_NAME][GEOGRAPHIC_DATA]"
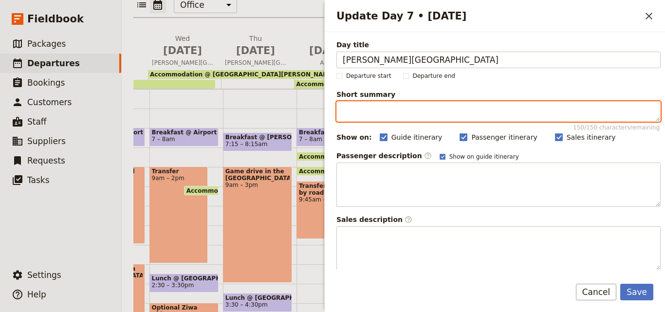
click at [390, 114] on textarea "Short summary 150 / 150 characters remaining" at bounding box center [499, 111] width 324 height 20
paste textarea "Transfer to QENP by road"
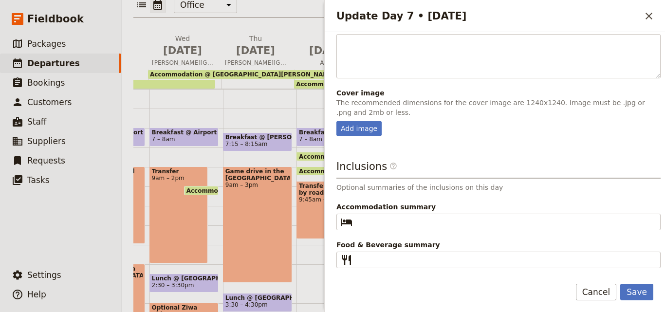
type textarea "Transfer to QENP by road"
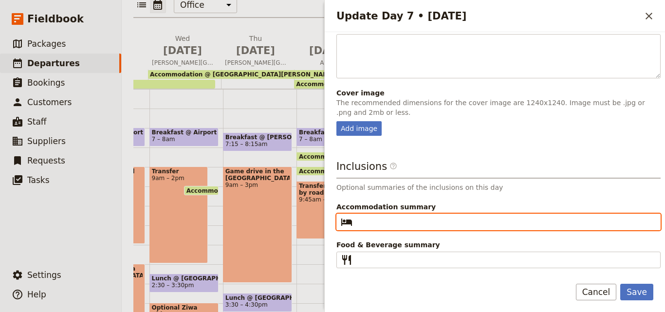
paste input "Enganzi Lodge"
type input "Enganzi Lodge"
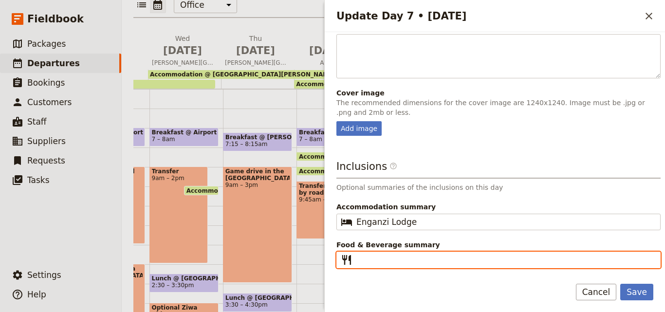
paste input "B D"
type input "B D"
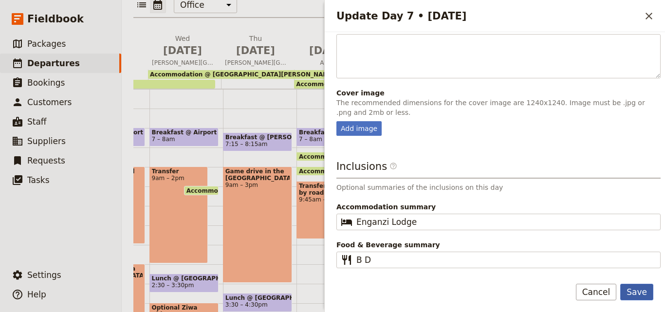
click at [645, 289] on button "Save" at bounding box center [637, 292] width 33 height 17
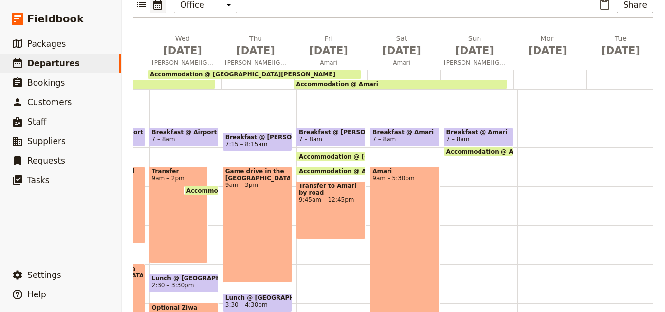
click at [471, 70] on div at bounding box center [476, 79] width 73 height 19
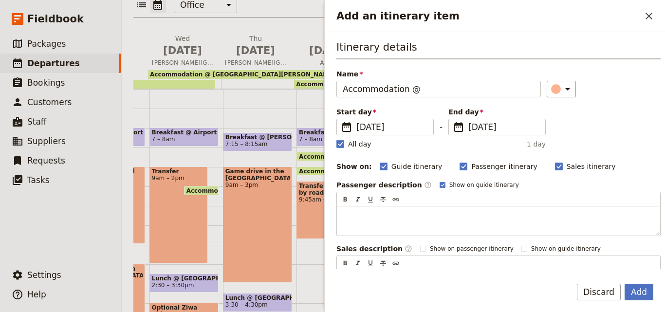
type input "Accommodation @"
click at [338, 142] on rect "Add an itinerary item" at bounding box center [340, 143] width 7 height 7
click at [337, 139] on input "All day" at bounding box center [336, 139] width 0 height 0
checkbox input "false"
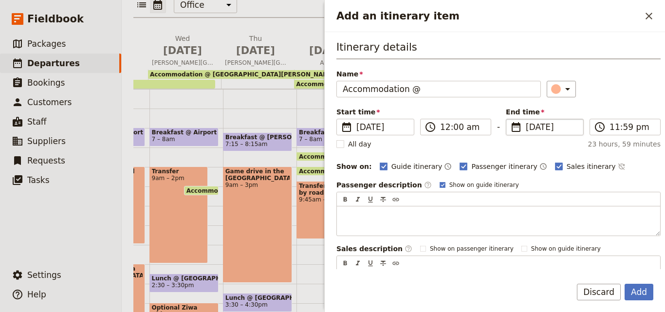
click at [526, 130] on span "[DATE]" at bounding box center [552, 127] width 52 height 12
click at [511, 119] on input "[DATE]" at bounding box center [510, 119] width 0 height 0
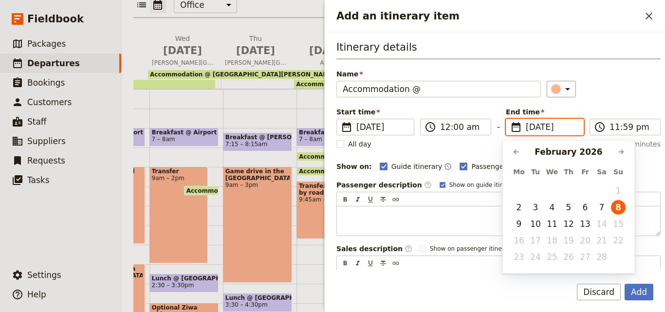
scroll to position [0, 0]
click at [542, 227] on button "10" at bounding box center [536, 224] width 15 height 15
type input "[DATE]"
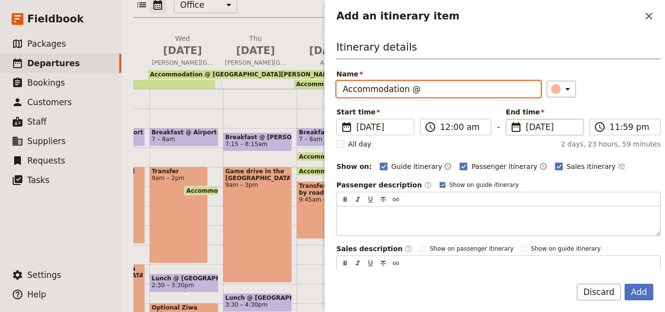
click at [421, 96] on input "Accommodation @" at bounding box center [439, 89] width 205 height 17
paste input "B D"
paste input "Enganzi Lodge"
type input "Accommodation @ [GEOGRAPHIC_DATA]"
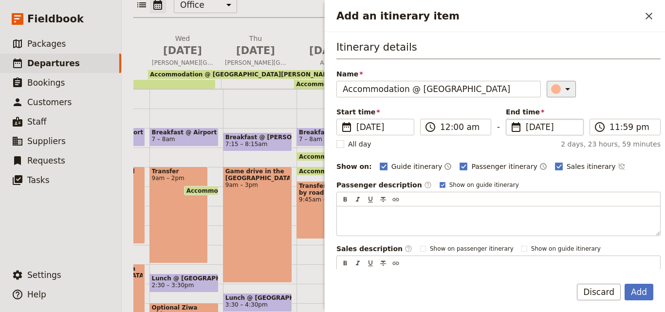
click at [552, 93] on div "​" at bounding box center [562, 89] width 21 height 12
click at [552, 116] on button "button" at bounding box center [547, 121] width 12 height 12
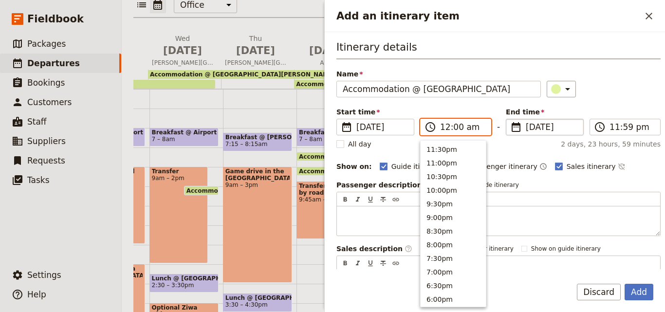
click at [446, 129] on input "12:00 am" at bounding box center [462, 127] width 45 height 12
click at [442, 232] on button "9:30am" at bounding box center [453, 234] width 65 height 14
type input "09:30 am"
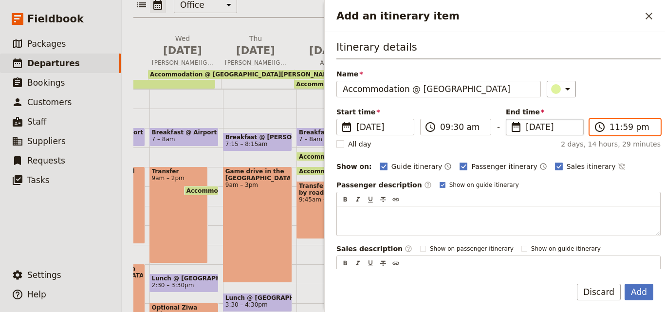
click at [610, 131] on input "11:59 pm" at bounding box center [632, 127] width 45 height 12
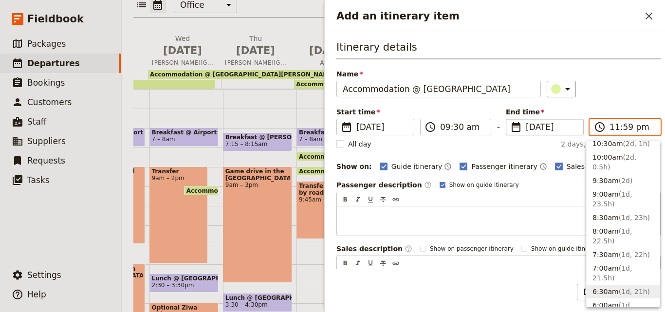
scroll to position [390, 0]
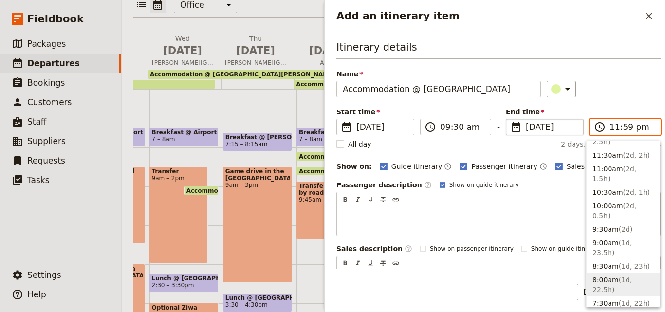
click at [624, 276] on span "( 1d, 22.5h )" at bounding box center [612, 285] width 39 height 18
type input "08:00 am"
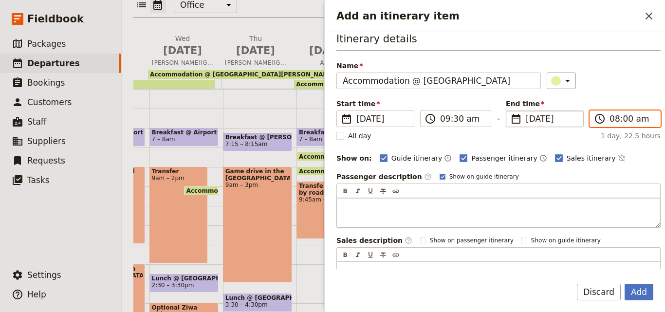
scroll to position [0, 0]
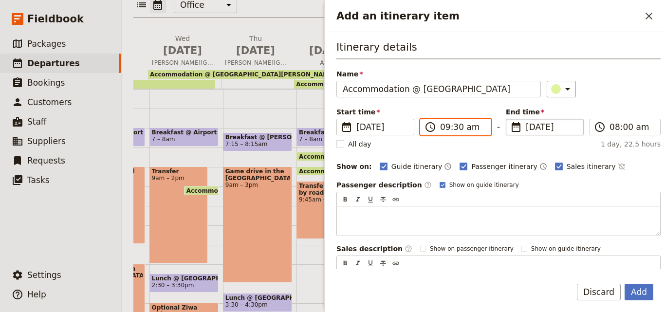
click at [466, 126] on input "09:30 am" at bounding box center [462, 127] width 45 height 12
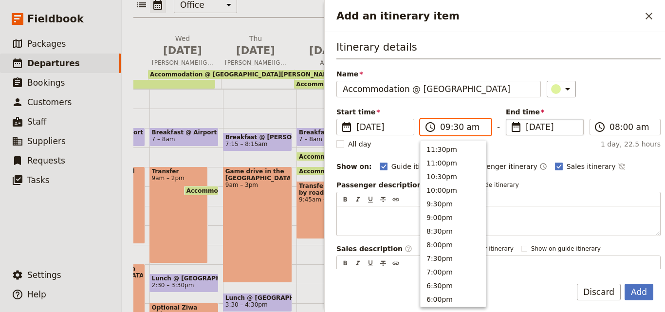
scroll to position [384, 0]
click at [466, 126] on input "09:30 am" at bounding box center [462, 127] width 45 height 12
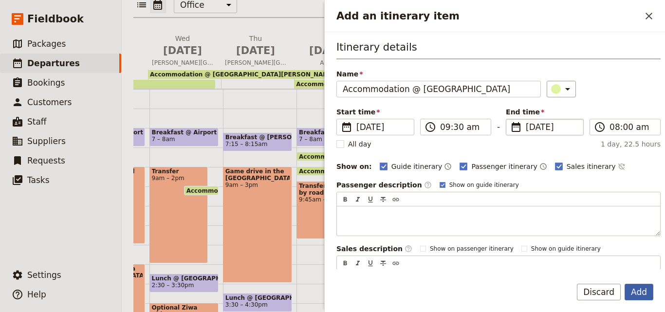
click at [646, 290] on button "Add" at bounding box center [639, 292] width 29 height 17
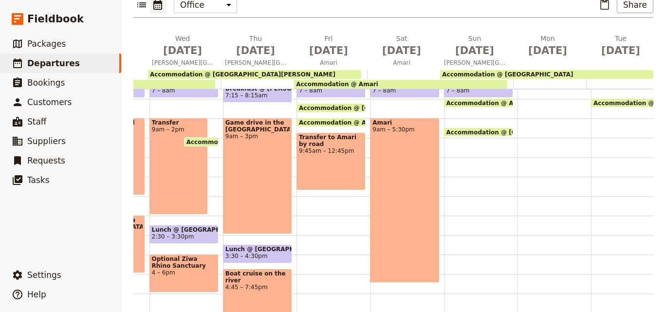
scroll to position [97, 0]
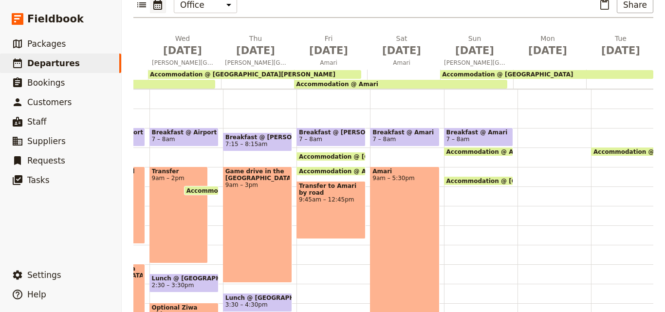
click at [478, 182] on div "Breakfast @ Amari 7 – 8am Accommodation @ Amari 9 – 8am Accommodation @ [GEOGRA…" at bounding box center [481, 226] width 74 height 468
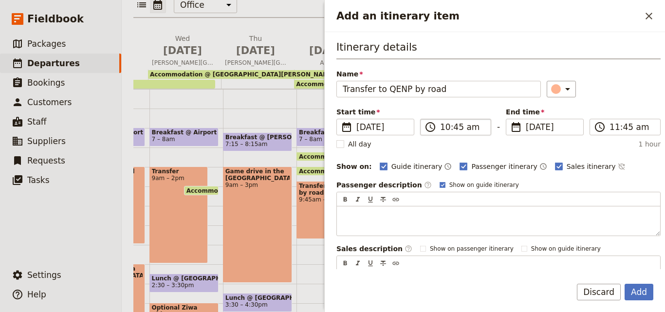
type input "Transfer to QENP by road"
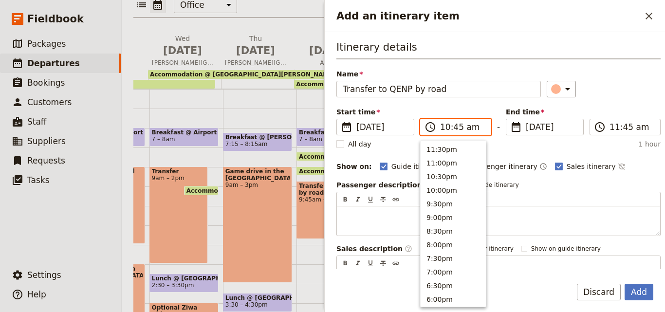
scroll to position [357, 0]
click at [449, 128] on input "10:45 am" at bounding box center [462, 127] width 45 height 12
click at [451, 184] on button "9:00am" at bounding box center [453, 189] width 65 height 14
type input "09:00 am"
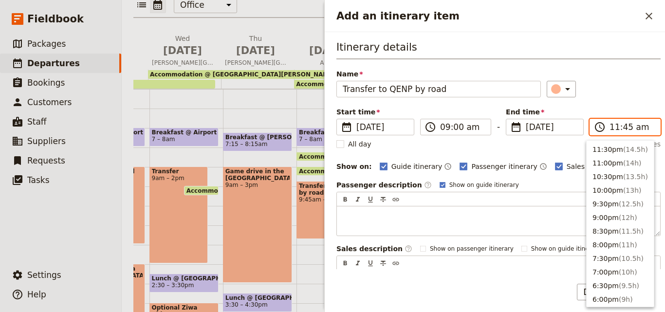
click at [619, 130] on input "11:45 am" at bounding box center [632, 127] width 45 height 12
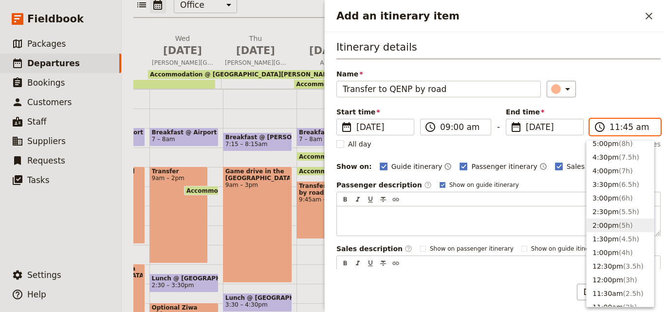
scroll to position [134, 0]
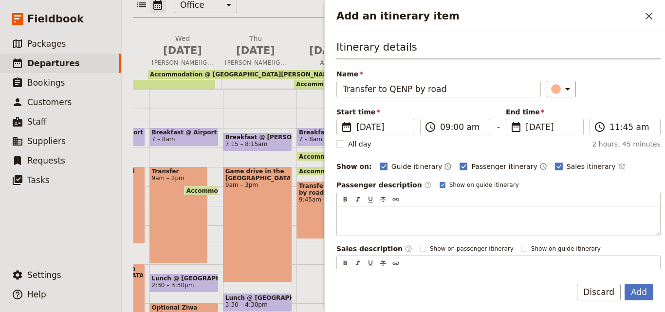
click at [616, 70] on div "Name Transfer to QENP by road ​" at bounding box center [499, 83] width 324 height 28
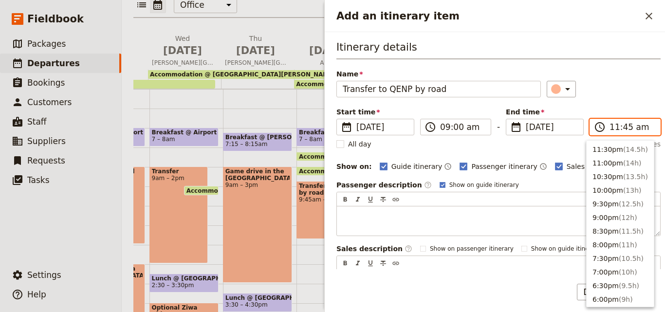
click at [613, 129] on input "11:45 am" at bounding box center [632, 127] width 45 height 12
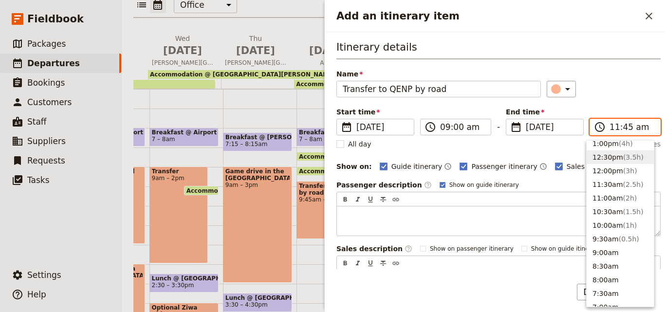
scroll to position [341, 0]
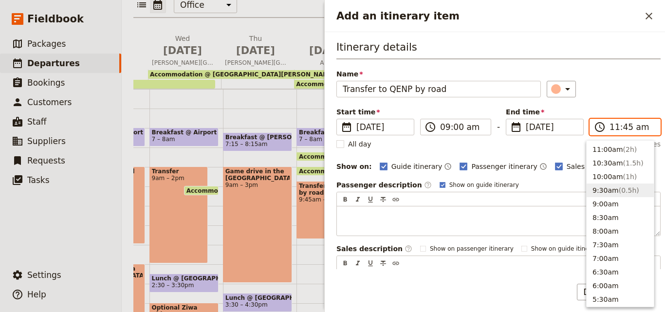
click at [608, 184] on button "9:30am ( 0.5h )" at bounding box center [620, 191] width 67 height 14
type input "09:30 am"
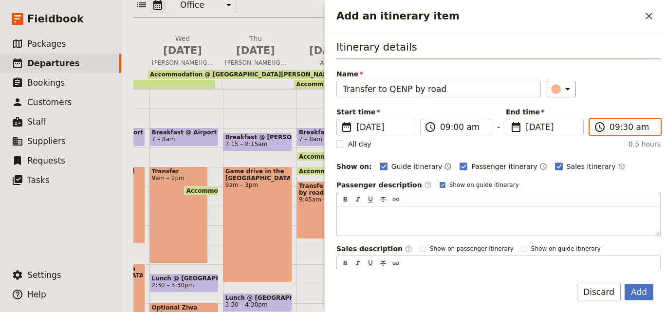
scroll to position [116, 0]
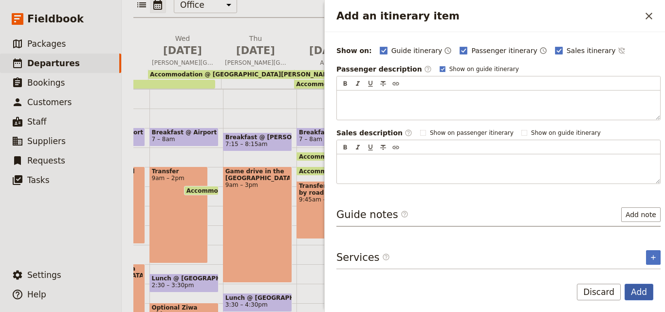
click at [631, 288] on button "Add" at bounding box center [639, 292] width 29 height 17
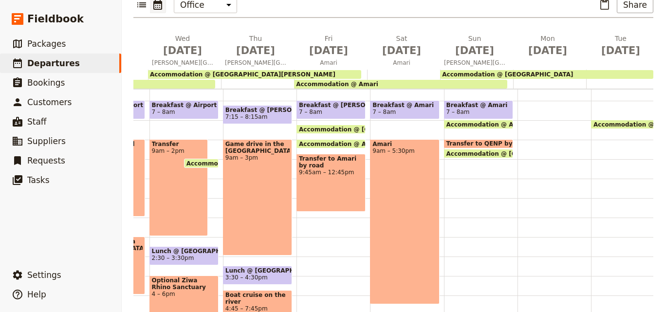
scroll to position [146, 0]
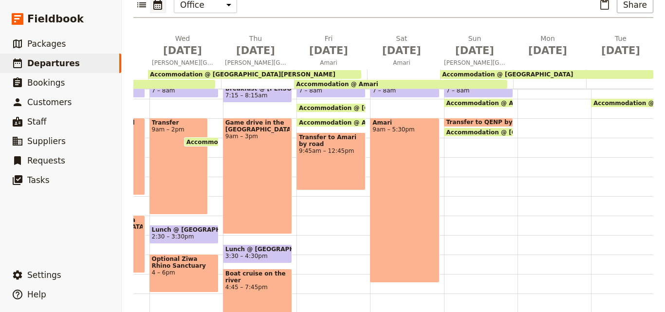
click at [480, 119] on span "Transfer to QENP by road" at bounding box center [491, 122] width 88 height 7
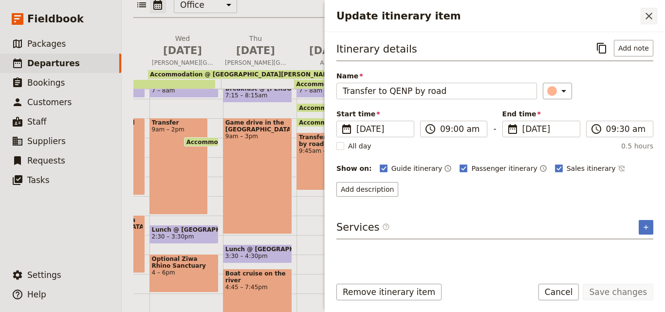
click at [645, 13] on icon "Close drawer" at bounding box center [650, 16] width 12 height 12
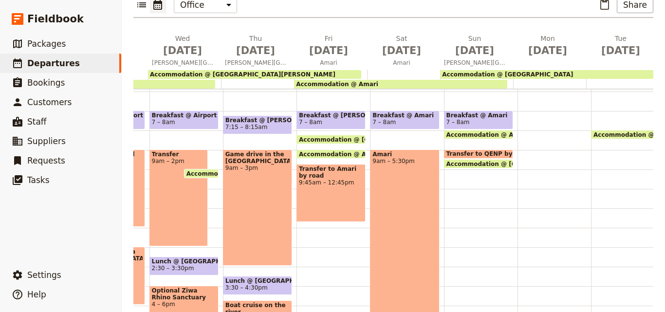
scroll to position [97, 0]
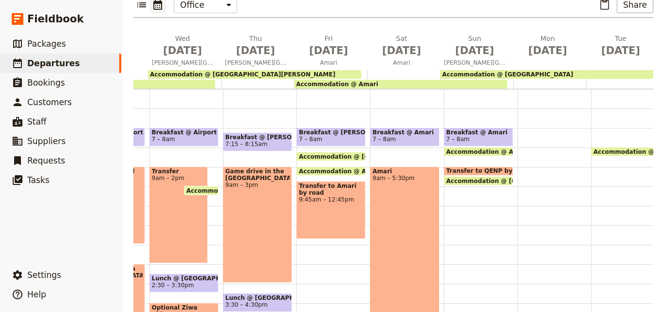
click at [482, 168] on span "Transfer to QENP by road" at bounding box center [491, 171] width 88 height 7
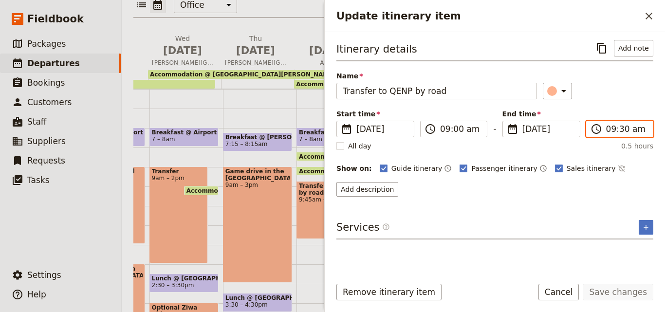
click at [612, 127] on input "09:30 am" at bounding box center [627, 129] width 41 height 12
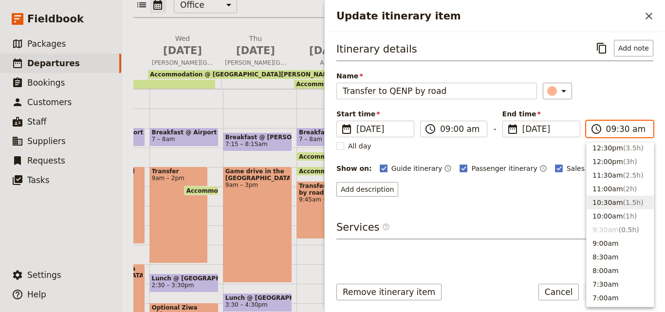
scroll to position [286, 0]
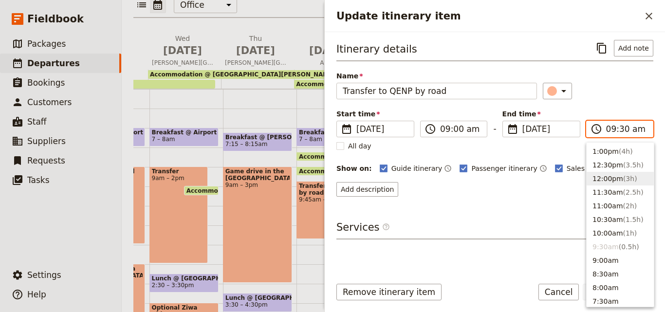
click at [605, 177] on button "12:00pm ( 3h )" at bounding box center [620, 179] width 67 height 14
type input "12:00 pm"
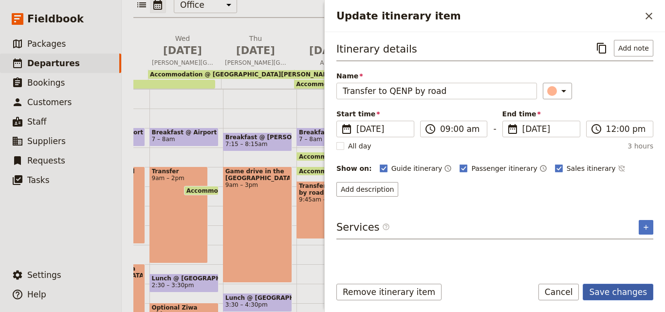
click at [622, 287] on button "Save changes" at bounding box center [618, 292] width 71 height 17
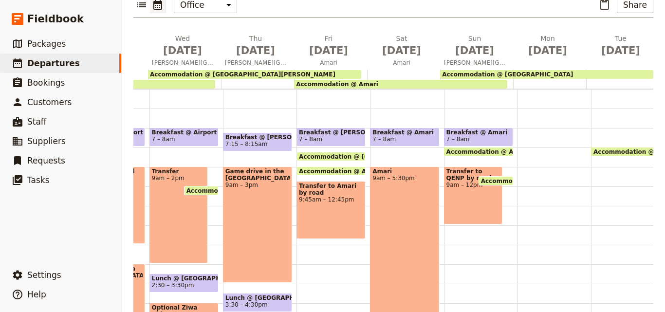
click at [455, 217] on div "Breakfast @ Amari 7 – 8am Accommodation @ Amari 9 – 8am Transfer to QENP by roa…" at bounding box center [481, 226] width 74 height 468
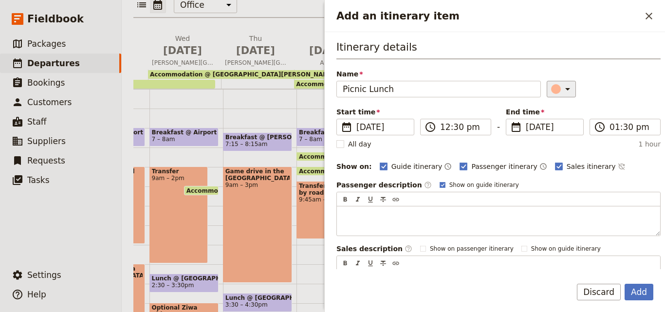
type input "Picnic Lunch"
click at [562, 88] on icon "Add an itinerary item" at bounding box center [568, 89] width 12 height 12
click at [554, 131] on div "button" at bounding box center [558, 133] width 10 height 10
click at [642, 290] on button "Add" at bounding box center [639, 292] width 29 height 17
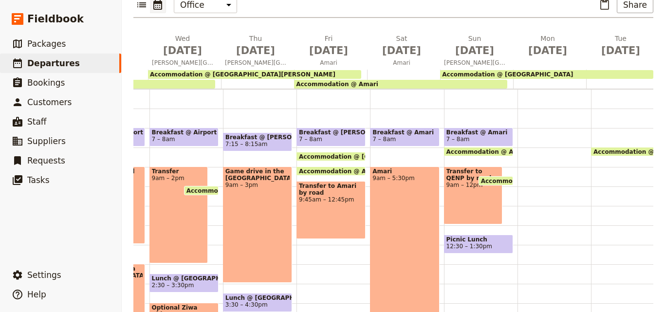
click at [478, 187] on div "Transfer to QENP by road 9am – 12pm" at bounding box center [473, 196] width 59 height 58
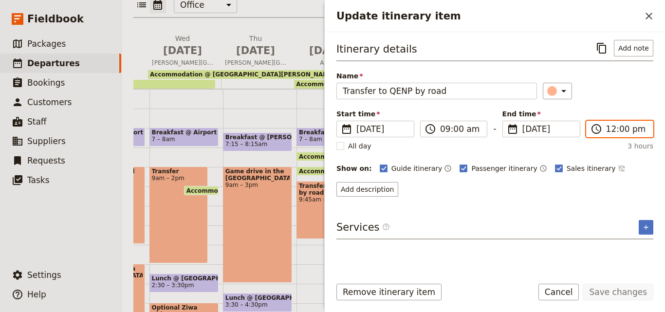
click at [610, 129] on input "12:00 pm" at bounding box center [627, 129] width 41 height 12
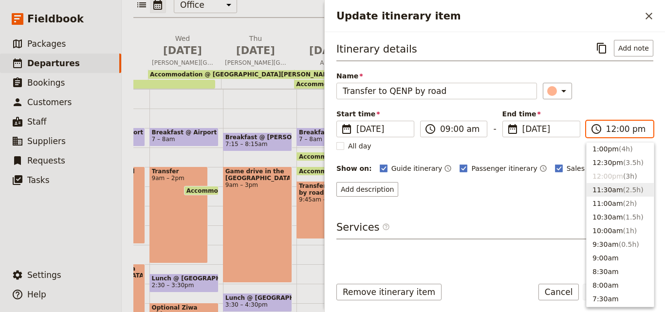
scroll to position [267, 0]
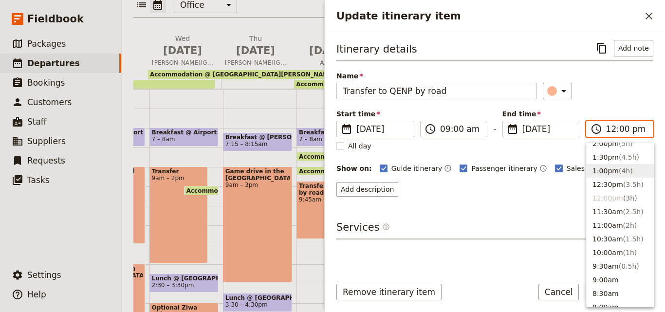
click at [620, 169] on span "( 4h )" at bounding box center [626, 171] width 14 height 8
type input "01:00 pm"
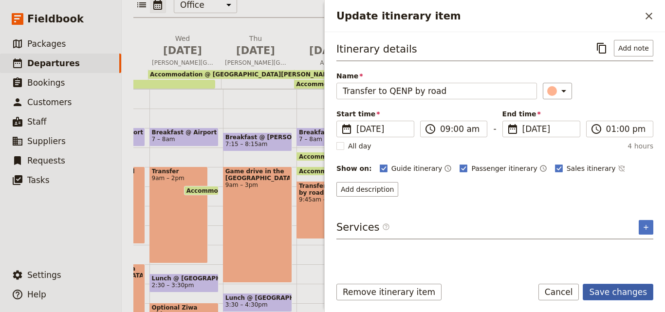
drag, startPoint x: 638, startPoint y: 293, endPoint x: 629, endPoint y: 258, distance: 35.7
click at [638, 293] on button "Save changes" at bounding box center [618, 292] width 71 height 17
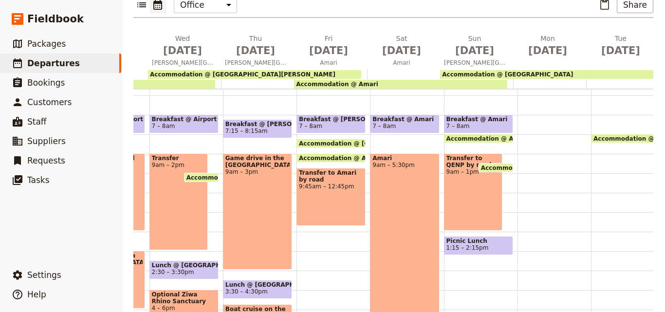
scroll to position [97, 0]
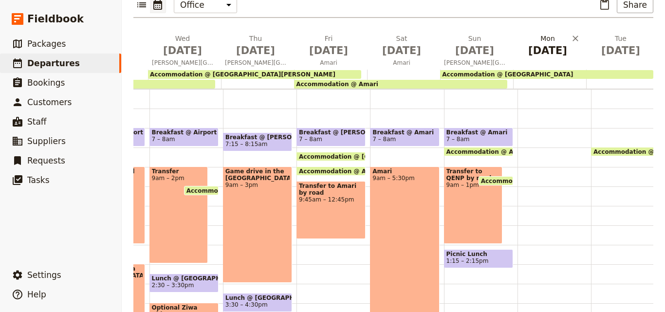
click at [539, 43] on span "[DATE]" at bounding box center [547, 50] width 61 height 15
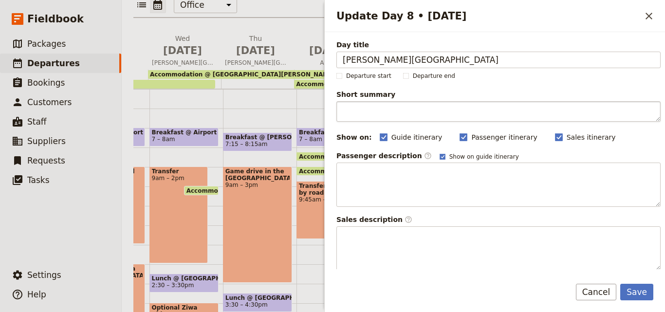
type input "[PERSON_NAME][GEOGRAPHIC_DATA]"
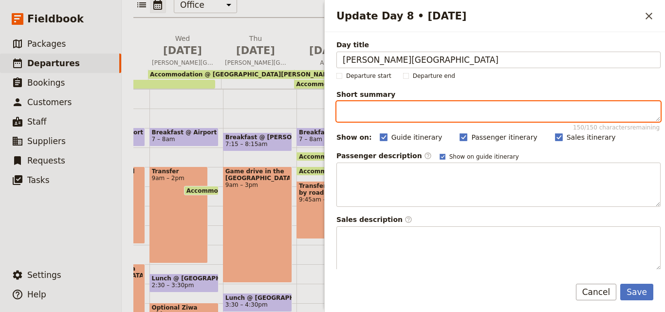
click at [397, 111] on textarea "Short summary 150 / 150 characters remaining" at bounding box center [499, 111] width 324 height 20
paste textarea "Chimpanzee Trek [GEOGRAPHIC_DATA]"
click at [343, 111] on textarea "Chimpanzee Trek [GEOGRAPHIC_DATA]" at bounding box center [499, 111] width 324 height 20
click at [465, 115] on textarea "Chimpanzee Trek [GEOGRAPHIC_DATA]" at bounding box center [499, 111] width 324 height 20
paste textarea "Boat the Kazinga Channel"
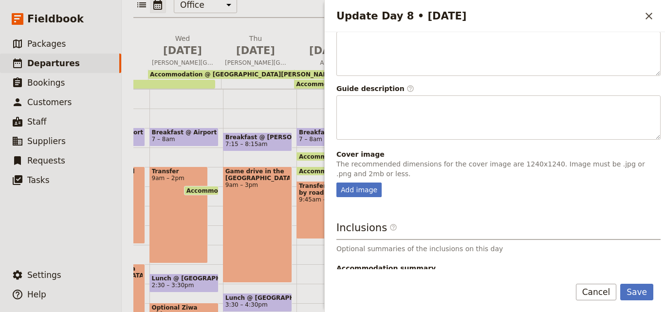
scroll to position [256, 0]
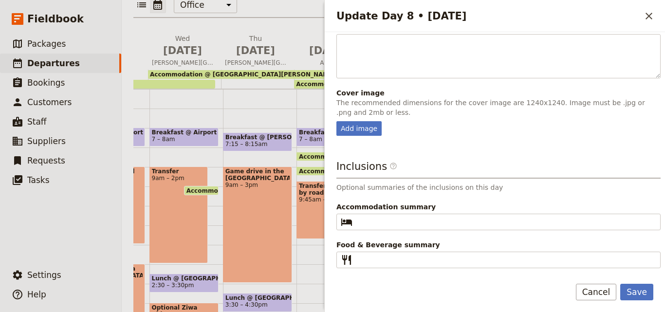
type textarea "Chimpanzee Trek Kalinzu Forest & Boat the Kazinga Channel"
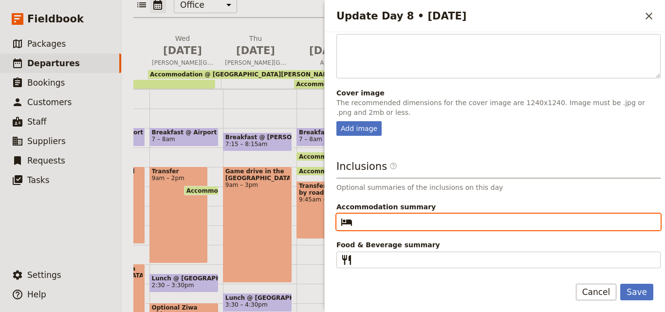
paste input "Enganzi Lodge"
type input "Enganzi Lodge"
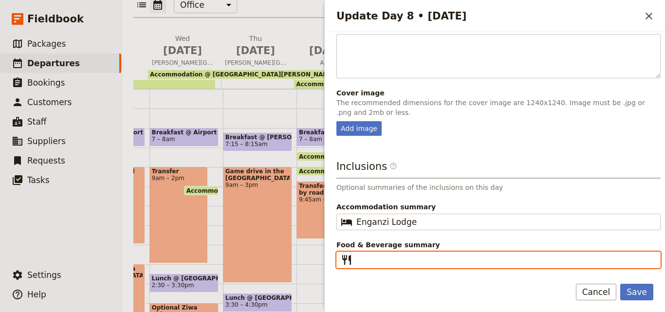
click at [392, 264] on input "Food & Beverage summary ​" at bounding box center [506, 260] width 298 height 12
paste input "B D"
type input "B D"
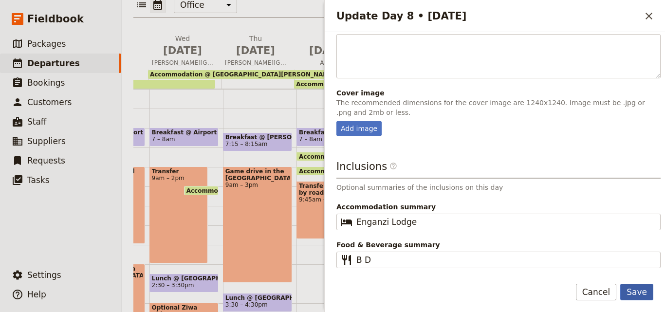
click at [647, 292] on button "Save" at bounding box center [637, 292] width 33 height 17
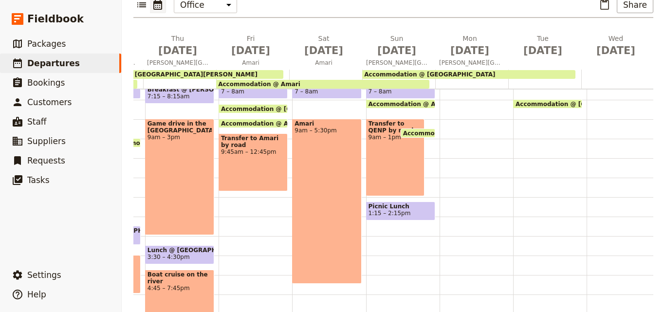
scroll to position [96, 0]
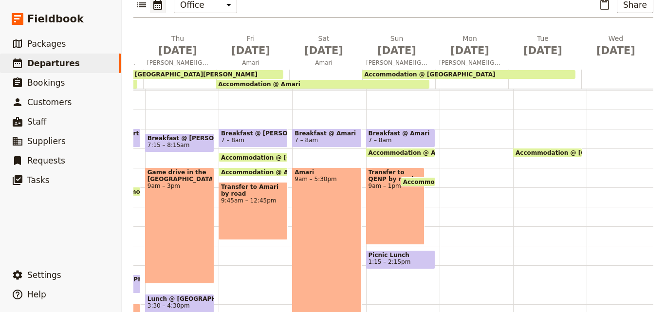
click at [407, 186] on div "Transfer to QENP by road 9am – 1pm" at bounding box center [395, 206] width 59 height 77
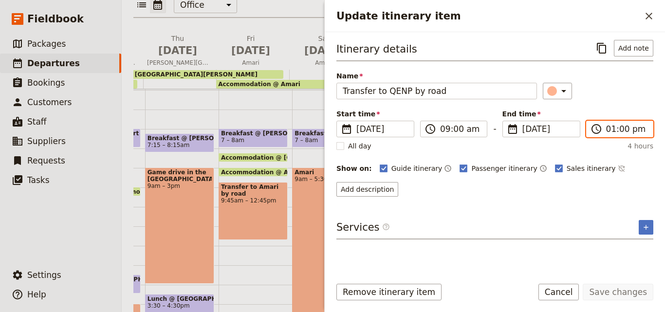
scroll to position [288, 0]
click at [610, 129] on input "01:00 pm" at bounding box center [627, 129] width 41 height 12
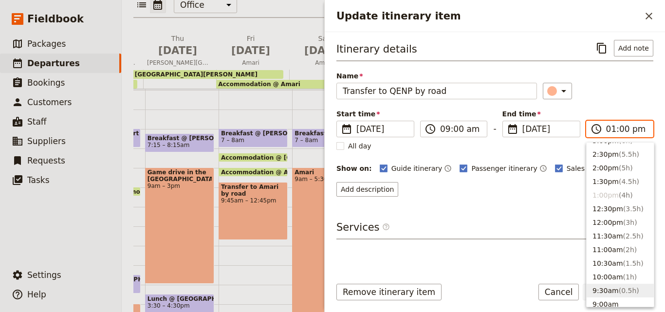
scroll to position [191, 0]
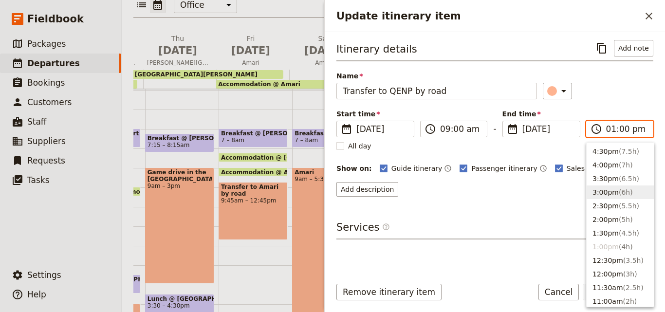
click at [608, 196] on button "3:00pm ( 6h )" at bounding box center [620, 193] width 67 height 14
type input "03:00 pm"
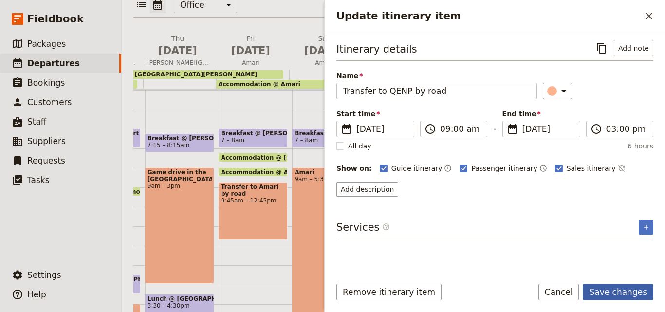
click at [638, 289] on button "Save changes" at bounding box center [618, 292] width 71 height 17
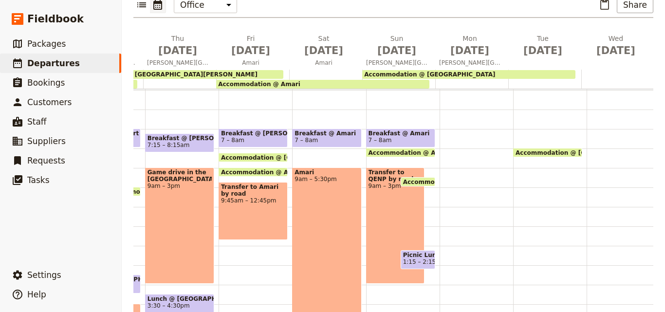
scroll to position [194, 0]
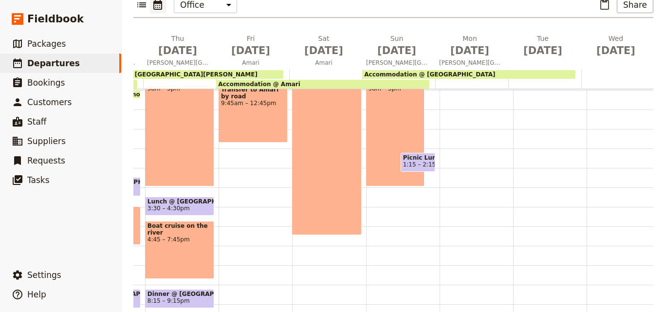
click at [370, 210] on div "Breakfast @ Amari 7 – 8am Accommodation @ Amari 9 – 8am Transfer to QENP by roa…" at bounding box center [403, 129] width 74 height 468
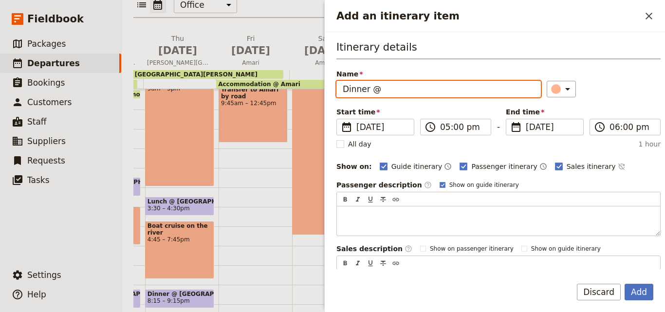
paste input "Enganzi Lodge"
type input "Dinner @ [GEOGRAPHIC_DATA]"
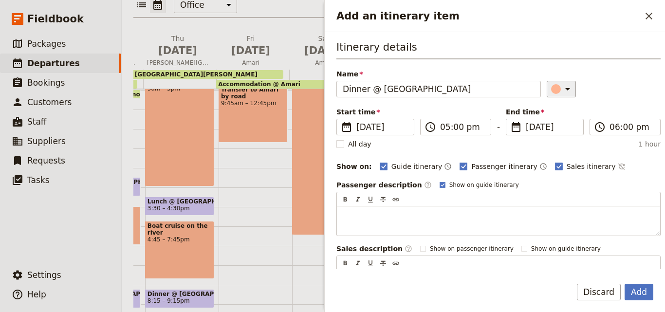
click at [562, 94] on icon "Add an itinerary item" at bounding box center [568, 89] width 12 height 12
click at [558, 130] on div "button" at bounding box center [558, 133] width 10 height 10
click at [444, 129] on input "05:00 pm" at bounding box center [462, 127] width 45 height 12
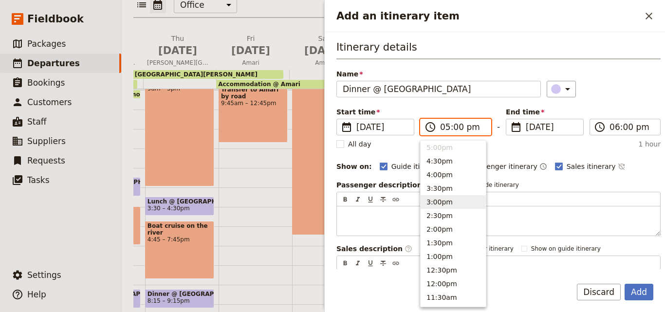
scroll to position [131, 0]
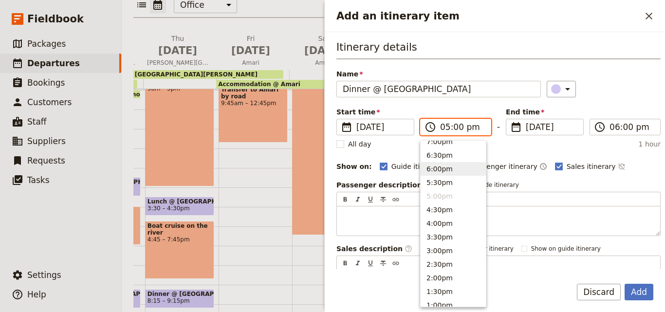
click at [442, 169] on button "6:00pm" at bounding box center [453, 169] width 65 height 14
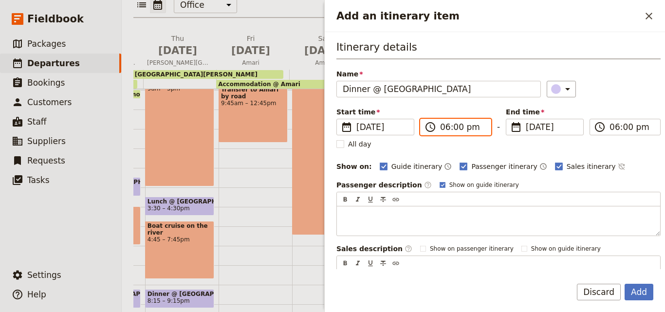
click at [447, 130] on input "06:00 pm" at bounding box center [462, 127] width 45 height 12
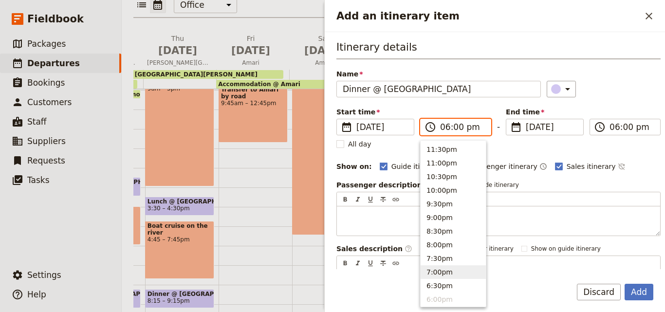
click at [441, 266] on button "7:00pm" at bounding box center [453, 273] width 65 height 14
type input "07:00 pm"
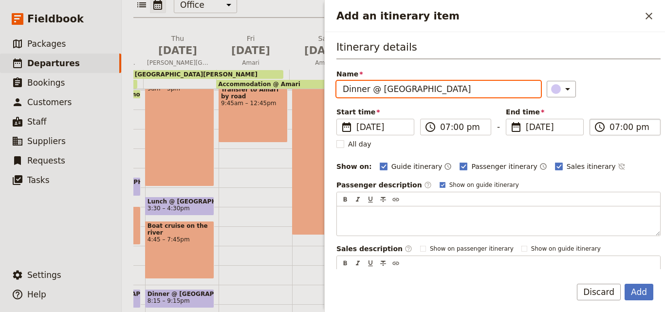
click at [614, 128] on input "07:00 pm" at bounding box center [632, 127] width 45 height 12
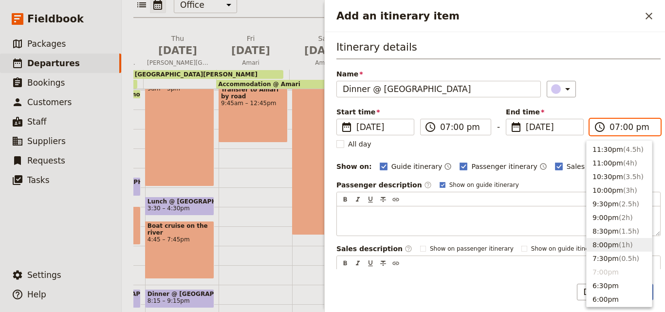
click at [606, 242] on button "8:00pm ( 1h )" at bounding box center [619, 245] width 65 height 14
type input "08:00 pm"
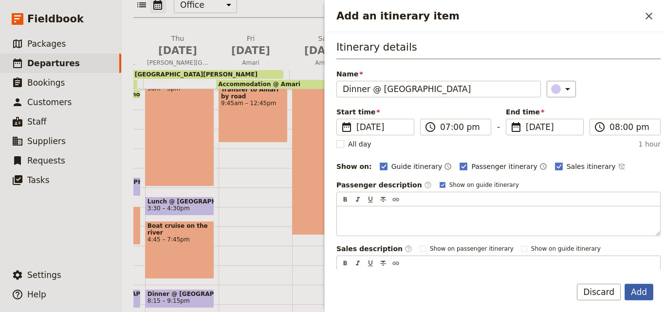
click at [646, 289] on button "Add" at bounding box center [639, 292] width 29 height 17
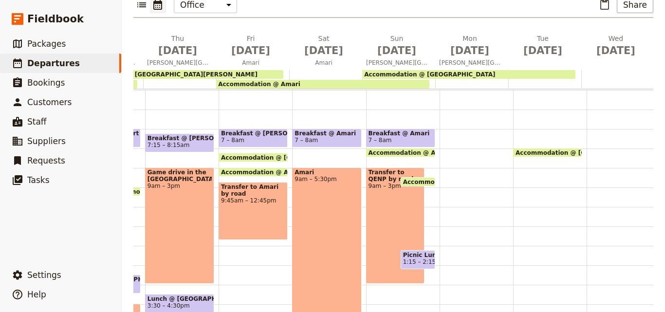
scroll to position [145, 0]
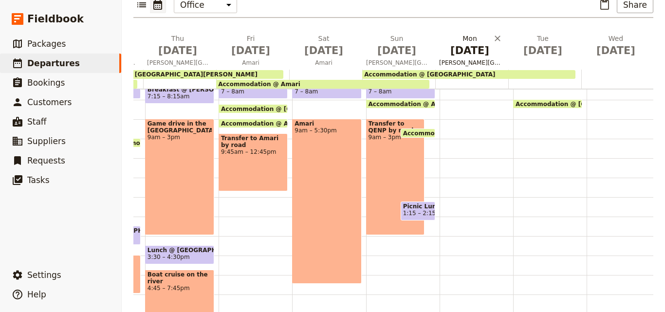
click at [482, 43] on span "[DATE]" at bounding box center [469, 50] width 61 height 15
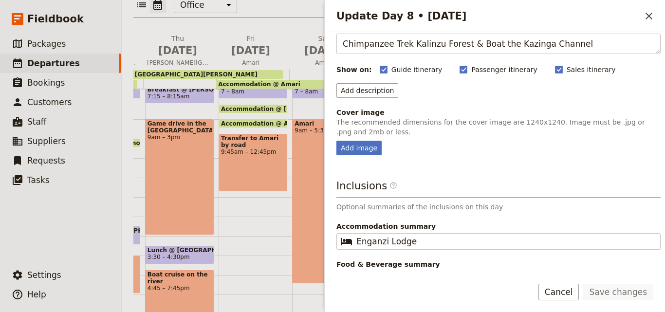
scroll to position [87, 0]
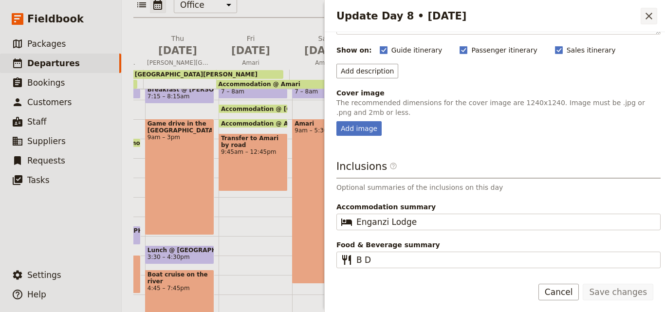
click at [650, 21] on icon "Close drawer" at bounding box center [650, 16] width 12 height 12
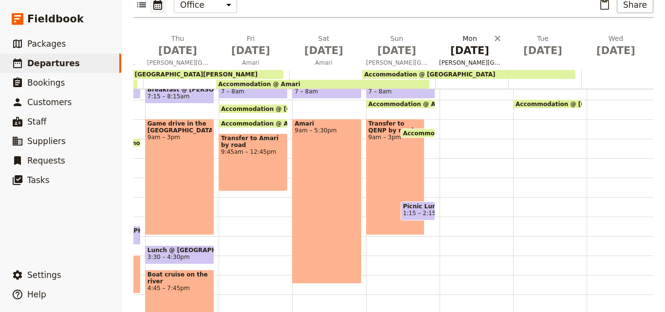
click at [474, 43] on span "[DATE]" at bounding box center [469, 50] width 61 height 15
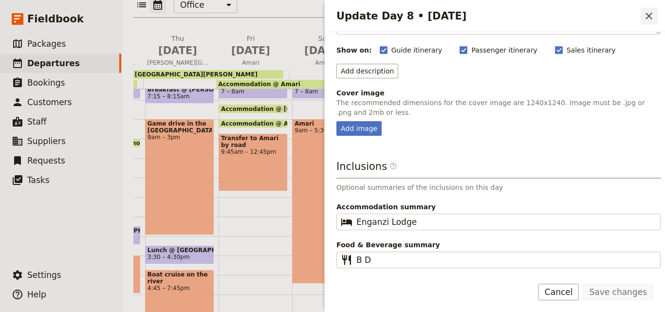
click at [654, 20] on icon "Close drawer" at bounding box center [650, 16] width 12 height 12
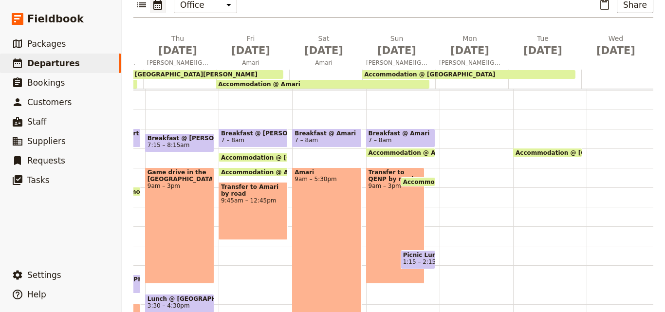
scroll to position [48, 0]
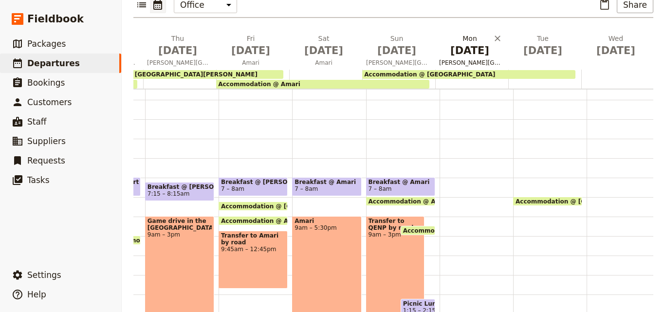
click at [471, 59] on span "[PERSON_NAME][GEOGRAPHIC_DATA]" at bounding box center [470, 63] width 69 height 8
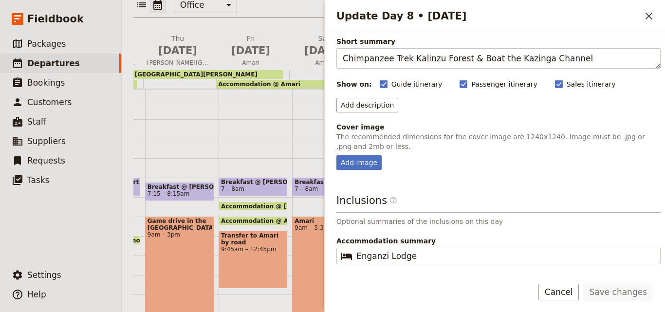
scroll to position [87, 0]
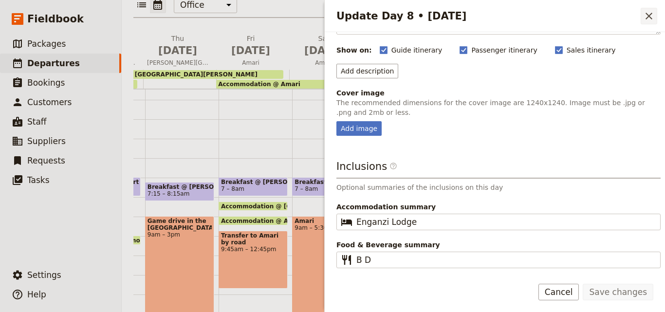
click at [645, 21] on icon "Close drawer" at bounding box center [650, 16] width 12 height 12
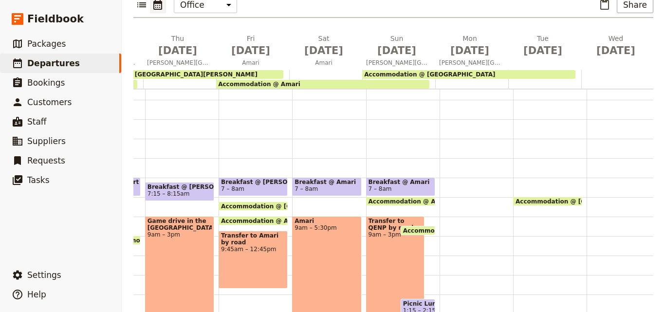
click at [452, 169] on div at bounding box center [477, 275] width 74 height 468
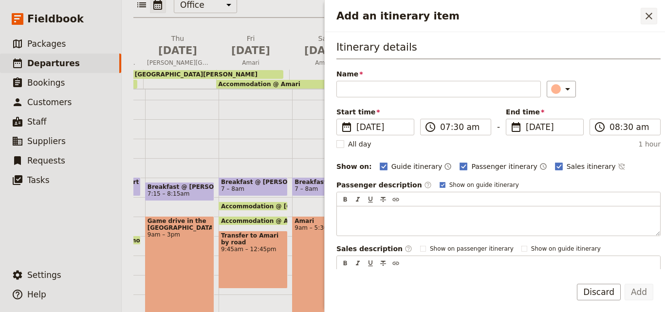
click at [645, 17] on icon "Close drawer" at bounding box center [650, 16] width 12 height 12
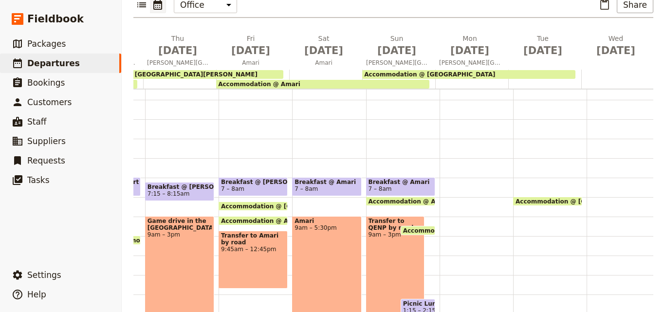
click at [421, 179] on span "Breakfast @ Amari" at bounding box center [401, 182] width 64 height 7
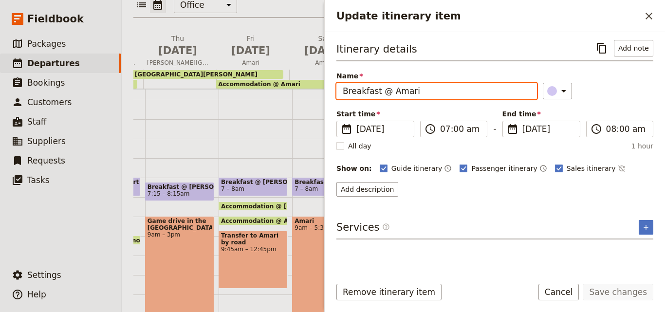
drag, startPoint x: 387, startPoint y: 90, endPoint x: 342, endPoint y: 90, distance: 45.8
click at [342, 90] on input "Breakfast @ Amari" at bounding box center [437, 91] width 201 height 17
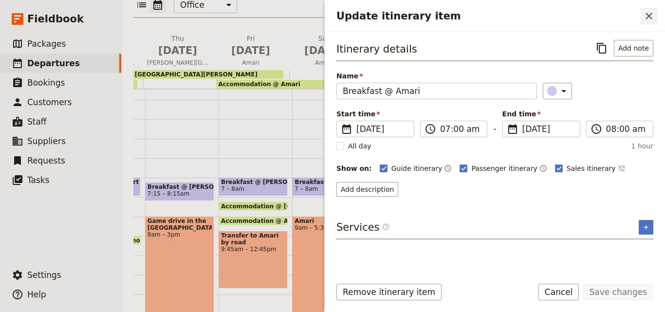
click at [651, 20] on icon "Close drawer" at bounding box center [650, 16] width 12 height 12
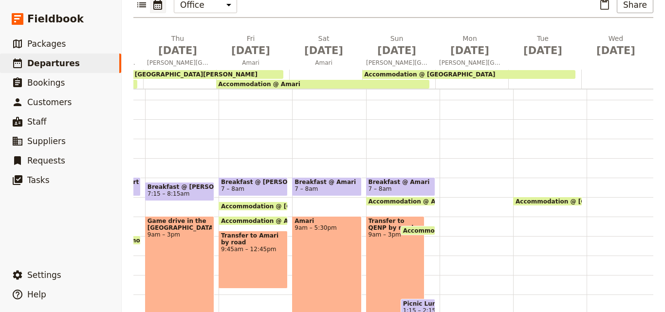
click at [457, 166] on div at bounding box center [477, 275] width 74 height 468
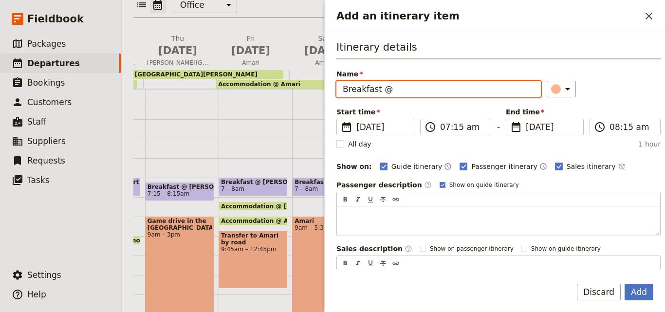
paste input "Enganzi Lodge"
type input "Breakfast @ [GEOGRAPHIC_DATA]"
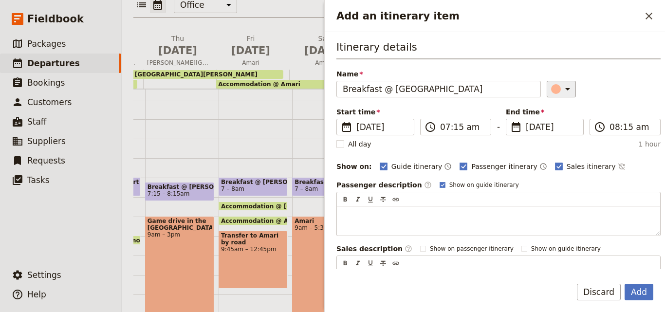
click at [566, 88] on icon "Add an itinerary item" at bounding box center [568, 89] width 5 height 2
click at [563, 133] on button "button" at bounding box center [558, 133] width 12 height 12
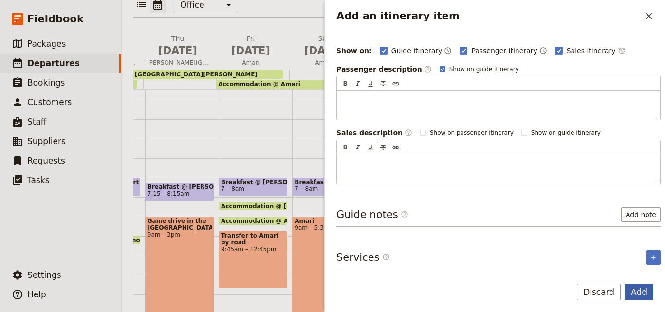
click at [642, 294] on button "Add" at bounding box center [639, 292] width 29 height 17
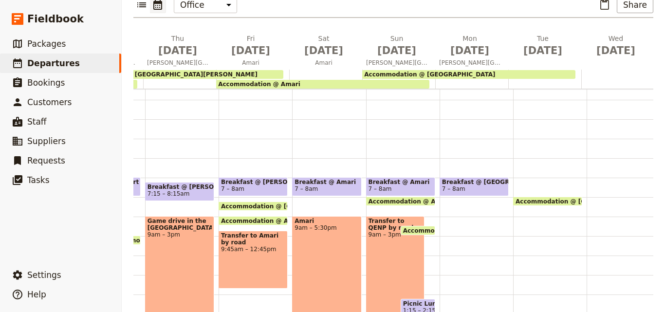
click at [461, 205] on div "Breakfast @ [GEOGRAPHIC_DATA] 7 – 8am" at bounding box center [477, 275] width 74 height 468
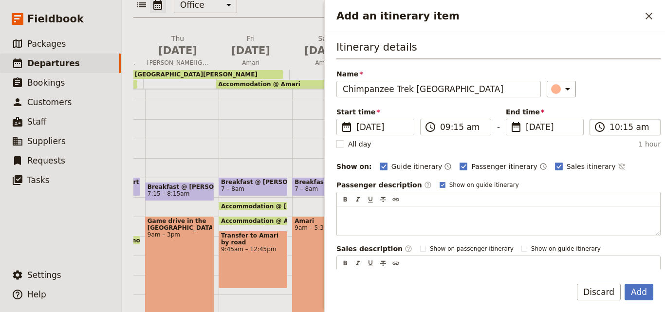
type input "Chimpanzee Trek [GEOGRAPHIC_DATA]"
click at [610, 128] on input "10:15 am" at bounding box center [632, 127] width 45 height 12
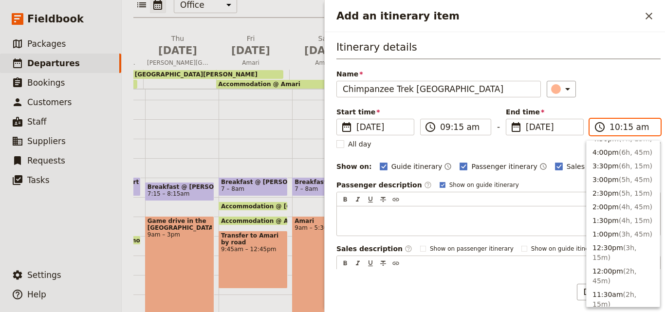
scroll to position [288, 0]
click at [626, 269] on span "( 2h, 45m )" at bounding box center [615, 278] width 44 height 18
type input "12:00 pm"
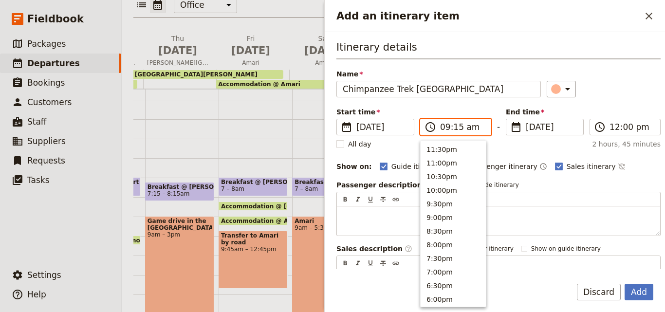
click at [455, 126] on input "09:15 am" at bounding box center [462, 127] width 45 height 12
type input "09:00 am"
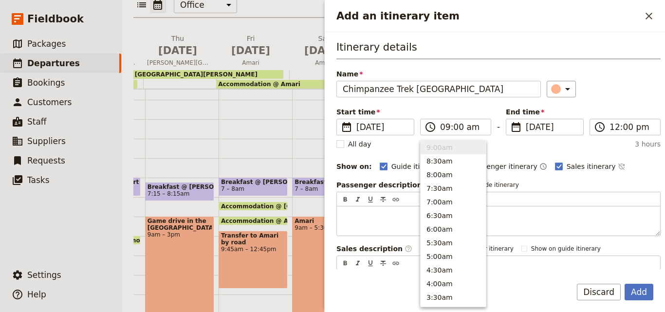
click at [585, 149] on div "All day 3 hours" at bounding box center [499, 144] width 324 height 10
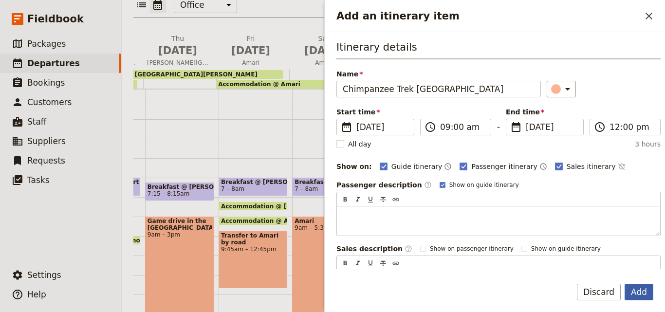
click at [649, 286] on button "Add" at bounding box center [639, 292] width 29 height 17
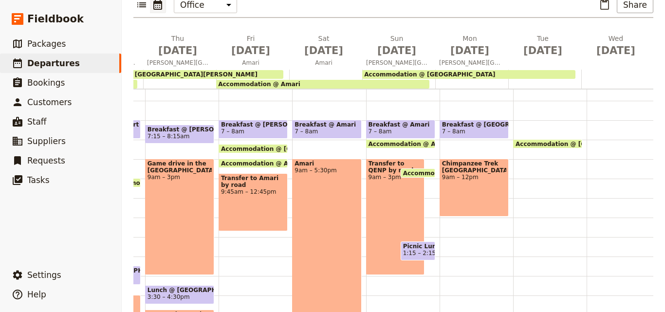
scroll to position [145, 0]
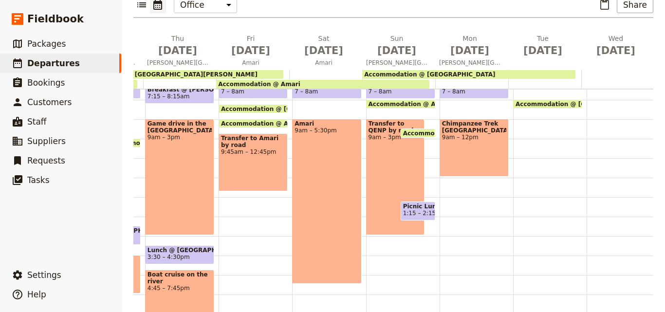
click at [448, 179] on div "Breakfast @ [GEOGRAPHIC_DATA] 7 – 8am Chimpanzee Trek [GEOGRAPHIC_DATA] 9am – 1…" at bounding box center [477, 178] width 74 height 468
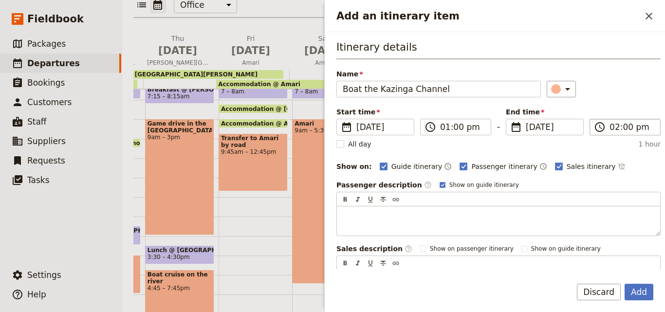
type input "Boat the Kazinga Channel"
click at [611, 129] on input "02:00 pm" at bounding box center [632, 127] width 45 height 12
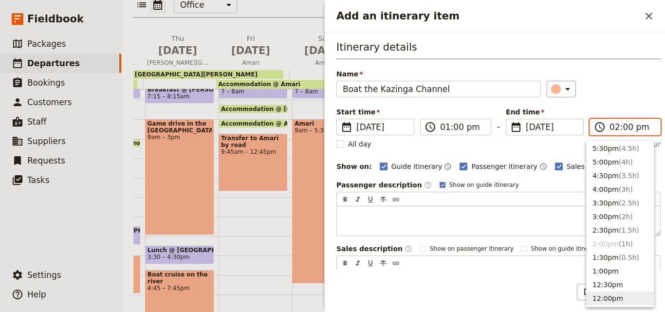
scroll to position [164, 0]
click at [606, 159] on button "5:00pm ( 4h )" at bounding box center [620, 163] width 67 height 14
type input "05:00 pm"
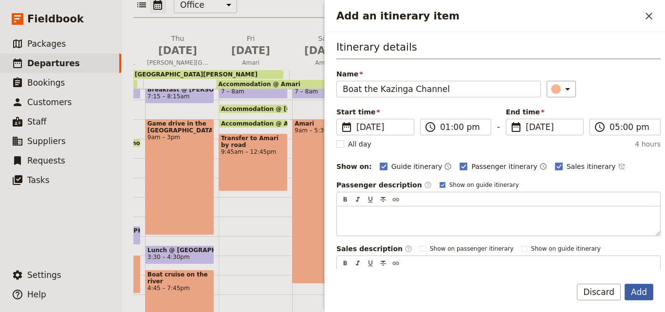
click at [643, 292] on button "Add" at bounding box center [639, 292] width 29 height 17
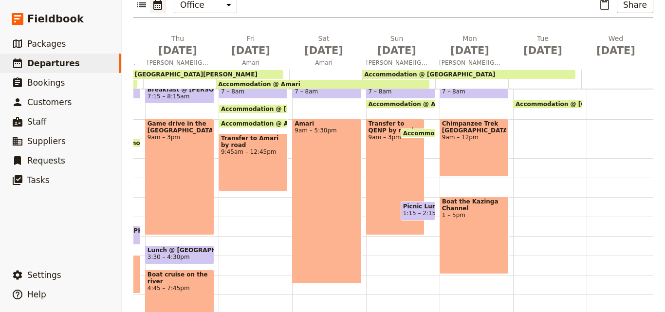
click at [506, 197] on div "Breakfast @ [GEOGRAPHIC_DATA] 7 – 8am Chimpanzee Trek [GEOGRAPHIC_DATA] 9am – 1…" at bounding box center [477, 178] width 74 height 468
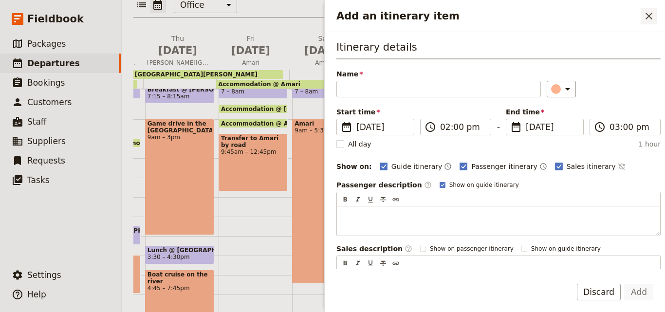
click at [642, 8] on button "​" at bounding box center [649, 16] width 17 height 17
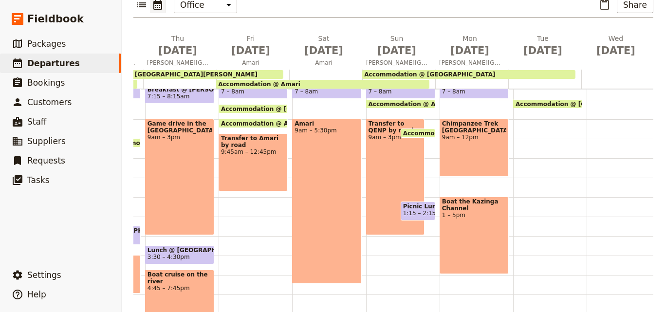
click at [418, 203] on span "Picnic Lunch" at bounding box center [418, 206] width 30 height 7
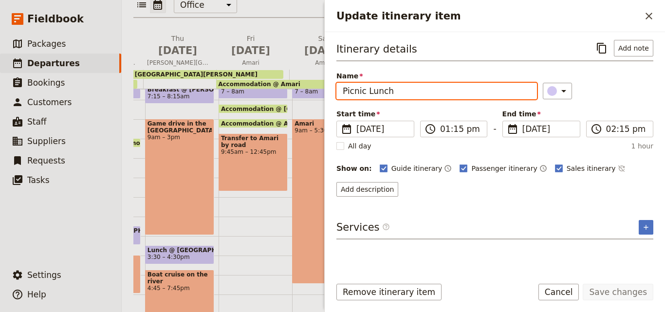
drag, startPoint x: 453, startPoint y: 93, endPoint x: 329, endPoint y: 91, distance: 123.8
click at [329, 91] on div "Itinerary details ​ Add note Name Picnic Lunch ​ Start time ​ [DATE] [DATE] [DA…" at bounding box center [495, 150] width 341 height 237
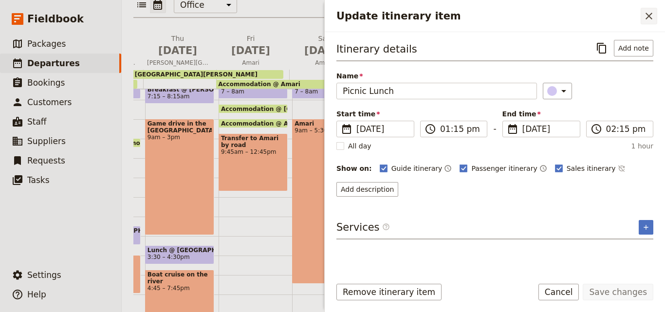
click at [641, 15] on button "​" at bounding box center [649, 16] width 17 height 17
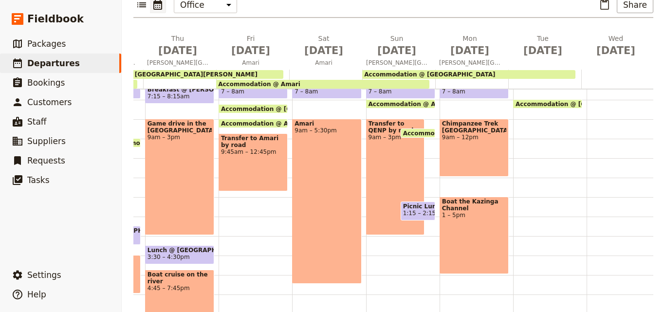
click at [507, 190] on div "Breakfast @ [GEOGRAPHIC_DATA] 7 – 8am Chimpanzee Trek [GEOGRAPHIC_DATA] 9am – 1…" at bounding box center [477, 178] width 74 height 468
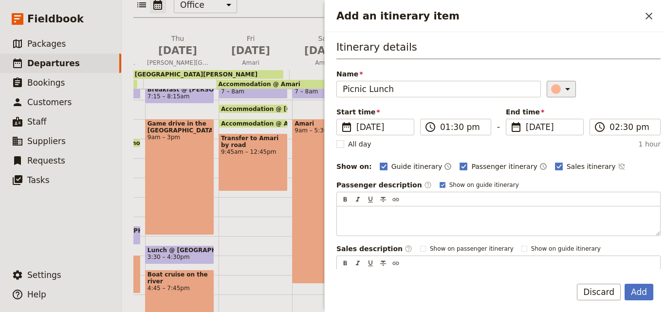
type input "Picnic Lunch"
click at [551, 93] on div "Add an itinerary item" at bounding box center [556, 89] width 10 height 10
click at [556, 132] on div "button" at bounding box center [558, 133] width 10 height 10
click at [649, 289] on button "Add" at bounding box center [639, 292] width 29 height 17
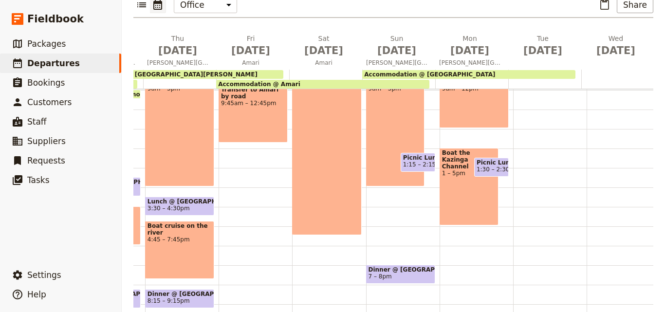
scroll to position [248, 0]
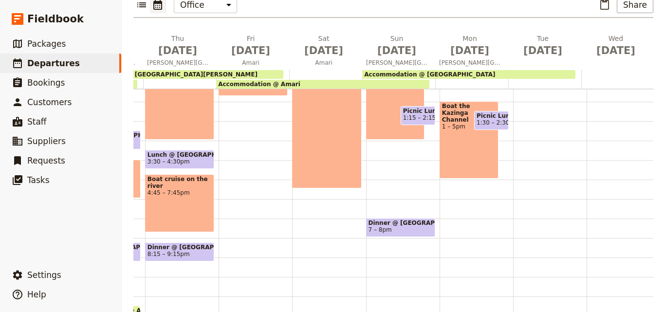
click at [407, 227] on span "7 – 8pm" at bounding box center [401, 230] width 64 height 7
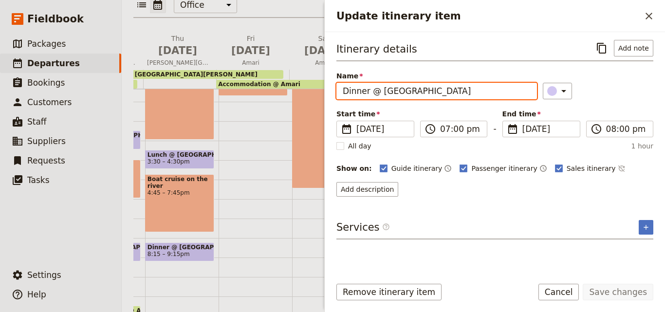
drag, startPoint x: 475, startPoint y: 90, endPoint x: 334, endPoint y: 95, distance: 141.4
click at [334, 95] on div "Itinerary details ​ Add note Name Dinner @ [GEOGRAPHIC_DATA] ​ Start time ​ [DA…" at bounding box center [495, 150] width 341 height 237
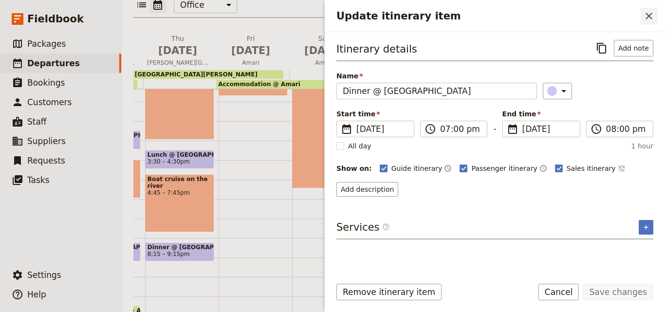
click at [651, 18] on icon "Close drawer" at bounding box center [649, 16] width 7 height 7
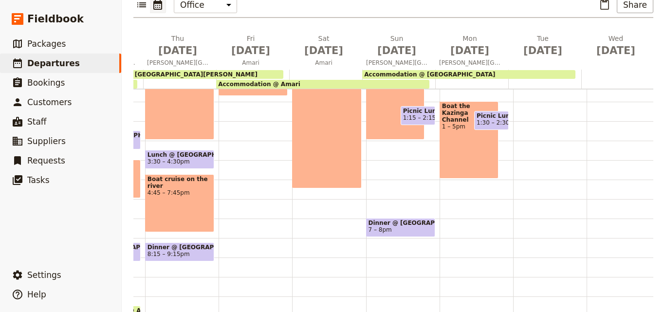
click at [449, 191] on div "Breakfast @ [GEOGRAPHIC_DATA] 7 – 8am Chimpanzee Trek [GEOGRAPHIC_DATA] 9am – 1…" at bounding box center [477, 82] width 74 height 468
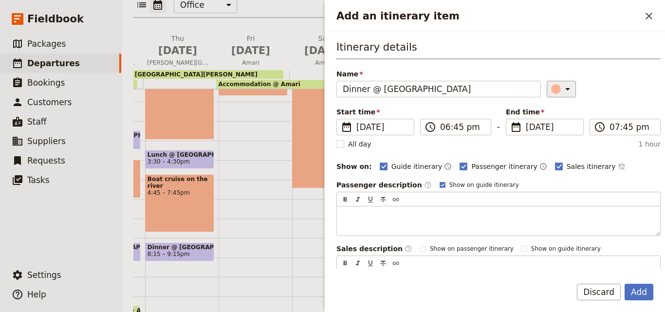
type input "Dinner @ [GEOGRAPHIC_DATA]"
click at [551, 86] on div "Add an itinerary item" at bounding box center [556, 89] width 10 height 10
click at [554, 131] on div "button" at bounding box center [558, 133] width 10 height 10
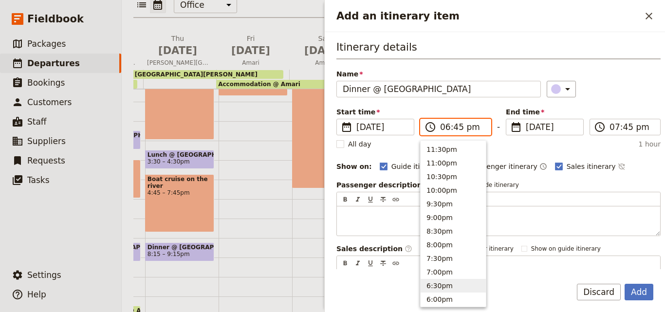
click at [448, 131] on input "06:45 pm" at bounding box center [462, 127] width 45 height 12
click at [442, 274] on button "7:00pm" at bounding box center [453, 273] width 65 height 14
type input "07:00 pm"
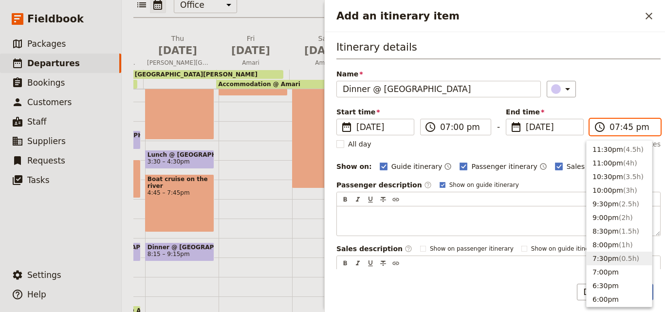
click at [613, 130] on input "07:45 pm" at bounding box center [632, 127] width 45 height 12
click at [608, 239] on button "8:00pm ( 1h )" at bounding box center [619, 245] width 65 height 14
type input "08:00 pm"
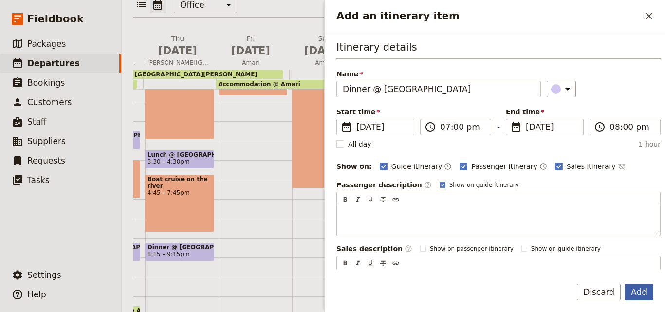
click at [639, 288] on button "Add" at bounding box center [639, 292] width 29 height 17
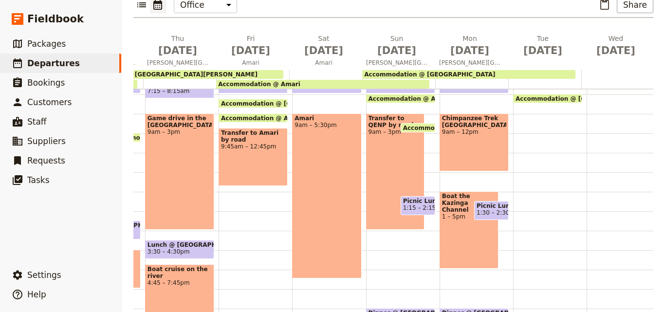
scroll to position [102, 0]
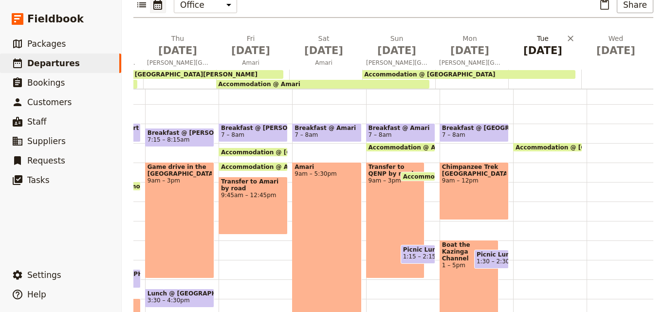
click at [536, 43] on span "[DATE]" at bounding box center [542, 50] width 61 height 15
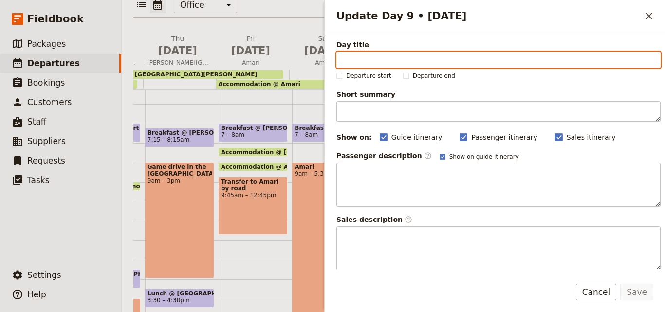
paste input "Kisoro"
type input "Kisoro"
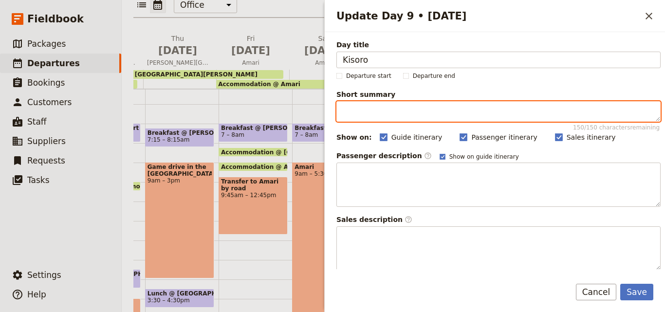
click at [372, 115] on textarea "Short summary 150 / 150 characters remaining" at bounding box center [499, 111] width 324 height 20
paste textarea "Travel to [GEOGRAPHIC_DATA] by road"
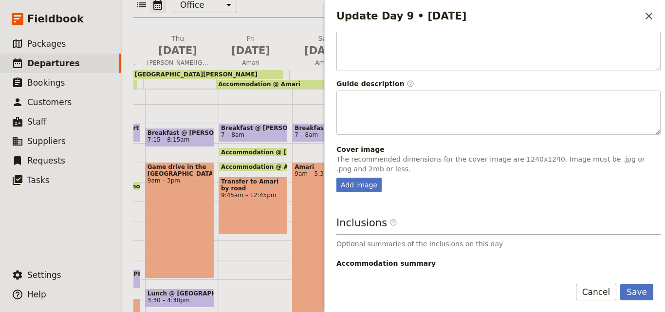
scroll to position [256, 0]
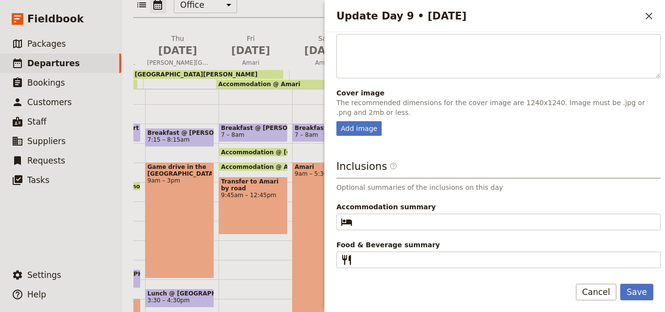
type textarea "Travel to [GEOGRAPHIC_DATA] by road"
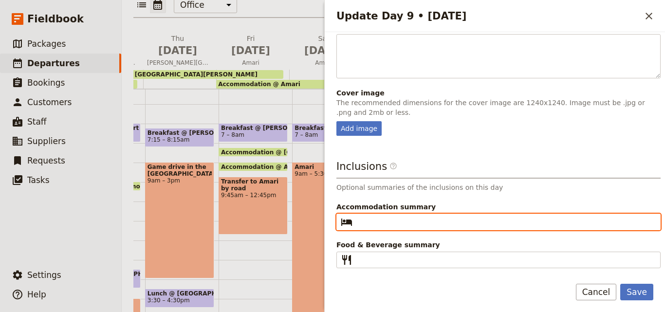
paste input "Travelers Rest"
type input "Travelers Rest"
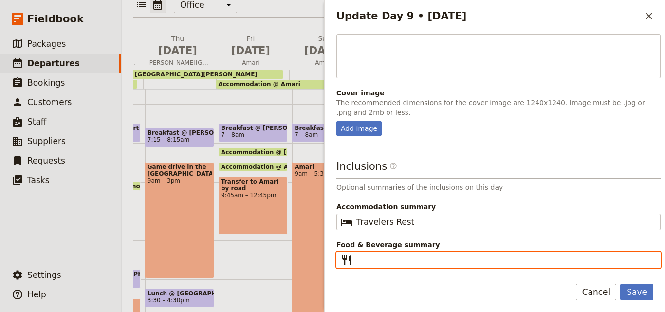
click at [394, 259] on input "Food & Beverage summary ​" at bounding box center [506, 260] width 298 height 12
paste input "B D"
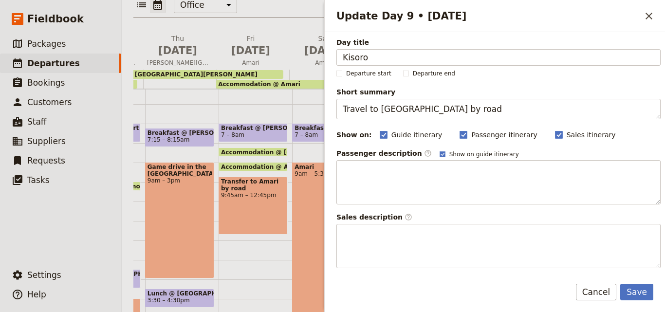
scroll to position [0, 0]
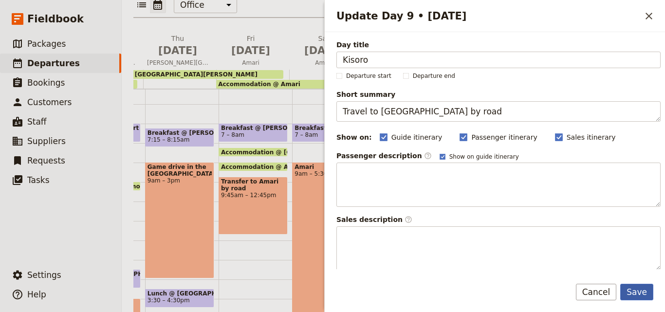
type input "B D"
click at [643, 291] on button "Save" at bounding box center [637, 292] width 33 height 17
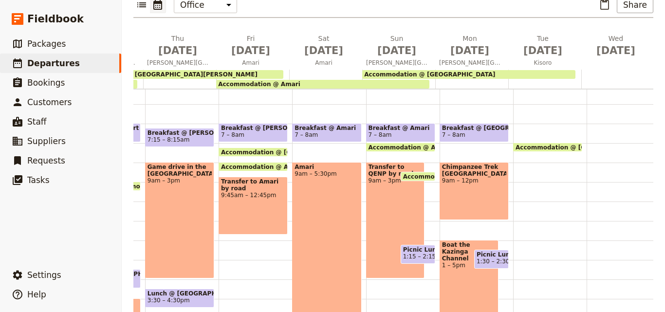
click at [481, 132] on span "7 – 8am" at bounding box center [474, 135] width 64 height 7
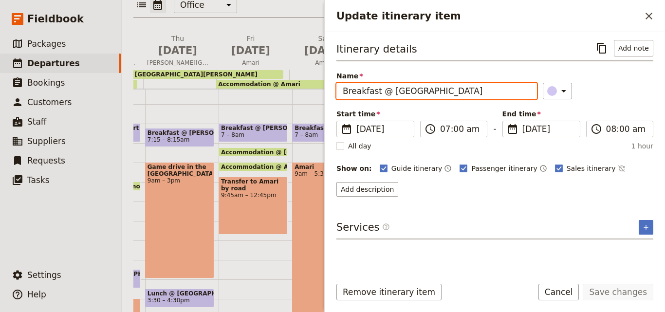
drag, startPoint x: 474, startPoint y: 94, endPoint x: 337, endPoint y: 98, distance: 137.9
click at [337, 98] on input "Breakfast @ [GEOGRAPHIC_DATA]" at bounding box center [437, 91] width 201 height 17
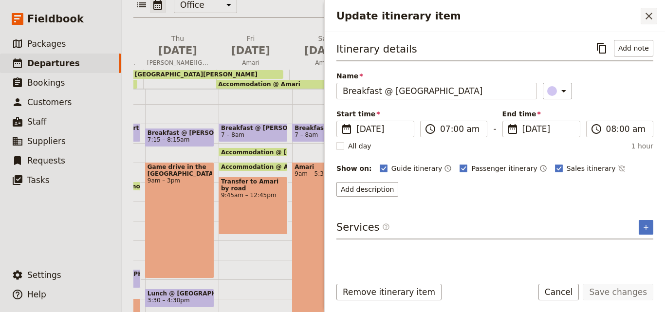
click at [650, 14] on icon "Close drawer" at bounding box center [650, 16] width 12 height 12
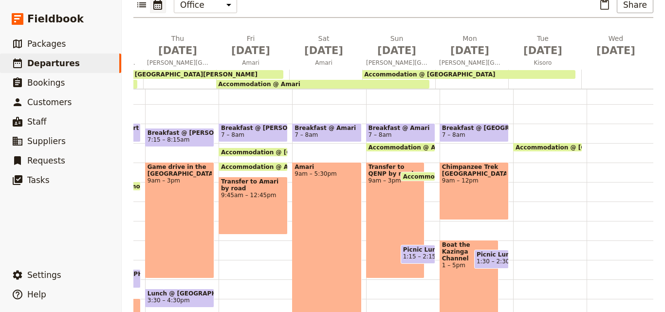
click at [514, 108] on div "Accommodation @ [GEOGRAPHIC_DATA] 9:30 – 8am" at bounding box center [550, 221] width 74 height 468
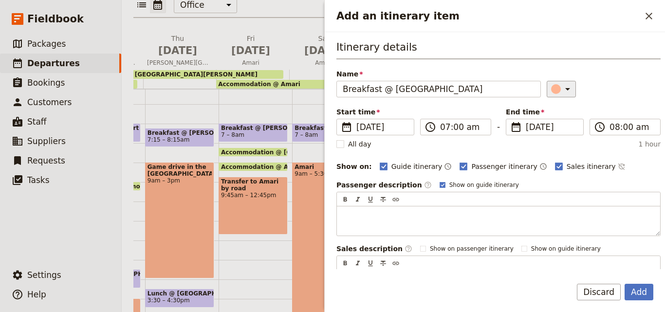
type input "Breakfast @ [GEOGRAPHIC_DATA]"
click at [564, 87] on icon "Add an itinerary item" at bounding box center [568, 89] width 12 height 12
click at [558, 129] on div "button" at bounding box center [558, 133] width 10 height 10
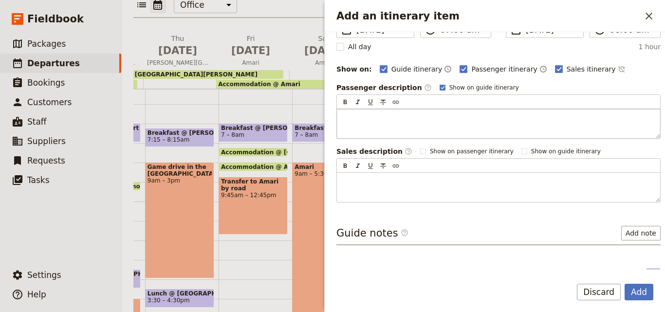
scroll to position [116, 0]
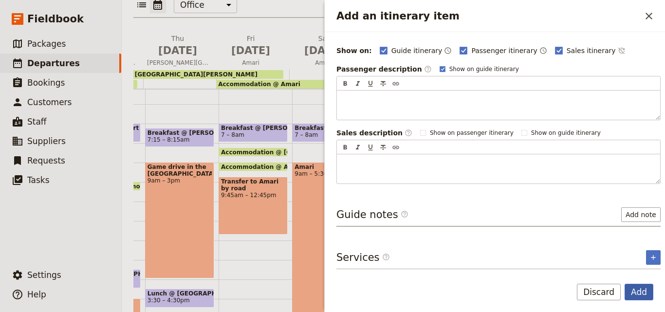
click at [644, 293] on button "Add" at bounding box center [639, 292] width 29 height 17
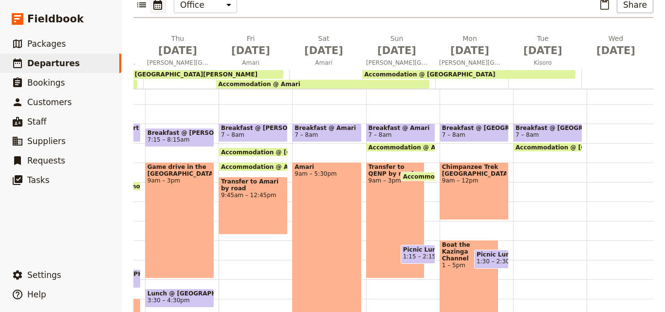
click at [518, 70] on div "Accommodation @ [GEOGRAPHIC_DATA]" at bounding box center [468, 74] width 213 height 9
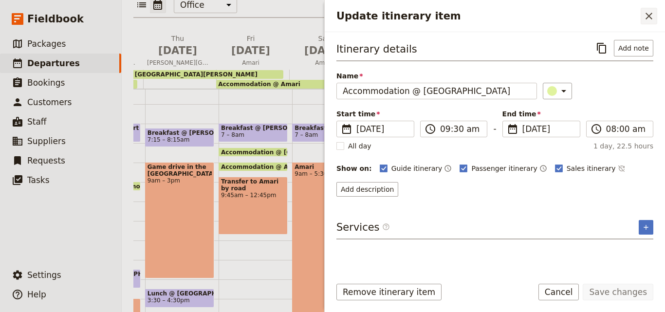
click at [645, 22] on button "​" at bounding box center [649, 16] width 17 height 17
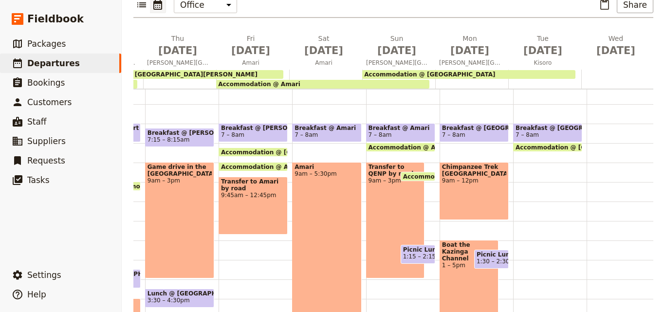
click at [513, 70] on div at bounding box center [545, 79] width 73 height 19
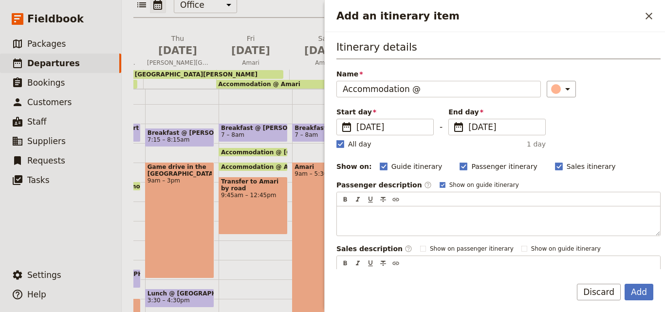
type input "Accommodation @"
click at [336, 143] on div "Itinerary details Name Accommodation @ ​ Start day ​ [DATE] [DATE] [DATE] - End…" at bounding box center [495, 150] width 341 height 237
click at [340, 144] on rect "Add an itinerary item" at bounding box center [340, 143] width 7 height 7
click at [337, 139] on input "All day" at bounding box center [336, 139] width 0 height 0
checkbox input "false"
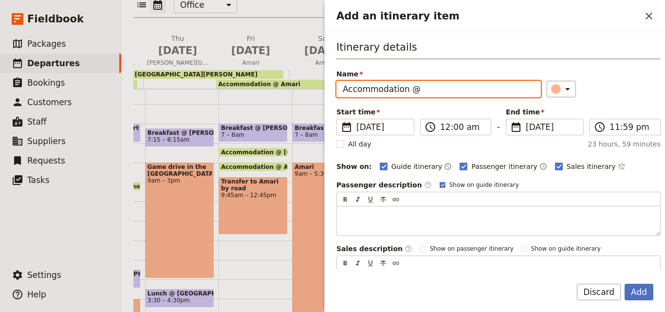
paste input "Travelers Rest"
type input "Accommodation @ Travelers Rest"
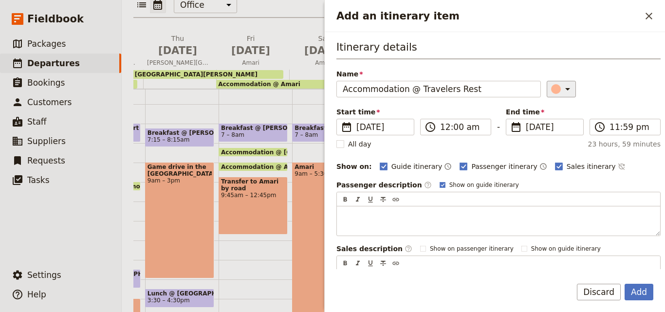
click at [562, 91] on icon "Add an itinerary item" at bounding box center [568, 89] width 12 height 12
click at [549, 119] on div "button" at bounding box center [547, 121] width 10 height 10
click at [527, 128] on span "[DATE]" at bounding box center [552, 127] width 52 height 12
click at [511, 119] on input "[DATE]" at bounding box center [510, 119] width 0 height 0
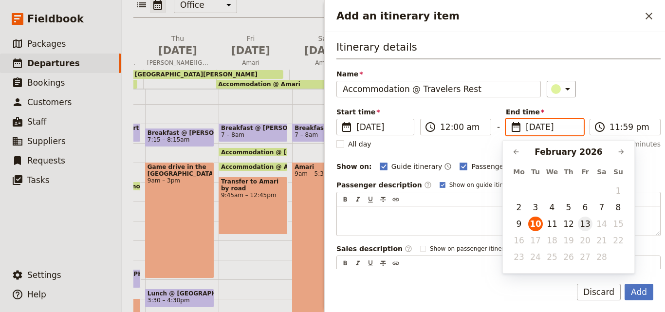
click at [585, 228] on button "13" at bounding box center [585, 224] width 15 height 15
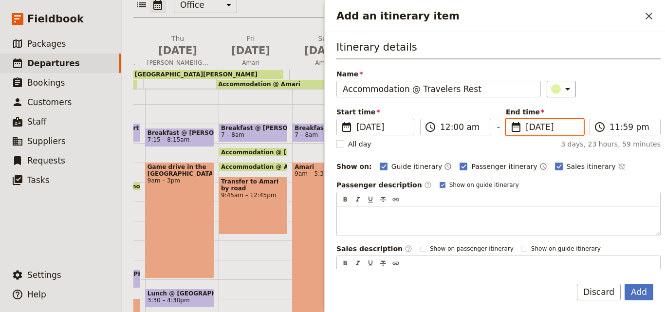
type input "[DATE]"
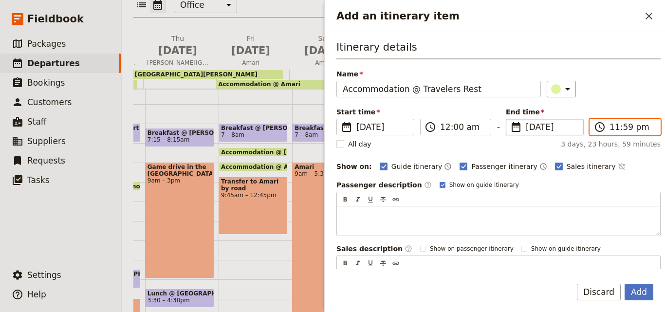
click at [610, 131] on input "11:59 pm" at bounding box center [632, 127] width 45 height 12
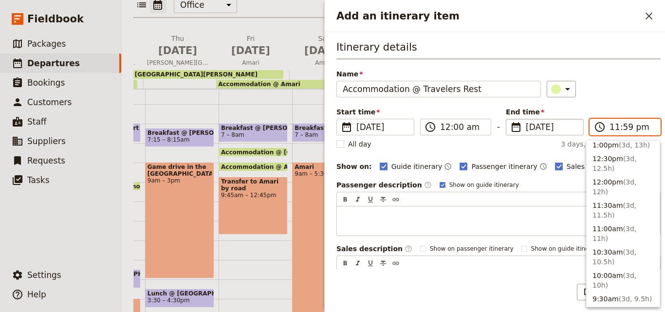
scroll to position [395, 0]
type input "09:30 am"
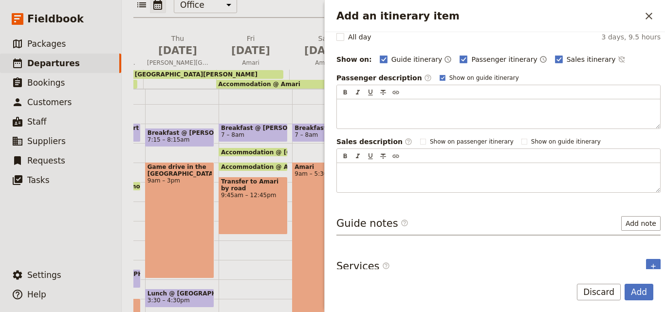
scroll to position [116, 0]
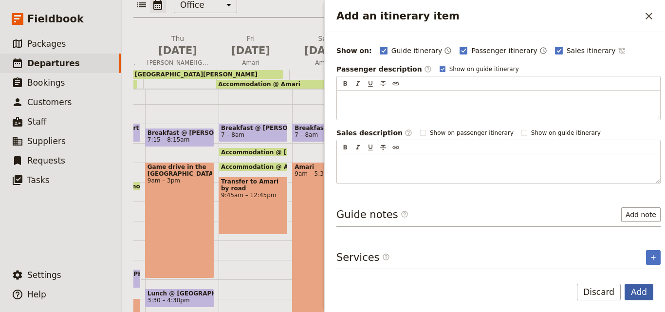
click at [638, 295] on button "Add" at bounding box center [639, 292] width 29 height 17
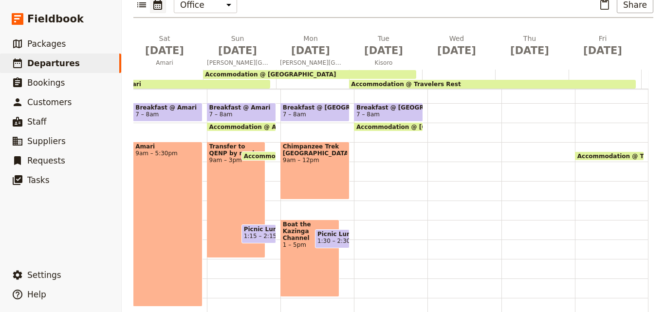
scroll to position [104, 0]
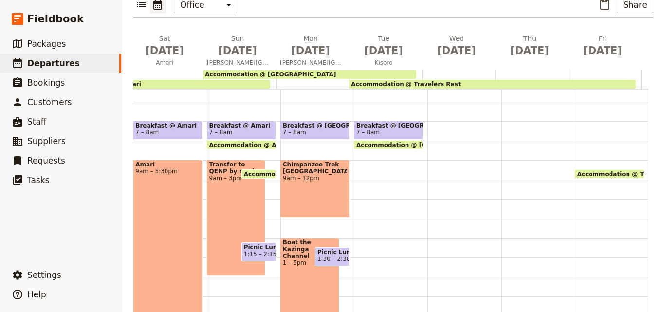
click at [360, 161] on div "Accommodation @ Travelers Rest 12 – 9:30am Breakfast @ [GEOGRAPHIC_DATA] 7 – 8a…" at bounding box center [391, 219] width 74 height 468
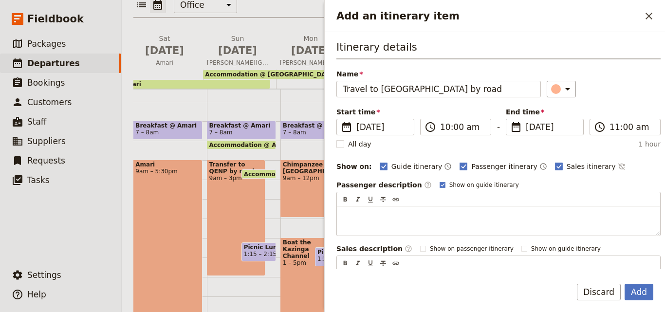
type input "Travel to [GEOGRAPHIC_DATA] by road"
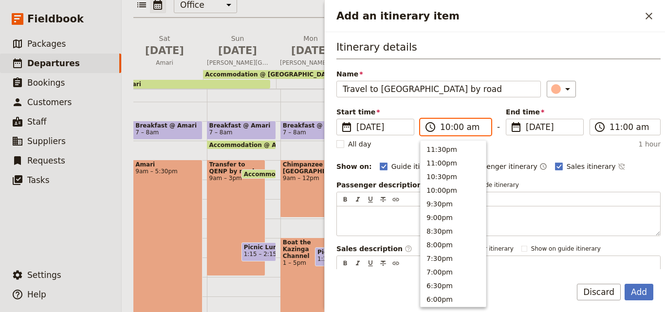
click at [445, 129] on input "10:00 am" at bounding box center [462, 127] width 45 height 12
click at [451, 171] on button "9:00am" at bounding box center [453, 175] width 65 height 14
type input "09:00 am"
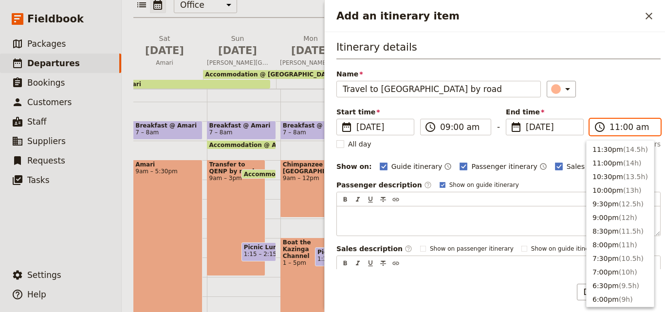
click at [613, 128] on input "11:00 am" at bounding box center [632, 127] width 45 height 12
click at [609, 243] on button "2:30pm ( 5.5h )" at bounding box center [620, 247] width 67 height 14
type input "02:30 pm"
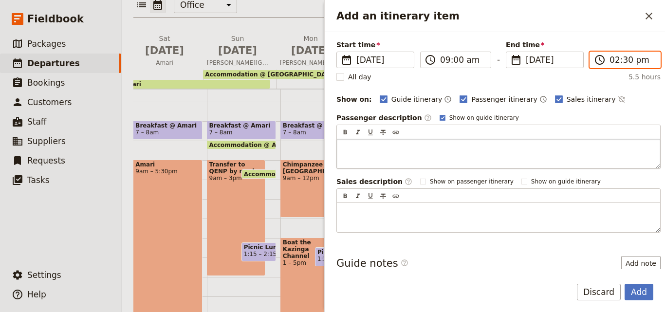
scroll to position [0, 0]
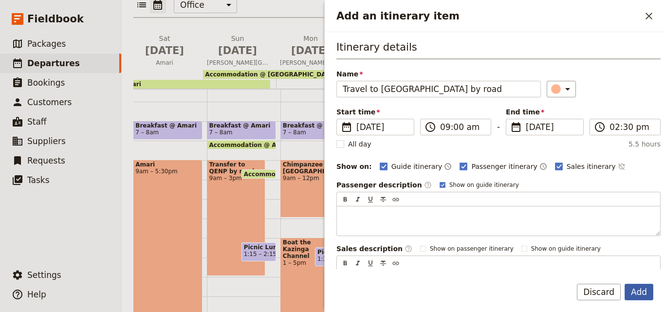
click at [648, 293] on button "Add" at bounding box center [639, 292] width 29 height 17
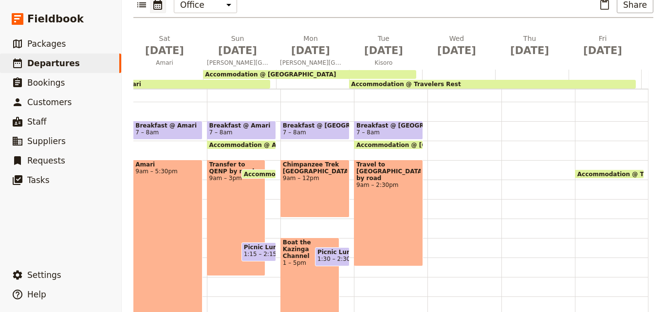
click at [320, 249] on span "Picnic Lunch" at bounding box center [333, 252] width 30 height 7
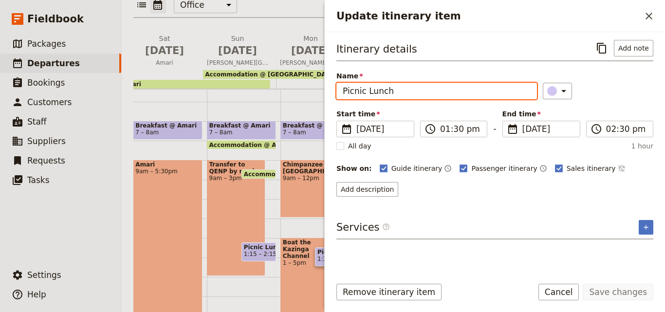
click at [410, 90] on input "Picnic Lunch" at bounding box center [437, 91] width 201 height 17
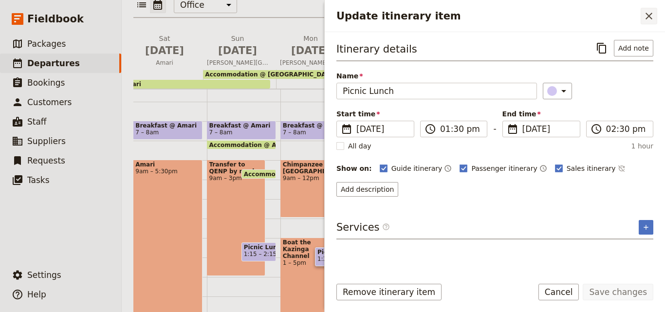
click at [647, 9] on button "​" at bounding box center [649, 16] width 17 height 17
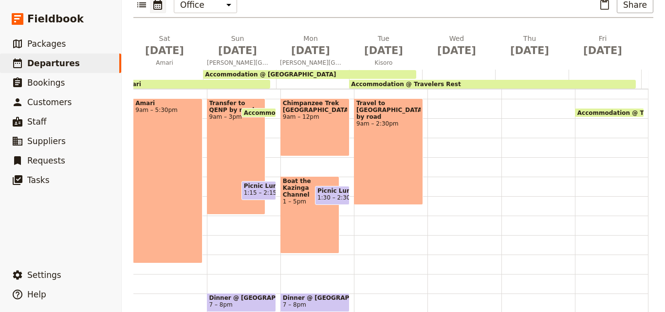
scroll to position [202, 0]
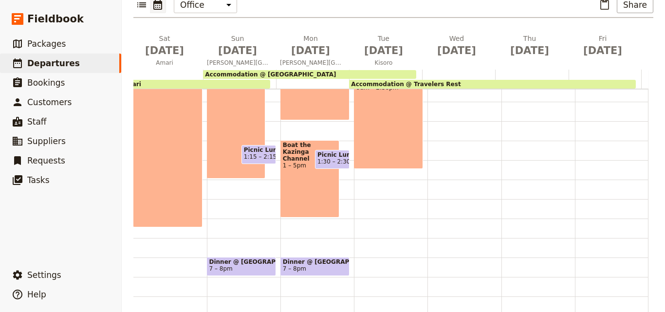
click at [358, 161] on div "Accommodation @ Travelers Rest 12 – 9:30am Breakfast @ [GEOGRAPHIC_DATA] 7 – 8a…" at bounding box center [391, 121] width 74 height 468
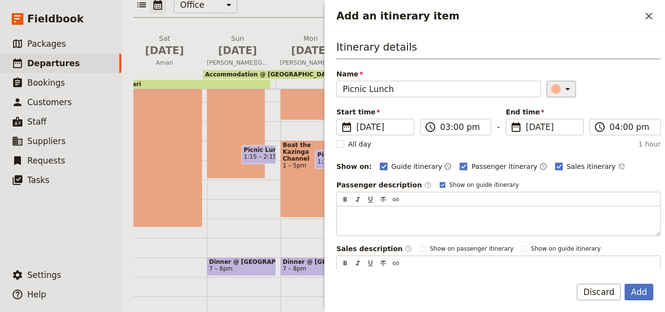
type input "Picnic Lunch"
click at [562, 86] on icon "Add an itinerary item" at bounding box center [568, 89] width 12 height 12
click at [554, 130] on div "button" at bounding box center [558, 133] width 10 height 10
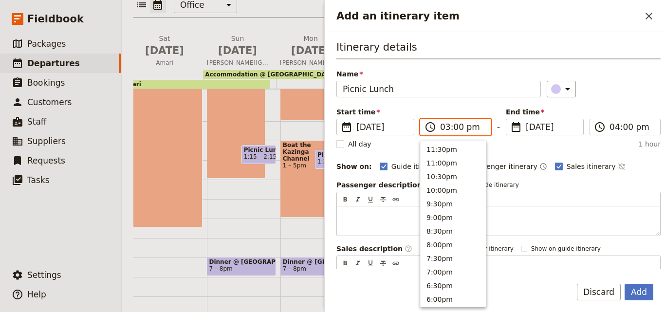
click at [449, 129] on input "03:00 pm" at bounding box center [462, 127] width 45 height 12
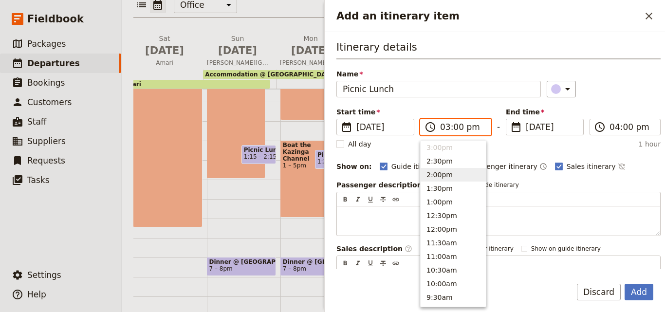
click at [446, 172] on button "2:00pm" at bounding box center [453, 175] width 65 height 14
type input "02:00 pm"
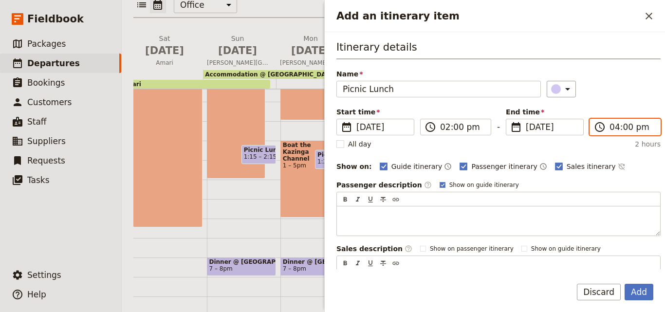
click at [614, 129] on input "04:00 pm" at bounding box center [632, 127] width 45 height 12
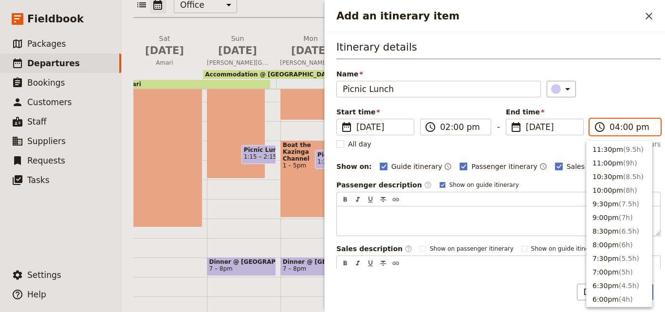
scroll to position [207, 0]
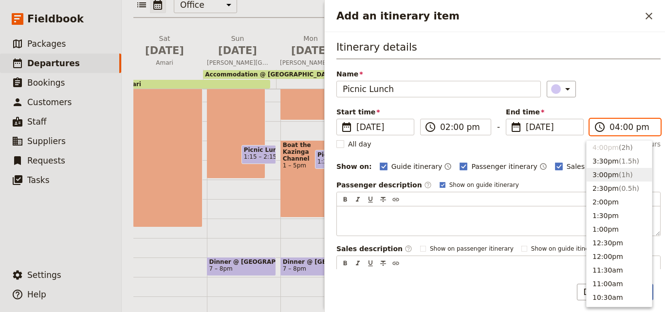
click at [623, 172] on span "( 1h )" at bounding box center [626, 175] width 14 height 8
type input "03:00 pm"
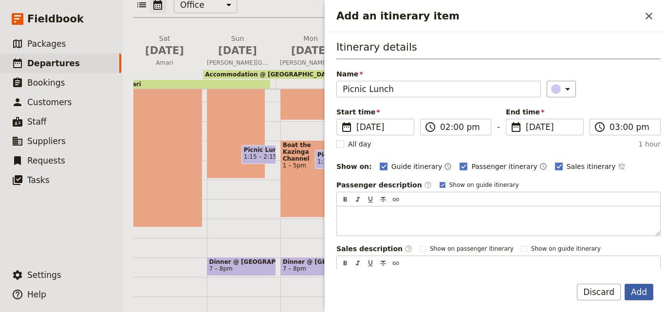
click at [652, 293] on button "Add" at bounding box center [639, 292] width 29 height 17
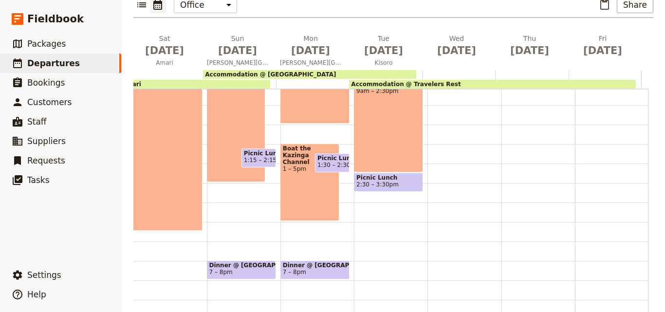
scroll to position [248, 0]
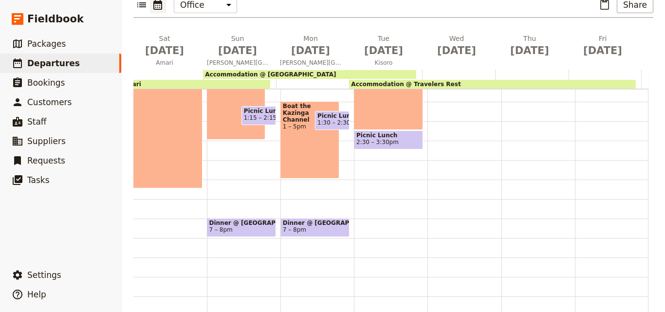
click at [324, 220] on span "Dinner @ [GEOGRAPHIC_DATA]" at bounding box center [315, 223] width 64 height 7
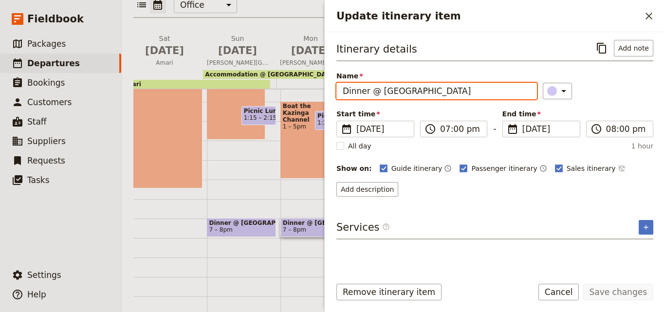
drag, startPoint x: 378, startPoint y: 91, endPoint x: 338, endPoint y: 89, distance: 40.0
click at [338, 89] on input "Dinner @ [GEOGRAPHIC_DATA]" at bounding box center [437, 91] width 201 height 17
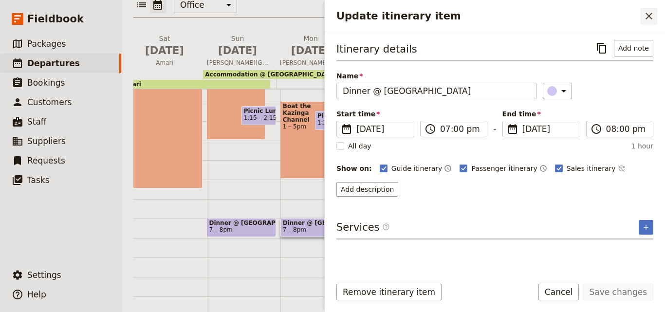
click at [644, 16] on icon "Close drawer" at bounding box center [650, 16] width 12 height 12
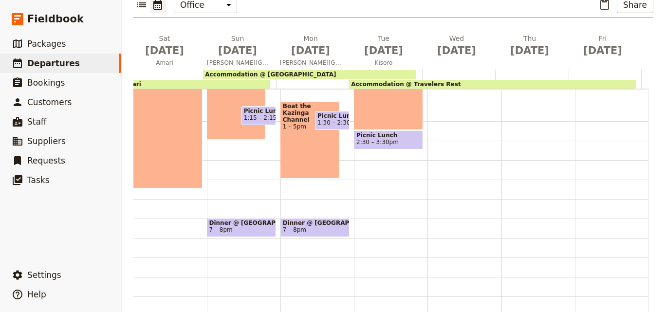
click at [361, 193] on div "Accommodation @ Travelers Rest 12 – 9:30am Breakfast @ [GEOGRAPHIC_DATA] 7 – 8a…" at bounding box center [391, 82] width 74 height 468
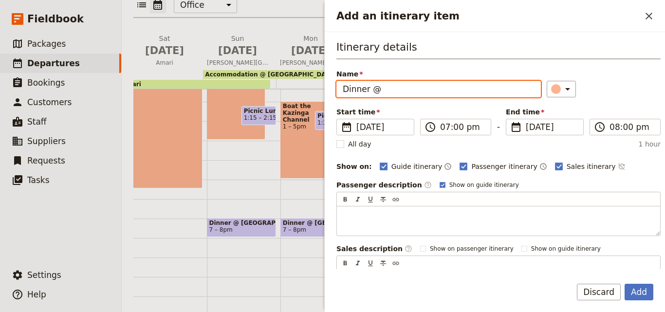
paste input "Travelers Rest"
type input "Dinner @ Travelers Rest"
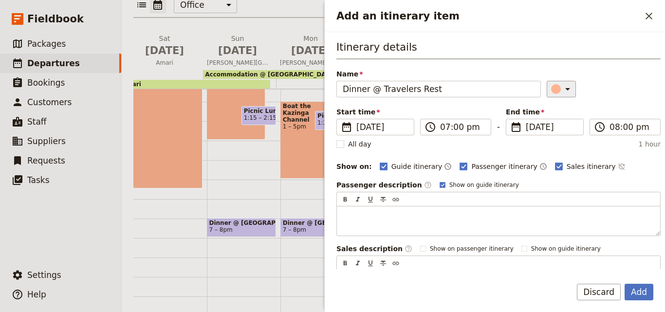
click at [562, 90] on icon "Add an itinerary item" at bounding box center [568, 89] width 12 height 12
click at [560, 132] on div "button" at bounding box center [558, 133] width 10 height 10
click at [643, 291] on button "Add" at bounding box center [639, 292] width 29 height 17
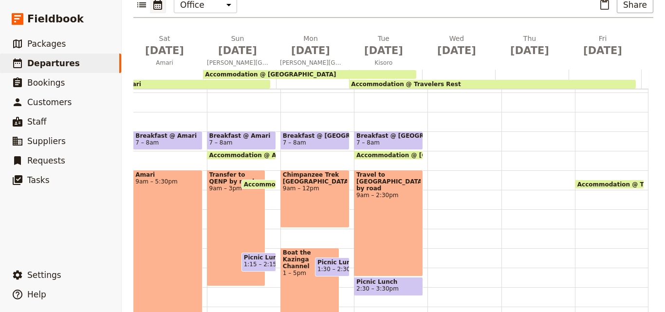
scroll to position [53, 0]
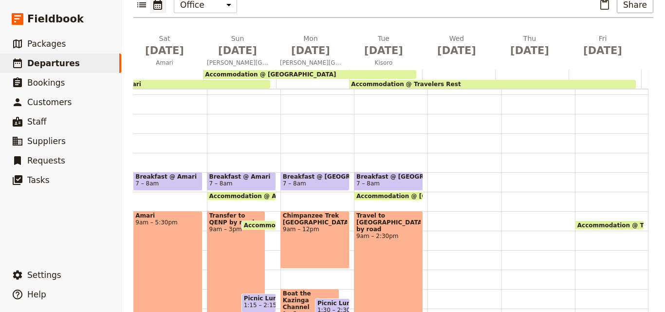
click at [392, 173] on span "Breakfast @ [GEOGRAPHIC_DATA]" at bounding box center [389, 176] width 64 height 7
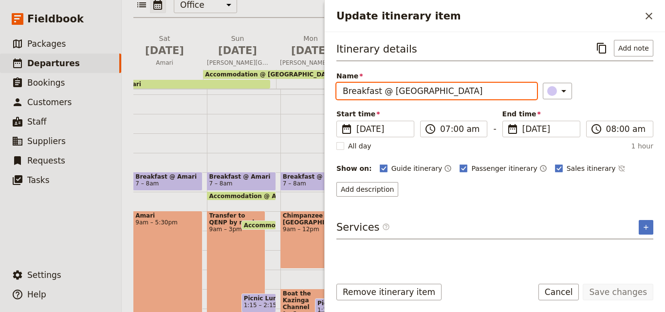
drag, startPoint x: 389, startPoint y: 90, endPoint x: 342, endPoint y: 90, distance: 46.3
click at [342, 90] on input "Breakfast @ [GEOGRAPHIC_DATA]" at bounding box center [437, 91] width 201 height 17
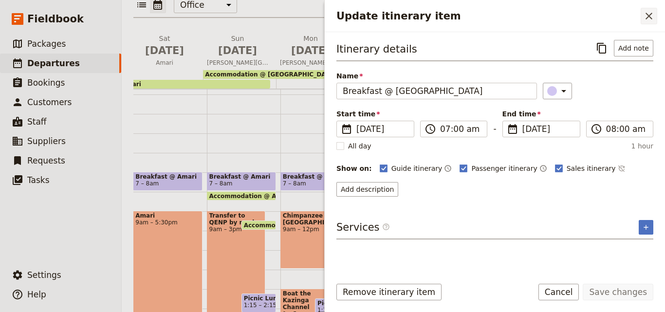
click at [653, 16] on icon "Close drawer" at bounding box center [650, 16] width 12 height 12
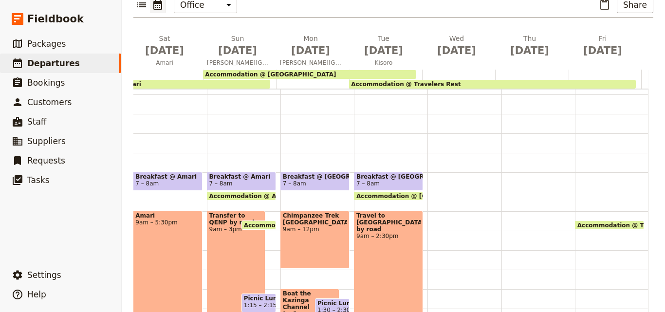
click at [428, 153] on div at bounding box center [465, 270] width 74 height 468
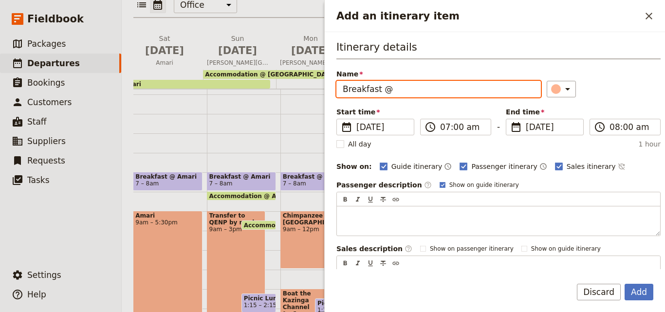
paste input "Travelers Rest"
type input "Breakfast @ Travelers Rest"
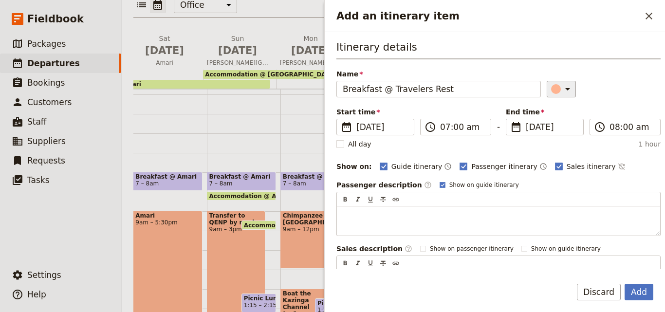
click at [562, 86] on icon "Add an itinerary item" at bounding box center [568, 89] width 12 height 12
click at [558, 133] on div "button" at bounding box center [558, 133] width 10 height 10
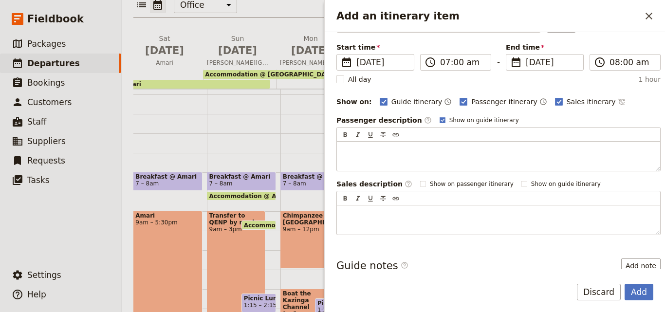
scroll to position [116, 0]
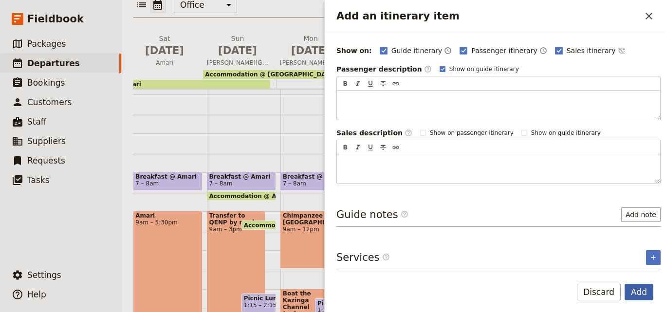
click at [648, 290] on button "Add" at bounding box center [639, 292] width 29 height 17
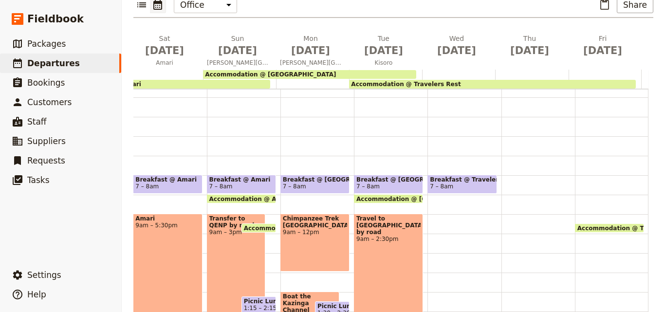
scroll to position [4, 0]
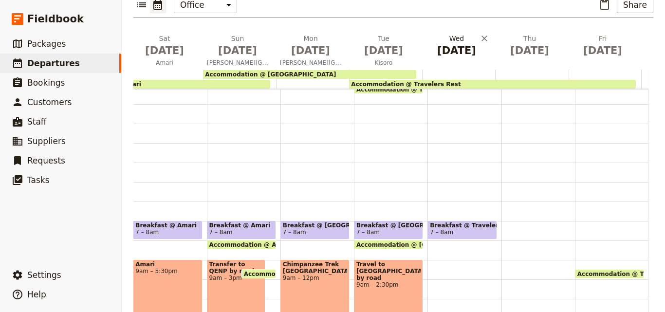
click at [441, 43] on span "[DATE]" at bounding box center [456, 50] width 61 height 15
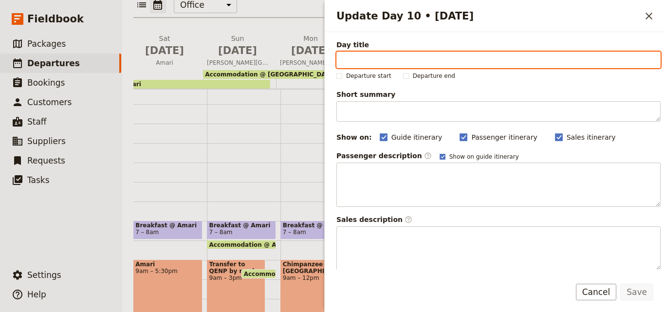
paste input "Kisoro"
type input "Kisoro"
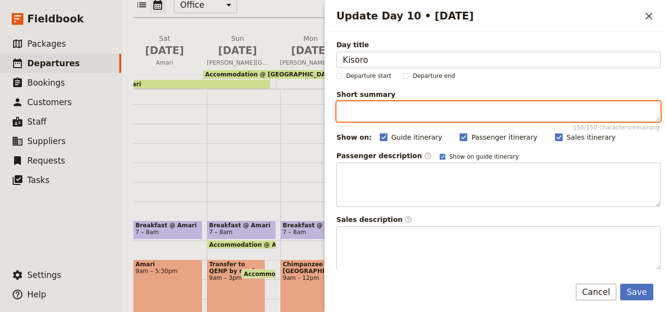
paste textarea "Included Gorilla trekking"
click at [344, 107] on textarea "Included Gorilla trekking" at bounding box center [499, 111] width 324 height 20
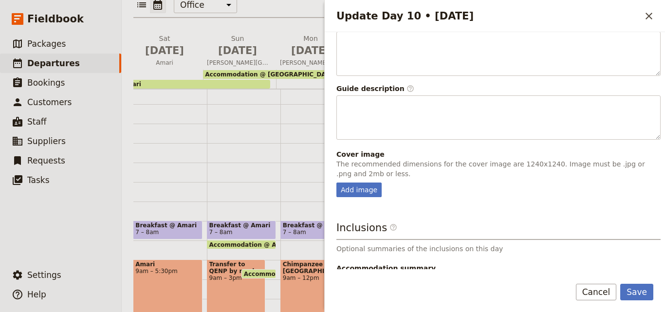
scroll to position [256, 0]
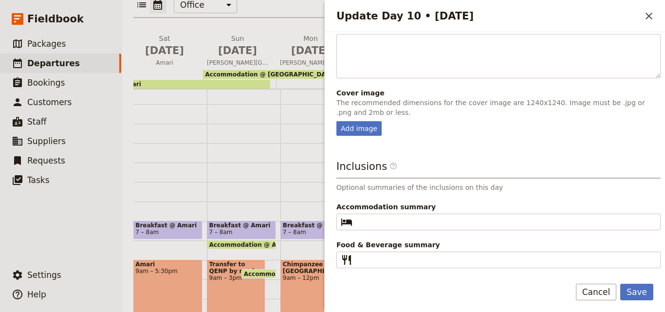
type textarea "Included Gorilla trekking"
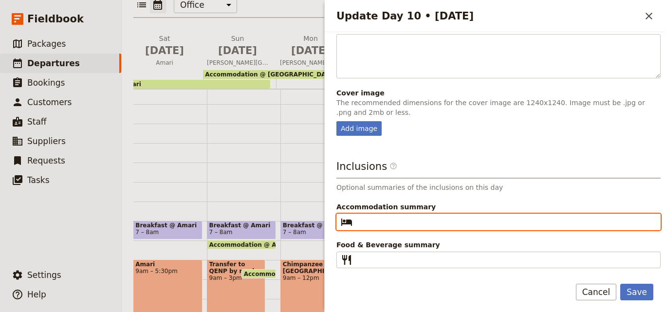
paste input "Travellers Rest"
type input "Travellers Rest"
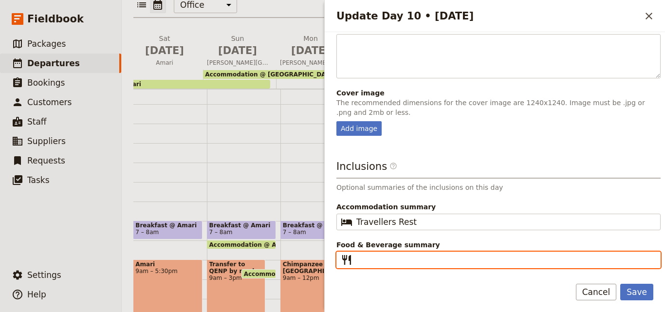
click at [384, 257] on input "Food & Beverage summary ​" at bounding box center [506, 260] width 298 height 12
type input "B D"
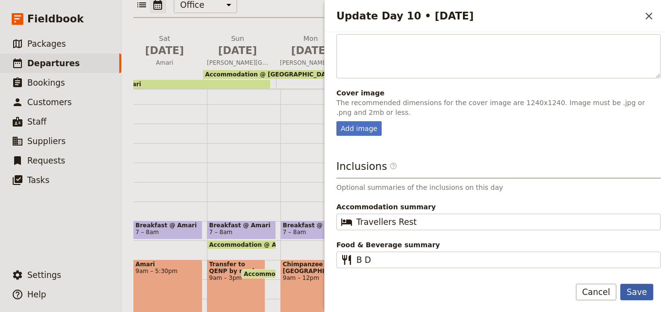
click at [644, 292] on button "Save" at bounding box center [637, 292] width 33 height 17
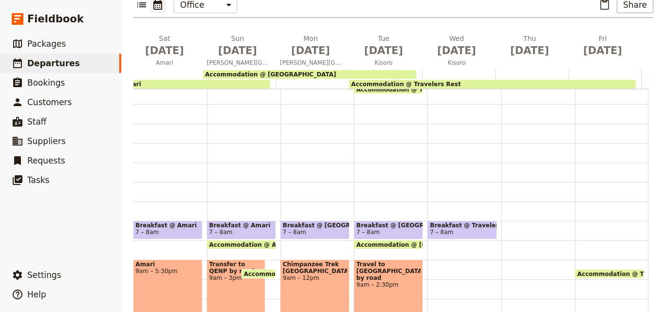
click at [400, 70] on div "Accommodation @ Airport Guest house Accommodation @ Amari Accommodation @ Trave…" at bounding box center [194, 79] width 909 height 19
click at [401, 81] on span "Accommodation @ Travelers Rest" at bounding box center [406, 84] width 110 height 7
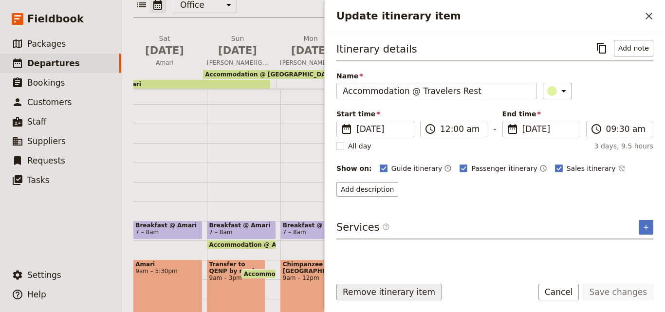
click at [411, 288] on button "Remove itinerary item" at bounding box center [389, 292] width 105 height 17
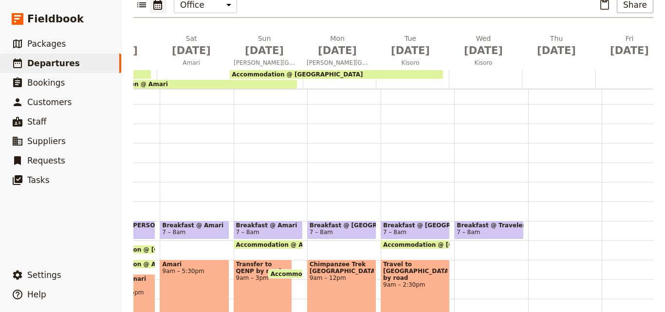
scroll to position [0, 400]
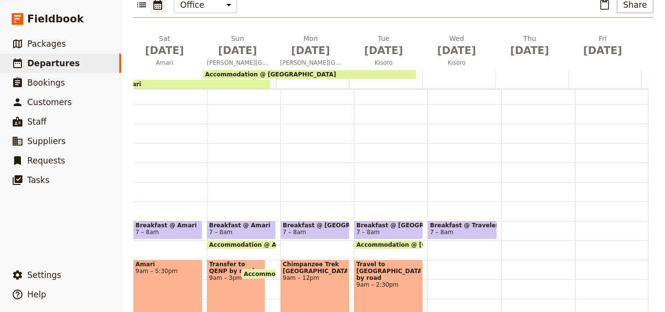
click at [371, 70] on div at bounding box center [385, 79] width 73 height 19
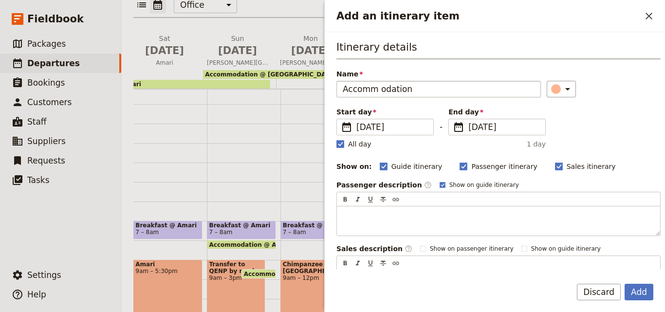
drag, startPoint x: 373, startPoint y: 84, endPoint x: 371, endPoint y: 91, distance: 7.1
click at [371, 91] on input "Accomm odation" at bounding box center [439, 89] width 205 height 17
click at [379, 90] on input "Accomm odation" at bounding box center [439, 89] width 205 height 17
click at [408, 89] on input "Accommodation" at bounding box center [439, 89] width 205 height 17
type input "Accommodation @"
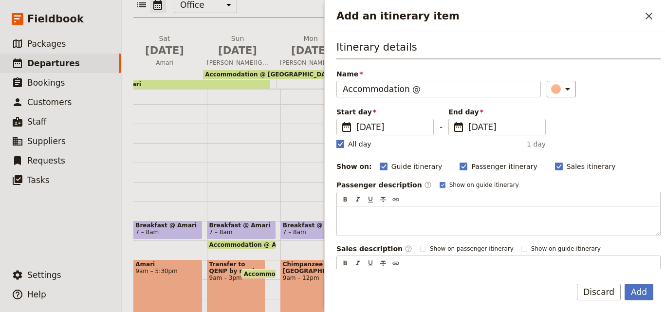
click at [340, 145] on polygon "Add an itinerary item" at bounding box center [340, 143] width 5 height 5
click at [337, 139] on input "All day" at bounding box center [336, 139] width 0 height 0
checkbox input "false"
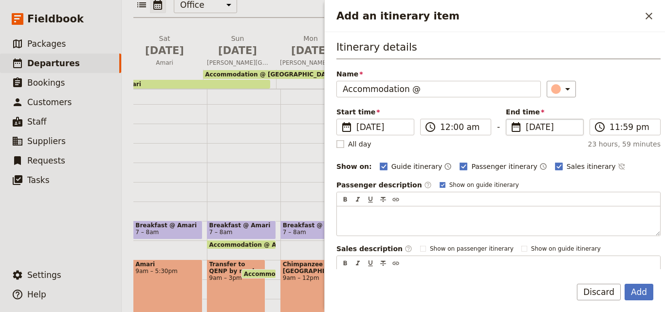
click at [528, 126] on span "[DATE]" at bounding box center [552, 127] width 52 height 12
click at [511, 119] on input "[DATE]" at bounding box center [510, 119] width 0 height 0
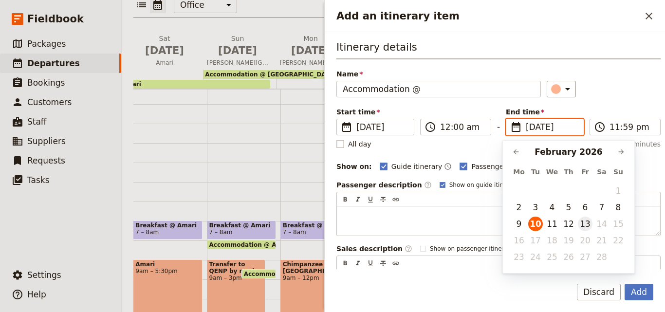
click at [585, 224] on button "13" at bounding box center [585, 224] width 15 height 15
type input "[DATE]"
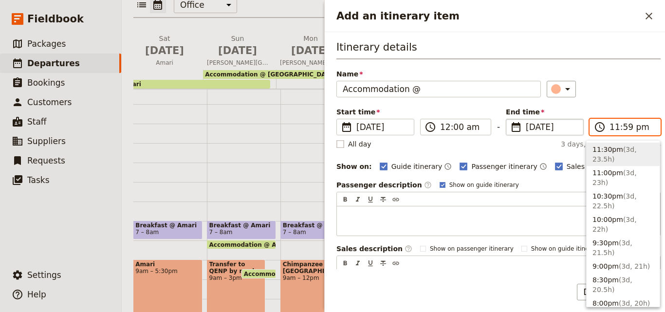
click at [612, 129] on input "11:59 pm" at bounding box center [632, 127] width 45 height 12
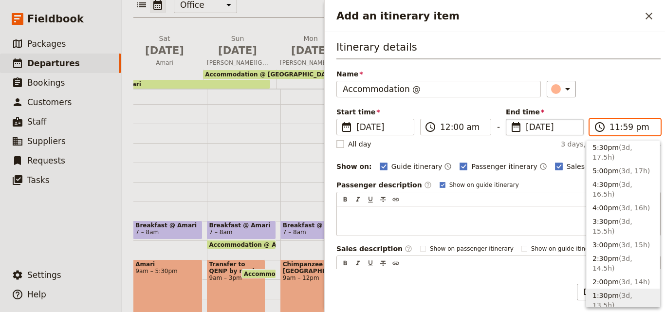
scroll to position [341, 0]
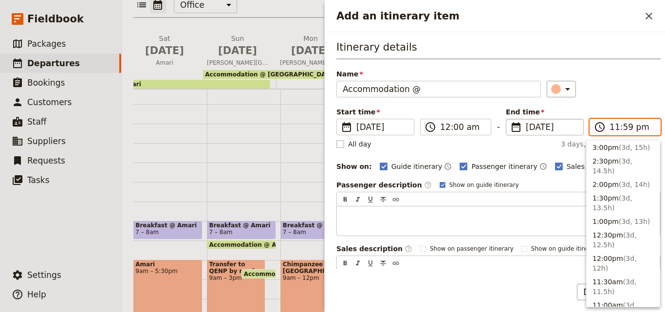
type input "10:00 am"
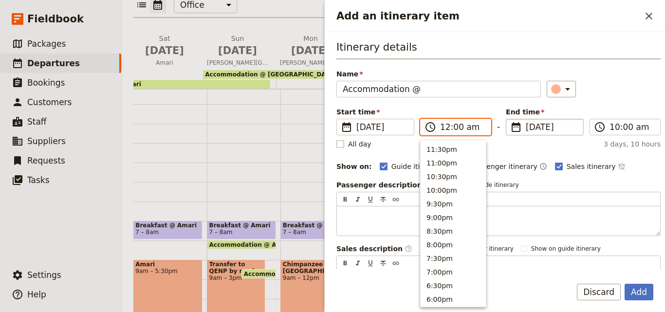
click at [445, 129] on input "12:00 am" at bounding box center [462, 127] width 45 height 12
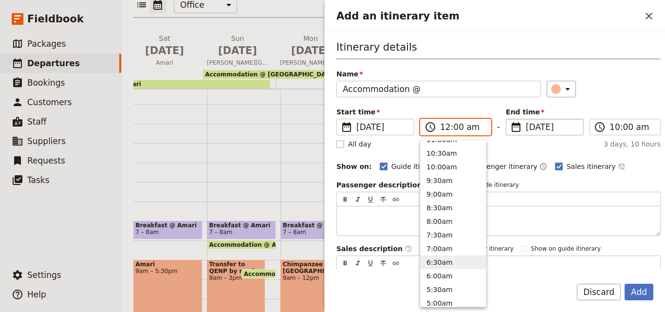
scroll to position [334, 0]
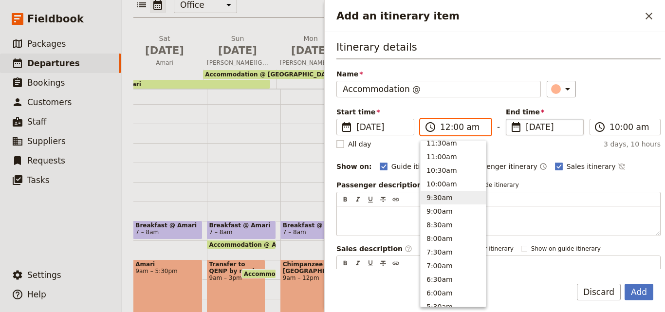
click at [450, 204] on button "9:30am" at bounding box center [453, 198] width 65 height 14
type input "09:30 am"
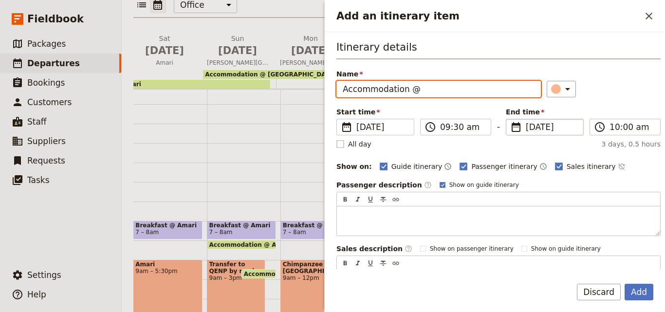
click at [466, 94] on input "Accommodation @" at bounding box center [439, 89] width 205 height 17
paste input "Travellers Rest"
type input "Accommodation @ Travellers Rest"
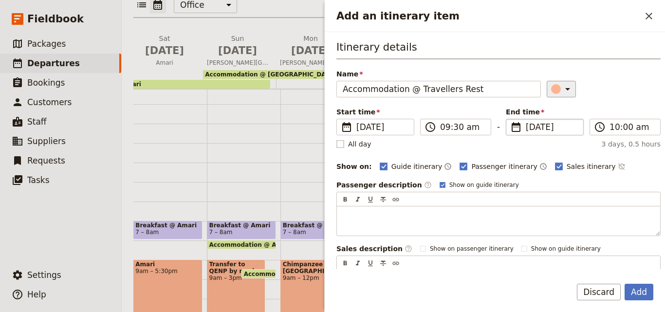
click at [562, 93] on icon "Add an itinerary item" at bounding box center [568, 89] width 12 height 12
click at [550, 122] on div "button" at bounding box center [547, 121] width 10 height 10
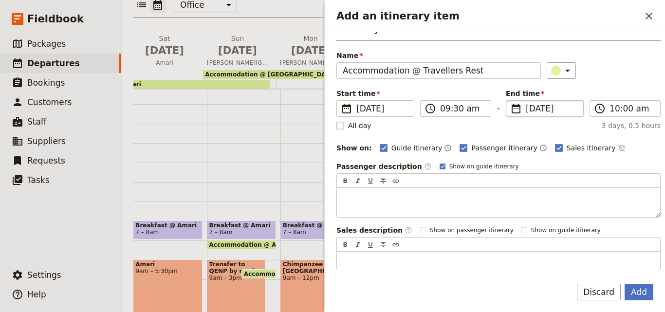
scroll to position [0, 0]
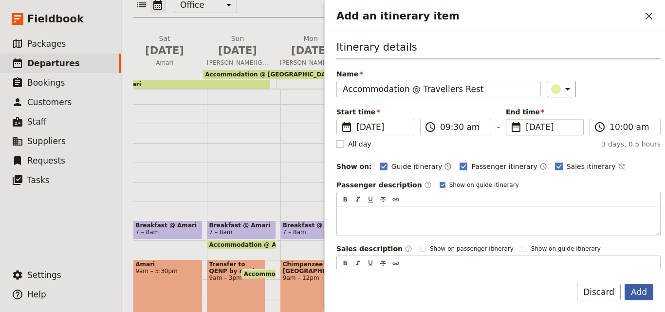
click at [629, 291] on button "Add" at bounding box center [639, 292] width 29 height 17
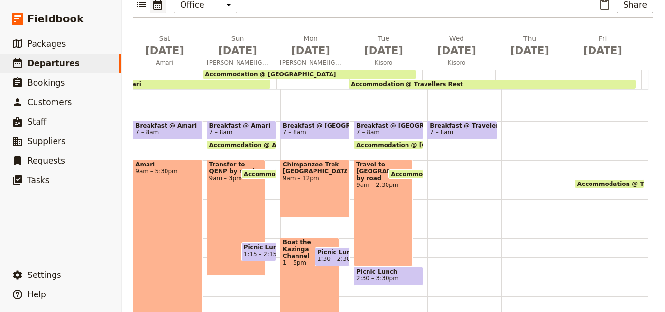
scroll to position [53, 0]
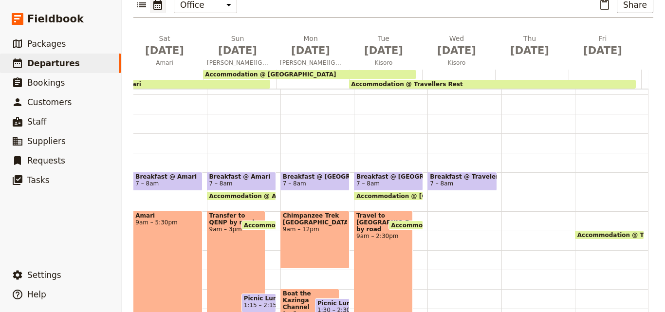
click at [428, 207] on div "Breakfast @ Travelers Rest 7 – 8am" at bounding box center [465, 270] width 74 height 468
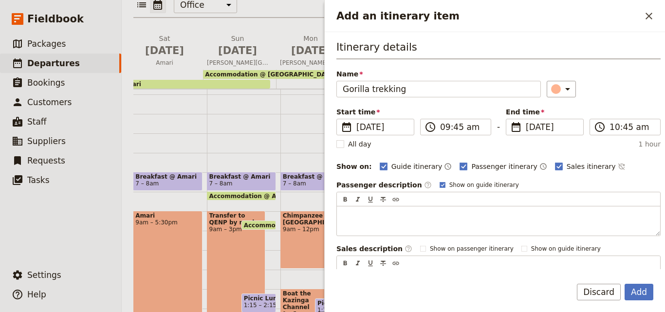
type input "Gorilla trekking"
click at [456, 128] on input "09:45 am" at bounding box center [462, 127] width 45 height 12
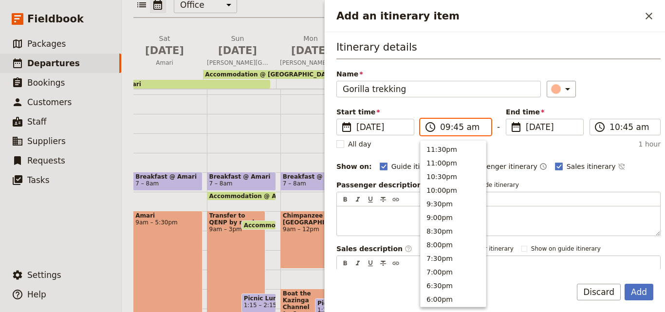
scroll to position [384, 0]
click at [456, 128] on input "09:45 am" at bounding box center [462, 127] width 45 height 12
type input "09:00 am"
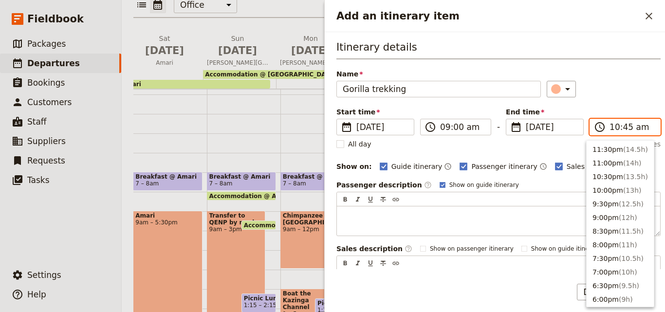
click at [612, 130] on input "10:45 am" at bounding box center [632, 127] width 45 height 12
click at [611, 167] on button "5:00pm ( 8h )" at bounding box center [620, 165] width 67 height 14
type input "05:00 pm"
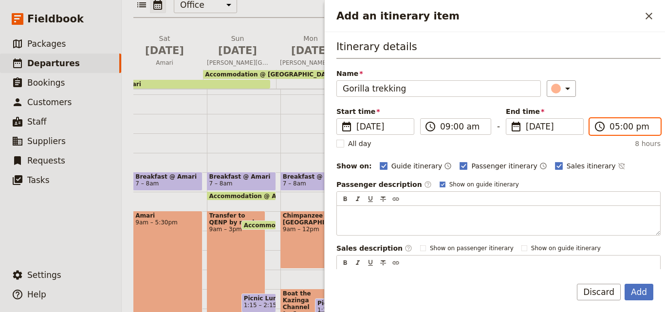
scroll to position [0, 0]
click at [645, 289] on button "Add" at bounding box center [639, 292] width 29 height 17
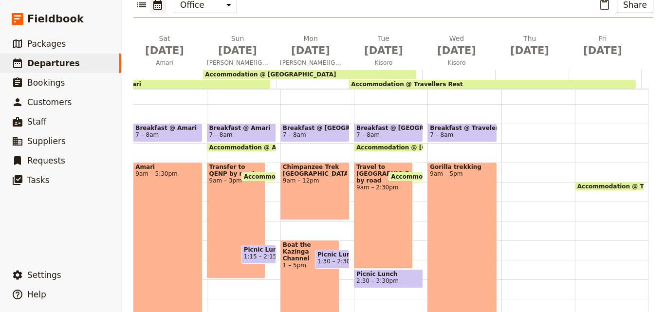
scroll to position [199, 0]
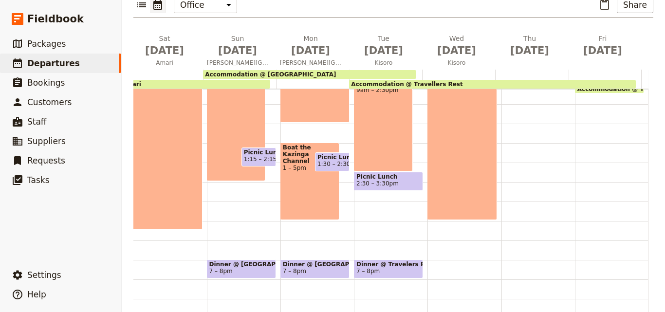
click at [385, 180] on span "2:30 – 3:30pm" at bounding box center [389, 183] width 64 height 7
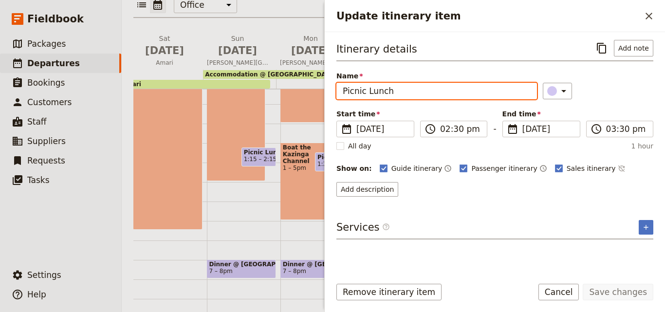
drag, startPoint x: 426, startPoint y: 94, endPoint x: 340, endPoint y: 89, distance: 86.3
click at [340, 89] on input "Picnic Lunch" at bounding box center [437, 91] width 201 height 17
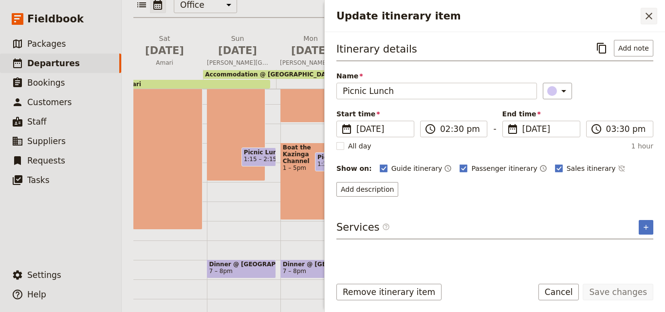
click at [652, 19] on icon "Close drawer" at bounding box center [649, 16] width 7 height 7
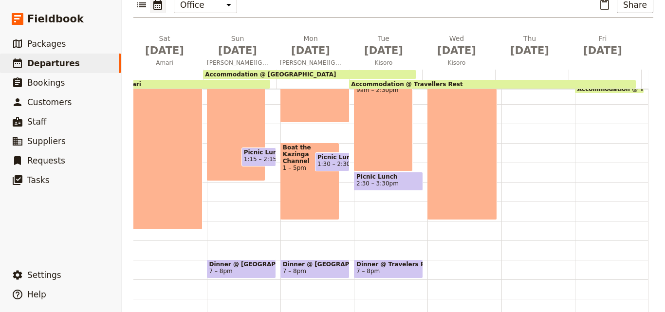
click at [487, 106] on div "Breakfast @ Travelers Rest 7 – 8am Gorilla trekking 9am – 5pm" at bounding box center [465, 124] width 74 height 468
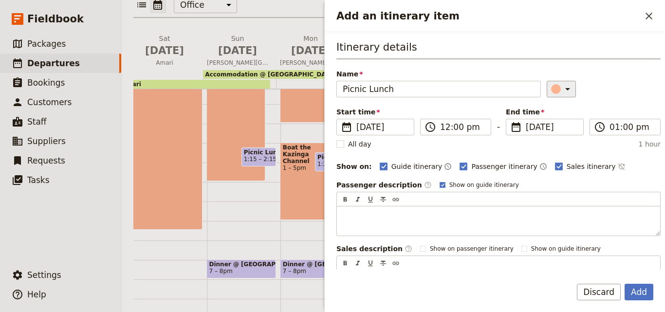
type input "Picnic Lunch"
click at [551, 90] on div "Add an itinerary item" at bounding box center [556, 89] width 10 height 10
click at [557, 133] on div "button" at bounding box center [558, 133] width 10 height 10
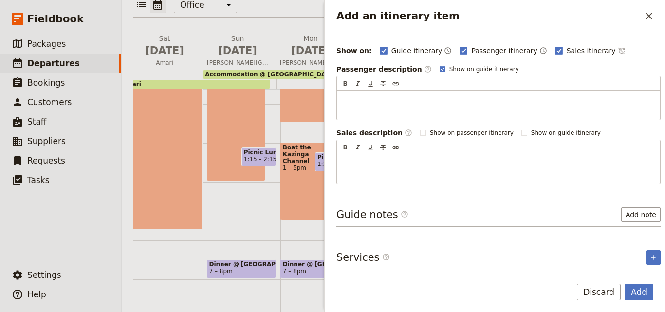
scroll to position [0, 0]
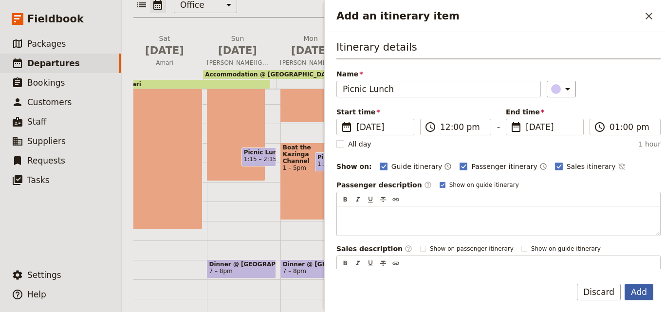
click at [642, 288] on button "Add" at bounding box center [639, 292] width 29 height 17
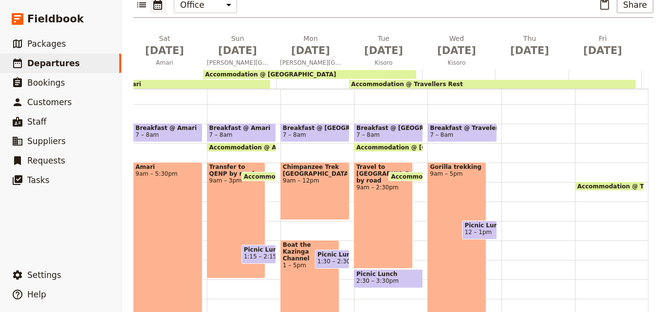
scroll to position [199, 0]
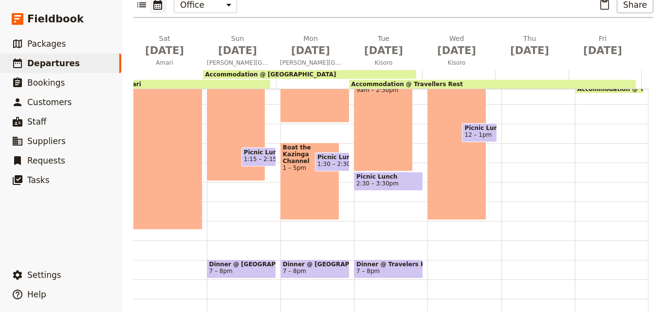
click at [387, 261] on span "Dinner @ Travelers Rest" at bounding box center [389, 264] width 64 height 7
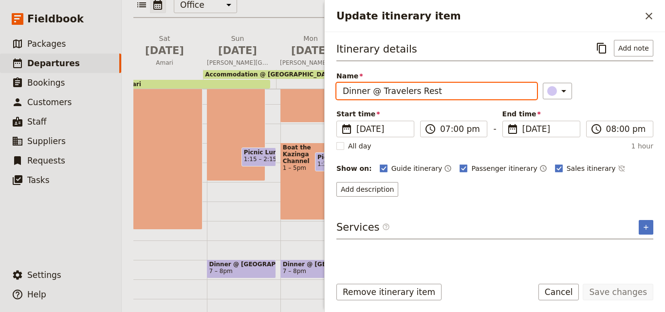
click at [446, 93] on input "Dinner @ Travelers Rest" at bounding box center [437, 91] width 201 height 17
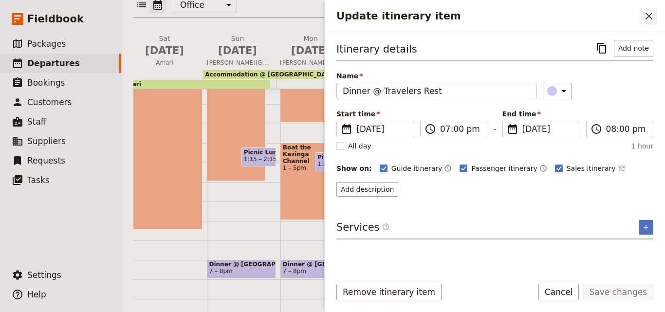
click at [644, 18] on icon "Close drawer" at bounding box center [650, 16] width 12 height 12
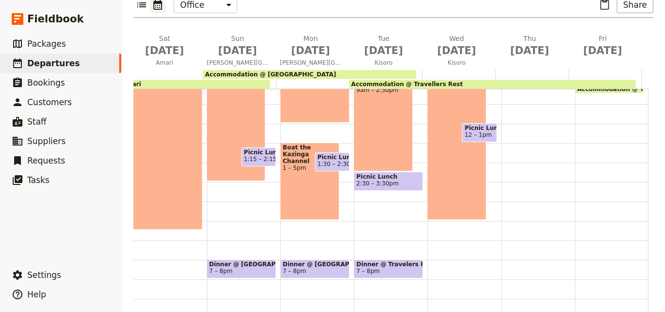
click at [434, 240] on div "Breakfast @ Travelers Rest 7 – 8am Gorilla trekking 9am – 5pm Picnic Lunch 12 –…" at bounding box center [465, 124] width 74 height 468
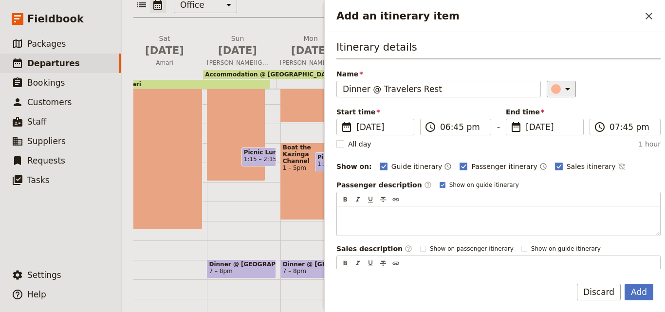
type input "Dinner @ Travelers Rest"
click at [551, 88] on div "Add an itinerary item" at bounding box center [556, 89] width 10 height 10
click at [556, 130] on div "button" at bounding box center [558, 133] width 10 height 10
click at [448, 128] on input "06:45 pm" at bounding box center [462, 127] width 45 height 12
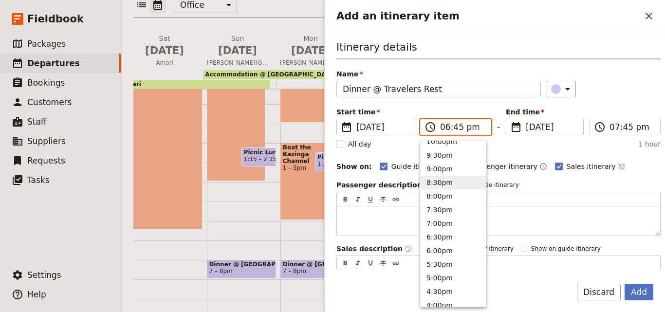
scroll to position [97, 0]
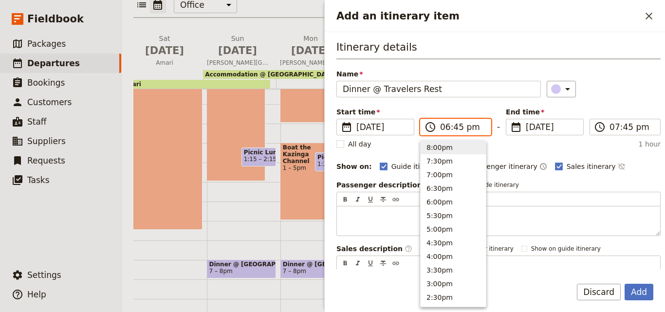
click at [440, 149] on button "8:00pm" at bounding box center [453, 148] width 65 height 14
type input "08:00 pm"
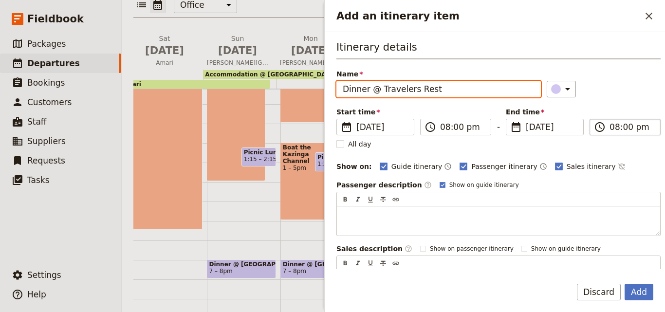
click at [611, 124] on input "08:00 pm" at bounding box center [632, 127] width 45 height 12
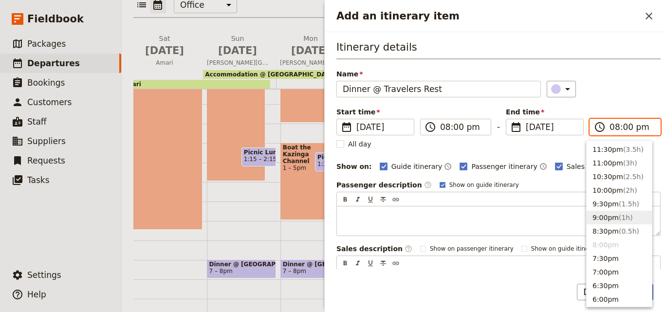
click at [626, 211] on button "9:00pm ( 1h )" at bounding box center [619, 218] width 65 height 14
type input "09:00 pm"
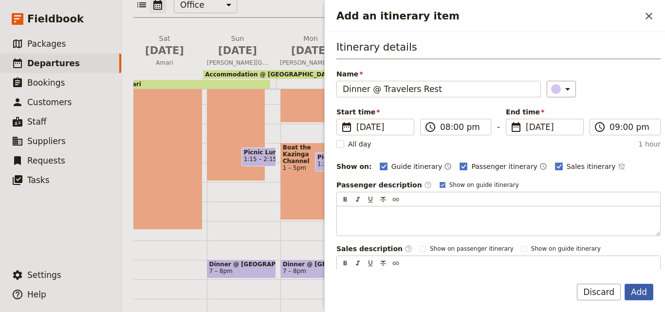
click at [645, 290] on button "Add" at bounding box center [639, 292] width 29 height 17
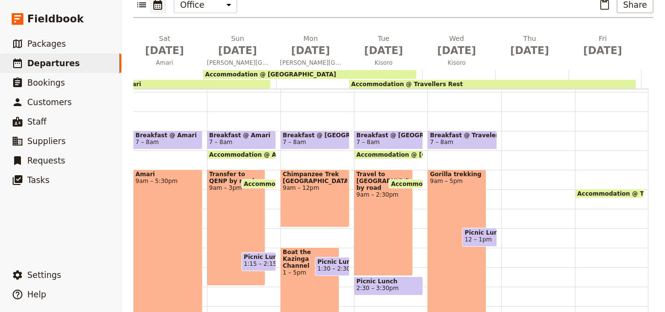
scroll to position [151, 0]
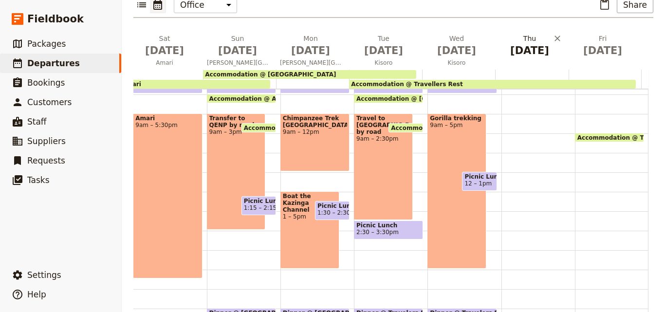
click at [520, 43] on span "[DATE]" at bounding box center [529, 50] width 61 height 15
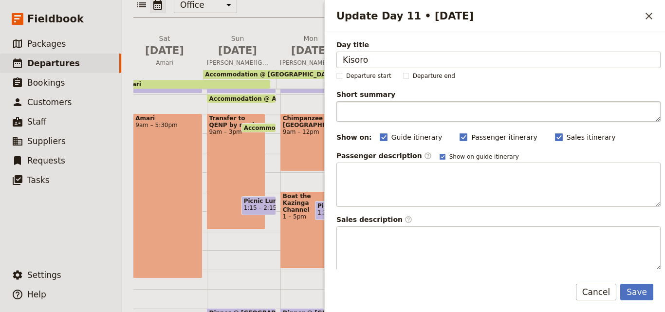
type input "Kisoro"
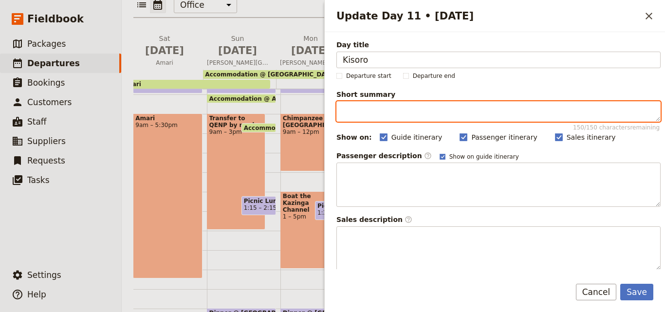
click at [434, 114] on textarea "Short summary 150 / 150 characters remaining" at bounding box center [499, 111] width 324 height 20
paste textarea "[DATE]"
click at [344, 114] on textarea "[DATE]" at bounding box center [499, 111] width 324 height 20
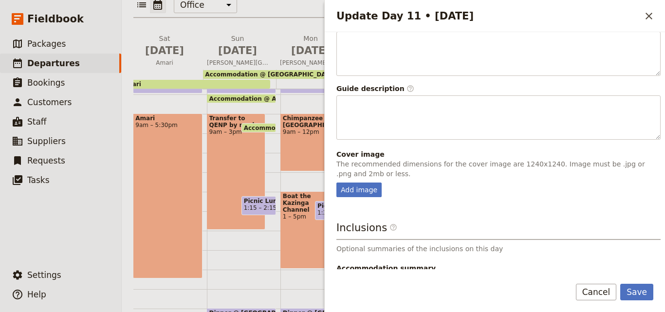
scroll to position [256, 0]
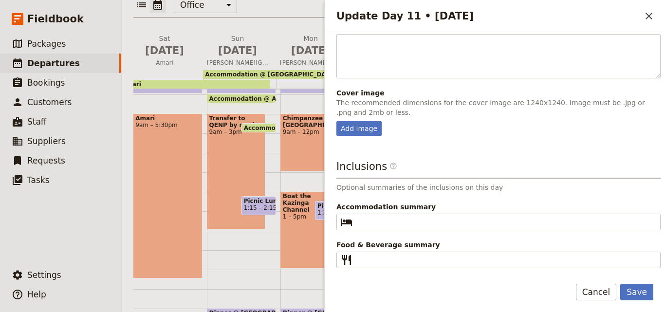
type textarea "[DATE]"
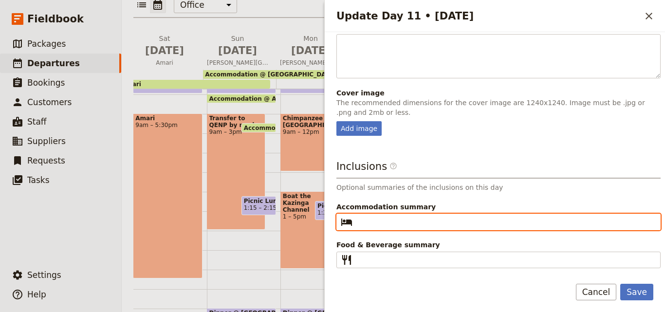
paste input "Travellers Rest"
type input "Travellers Rest"
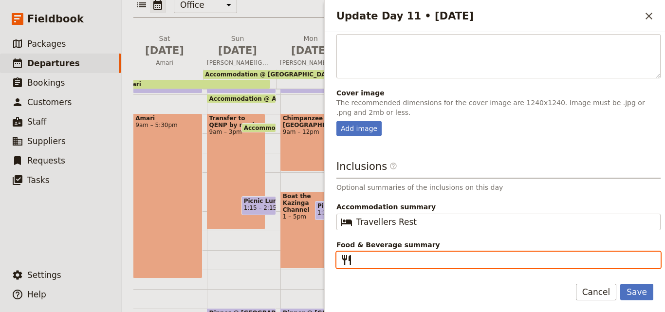
click at [386, 259] on input "Food & Beverage summary ​" at bounding box center [506, 260] width 298 height 12
paste input "B D"
type input "B D"
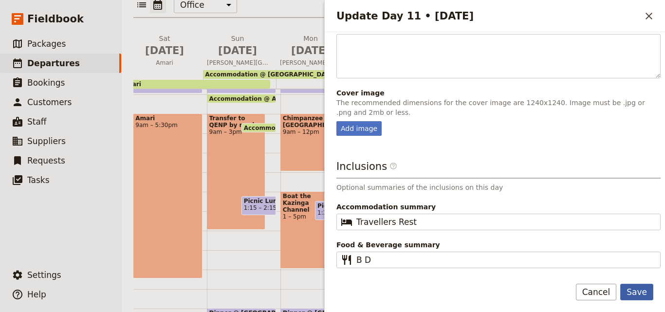
click at [648, 292] on button "Save" at bounding box center [637, 292] width 33 height 17
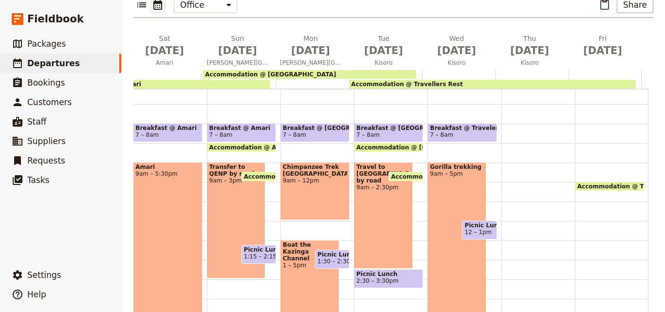
scroll to position [53, 0]
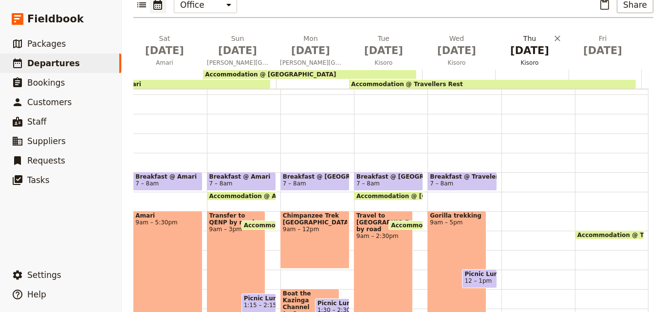
click at [524, 43] on span "[DATE]" at bounding box center [529, 50] width 61 height 15
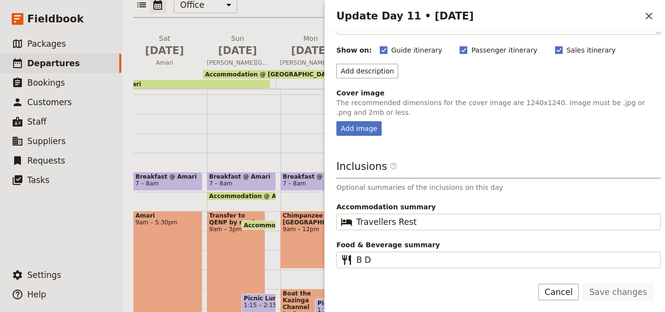
scroll to position [0, 0]
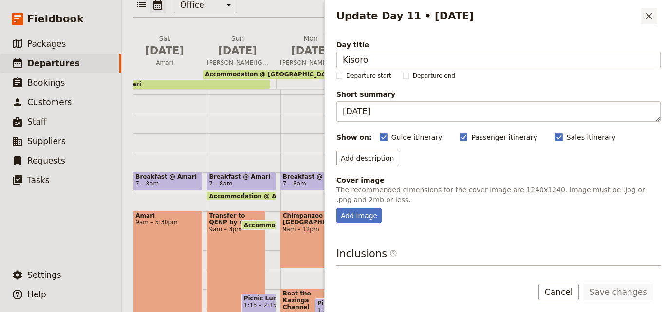
click at [651, 21] on icon "Close drawer" at bounding box center [650, 16] width 12 height 12
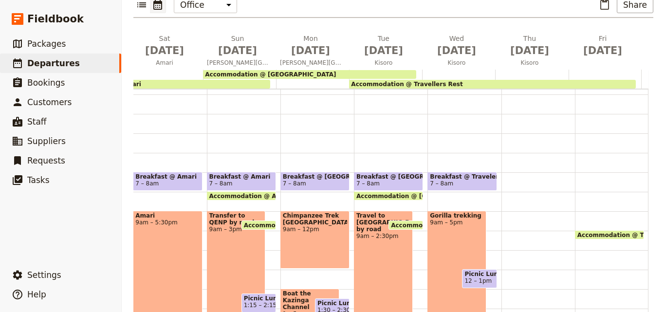
click at [469, 173] on span "Breakfast @ Travelers Rest" at bounding box center [462, 176] width 64 height 7
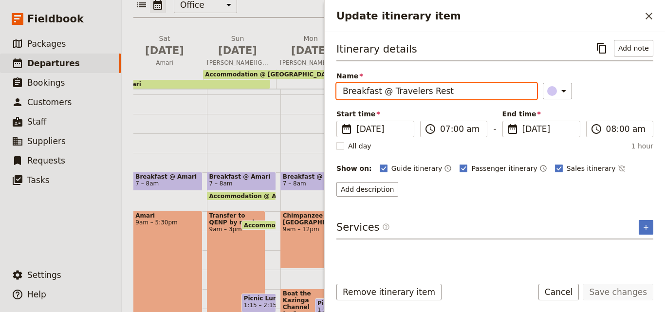
drag, startPoint x: 454, startPoint y: 93, endPoint x: 344, endPoint y: 88, distance: 110.2
click at [344, 88] on input "Breakfast @ Travelers Rest" at bounding box center [437, 91] width 201 height 17
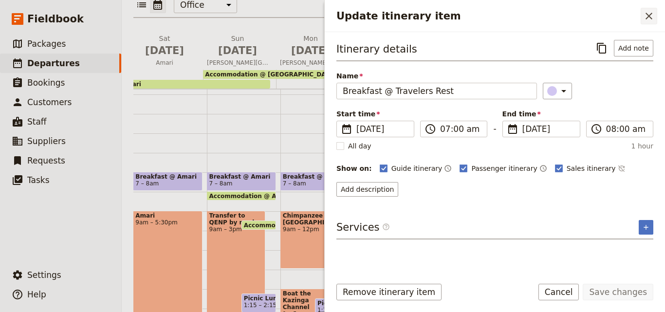
click at [645, 22] on button "​" at bounding box center [649, 16] width 17 height 17
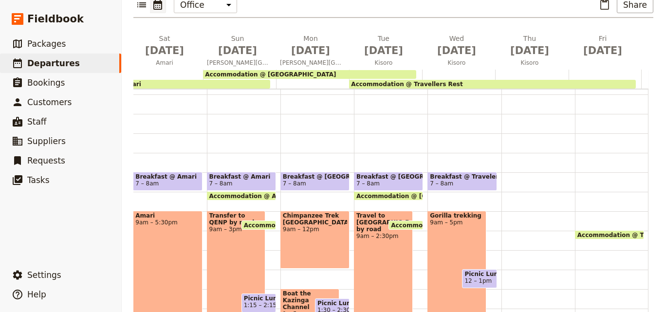
click at [511, 158] on div at bounding box center [539, 270] width 74 height 468
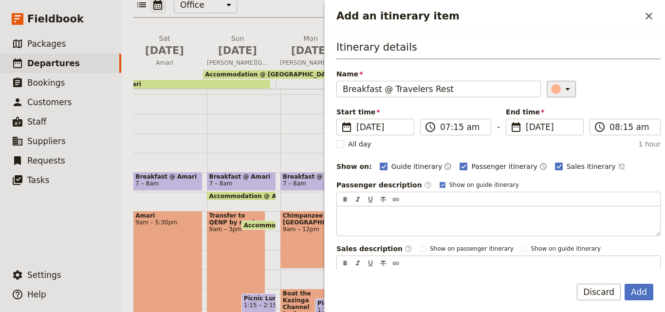
type input "Breakfast @ Travelers Rest"
click at [551, 90] on div "Add an itinerary item" at bounding box center [556, 89] width 10 height 10
click at [560, 129] on div "button" at bounding box center [558, 133] width 10 height 10
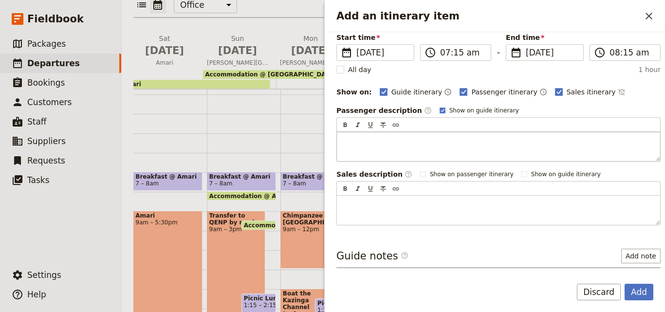
scroll to position [116, 0]
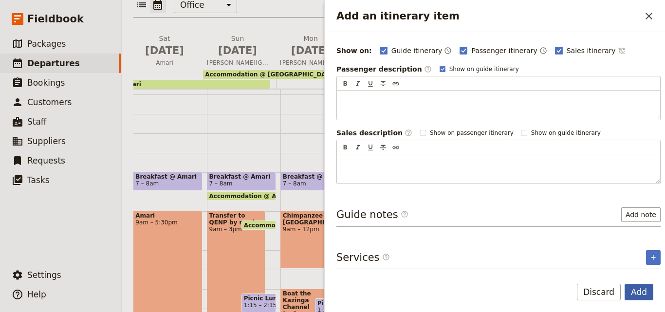
click at [636, 286] on button "Add" at bounding box center [639, 292] width 29 height 17
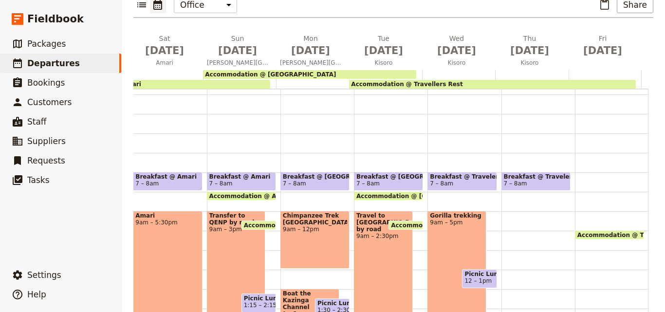
drag, startPoint x: 524, startPoint y: 155, endPoint x: 580, endPoint y: 162, distance: 56.9
click at [580, 162] on div "Accommodation @ Travellers Rest 9:30 – 10am" at bounding box center [612, 270] width 74 height 468
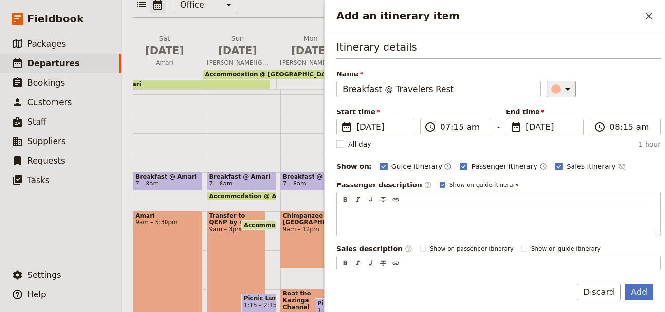
type input "Breakfast @ Travelers Rest"
click at [550, 83] on button "​" at bounding box center [561, 89] width 29 height 17
click at [557, 132] on div "button" at bounding box center [558, 133] width 10 height 10
click at [643, 292] on button "Add" at bounding box center [639, 292] width 29 height 17
